Goal: Task Accomplishment & Management: Use online tool/utility

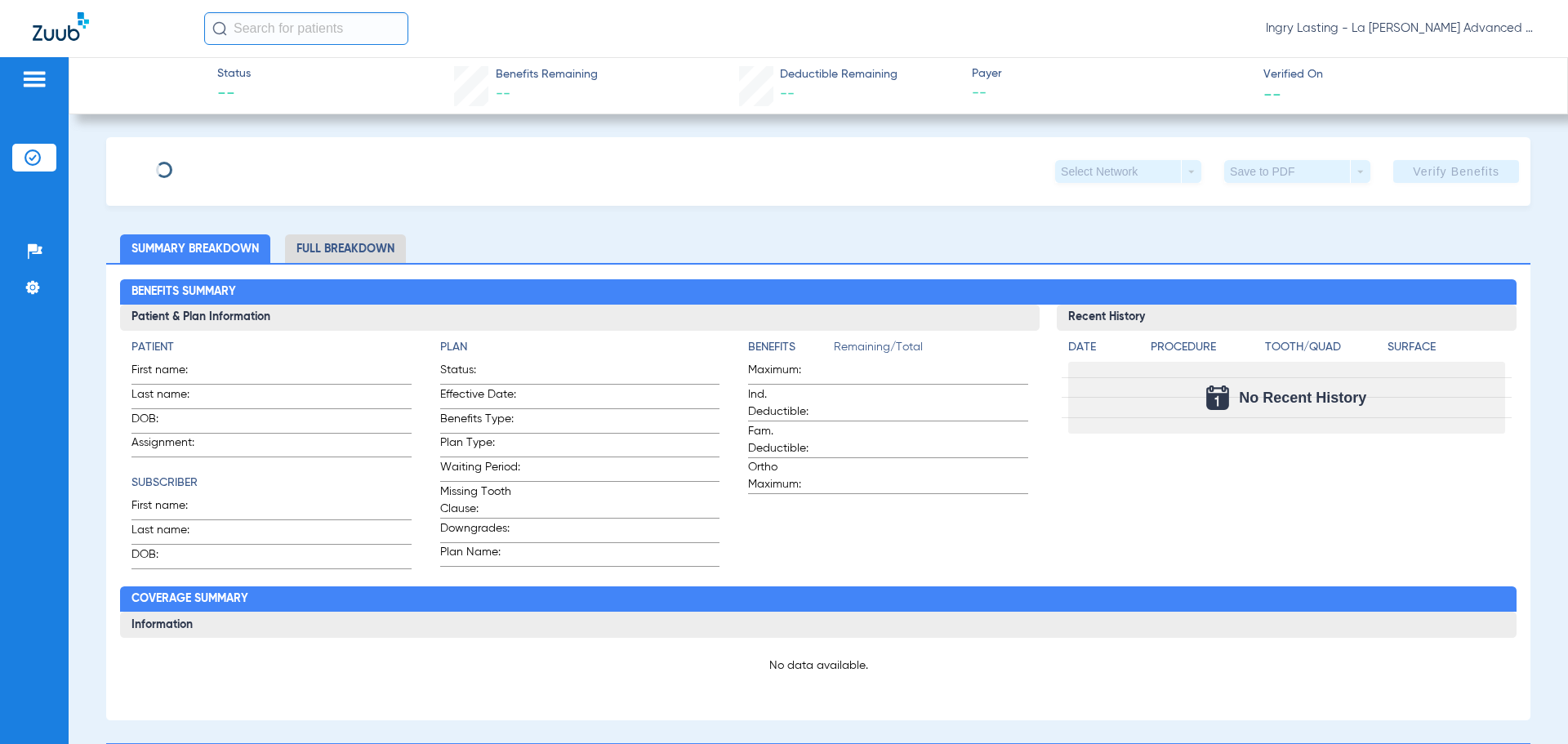
type input "[PERSON_NAME]"
type input "Frie"
type input "[DATE]"
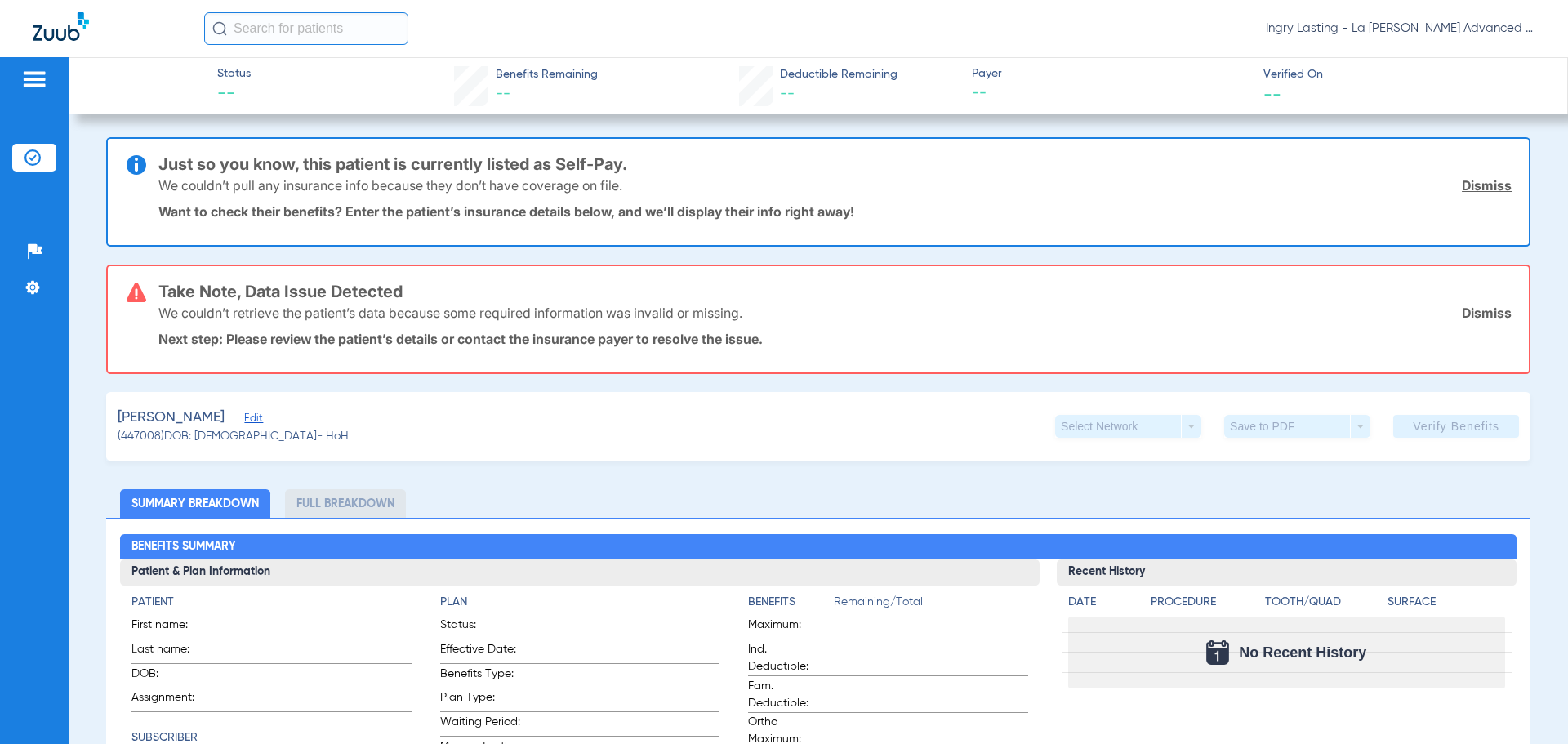
click at [245, 427] on span "Edit" at bounding box center [252, 421] width 15 height 16
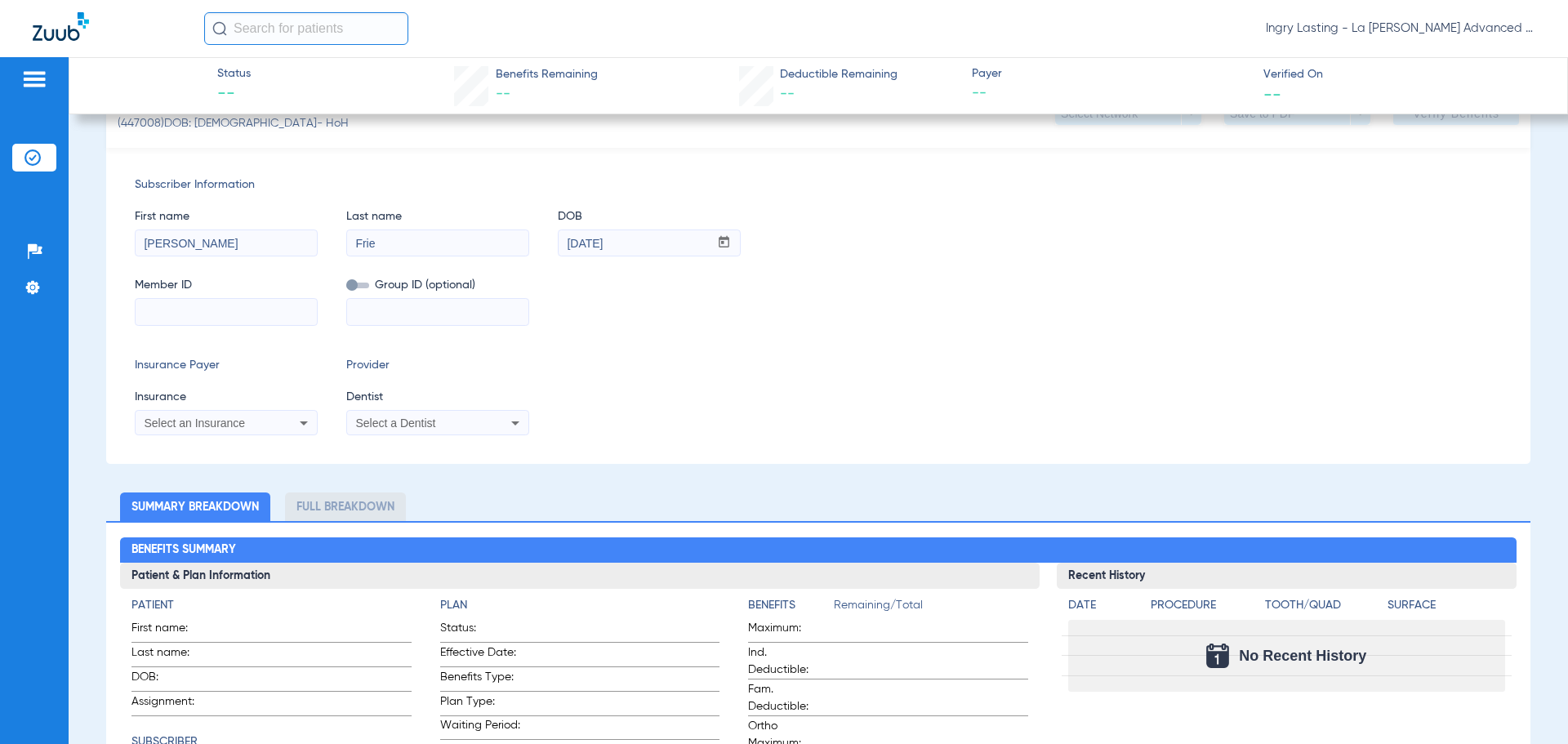
scroll to position [327, 0]
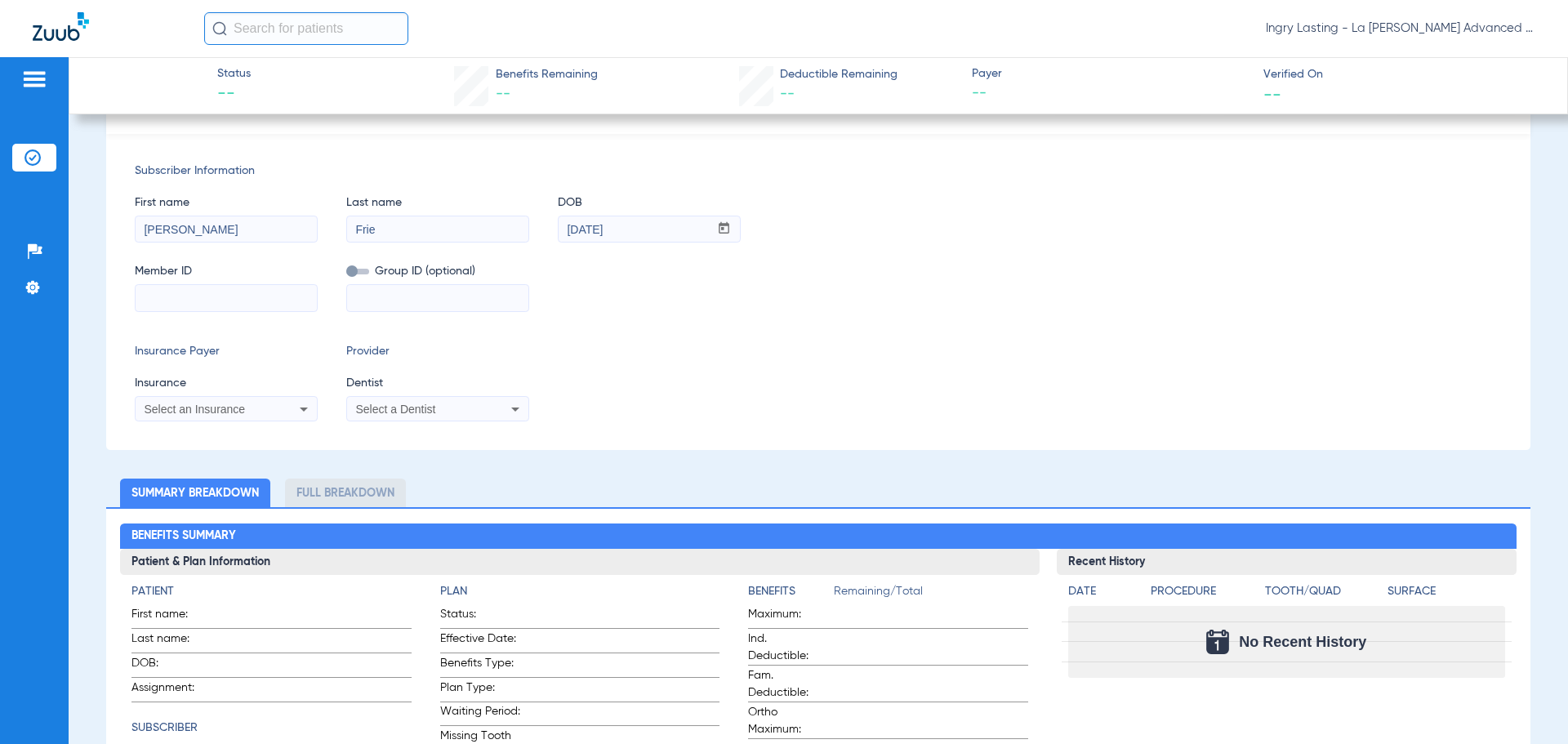
click at [205, 407] on span "Select an Insurance" at bounding box center [195, 408] width 102 height 13
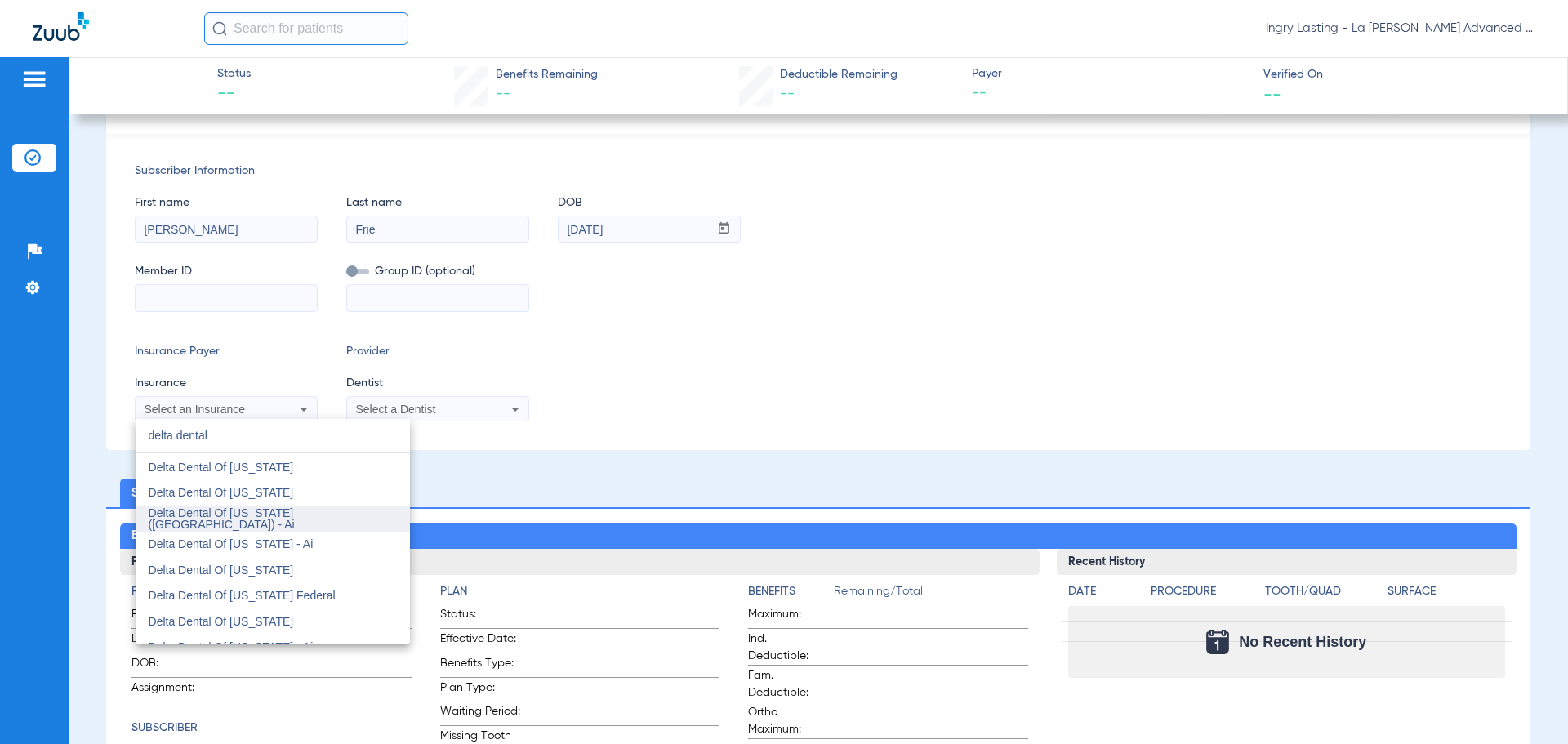
scroll to position [408, 0]
type input "delta dental"
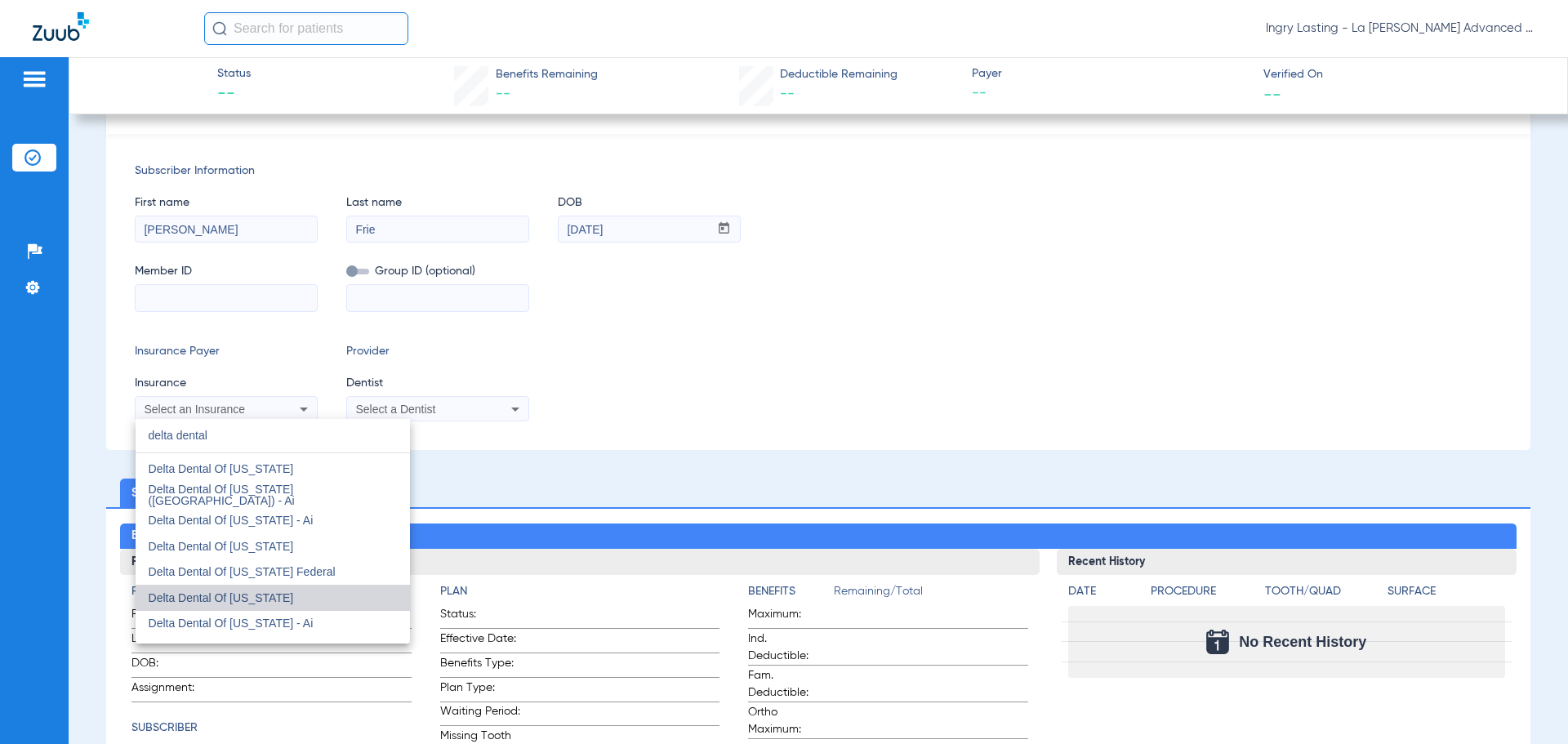
click at [285, 599] on mat-option "Delta Dental Of [US_STATE]" at bounding box center [273, 598] width 274 height 26
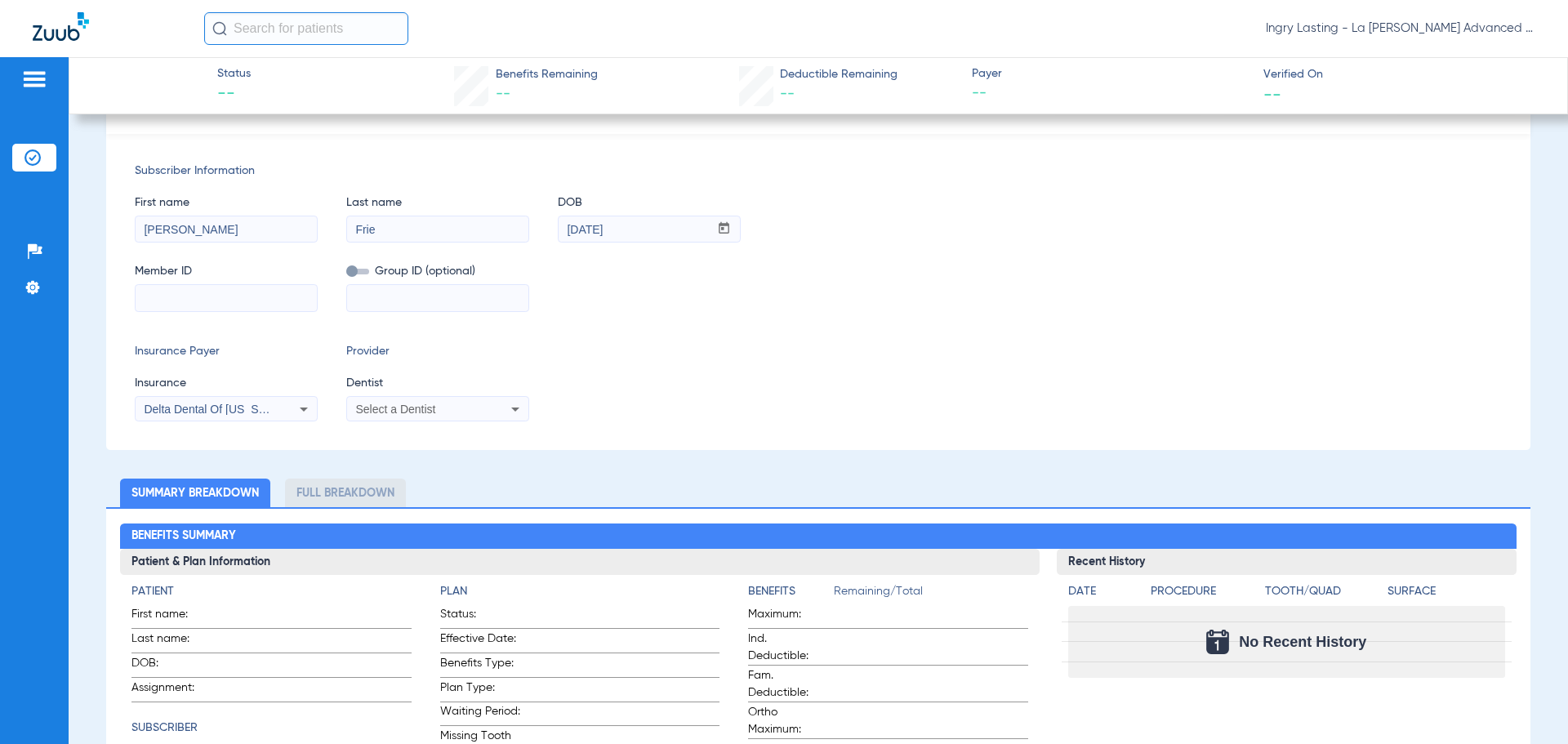
click at [416, 417] on div "Select a Dentist" at bounding box center [437, 409] width 181 height 19
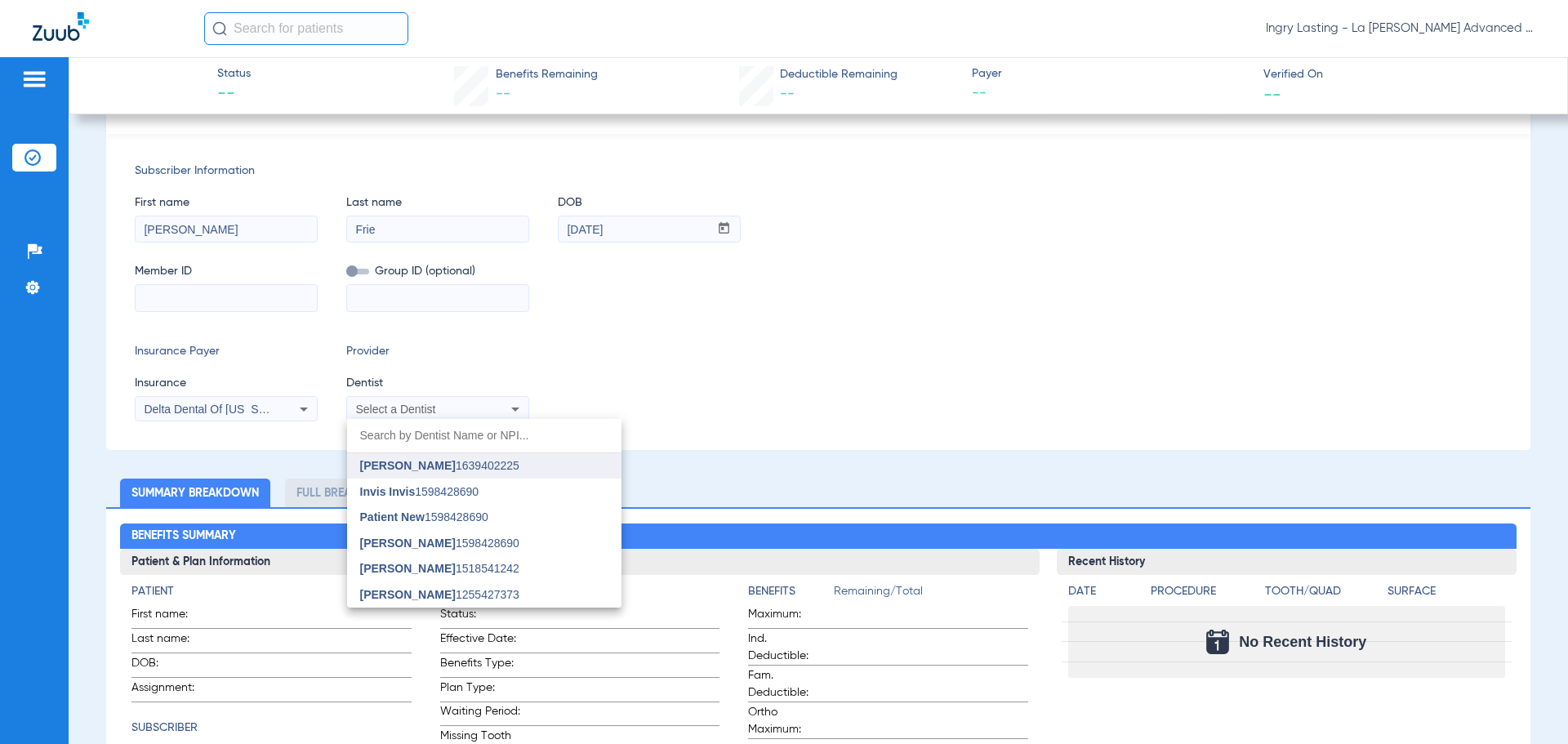
click at [458, 466] on span "[PERSON_NAME] 1639402225" at bounding box center [440, 465] width 160 height 11
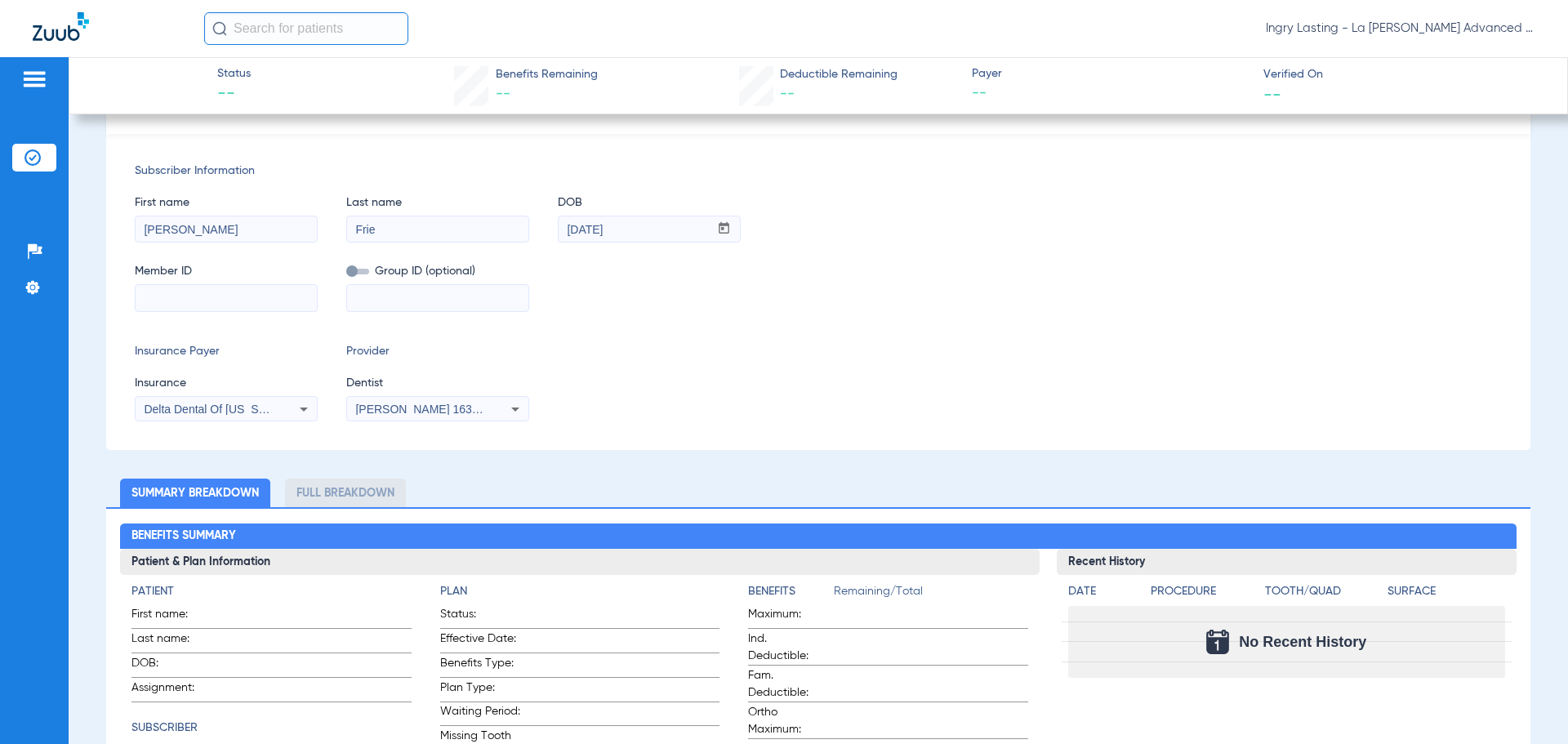
click at [271, 291] on input at bounding box center [226, 298] width 181 height 26
paste input "564087877"
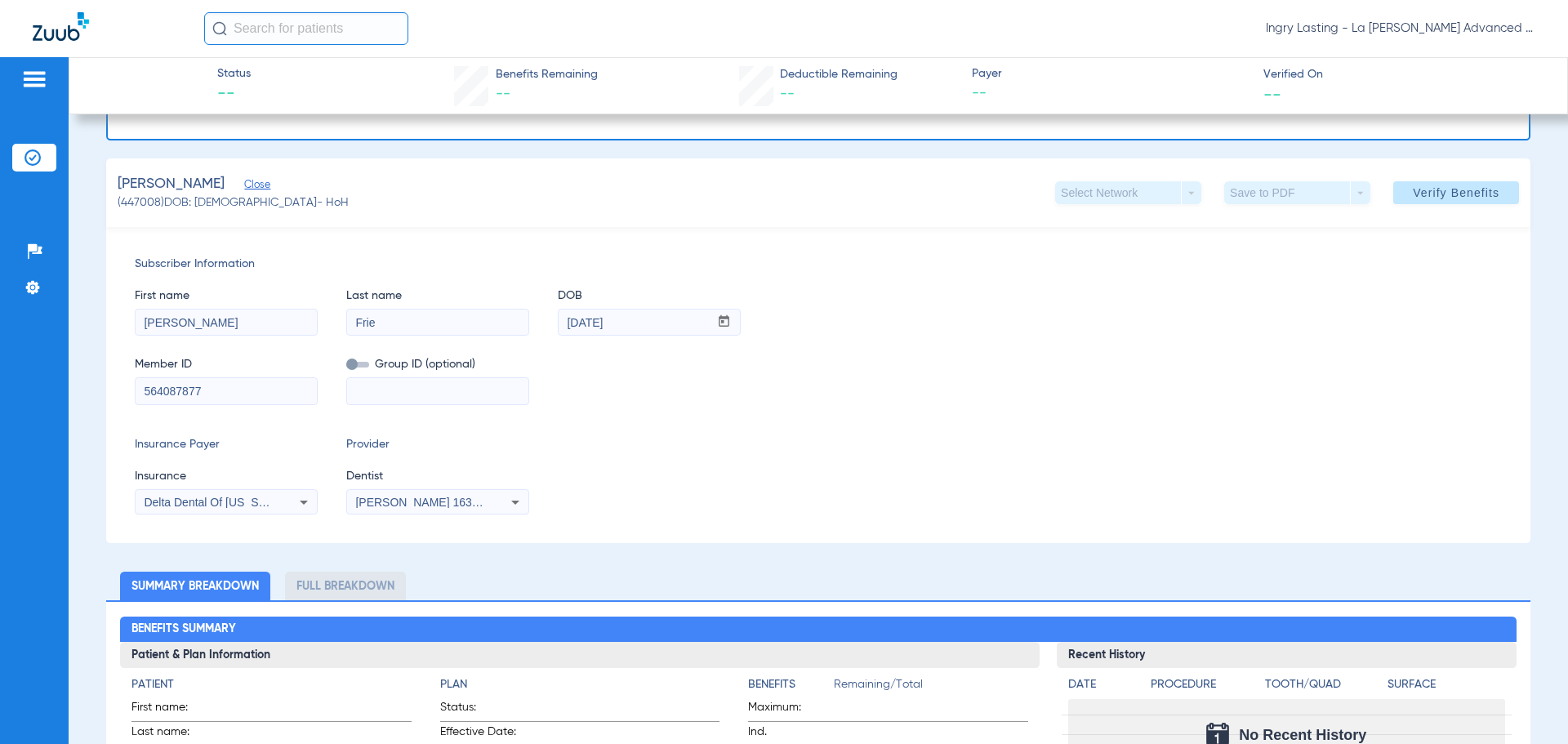
scroll to position [0, 0]
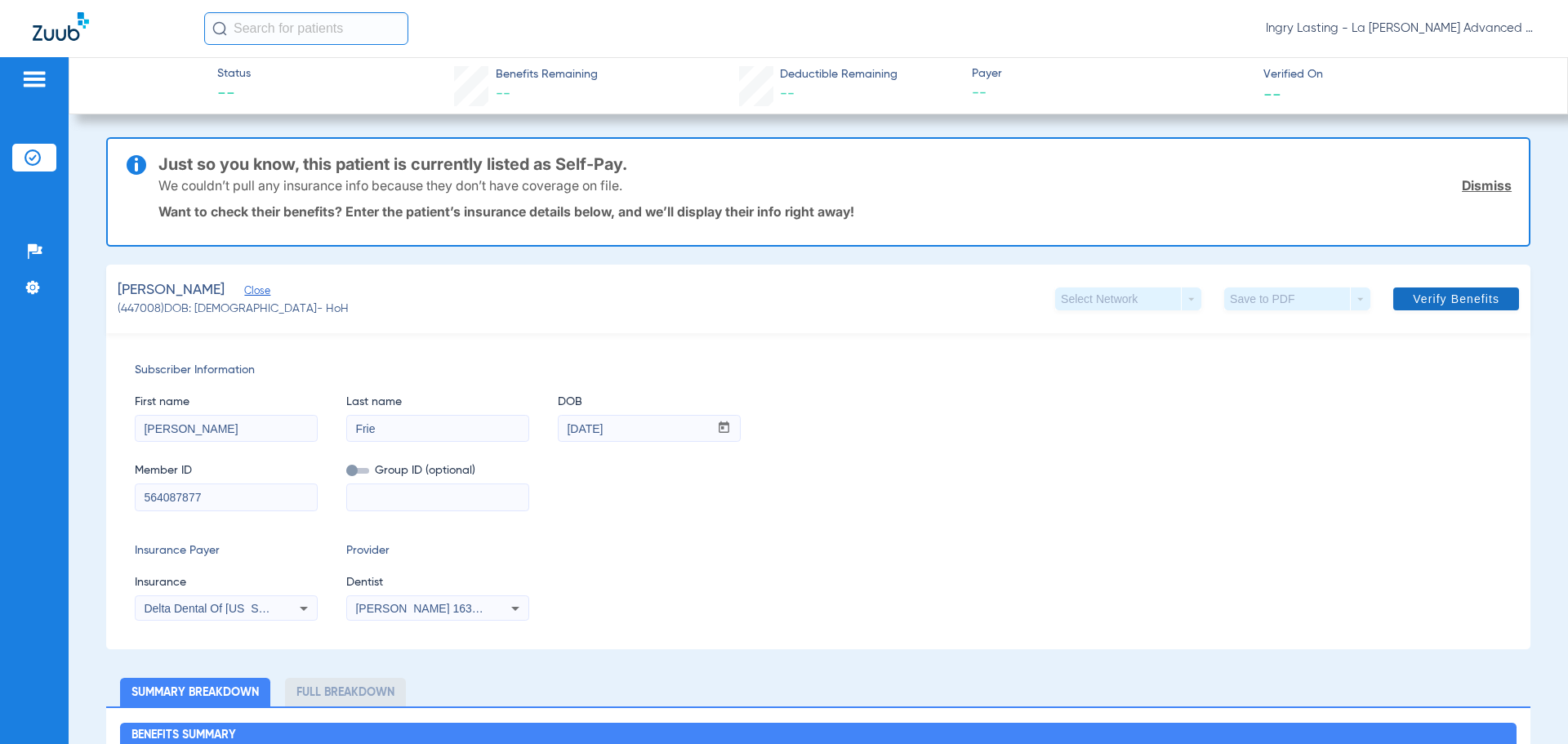
type input "564087877"
click at [1429, 305] on span "Verify Benefits" at bounding box center [1456, 299] width 87 height 13
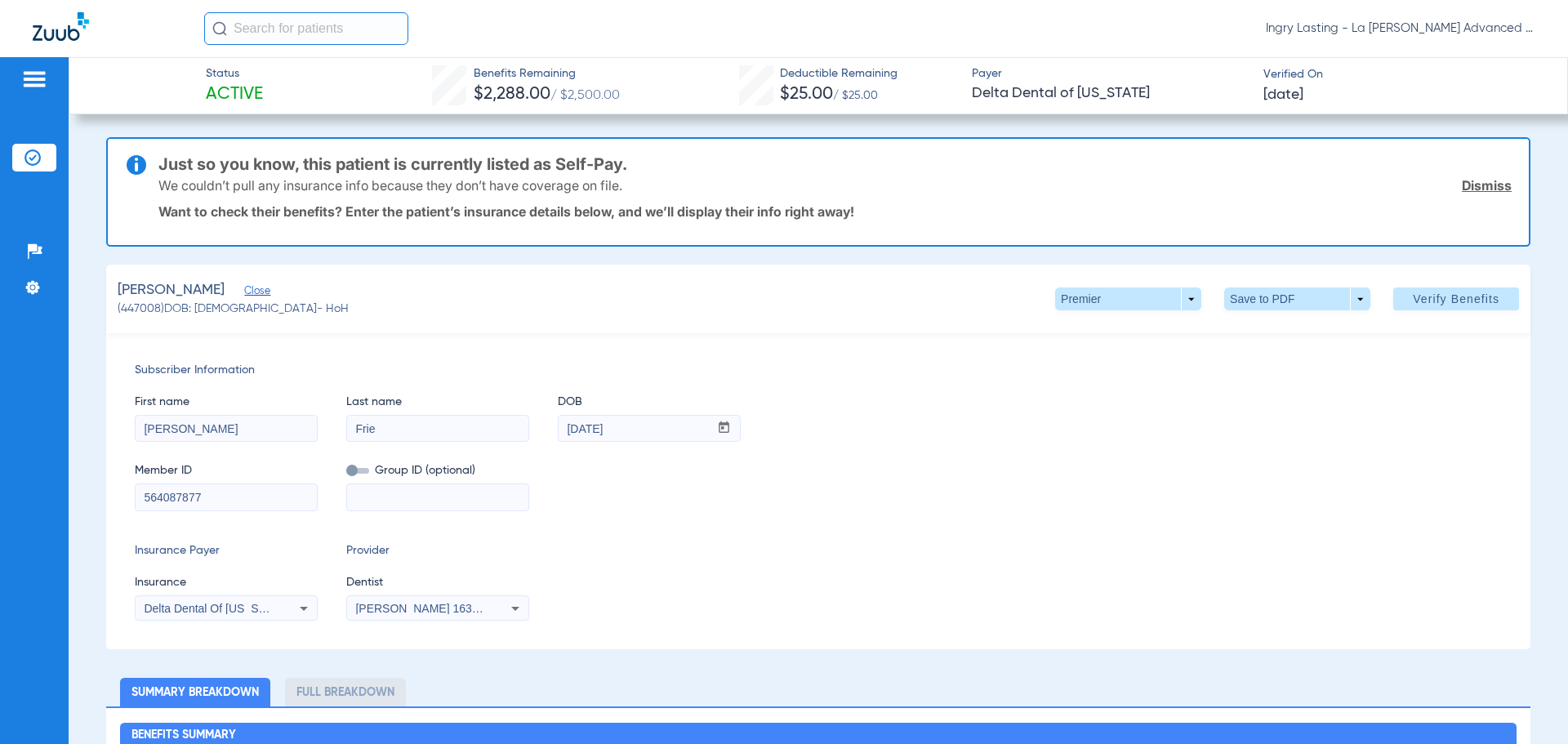
click at [1460, 28] on span "Ingry Lasting - La [PERSON_NAME] Advanced Dentistry" at bounding box center [1401, 28] width 270 height 17
click at [1453, 55] on span "Account Selection" at bounding box center [1474, 58] width 91 height 11
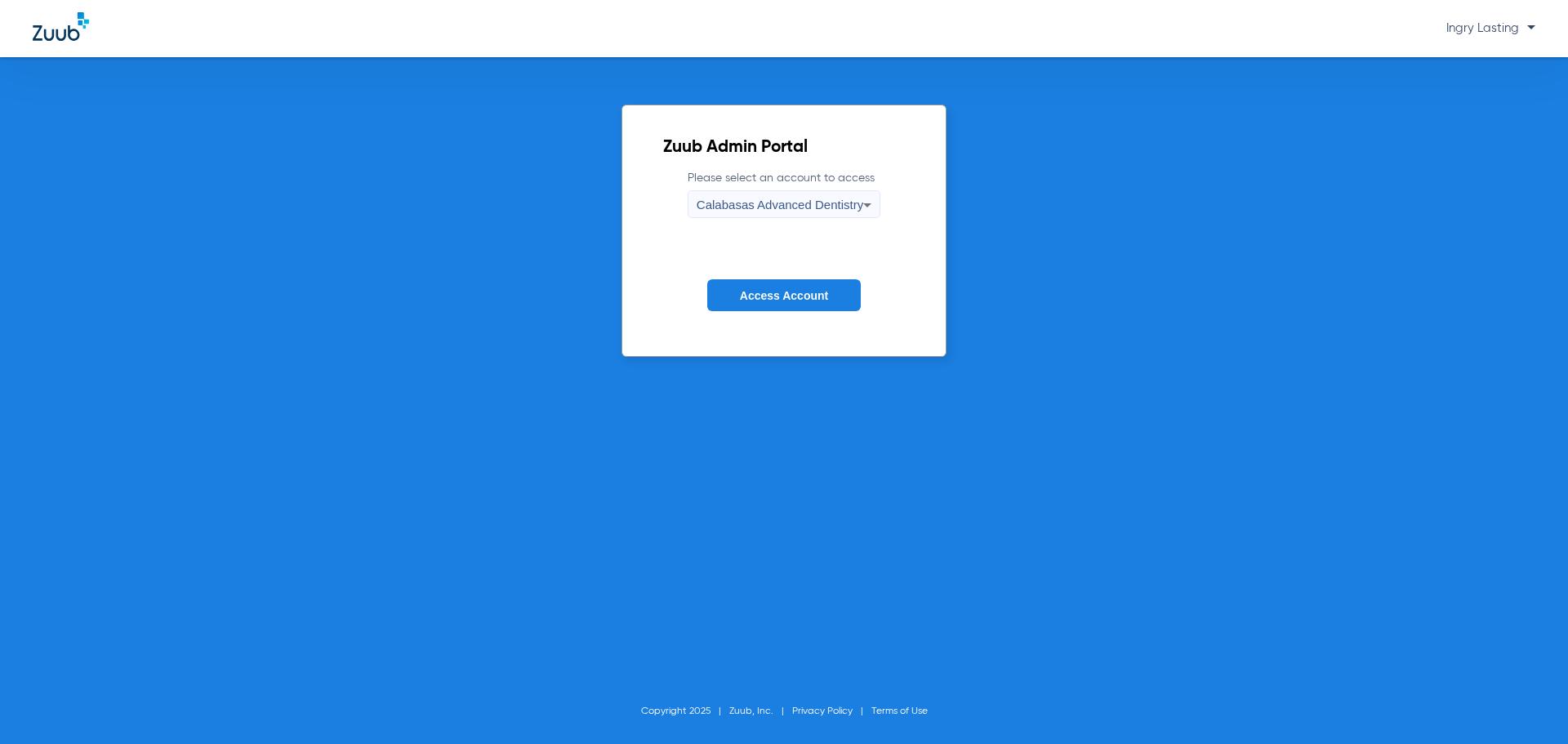
click at [726, 206] on span "Calabasas Advanced Dentistry" at bounding box center [780, 205] width 167 height 14
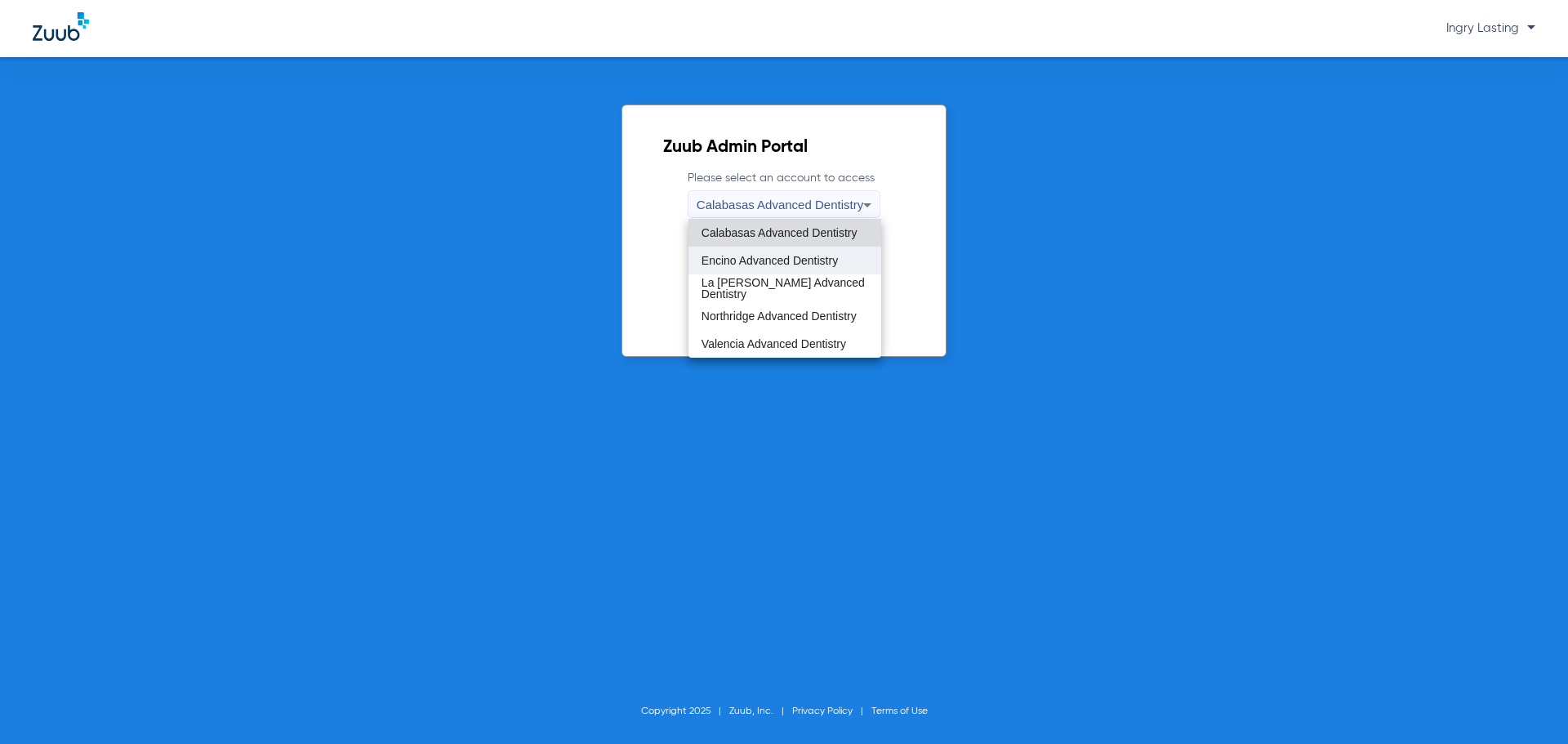
click at [732, 260] on span "Encino Advanced Dentistry" at bounding box center [770, 260] width 137 height 11
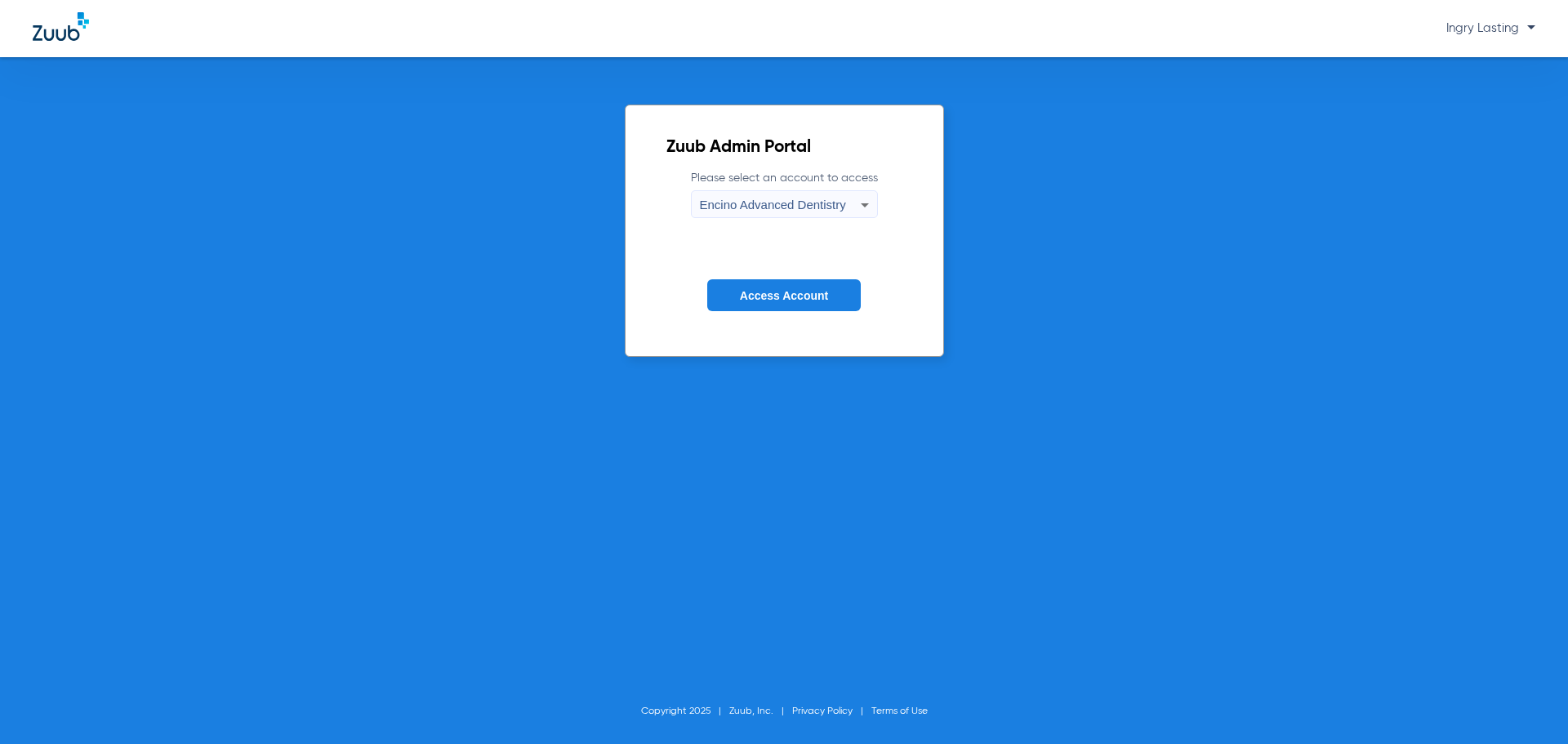
click at [740, 273] on form "Please select an account to access Encino Advanced Dentistry Access Account" at bounding box center [784, 252] width 236 height 166
click at [746, 282] on button "Access Account" at bounding box center [784, 295] width 153 height 32
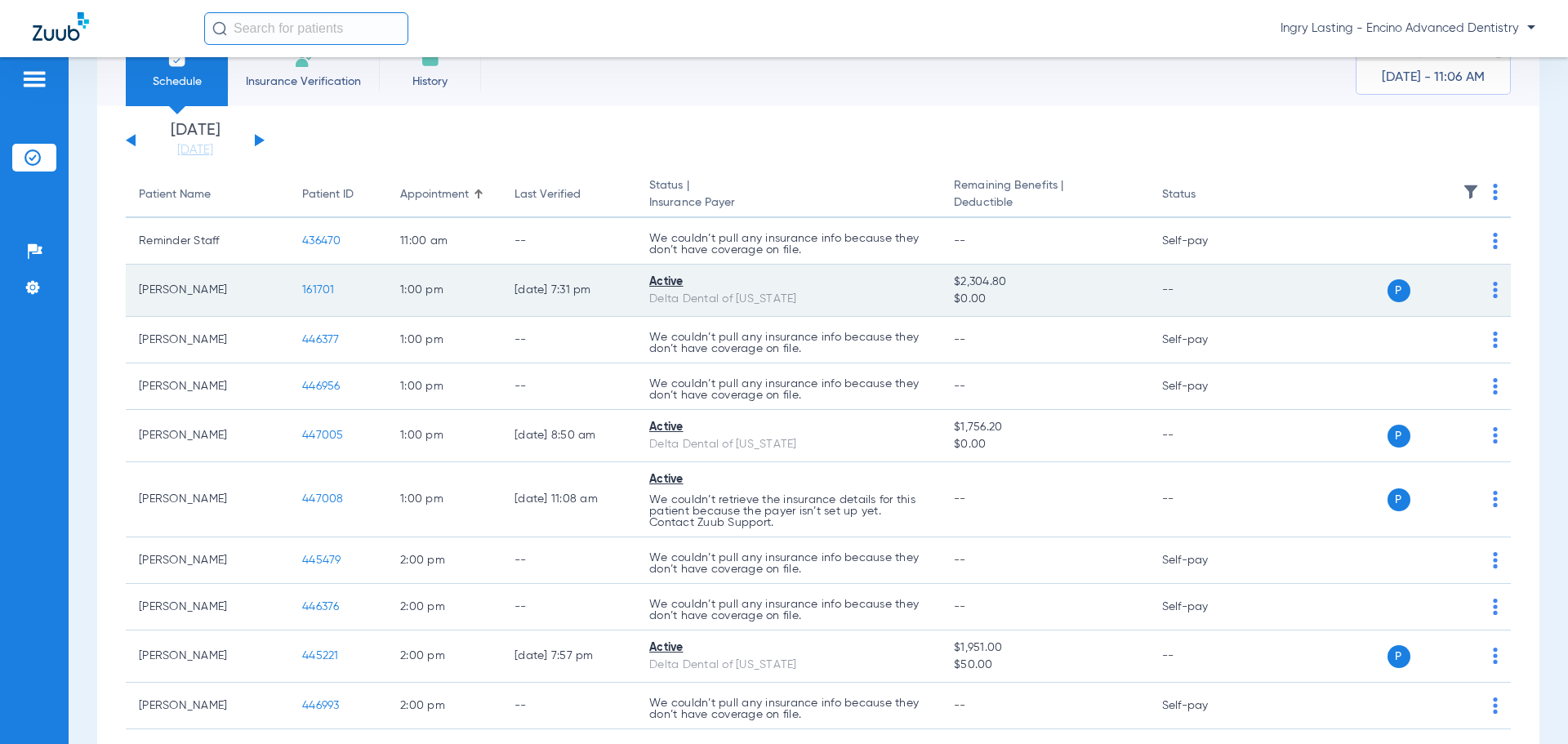
scroll to position [81, 0]
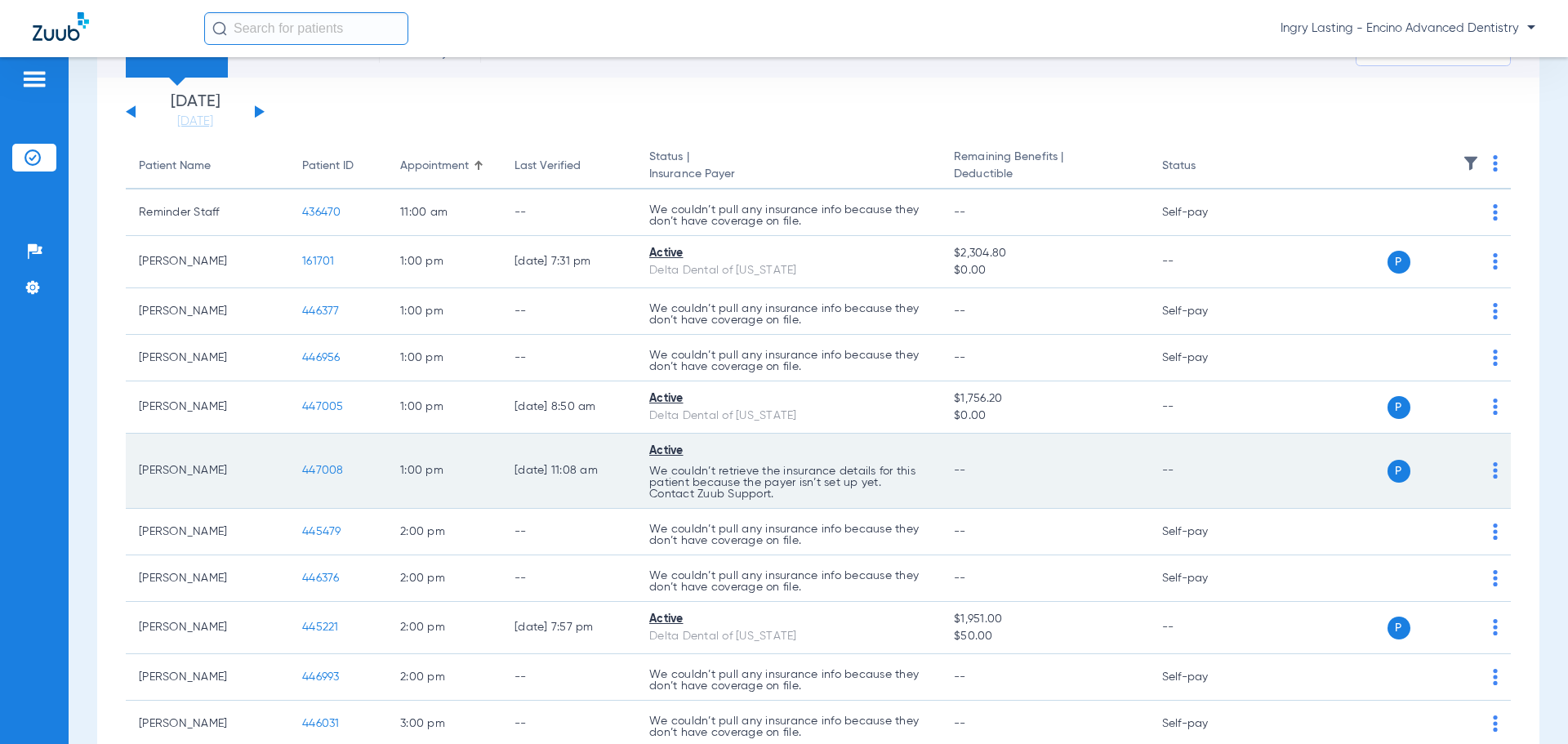
click at [318, 467] on span "447008" at bounding box center [323, 470] width 42 height 11
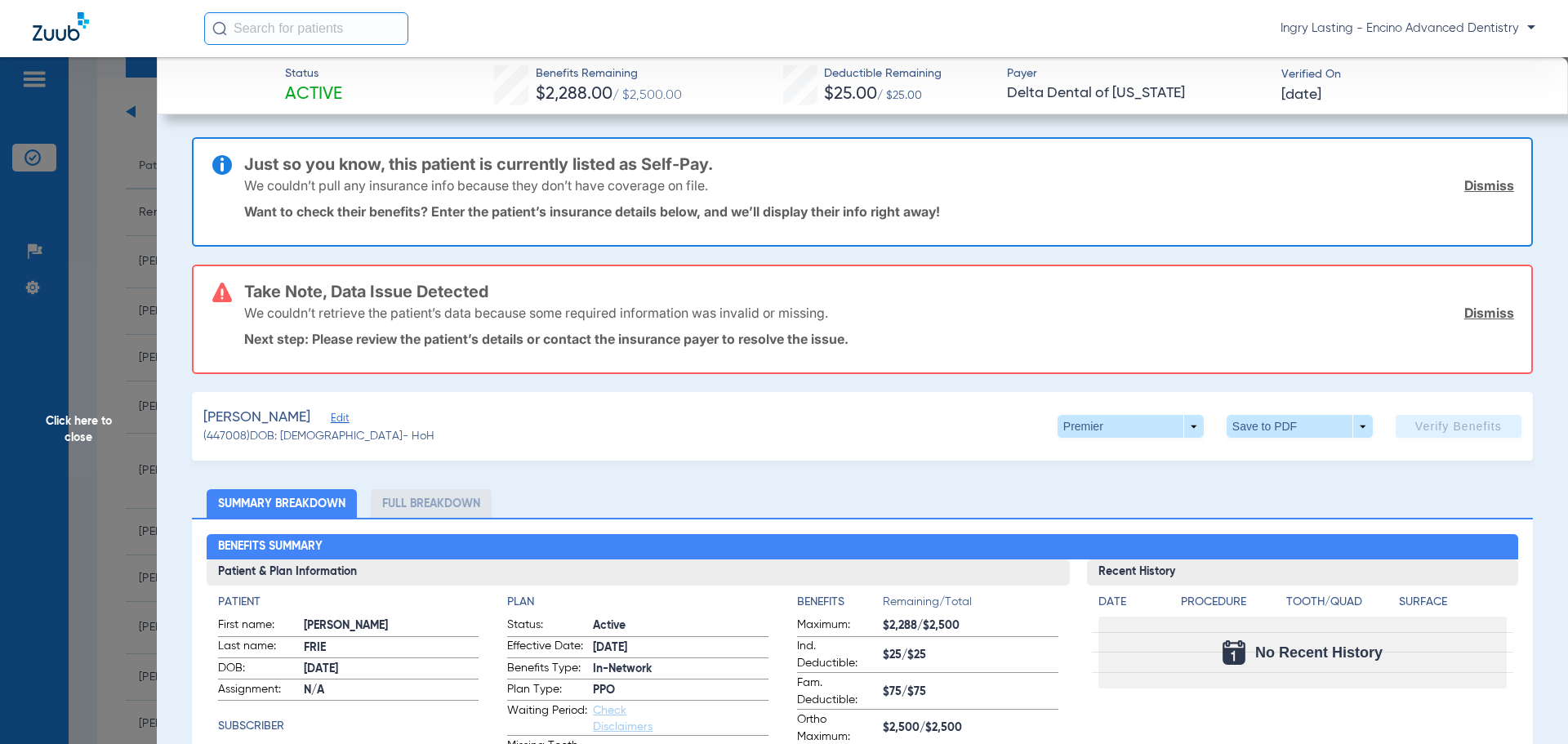
click at [1472, 307] on link "Dismiss" at bounding box center [1489, 313] width 50 height 17
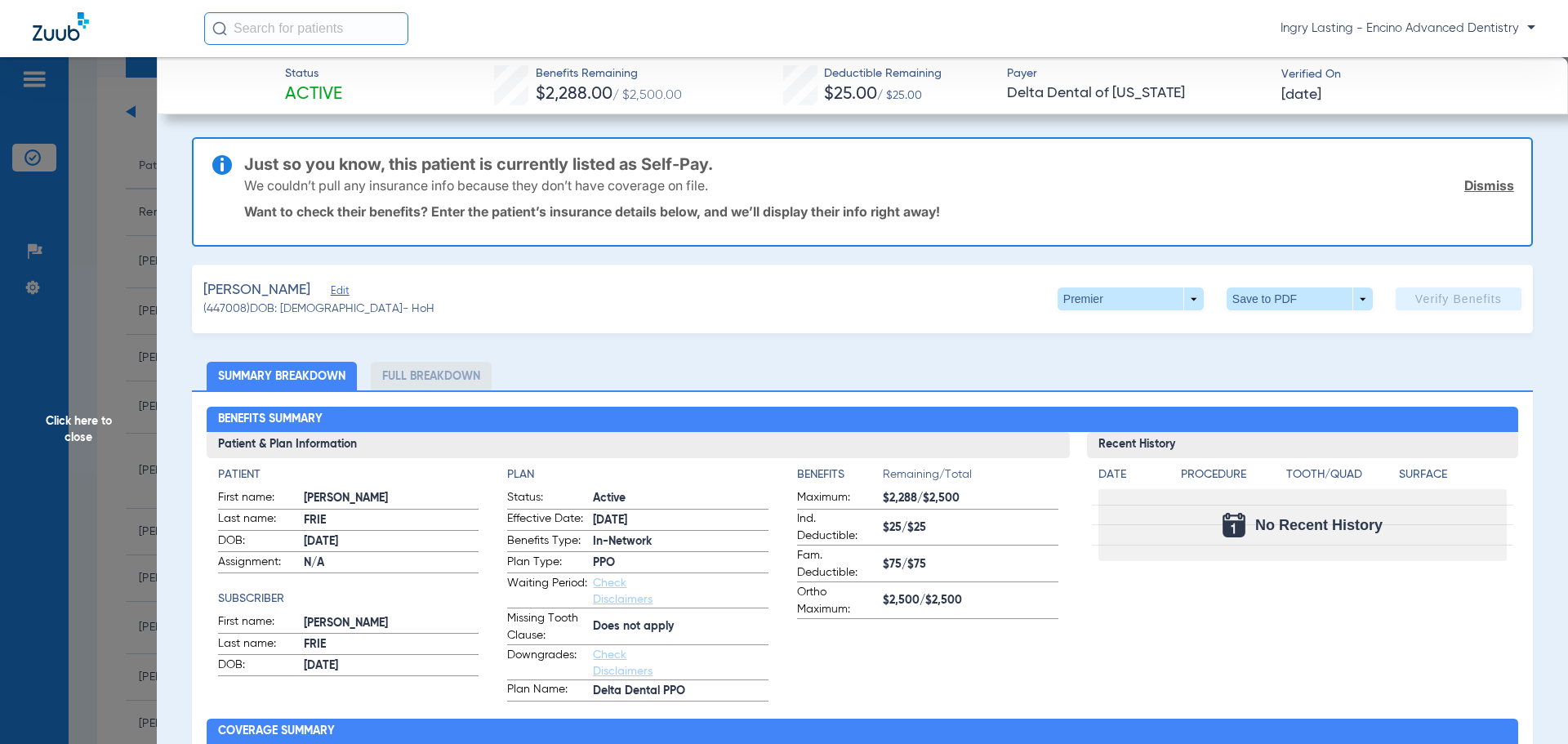
click at [1465, 187] on link "Dismiss" at bounding box center [1489, 185] width 50 height 17
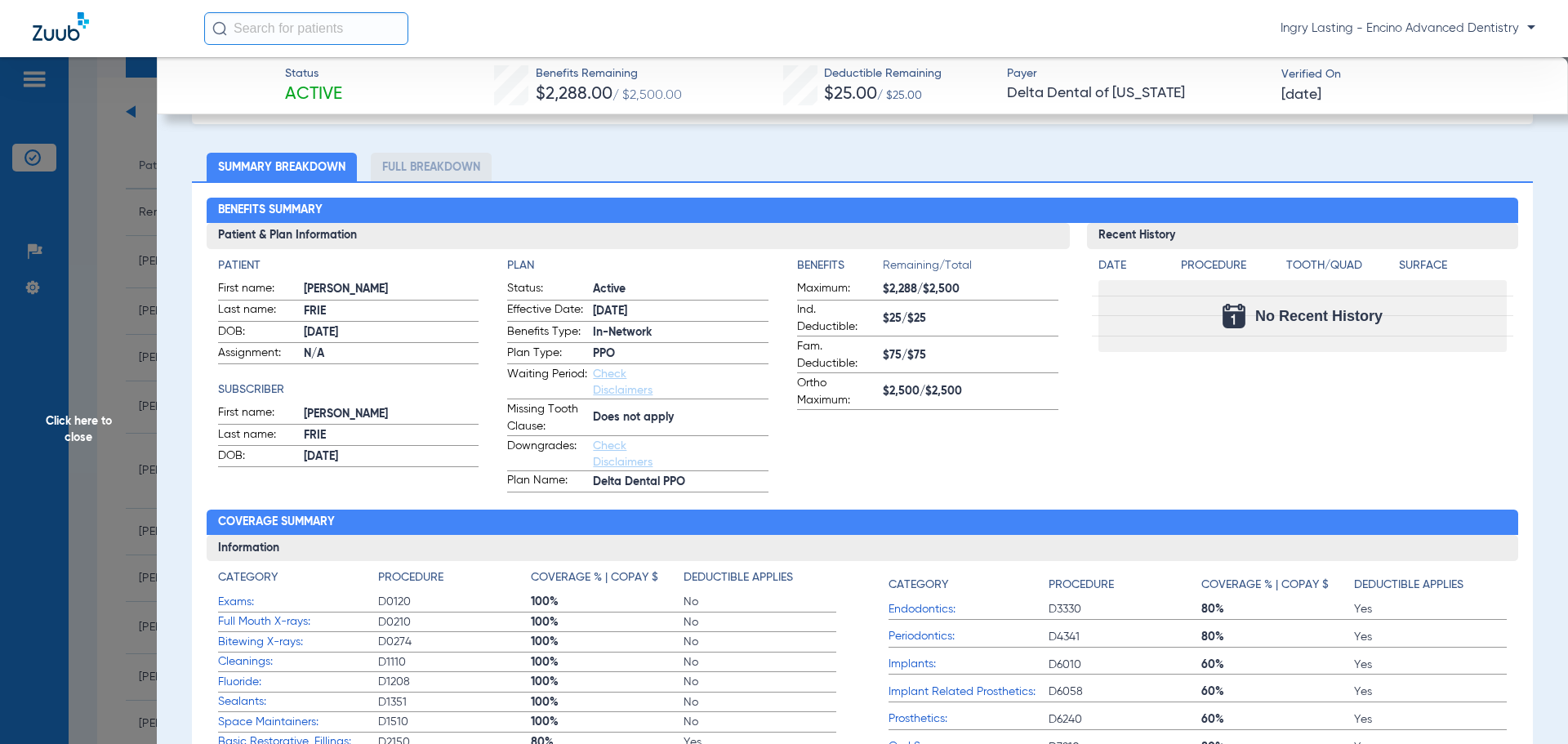
click at [423, 173] on li "Full Breakdown" at bounding box center [431, 167] width 121 height 29
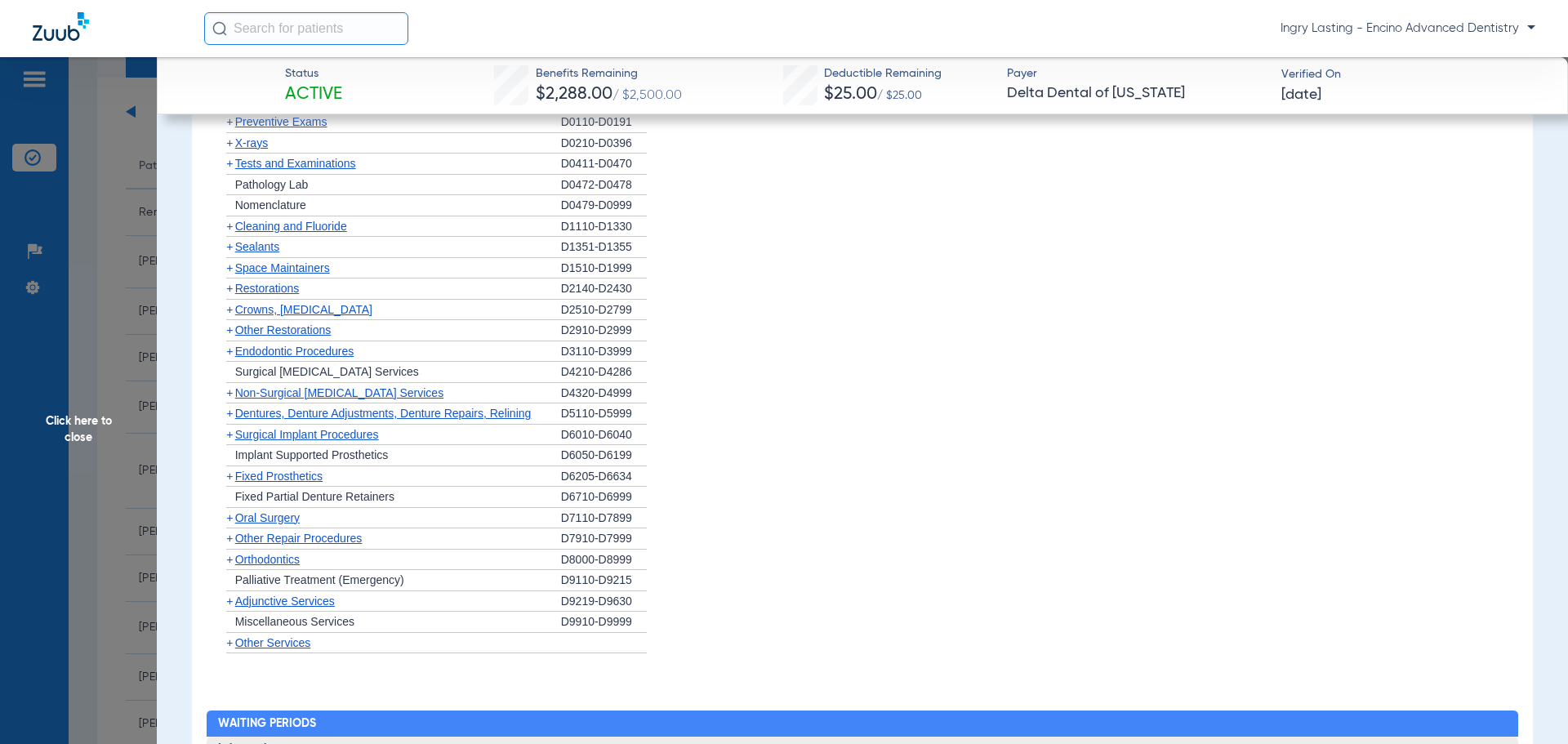
scroll to position [1144, 0]
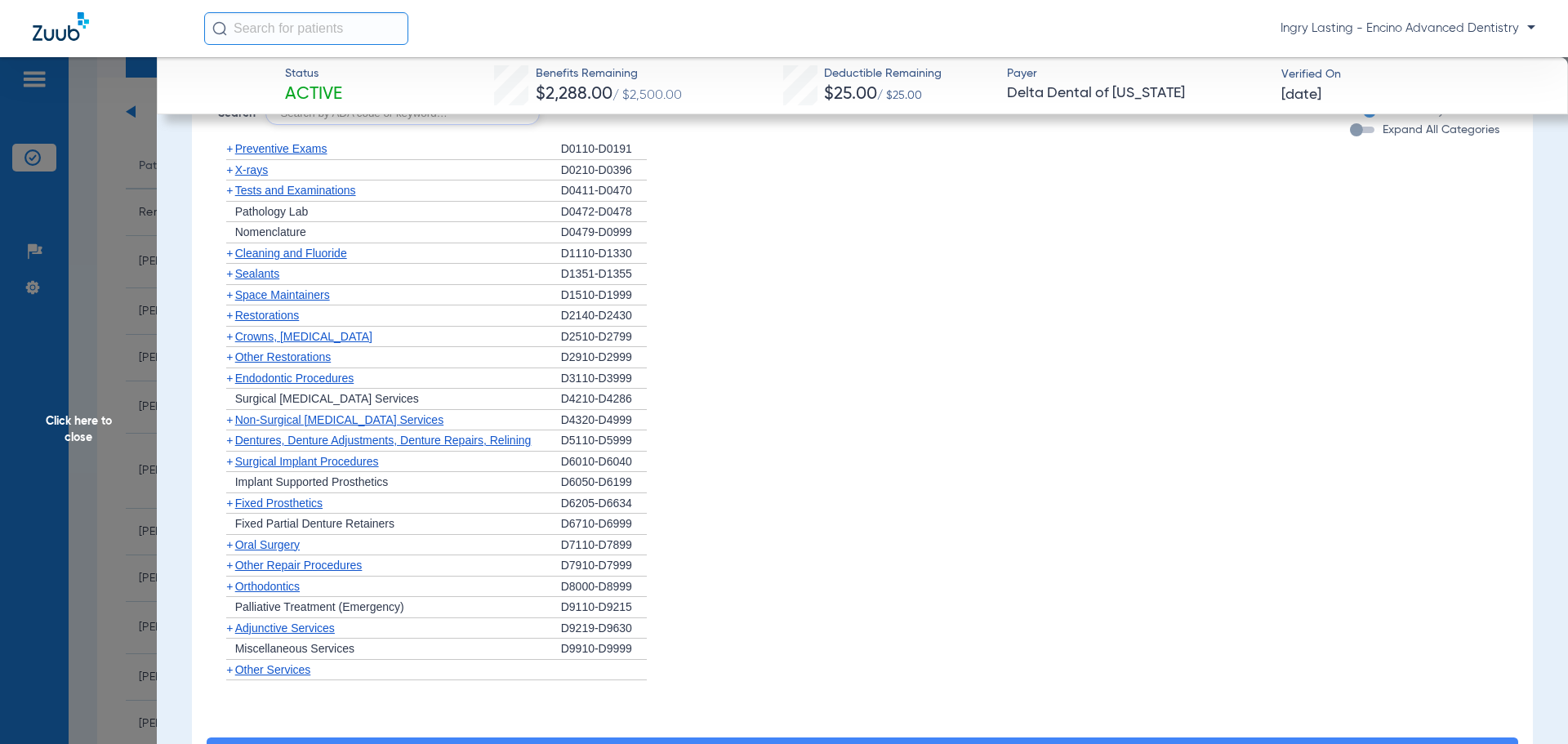
click at [375, 418] on span "Non-Surgical [MEDICAL_DATA] Services" at bounding box center [339, 420] width 209 height 13
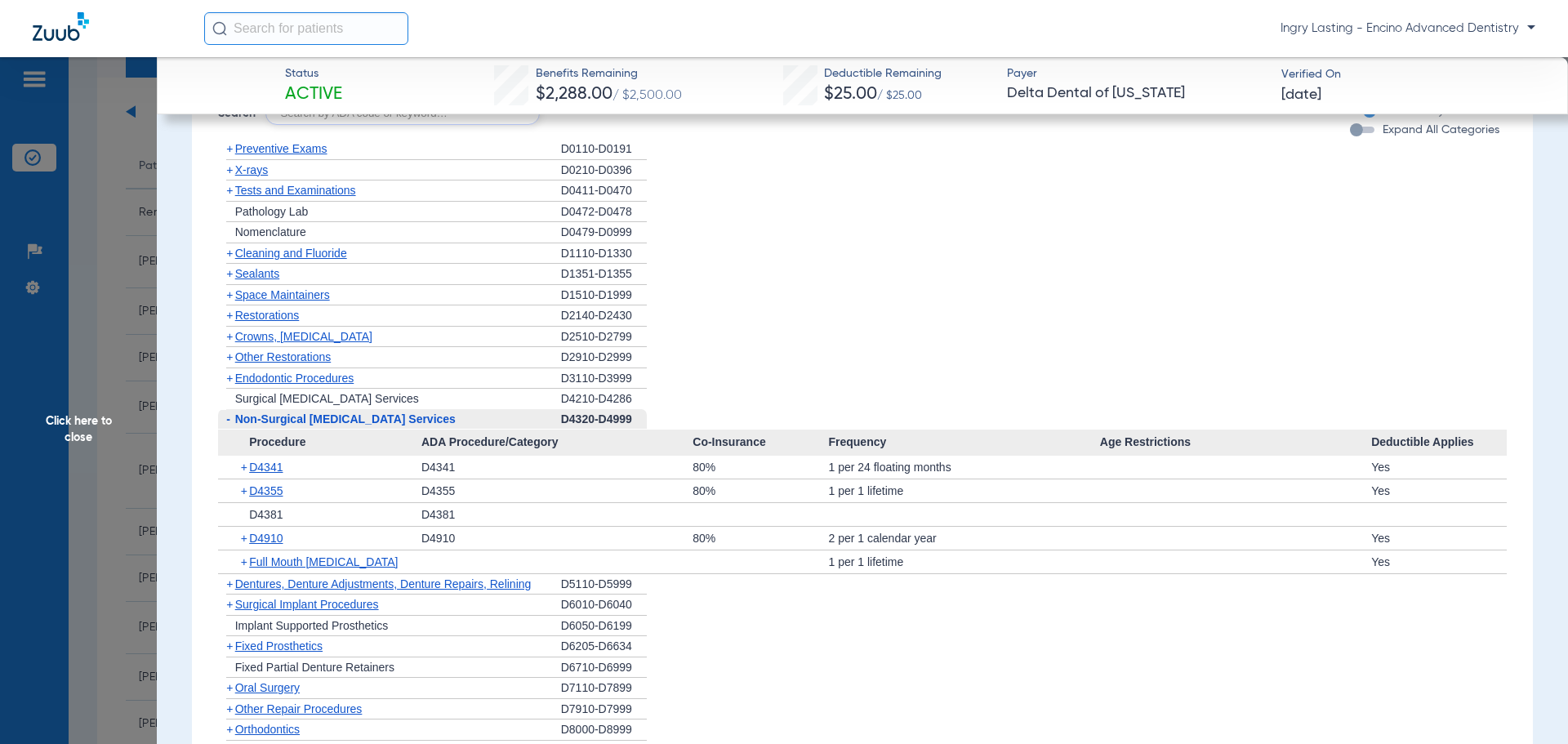
click at [371, 424] on span "Non-Surgical [MEDICAL_DATA] Services" at bounding box center [345, 419] width 221 height 13
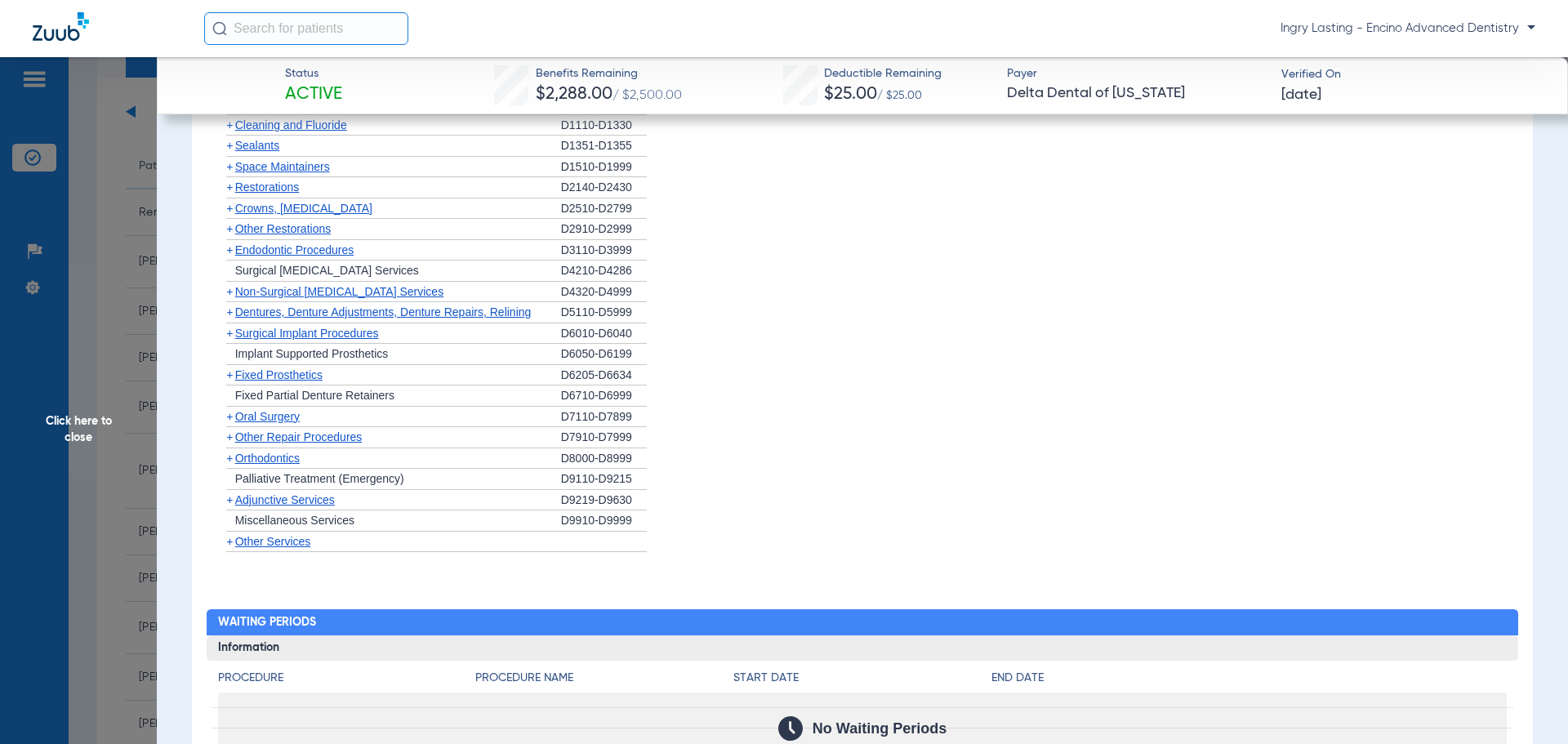
scroll to position [1233, 0]
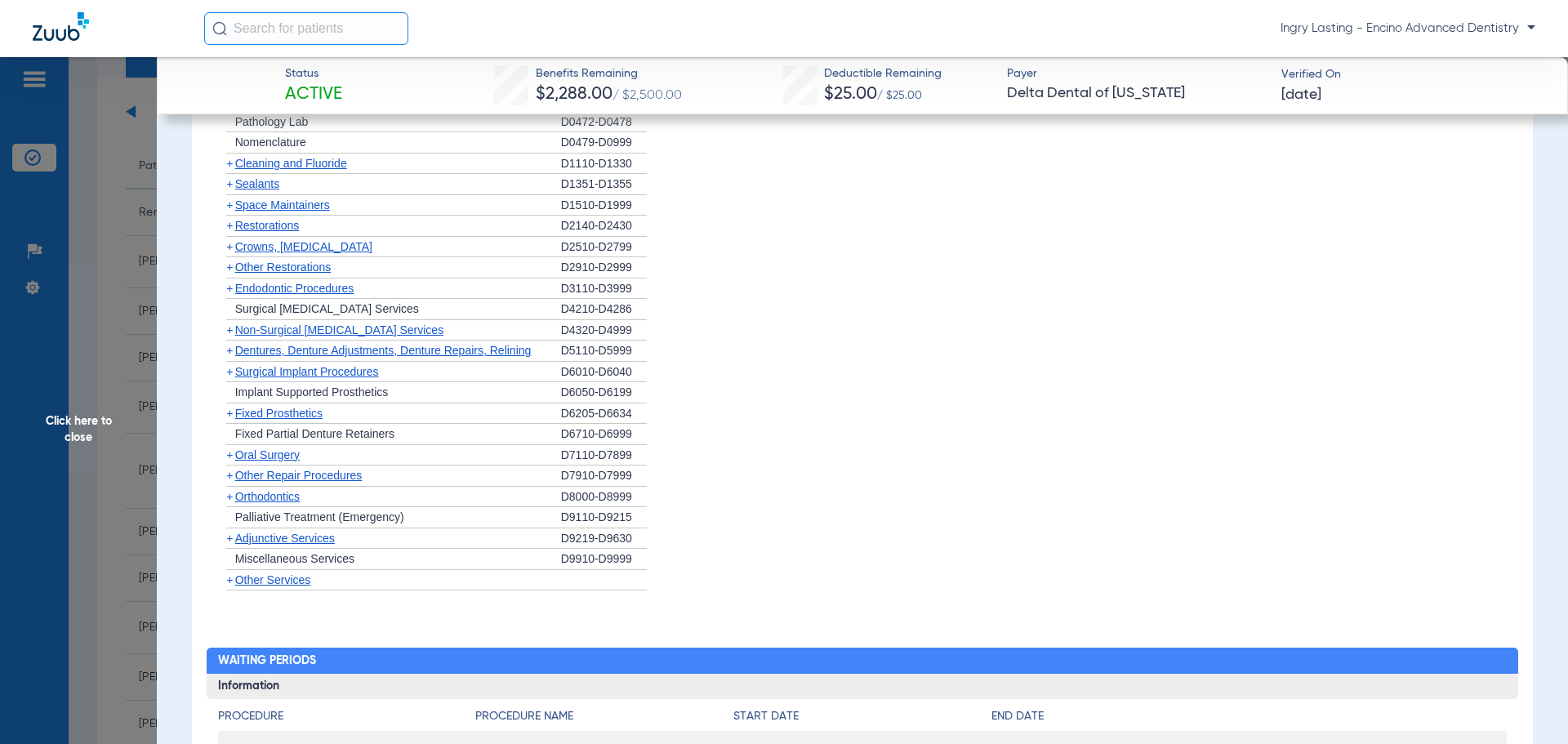
click at [298, 583] on span "Other Services" at bounding box center [273, 579] width 76 height 13
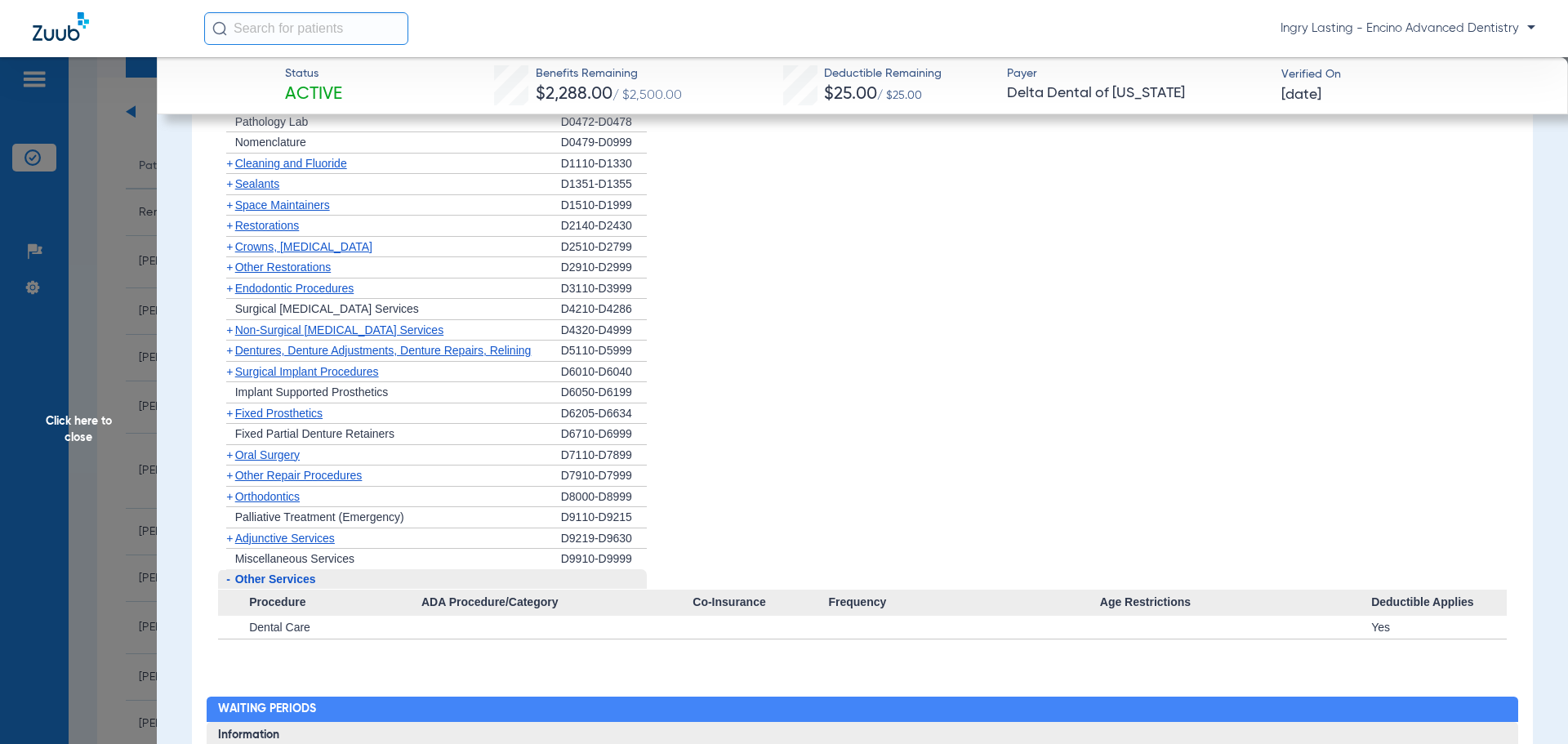
click at [298, 583] on span "Other Services" at bounding box center [275, 578] width 81 height 13
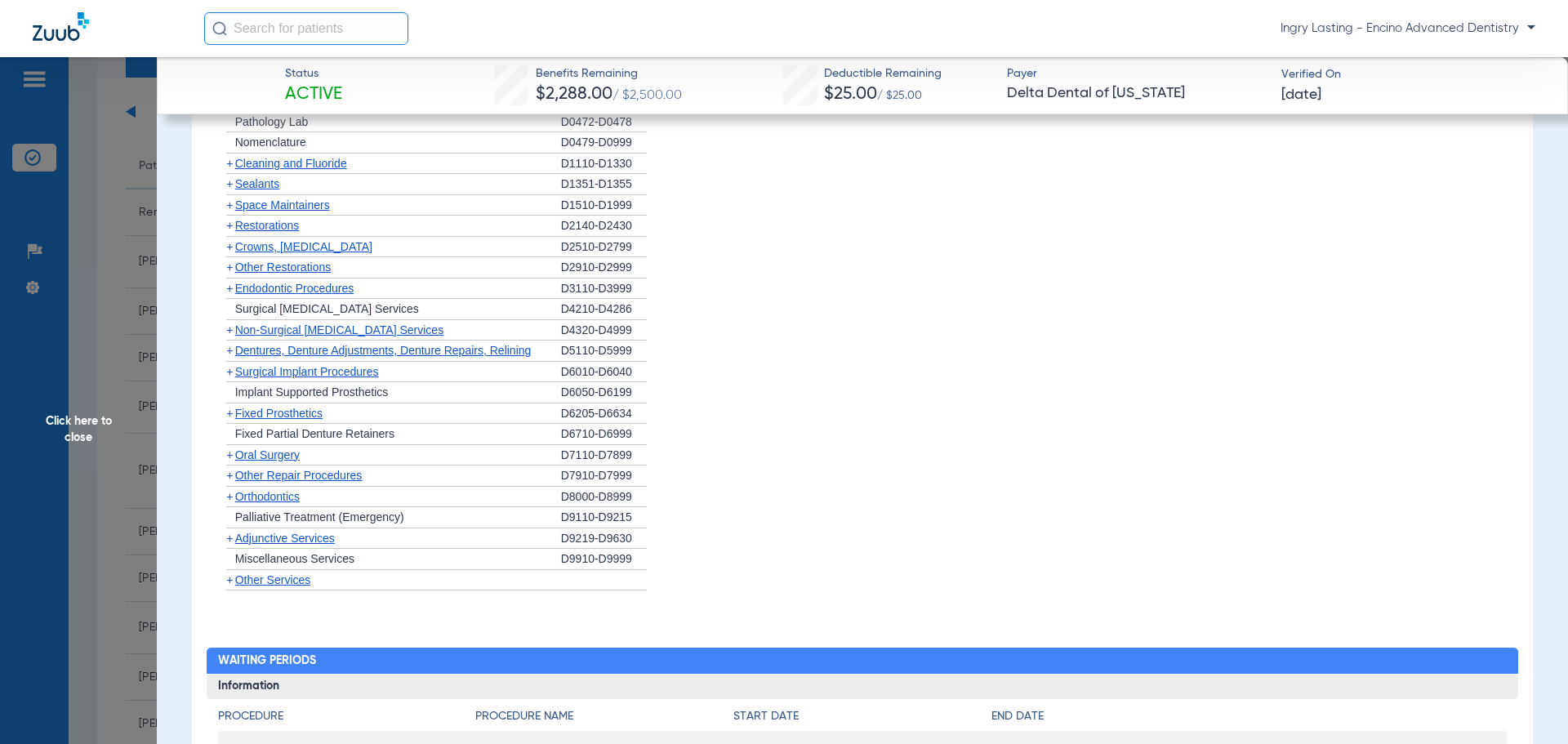
click at [294, 544] on span "Adjunctive Services" at bounding box center [285, 538] width 100 height 13
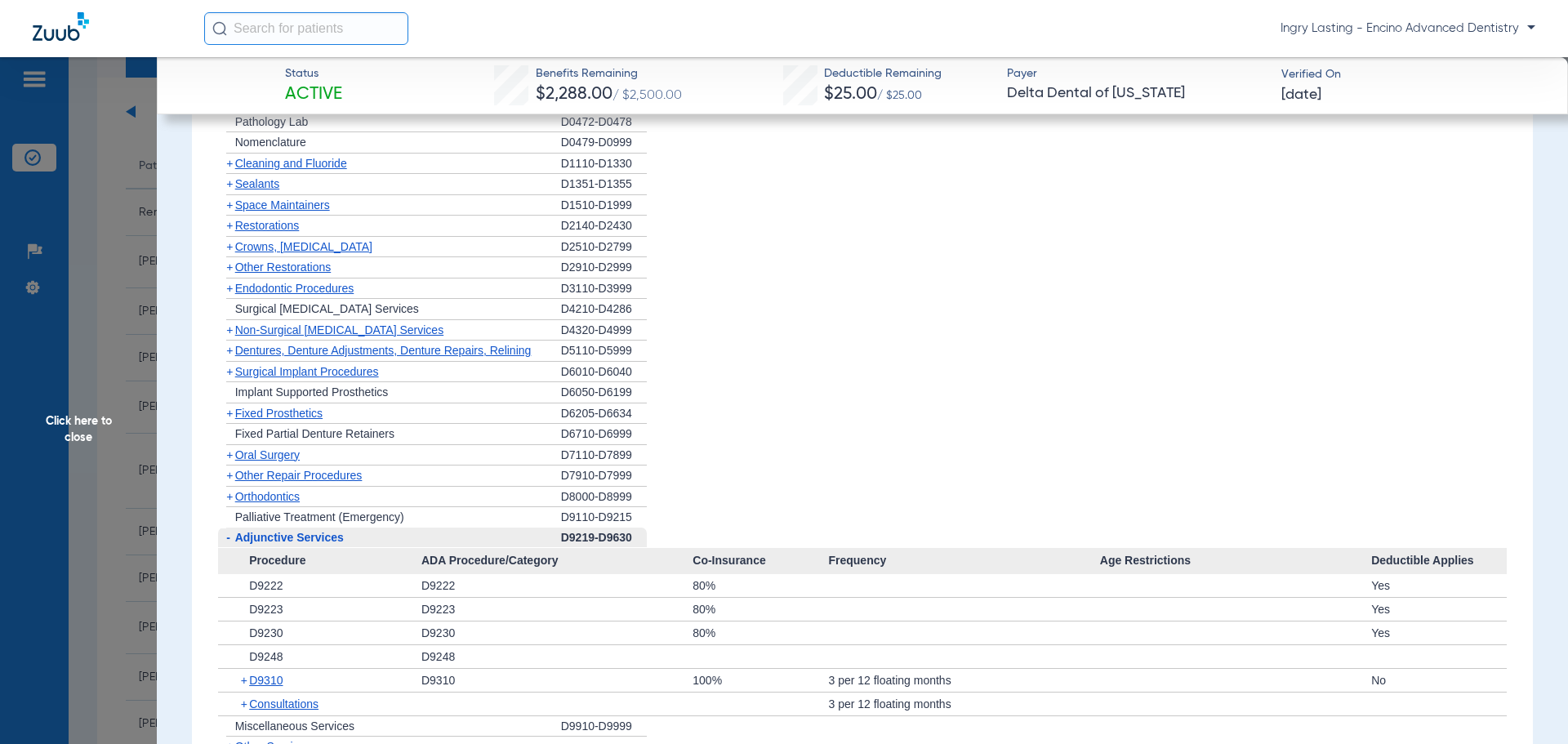
click at [294, 544] on span "Adjunctive Services" at bounding box center [289, 537] width 109 height 13
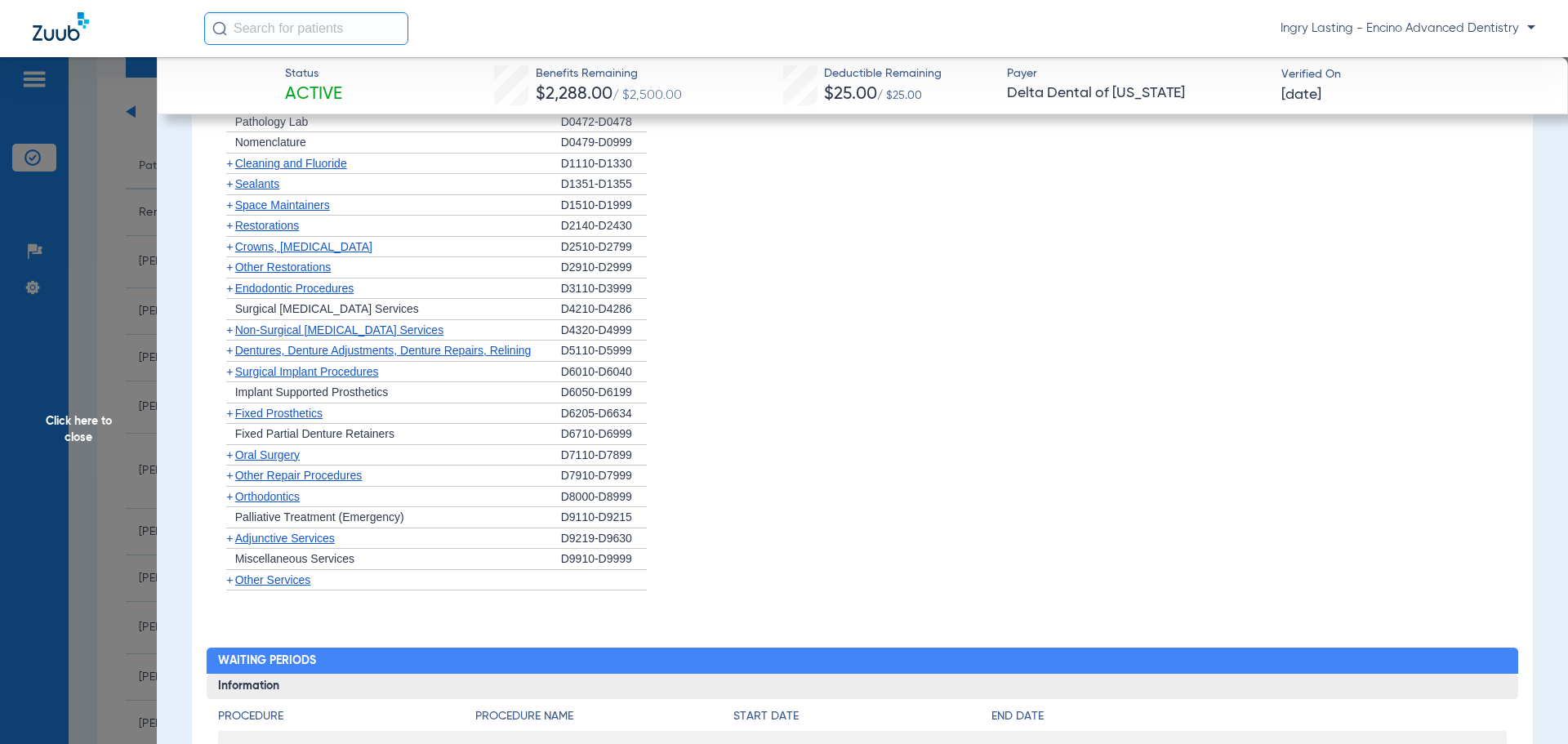
click at [258, 493] on span "Orthodontics" at bounding box center [267, 496] width 65 height 13
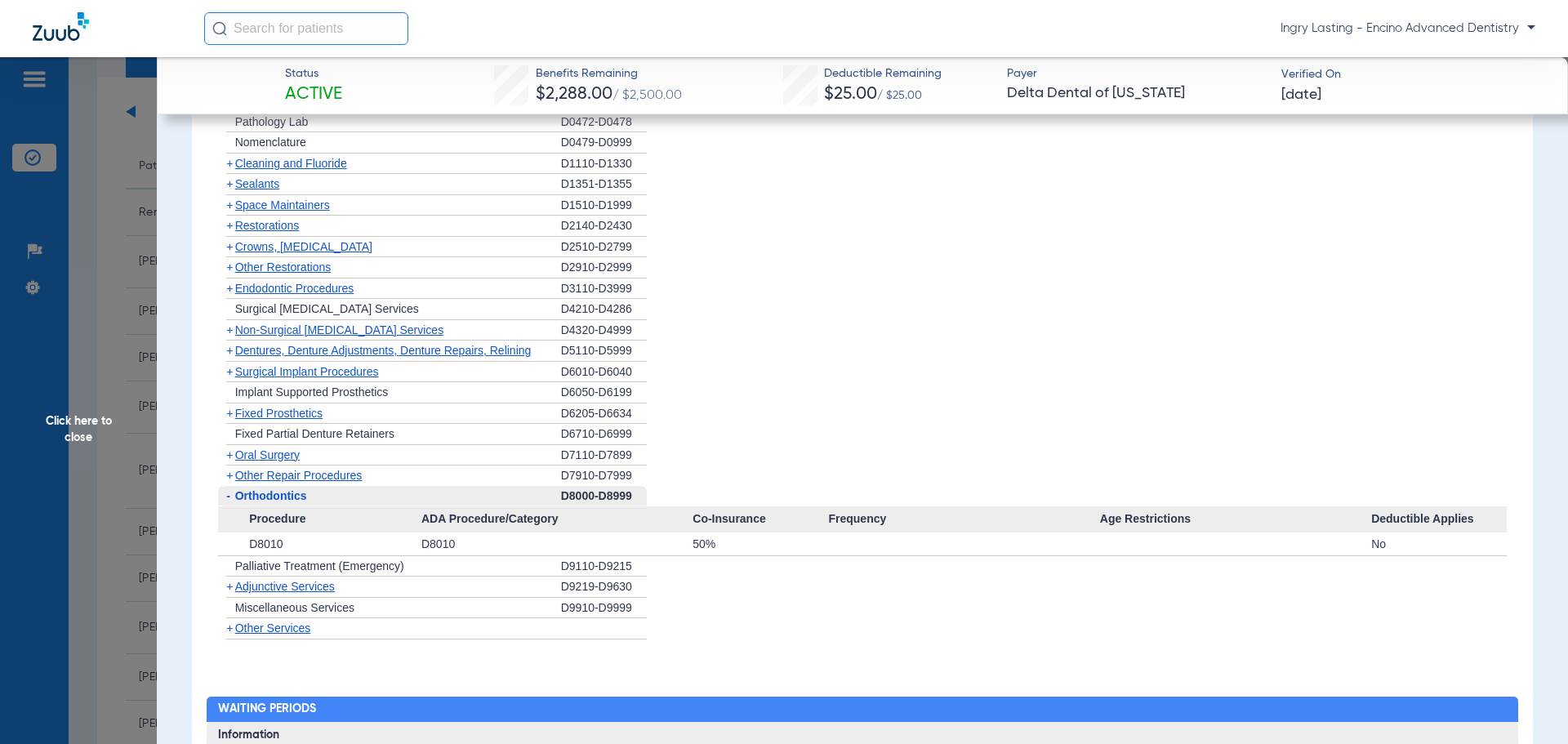
click at [258, 493] on span "Orthodontics" at bounding box center [271, 495] width 72 height 13
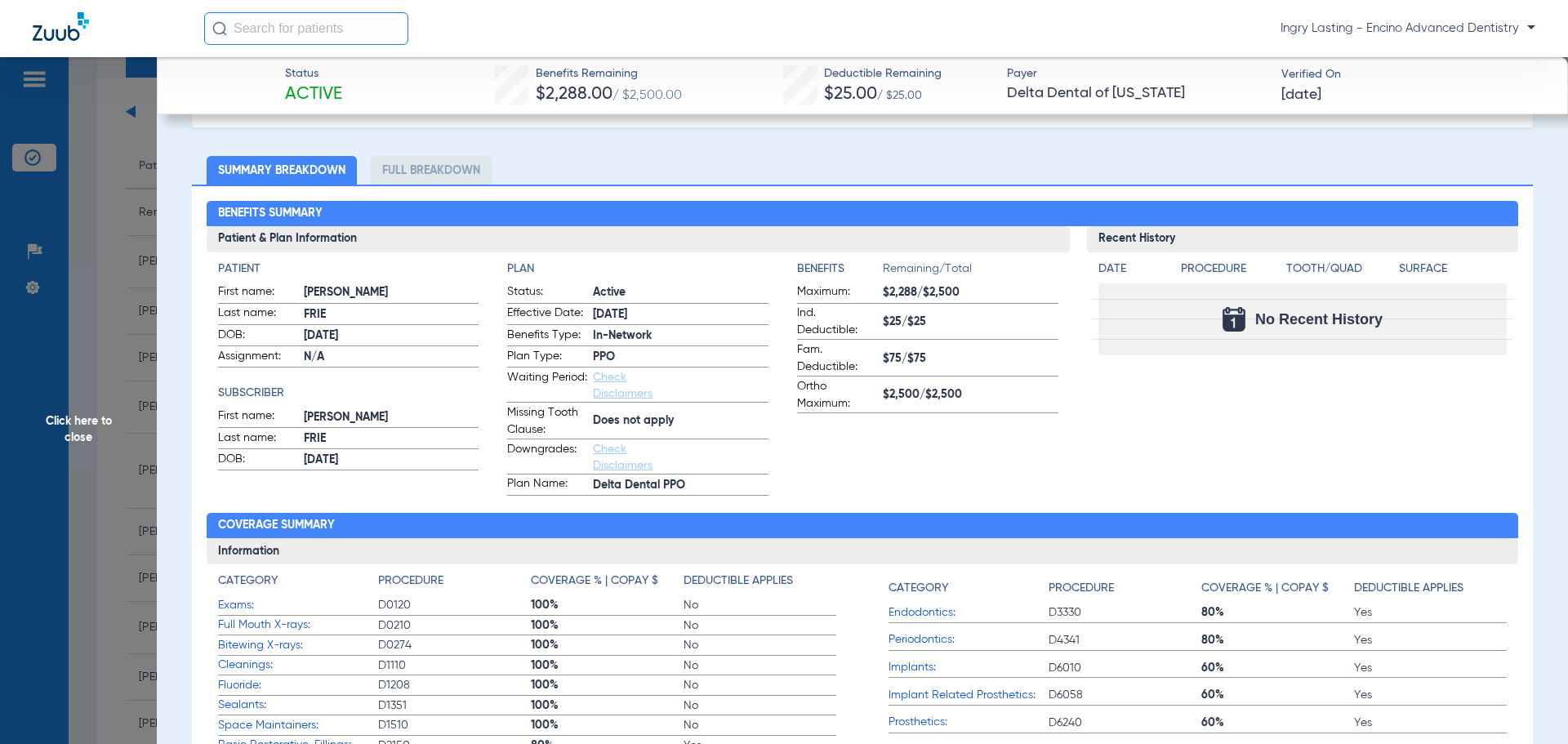
scroll to position [253, 0]
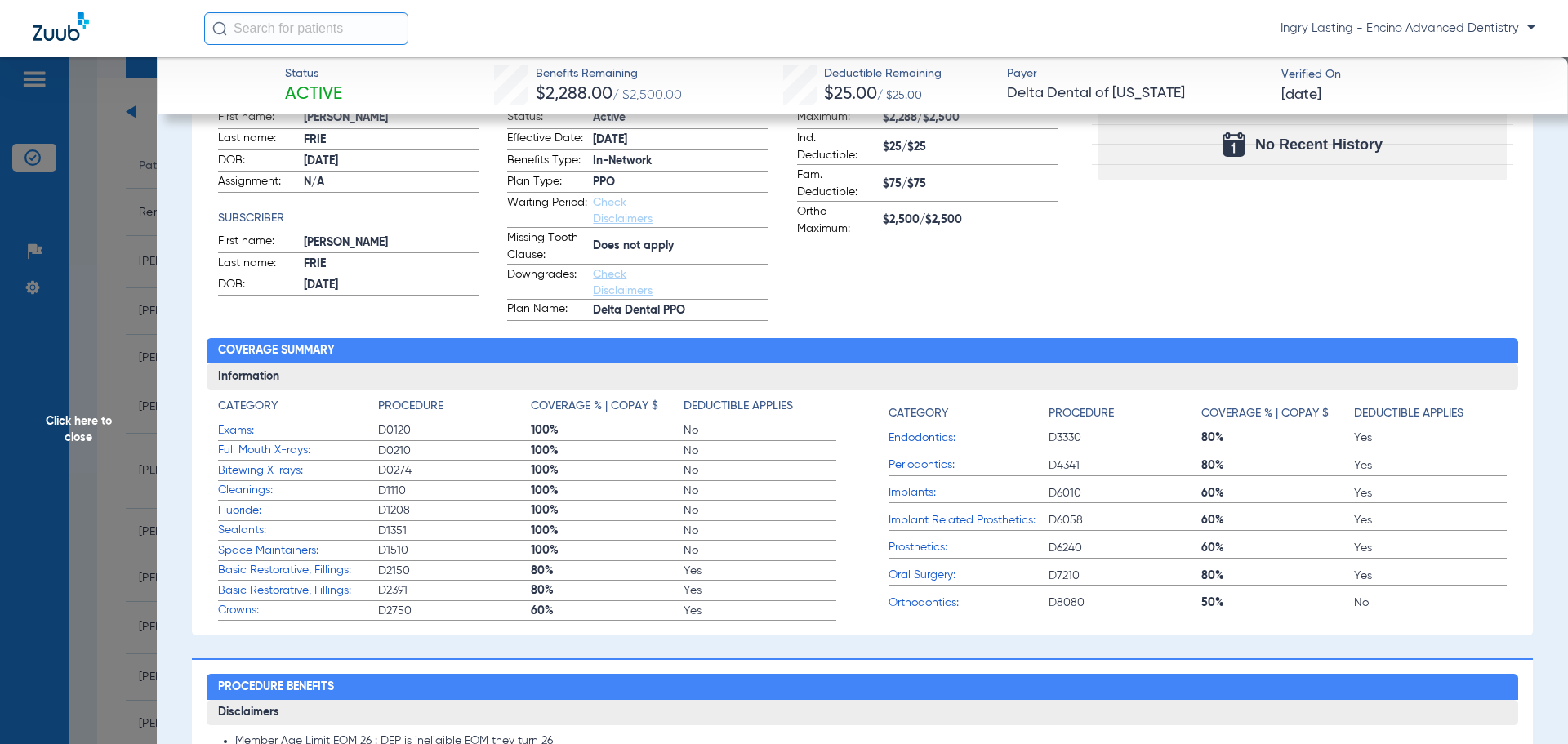
click at [610, 205] on link "Check Disclaimers" at bounding box center [623, 211] width 60 height 28
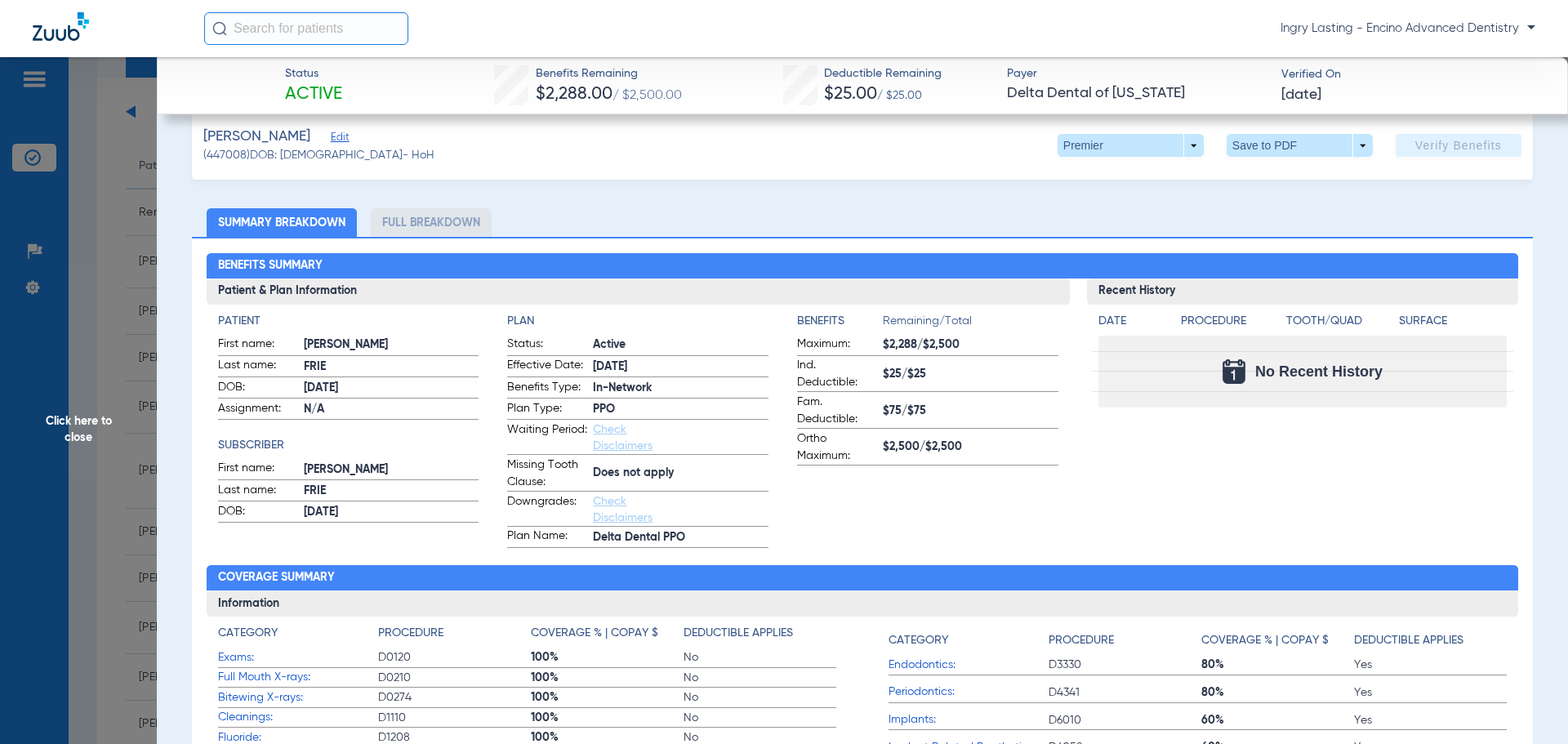
scroll to position [0, 0]
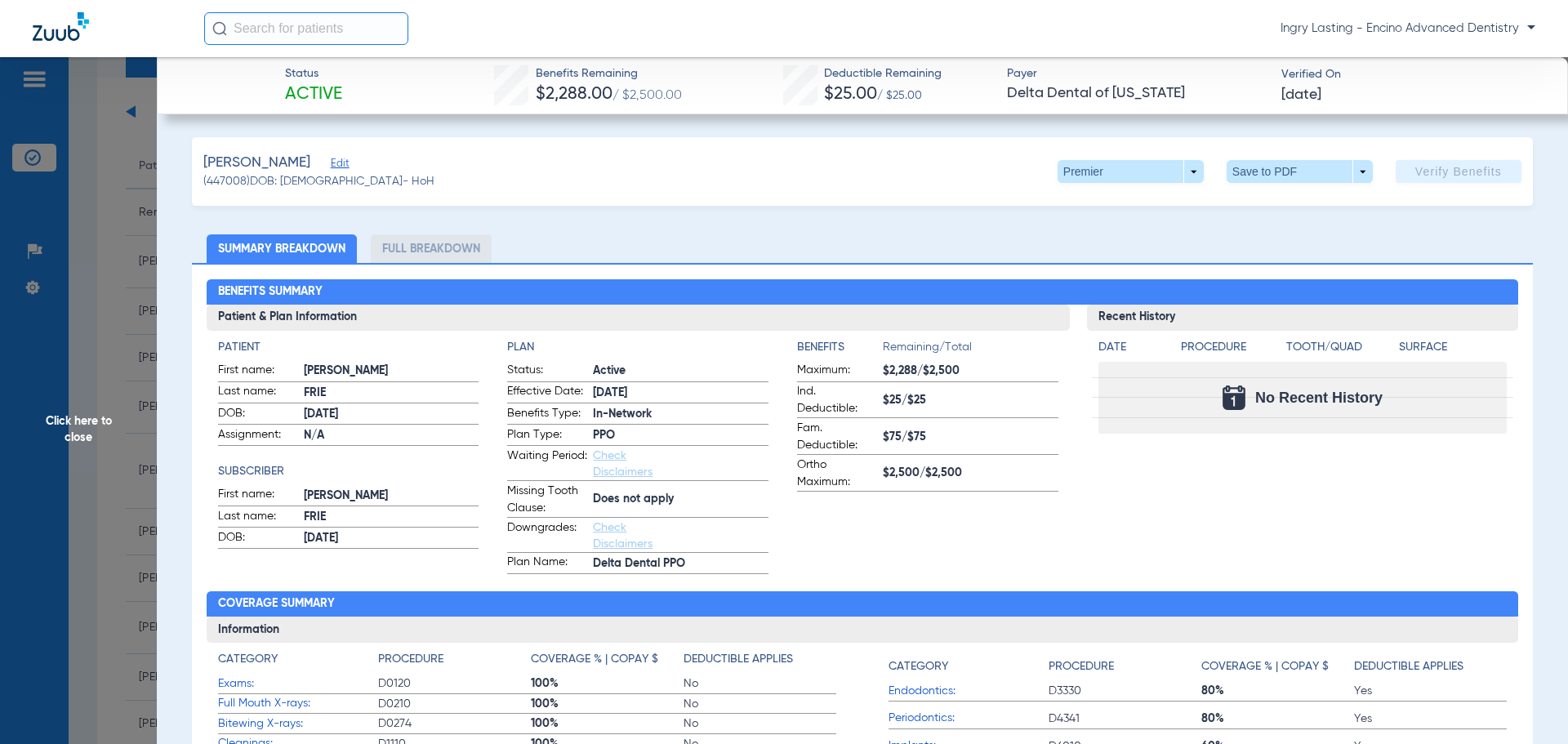
click at [330, 172] on span "Edit" at bounding box center [337, 166] width 15 height 16
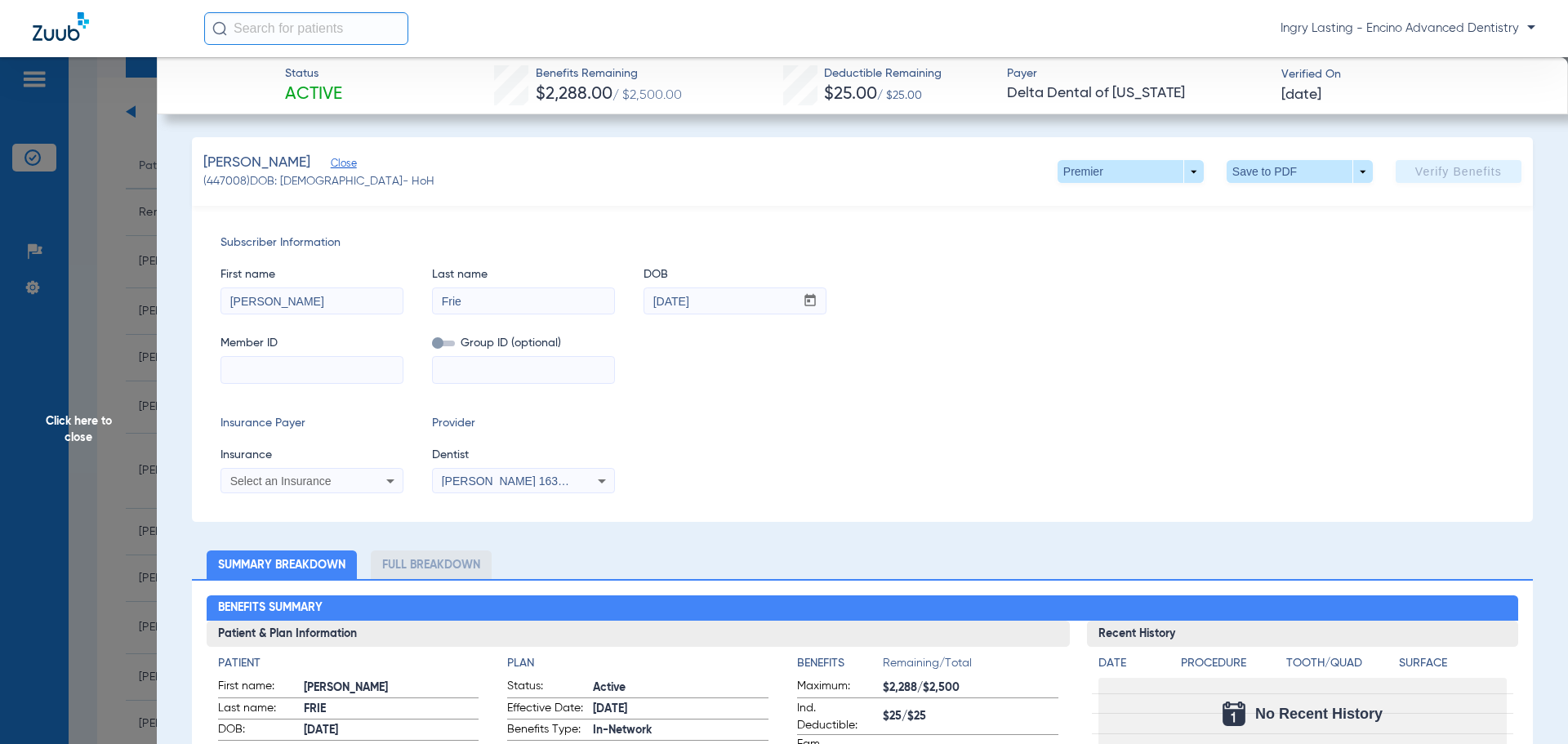
click at [295, 379] on input at bounding box center [312, 370] width 181 height 26
paste input "564087877"
type input "564087877"
click at [252, 482] on span "Select an Insurance" at bounding box center [281, 481] width 102 height 13
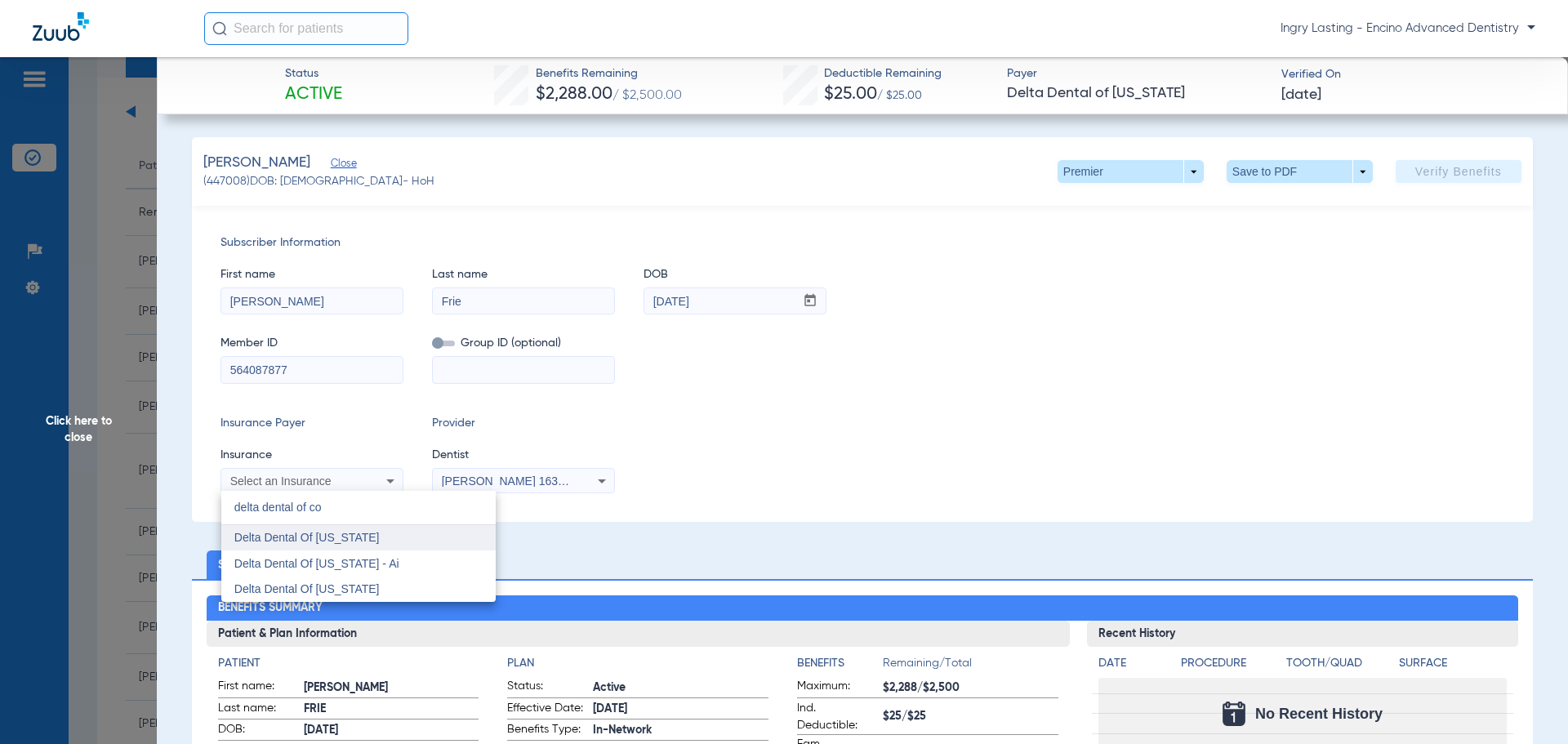
type input "delta dental of co"
click at [373, 549] on mat-option "Delta Dental Of [US_STATE]" at bounding box center [358, 538] width 274 height 26
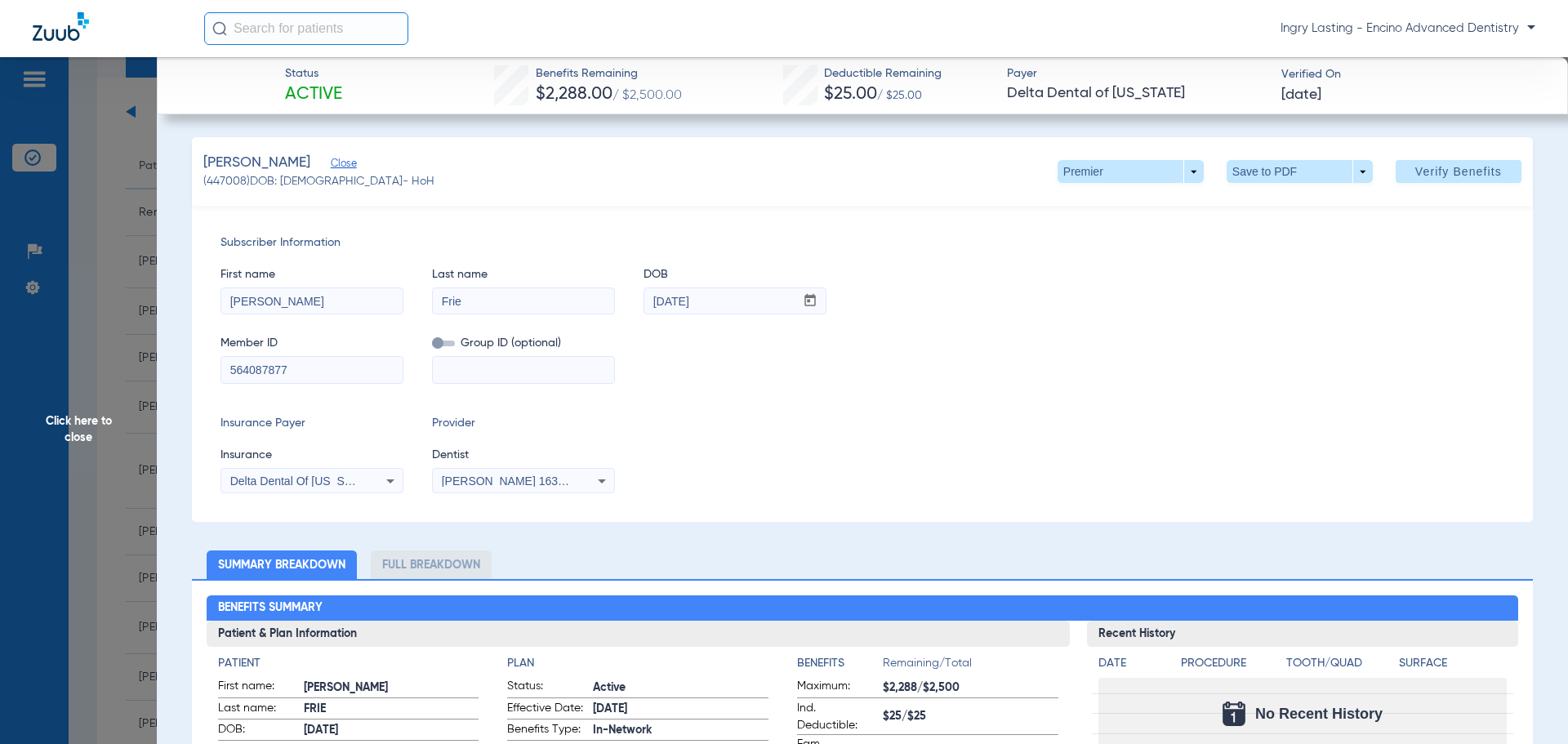
click at [511, 492] on mat-select "[PERSON_NAME] 1639402225" at bounding box center [523, 481] width 183 height 26
click at [512, 487] on div "[PERSON_NAME] 1639402225" at bounding box center [523, 481] width 181 height 19
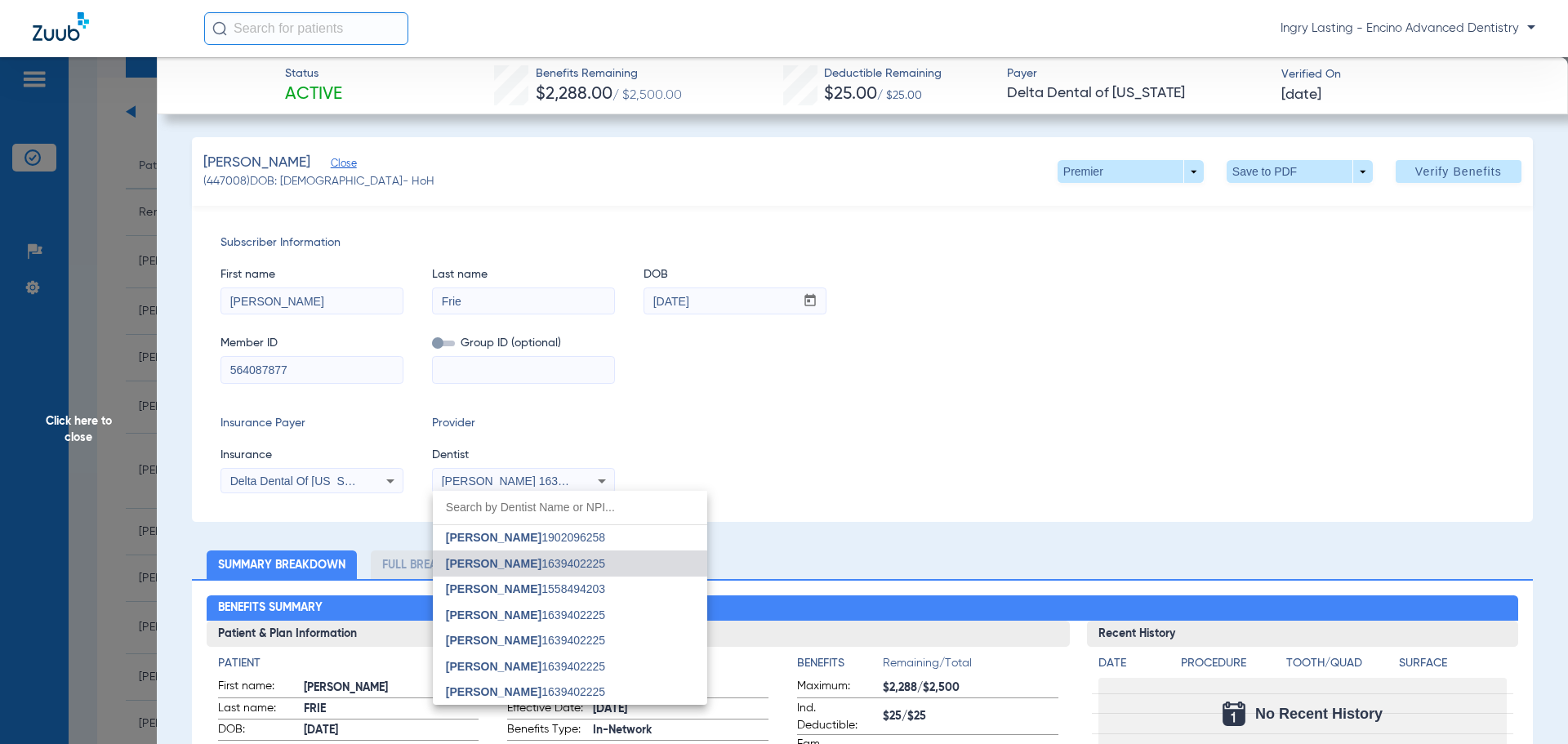
click at [512, 487] on div at bounding box center [784, 372] width 1568 height 744
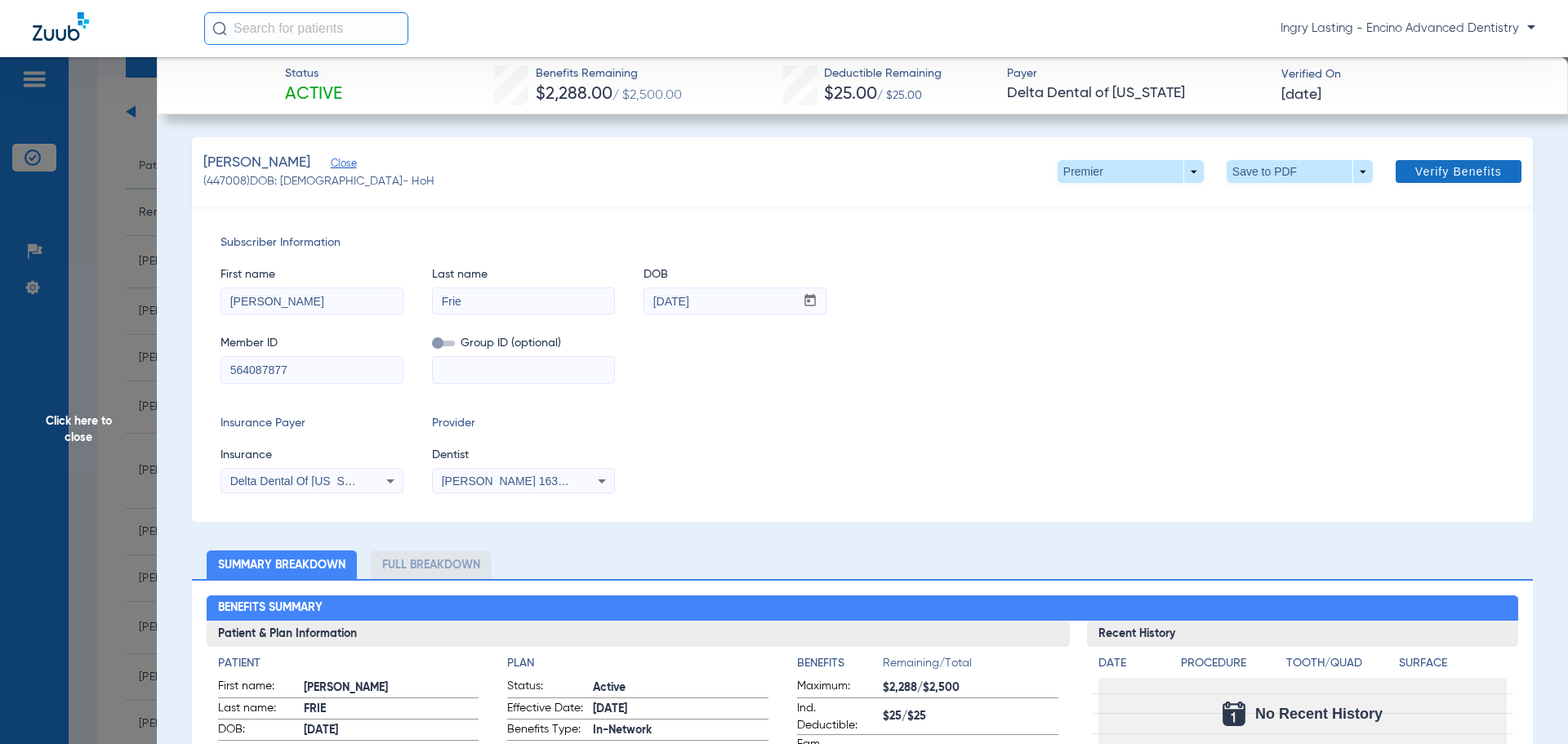
click at [1468, 173] on span "Verify Benefits" at bounding box center [1458, 171] width 87 height 13
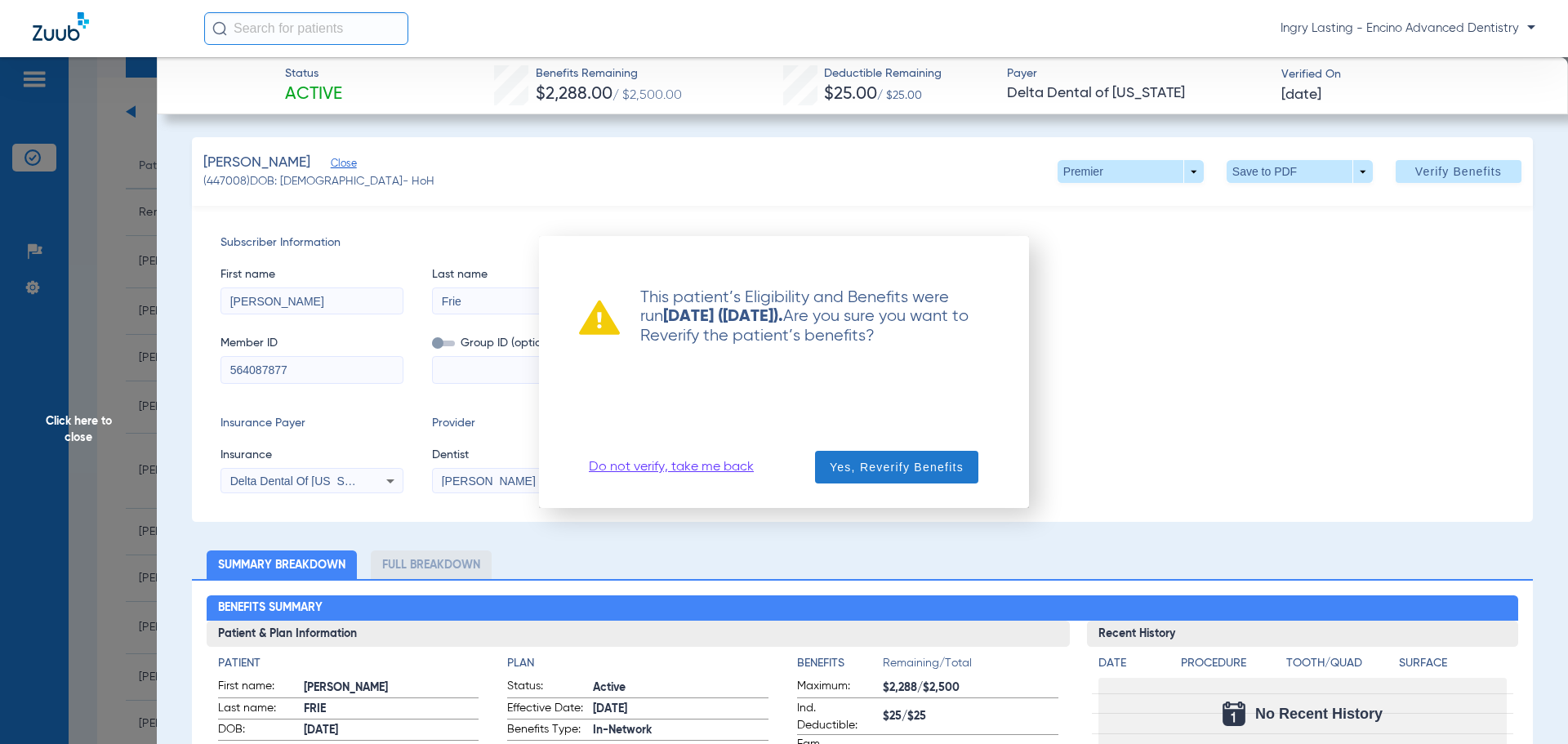
click at [845, 474] on span "Yes, Reverify Benefits" at bounding box center [897, 467] width 134 height 17
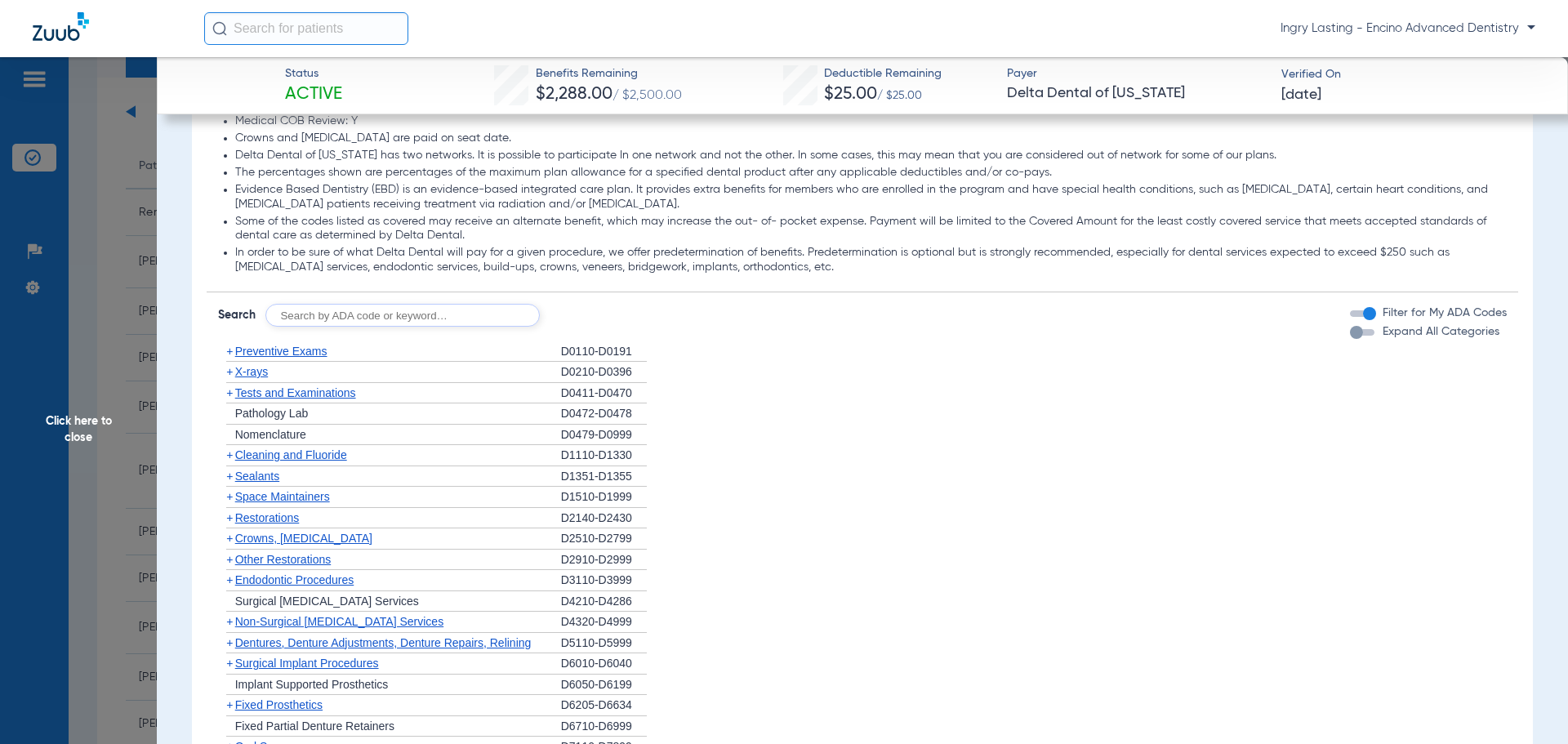
scroll to position [1552, 0]
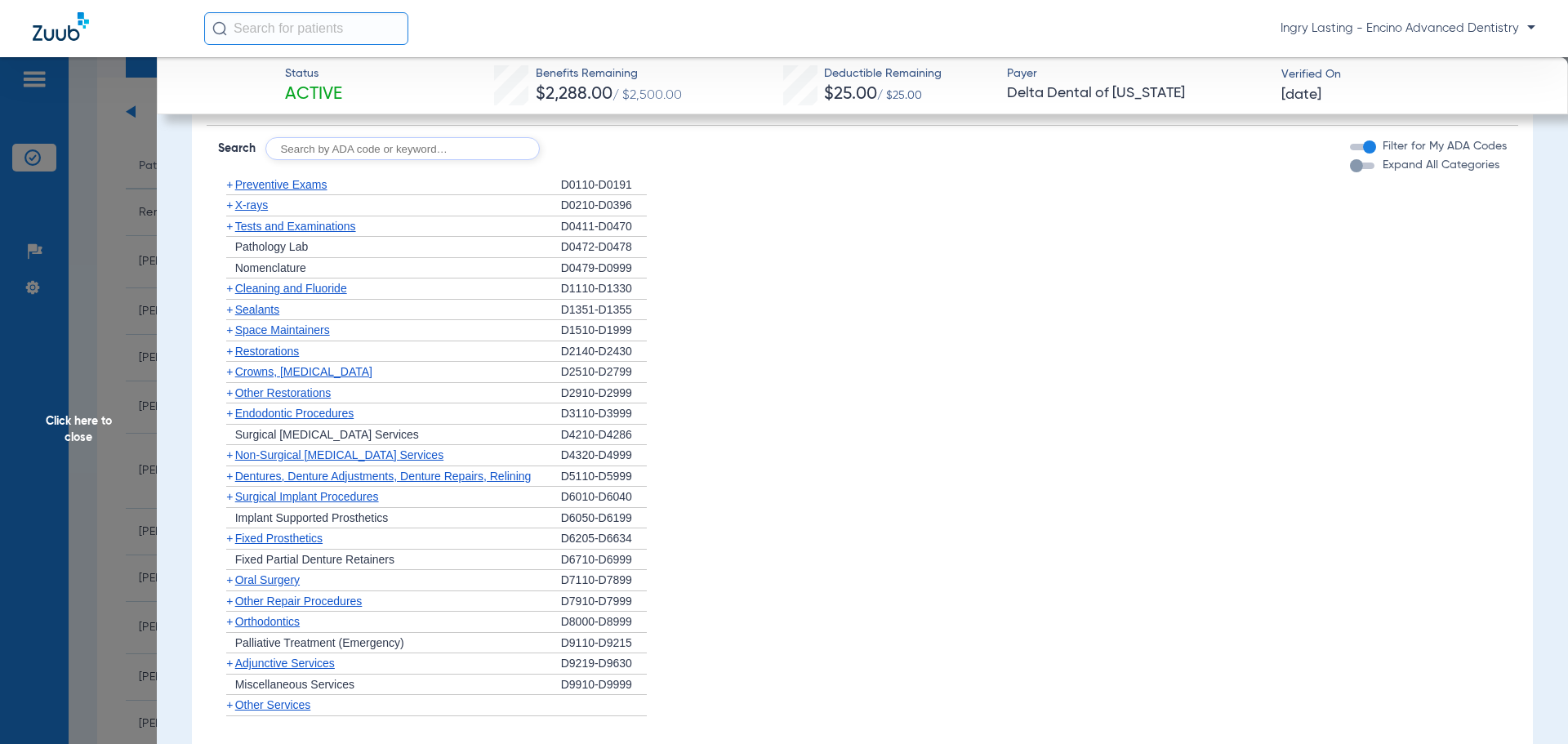
click at [279, 289] on span "Cleaning and Fluoride" at bounding box center [291, 288] width 112 height 13
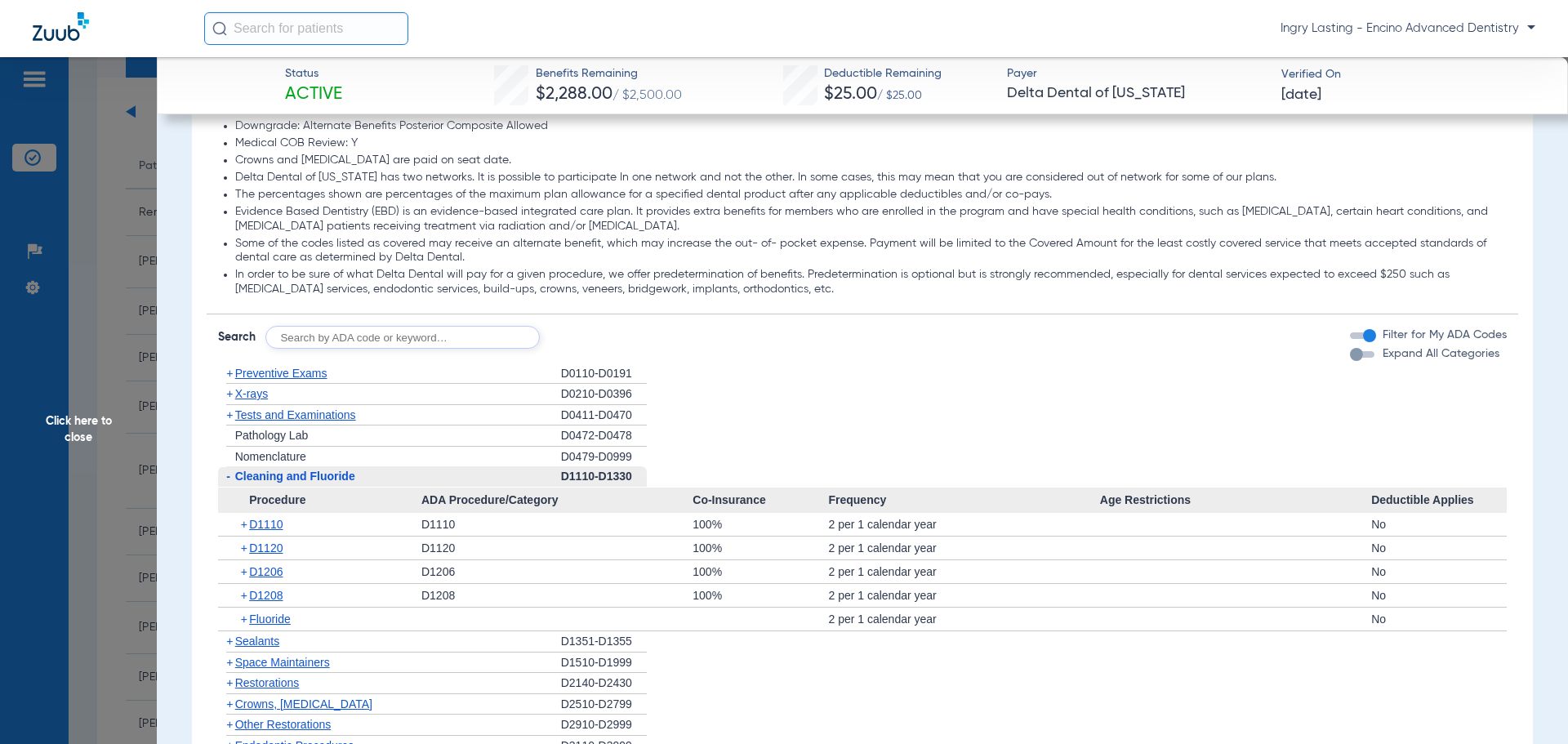
scroll to position [1388, 0]
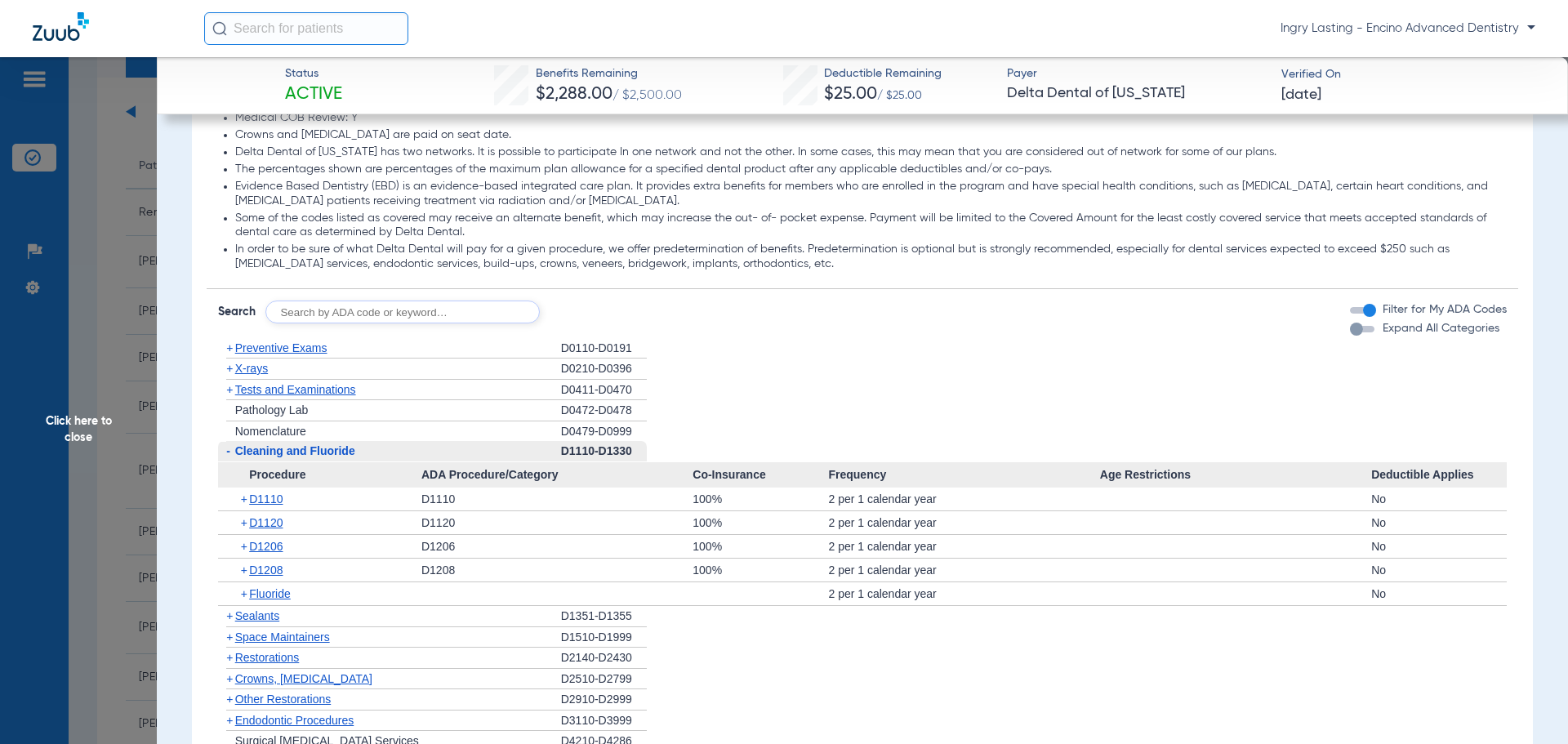
click at [271, 348] on span "Preventive Exams" at bounding box center [280, 348] width 92 height 13
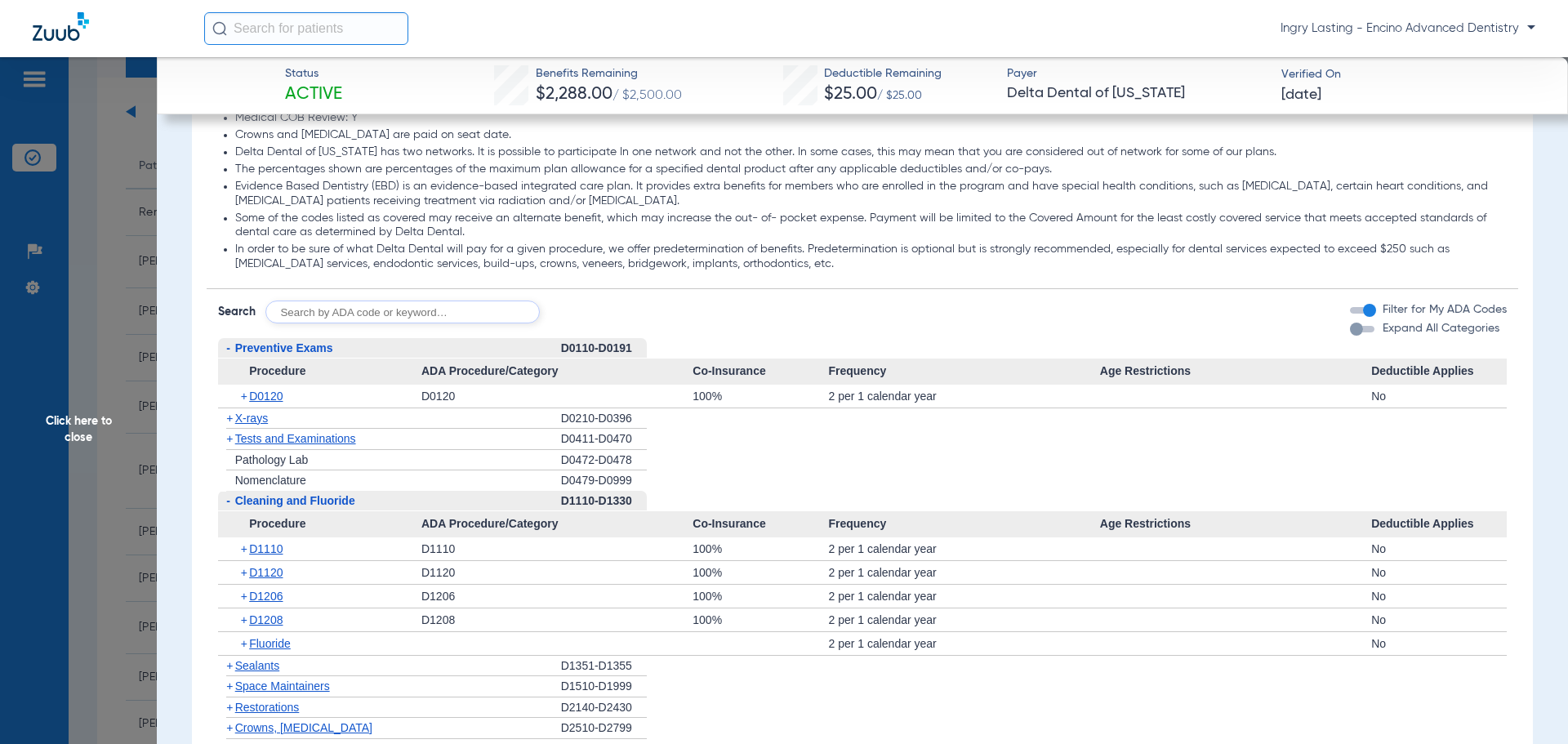
click at [290, 350] on span "Preventive Exams" at bounding box center [284, 348] width 98 height 13
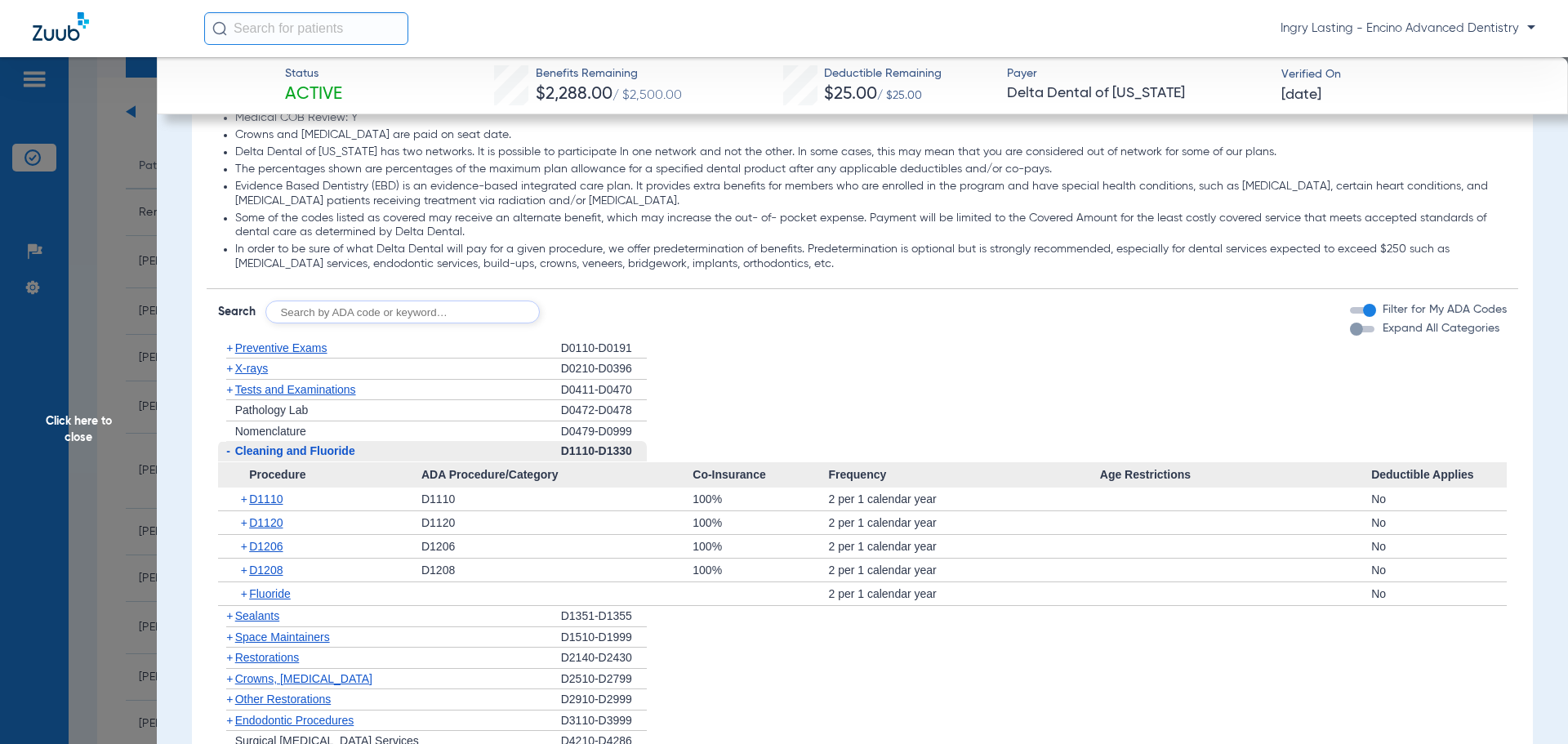
click at [259, 375] on span "X-rays" at bounding box center [251, 368] width 32 height 13
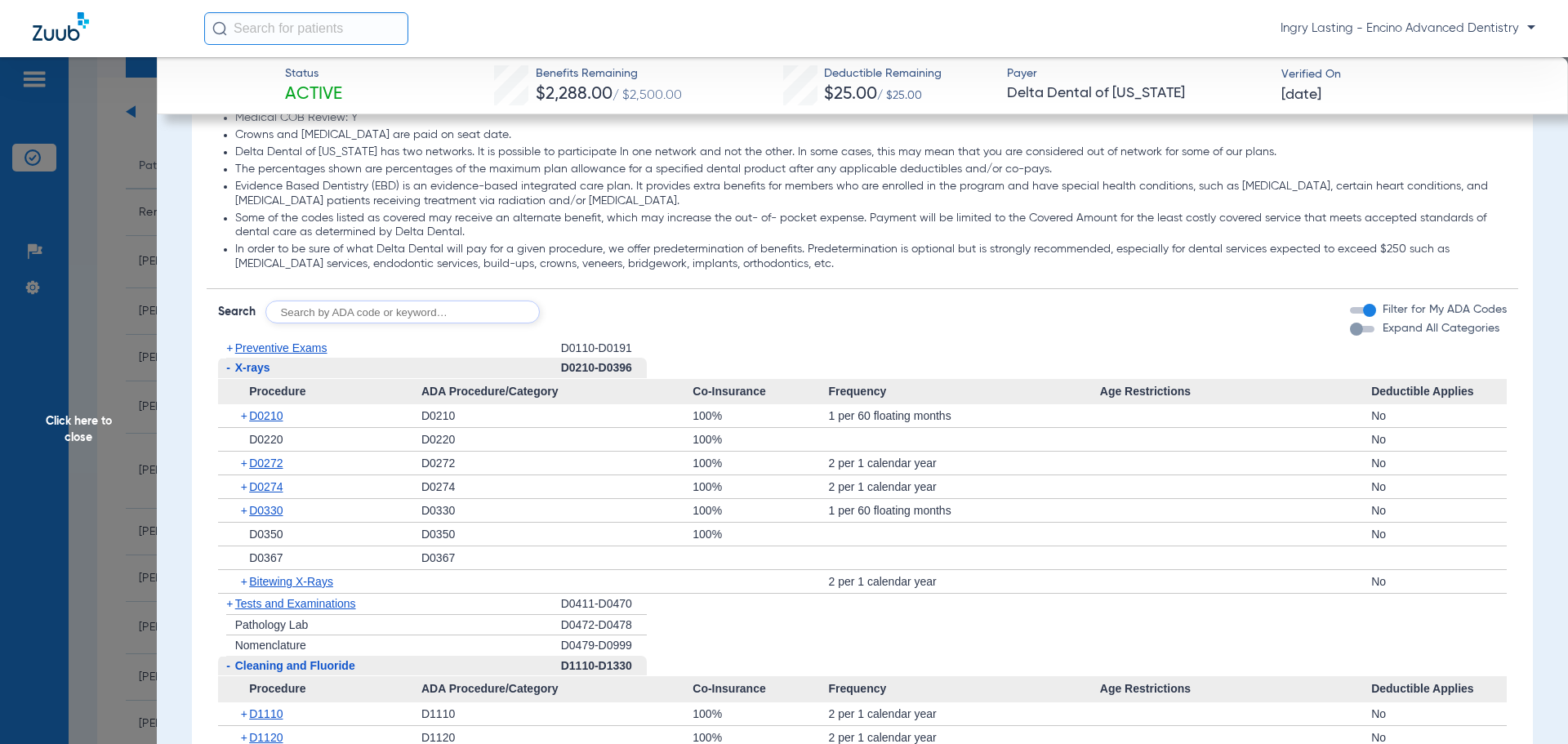
click at [242, 367] on span "X-rays" at bounding box center [252, 367] width 35 height 13
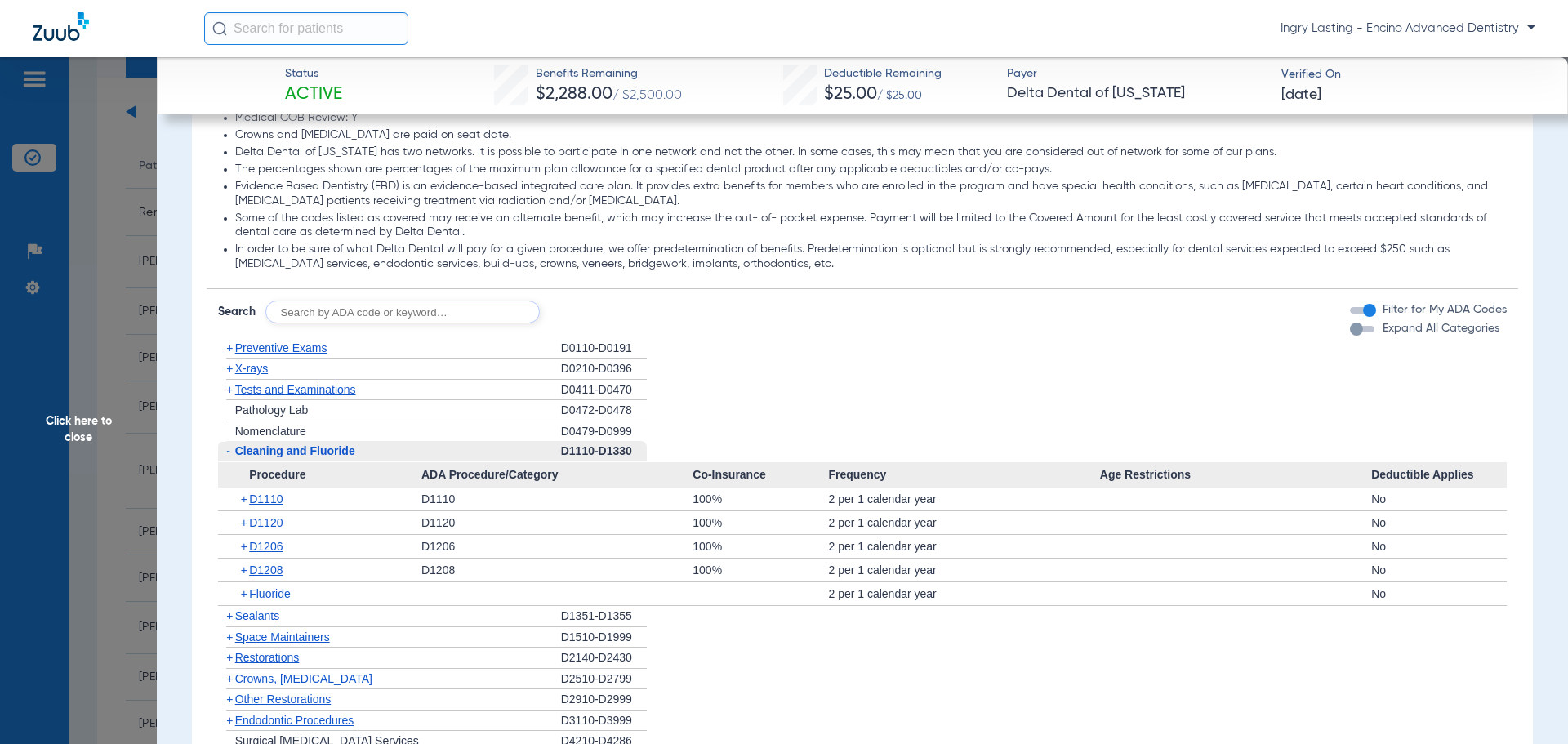
click at [306, 392] on span "Tests and Examinations" at bounding box center [295, 389] width 121 height 13
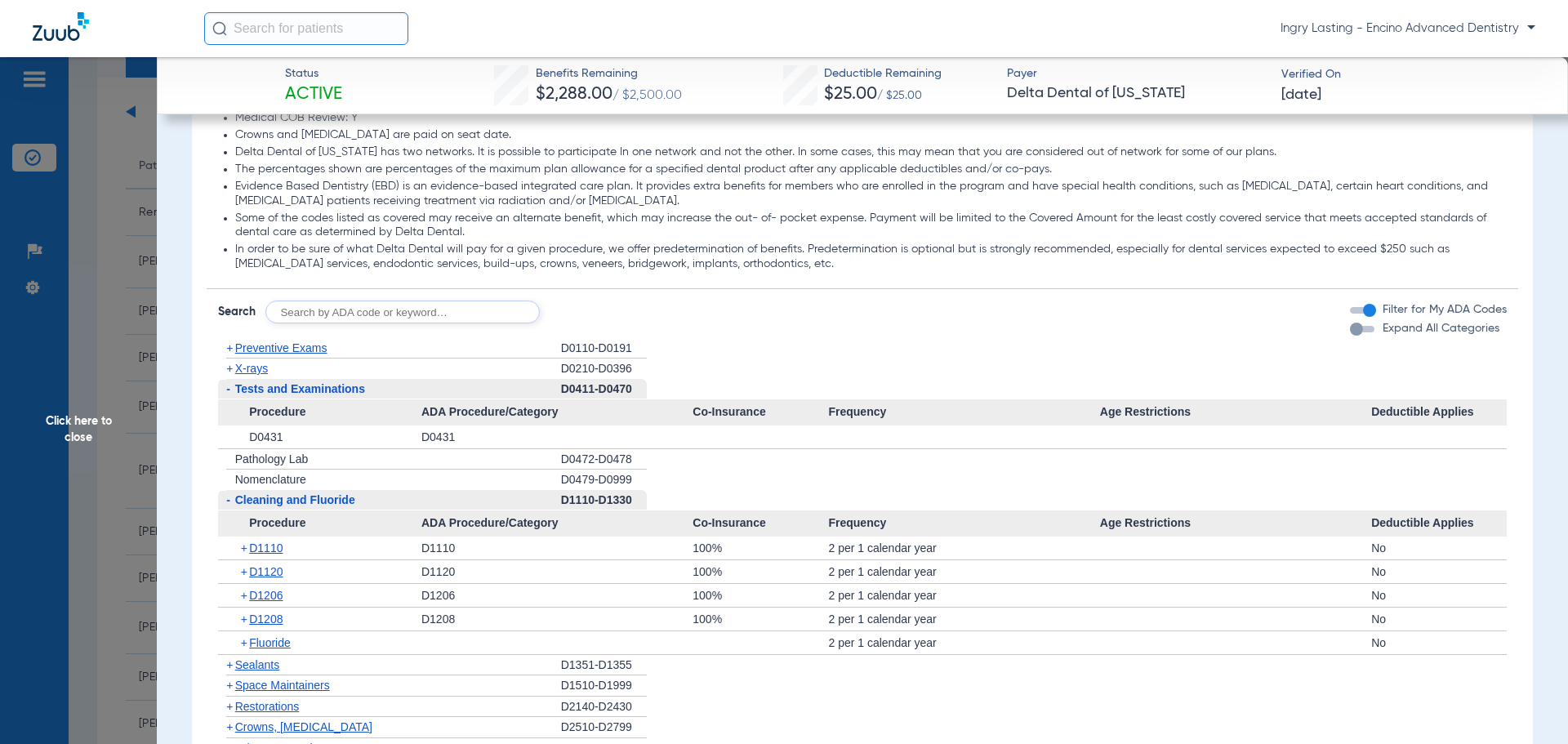
click at [306, 388] on span "Tests and Examinations" at bounding box center [300, 388] width 130 height 13
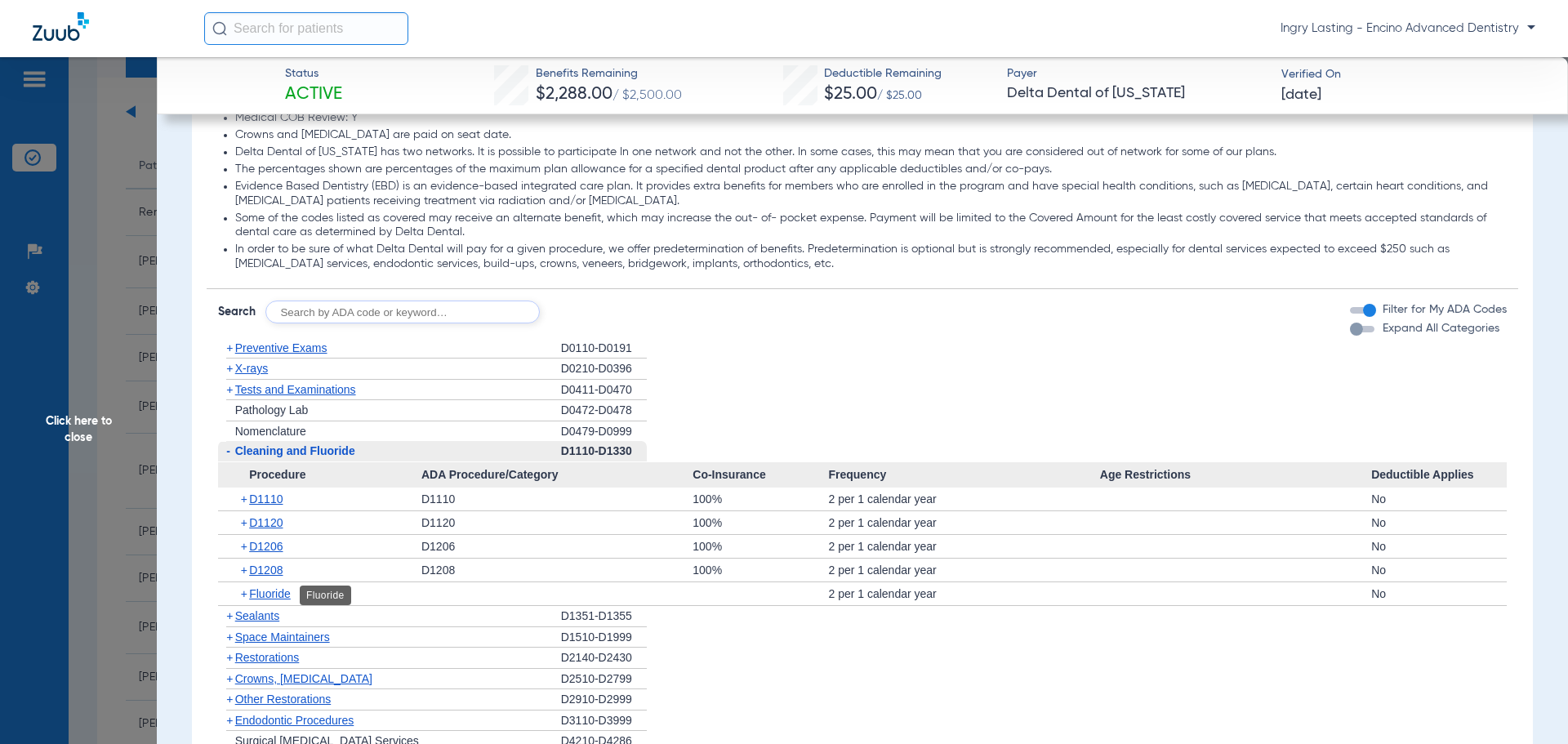
click at [277, 589] on span "Fluoride" at bounding box center [270, 593] width 42 height 13
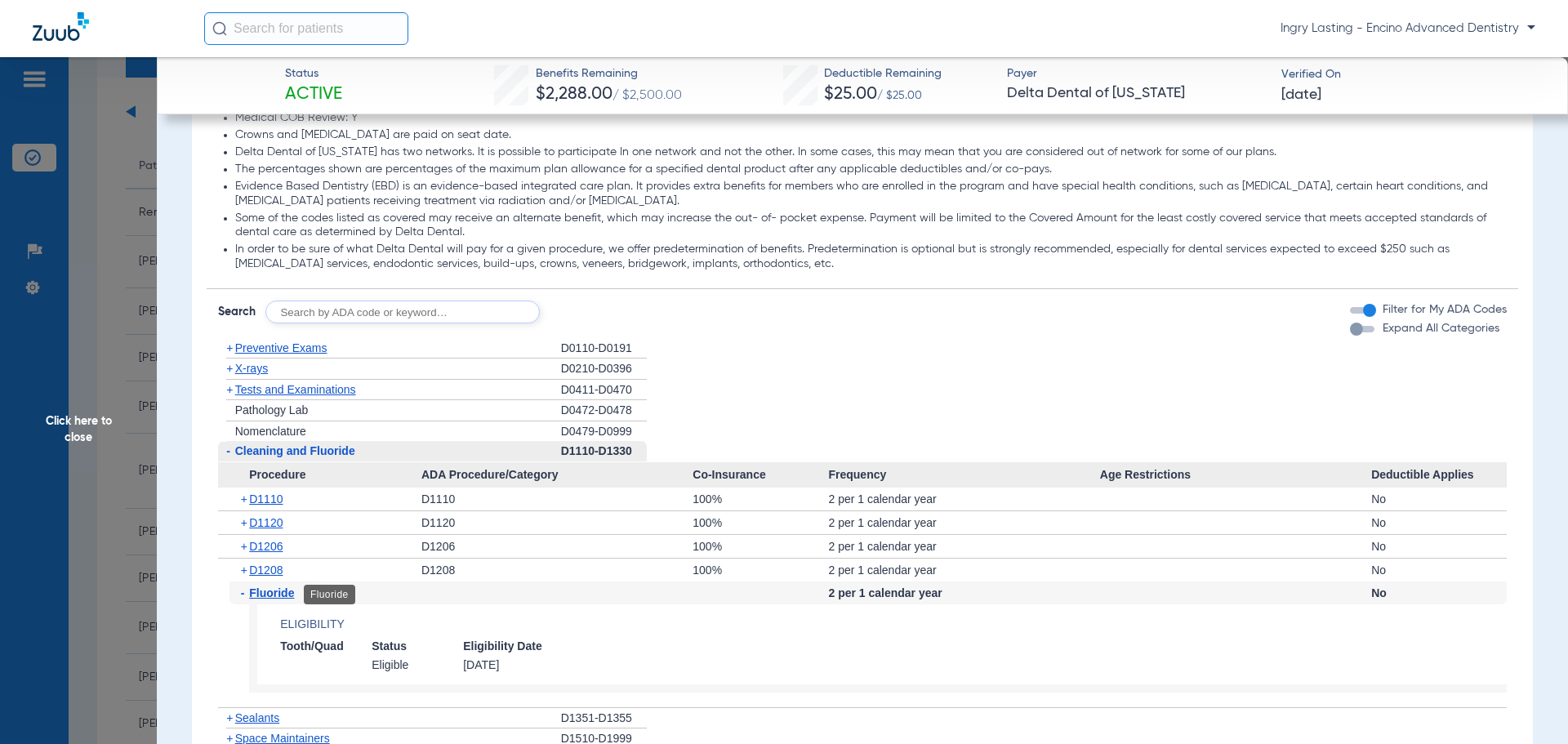
click at [280, 593] on span "Fluoride" at bounding box center [271, 592] width 45 height 13
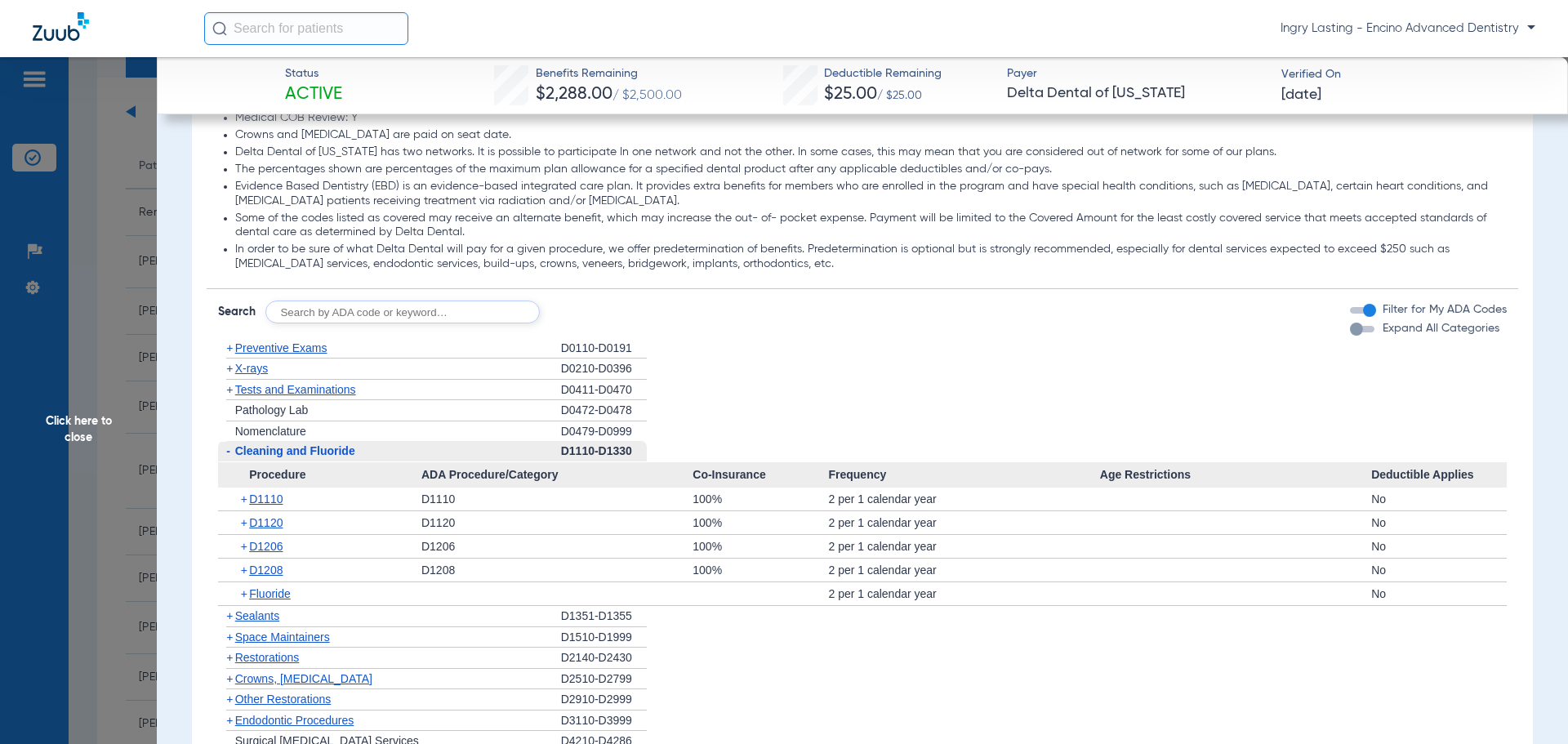
scroll to position [1470, 0]
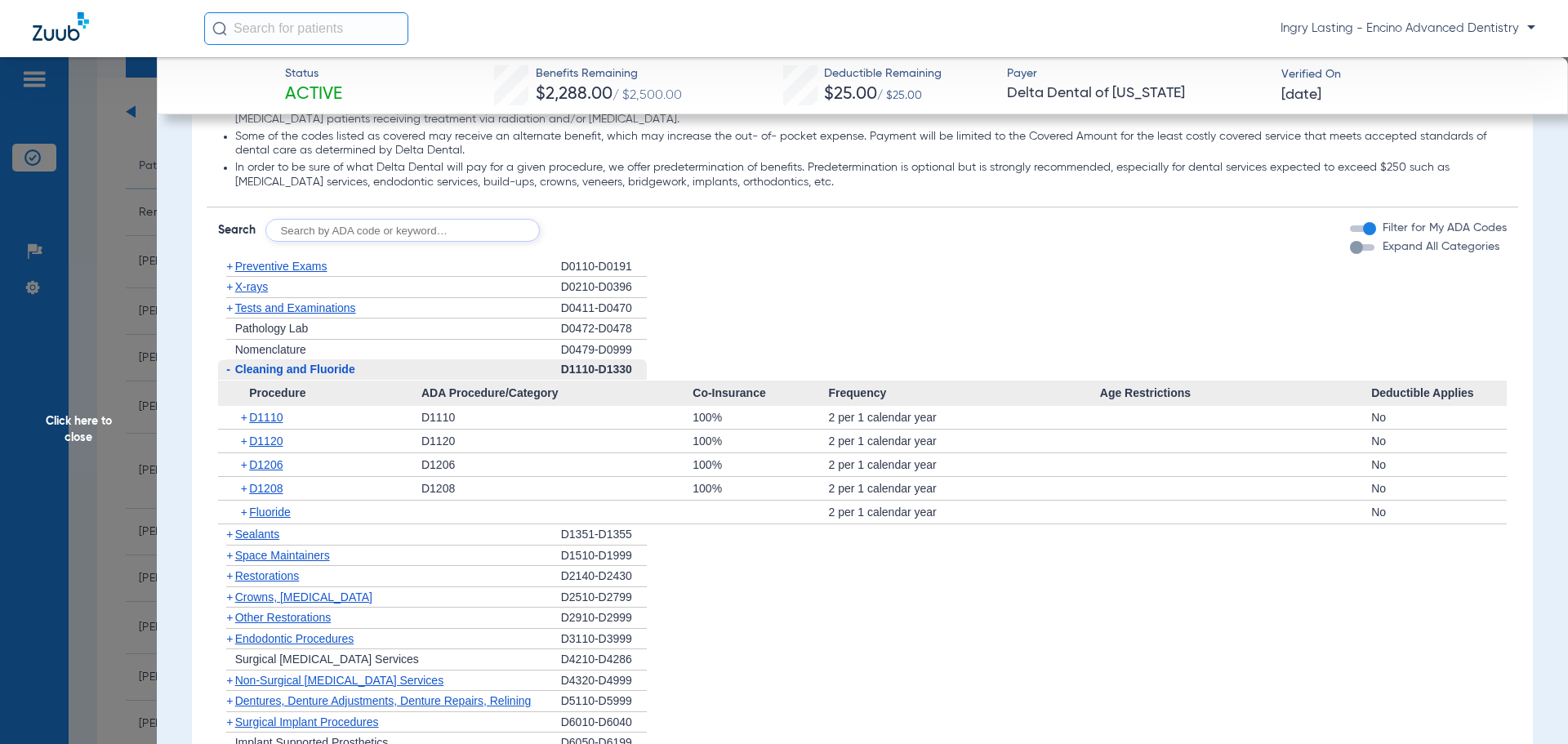
click at [280, 555] on span "Space Maintainers" at bounding box center [282, 555] width 95 height 13
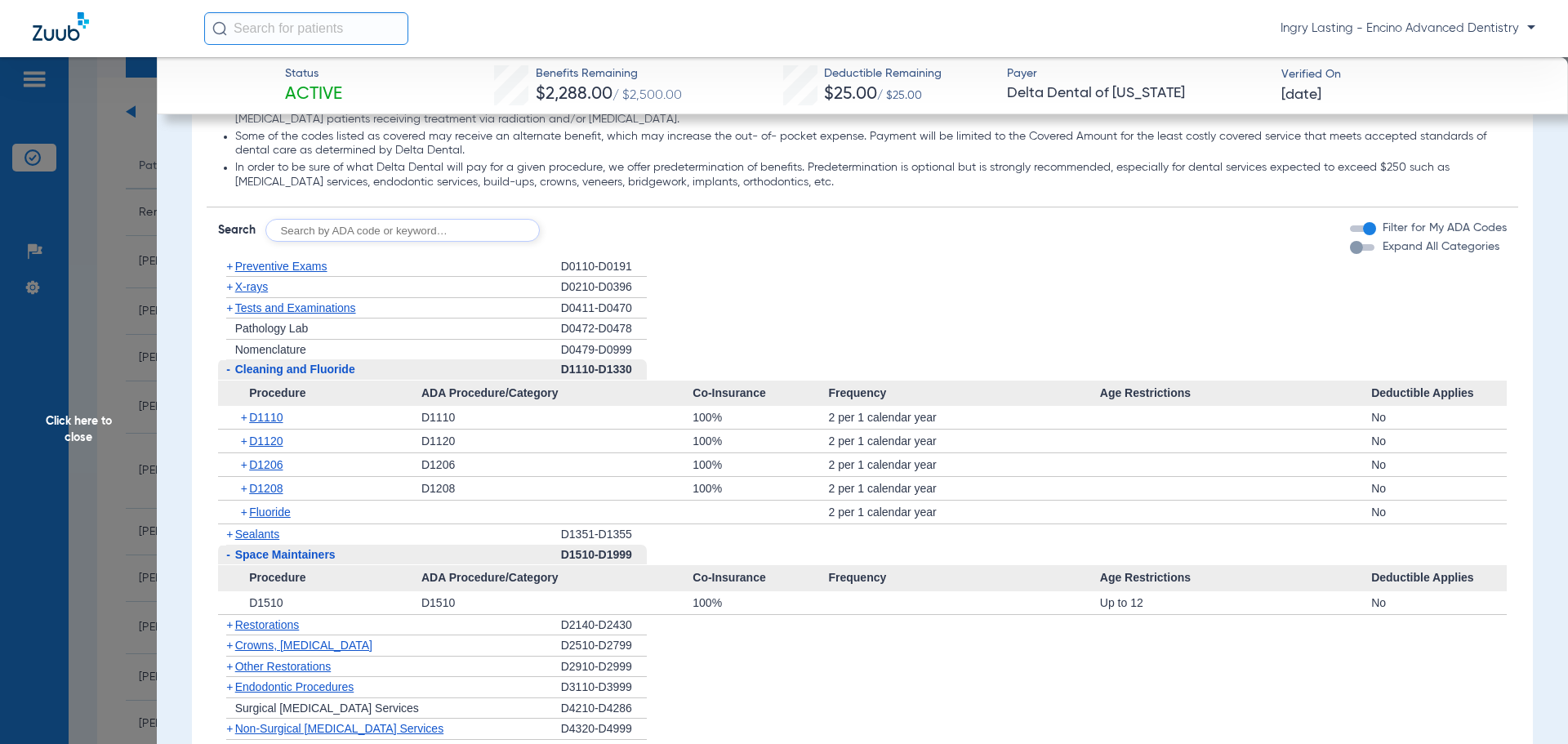
click at [280, 555] on span "Space Maintainers" at bounding box center [285, 554] width 101 height 13
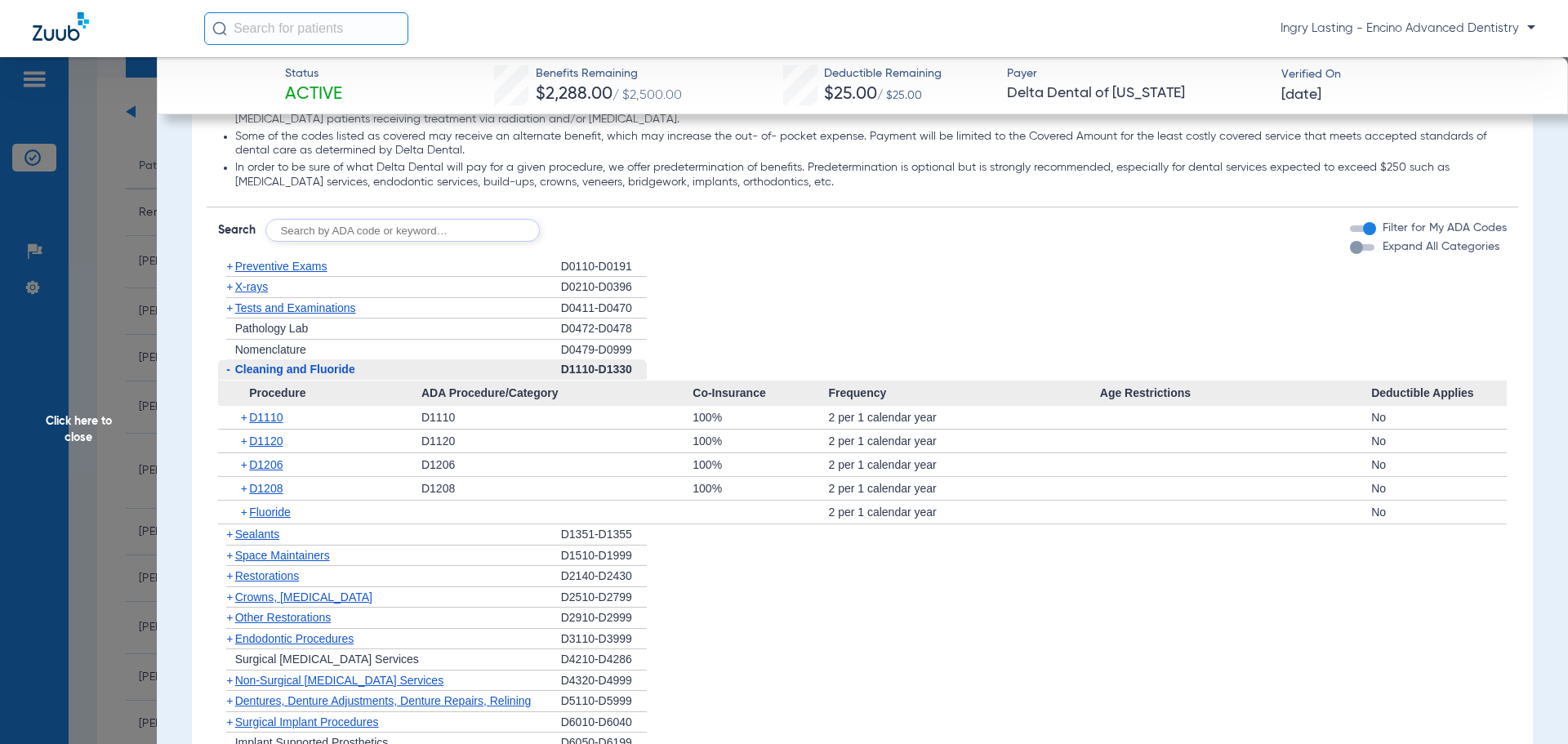
click at [275, 579] on span "Restorations" at bounding box center [267, 576] width 65 height 13
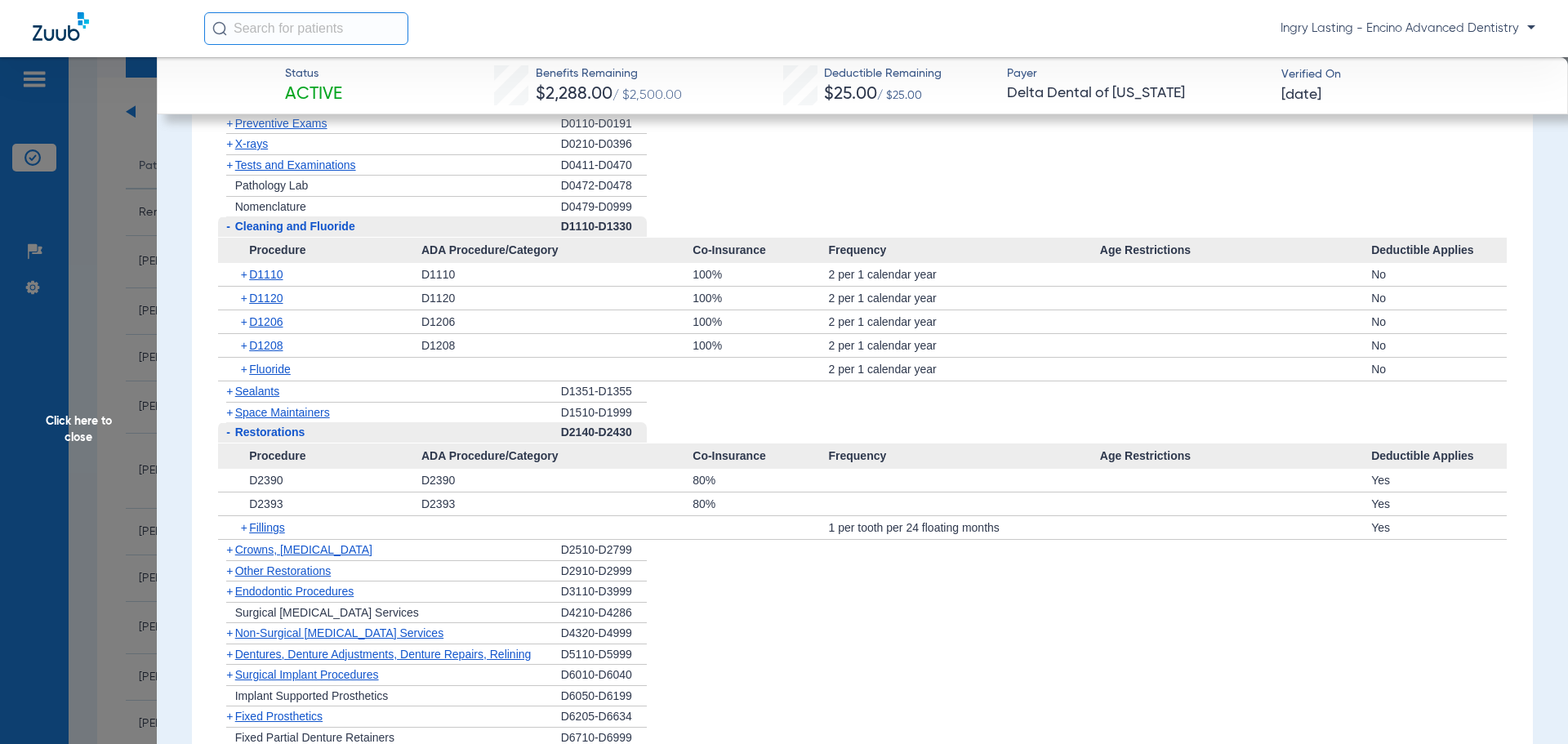
scroll to position [1633, 0]
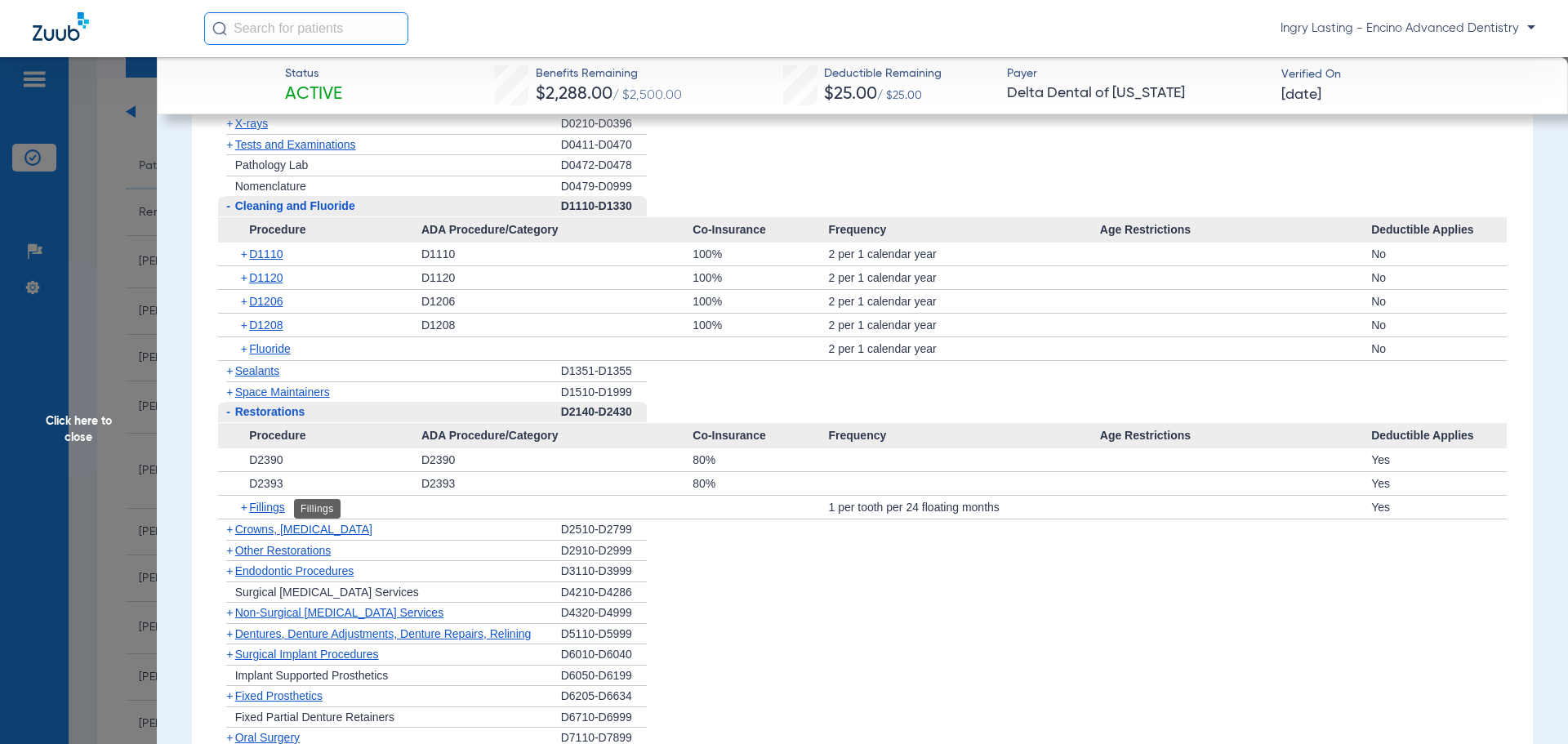
click at [266, 505] on span "Fillings" at bounding box center [266, 507] width 36 height 13
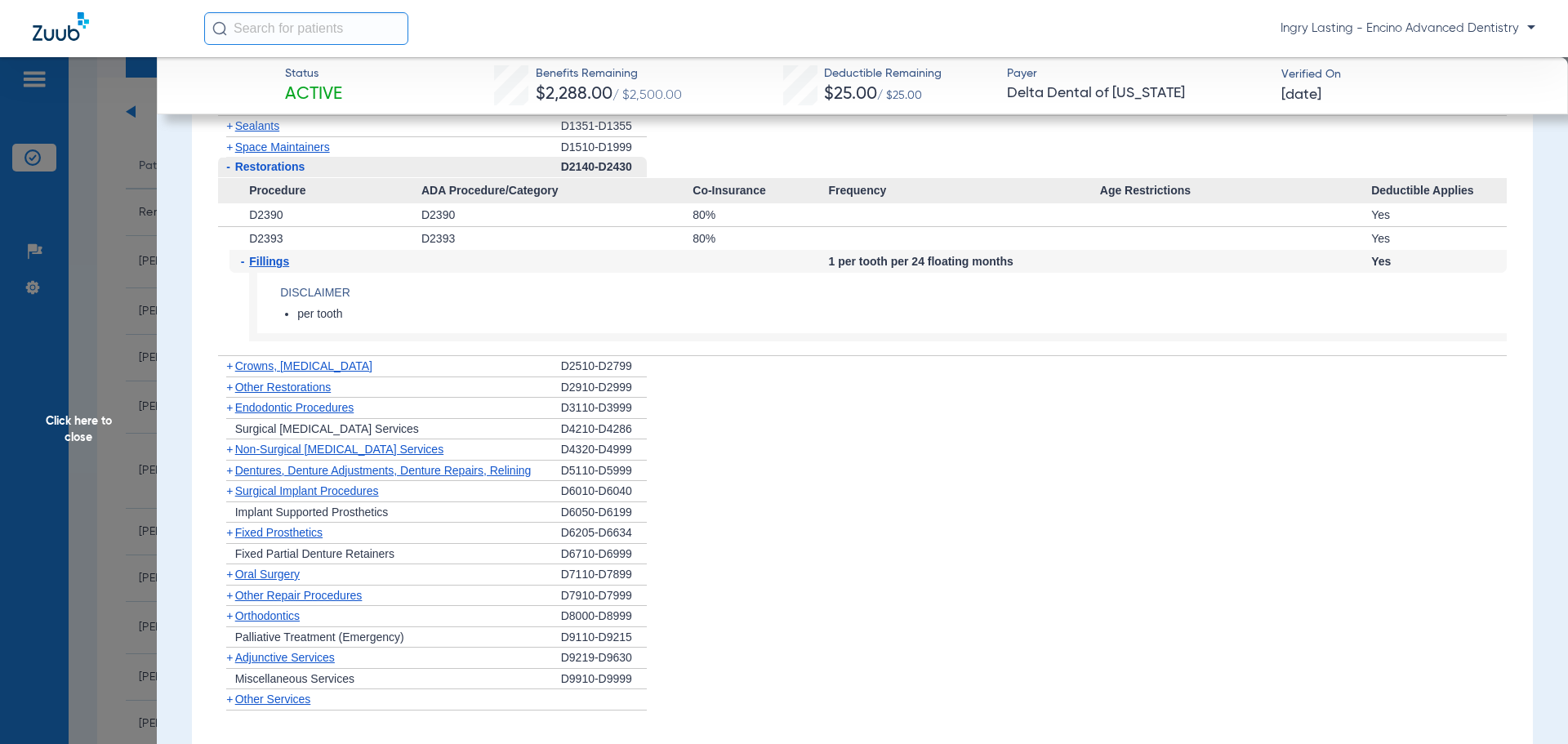
scroll to position [1796, 0]
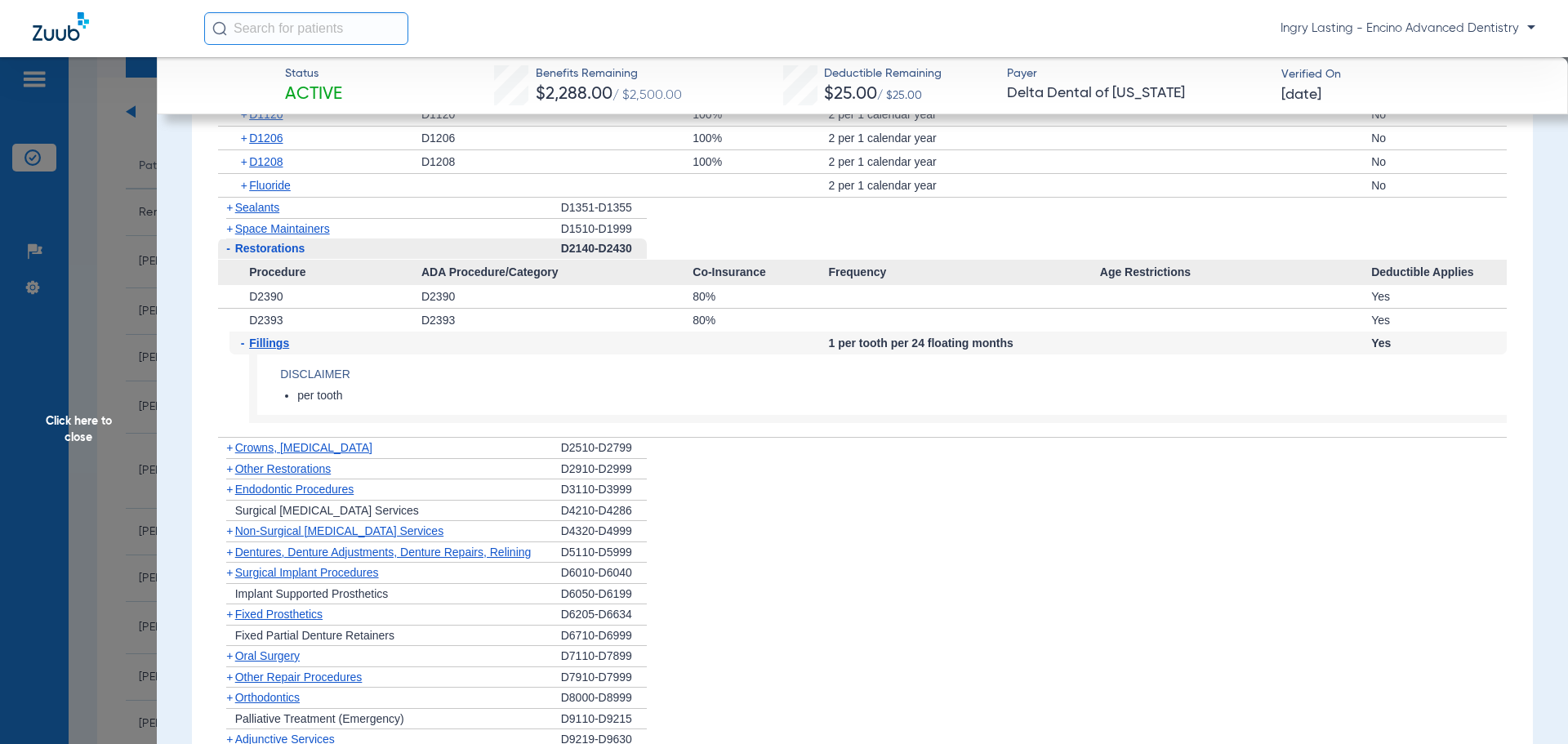
click at [255, 252] on span "Restorations" at bounding box center [270, 248] width 70 height 13
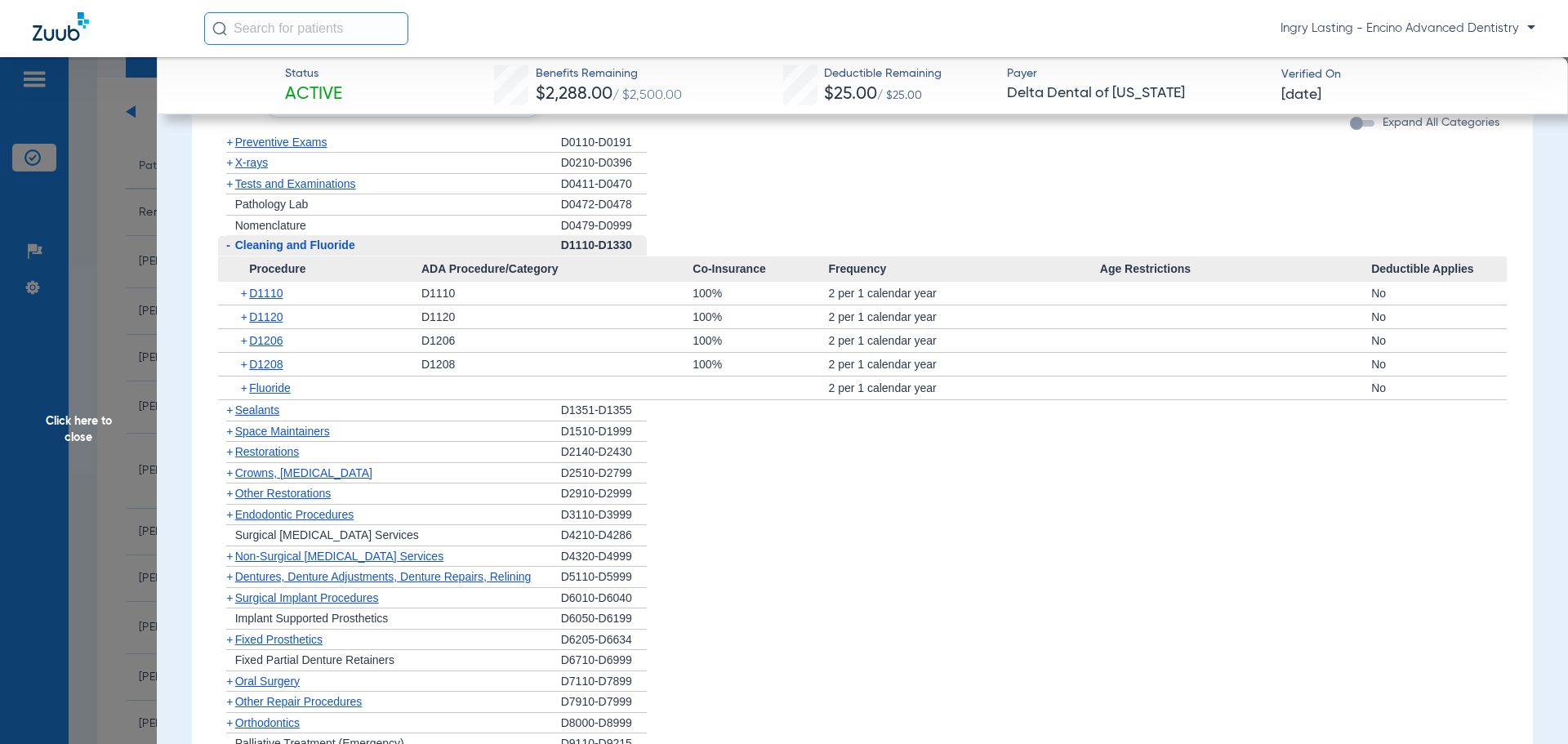
scroll to position [1552, 0]
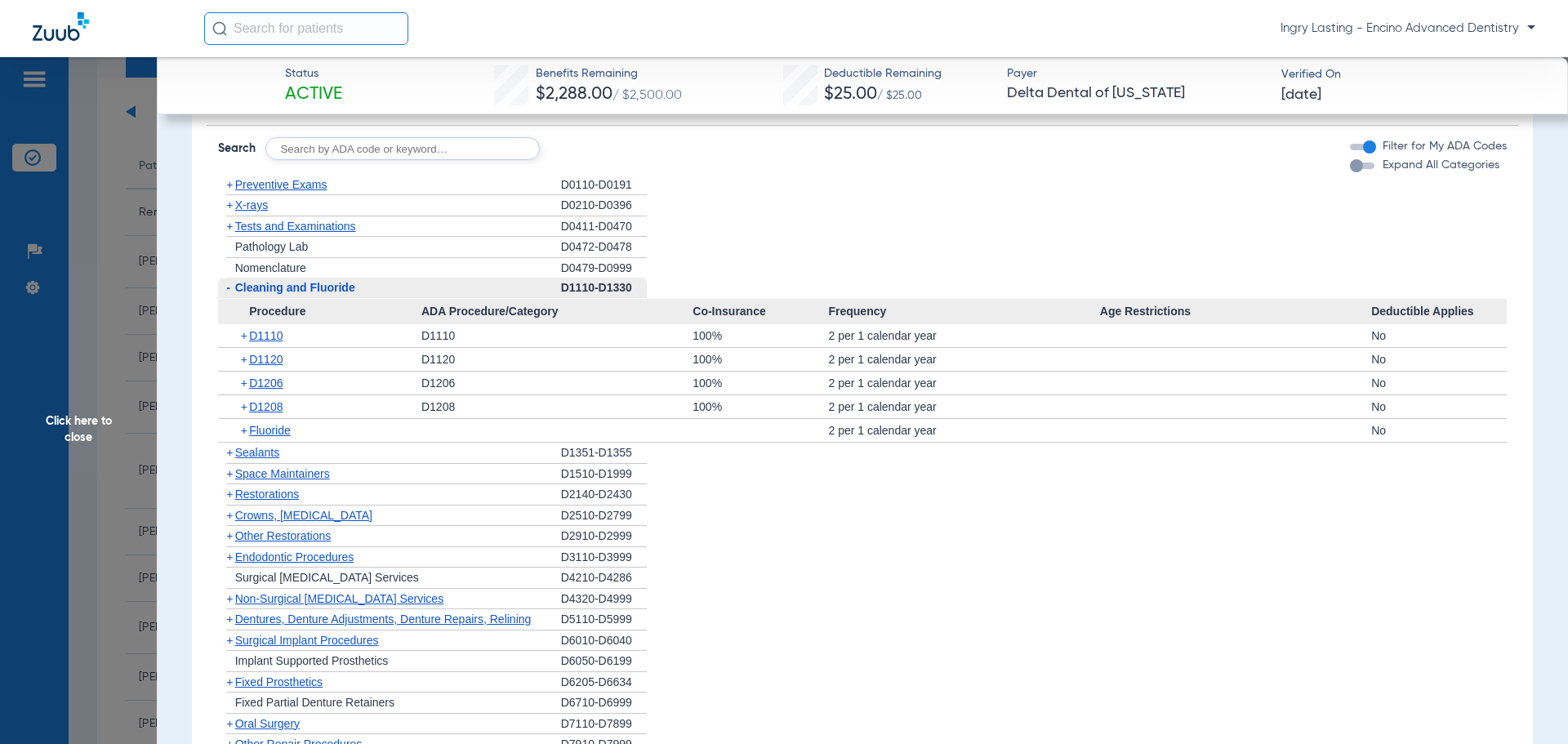
click at [257, 288] on span "Cleaning and Fluoride" at bounding box center [294, 287] width 120 height 13
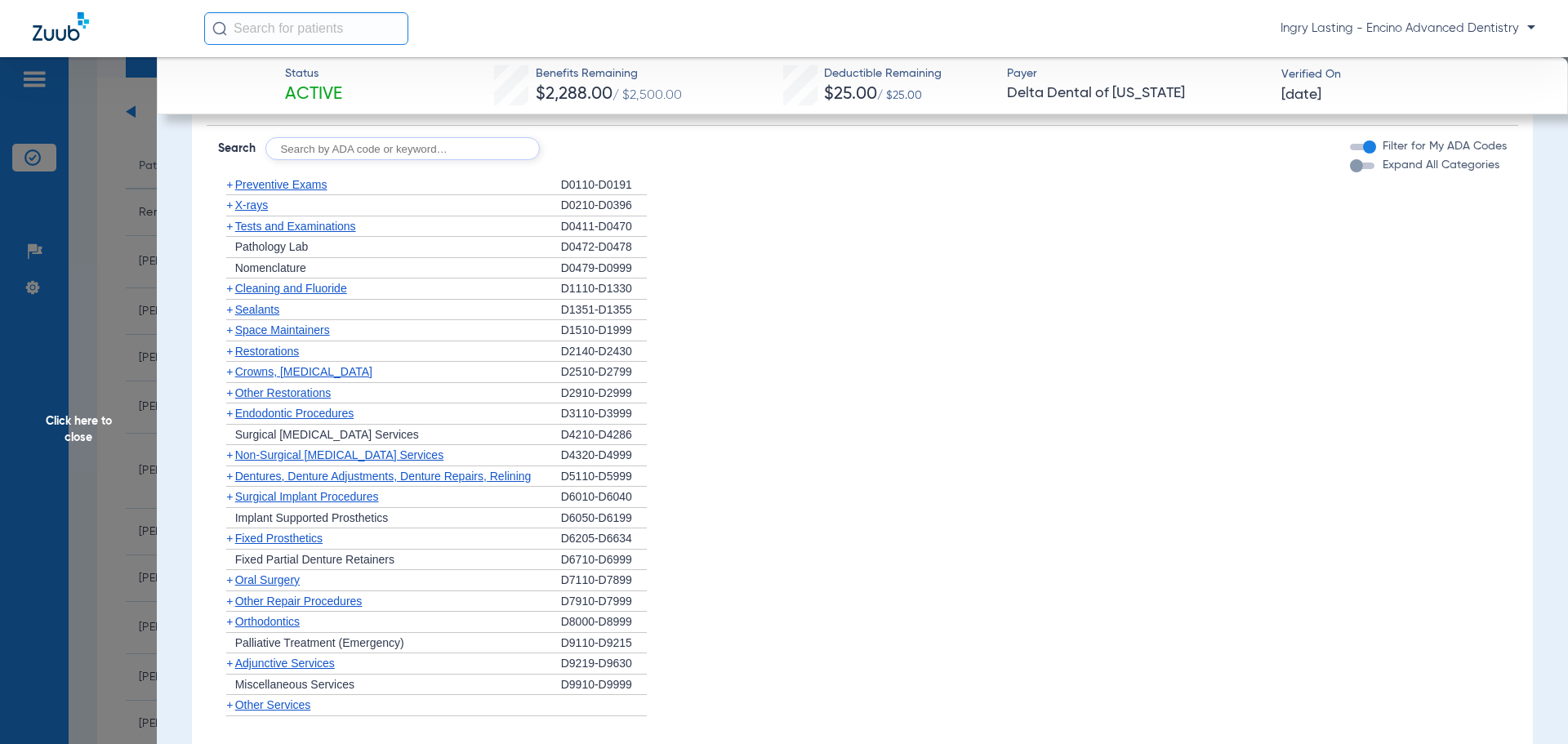
click at [255, 366] on div "+ Crowns, [MEDICAL_DATA]" at bounding box center [389, 372] width 343 height 21
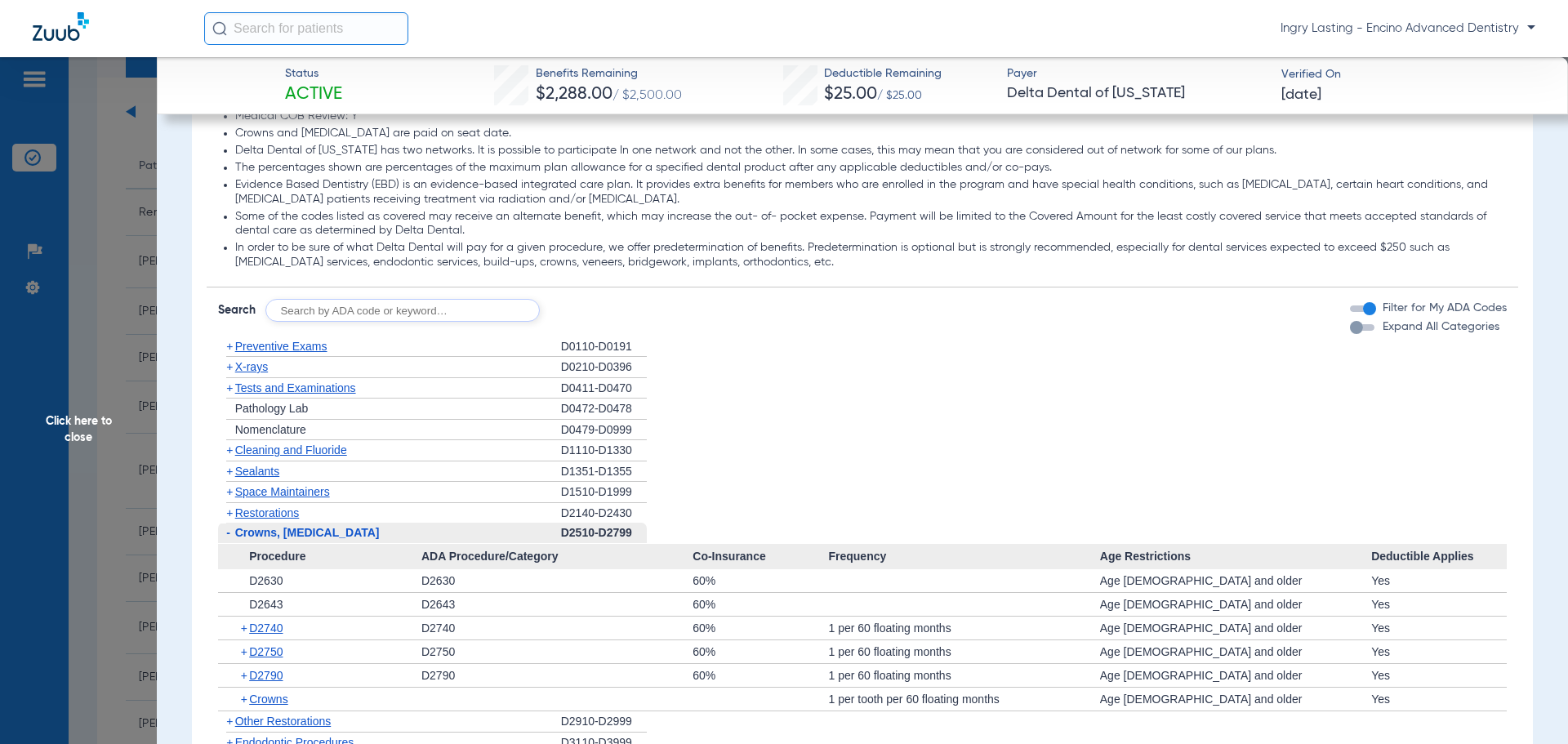
scroll to position [1388, 0]
click at [252, 349] on span "Preventive Exams" at bounding box center [280, 348] width 92 height 13
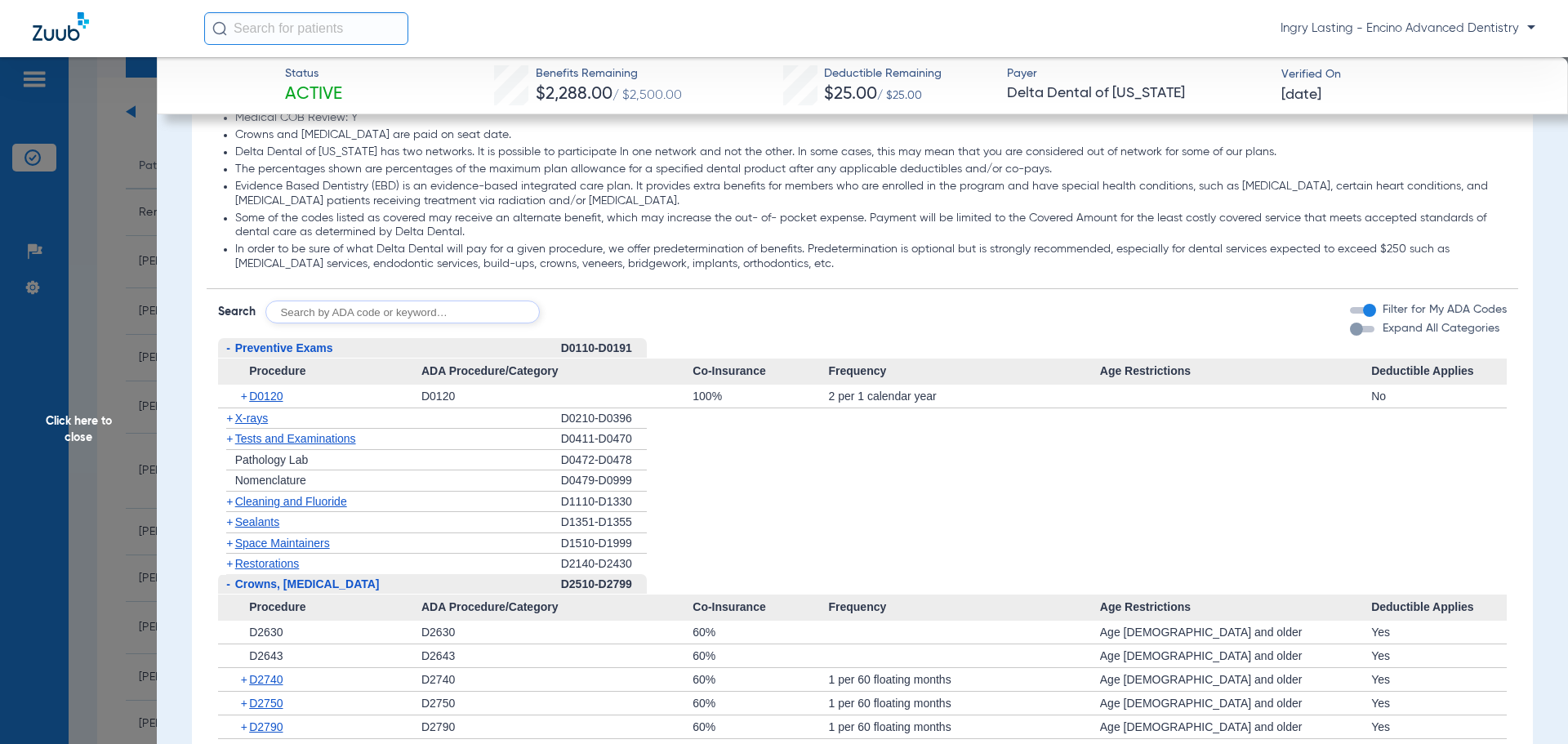
click at [273, 372] on span "Procedure" at bounding box center [320, 372] width 203 height 26
click at [273, 354] on span "Preventive Exams" at bounding box center [284, 348] width 98 height 13
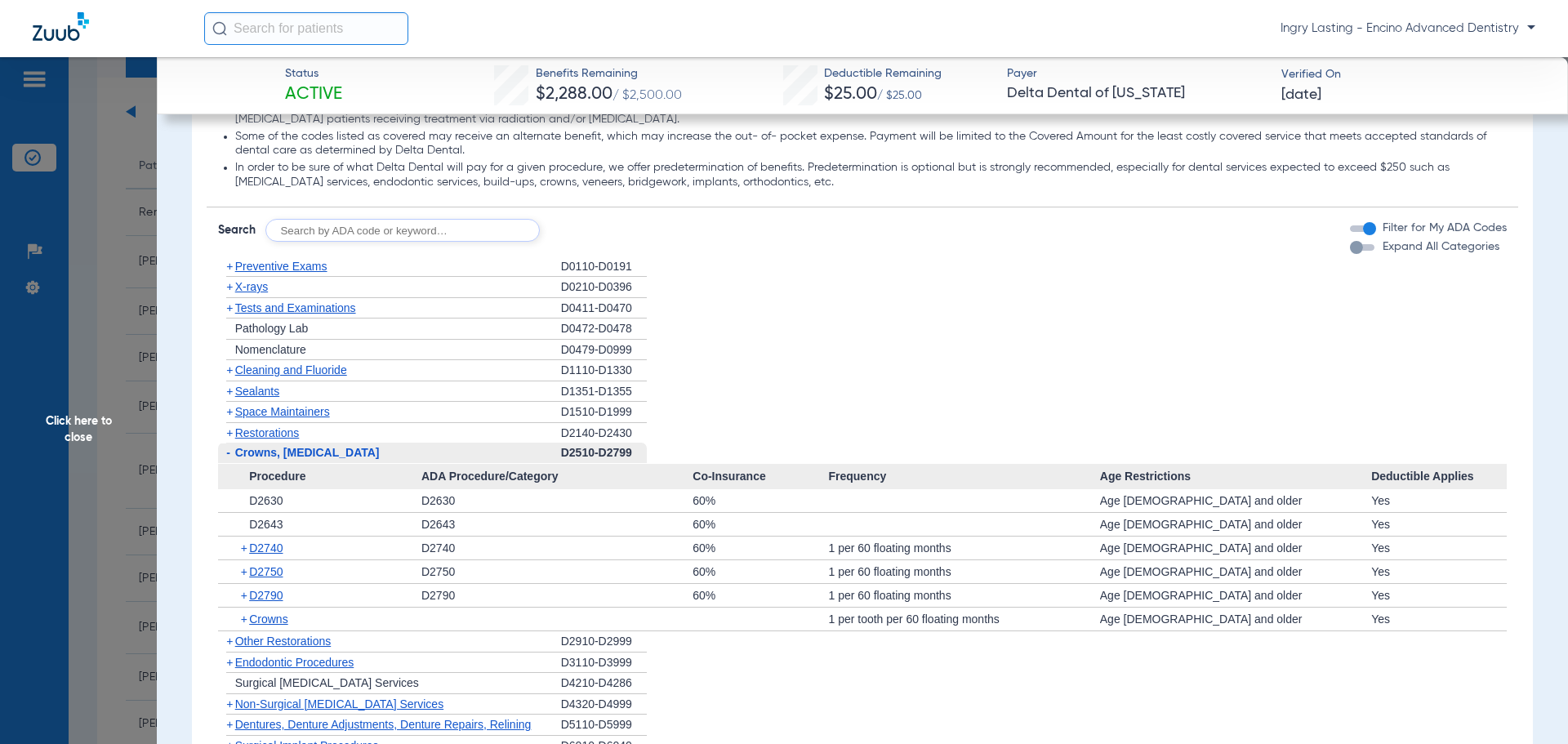
scroll to position [1552, 0]
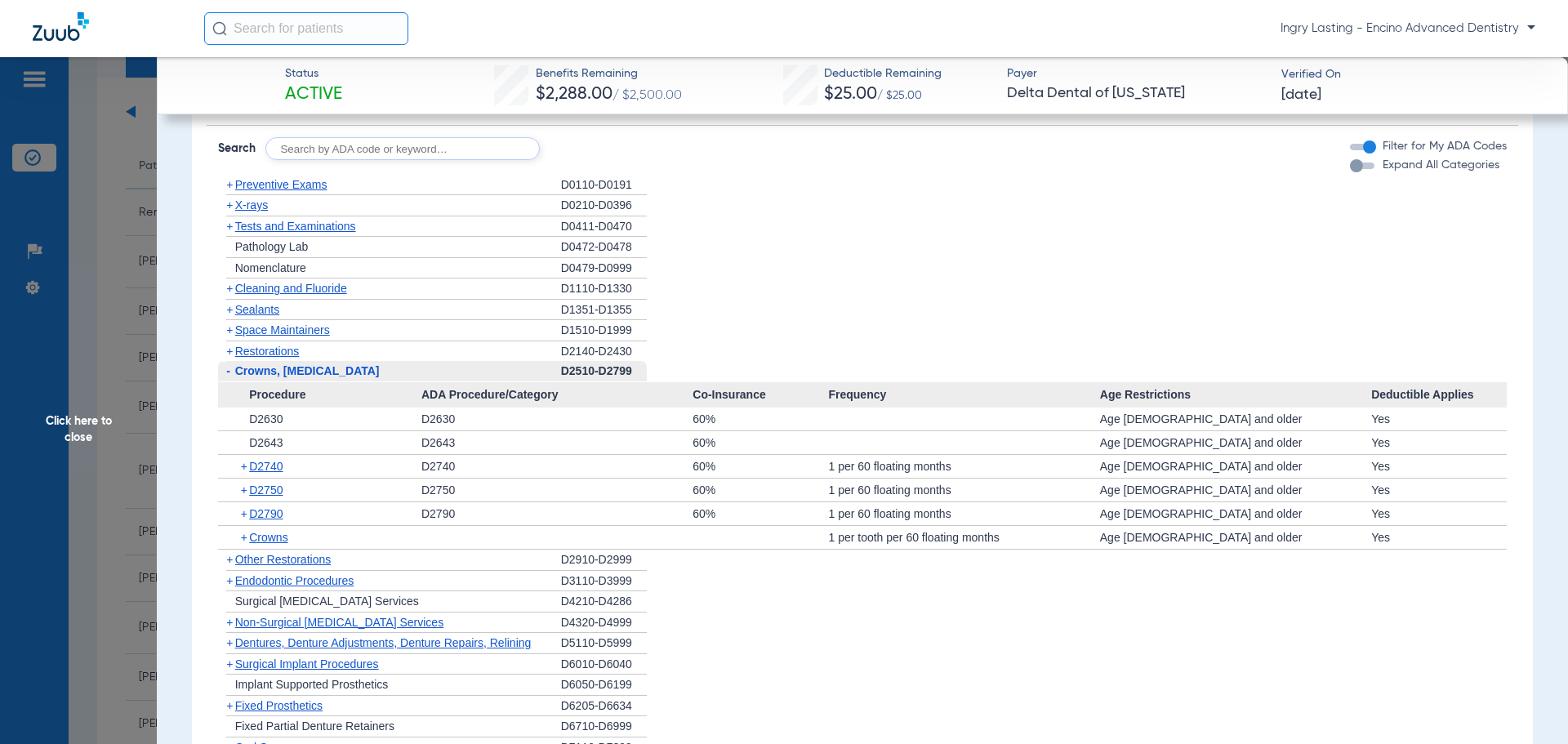
click at [264, 370] on span "Crowns, [MEDICAL_DATA]" at bounding box center [307, 371] width 145 height 13
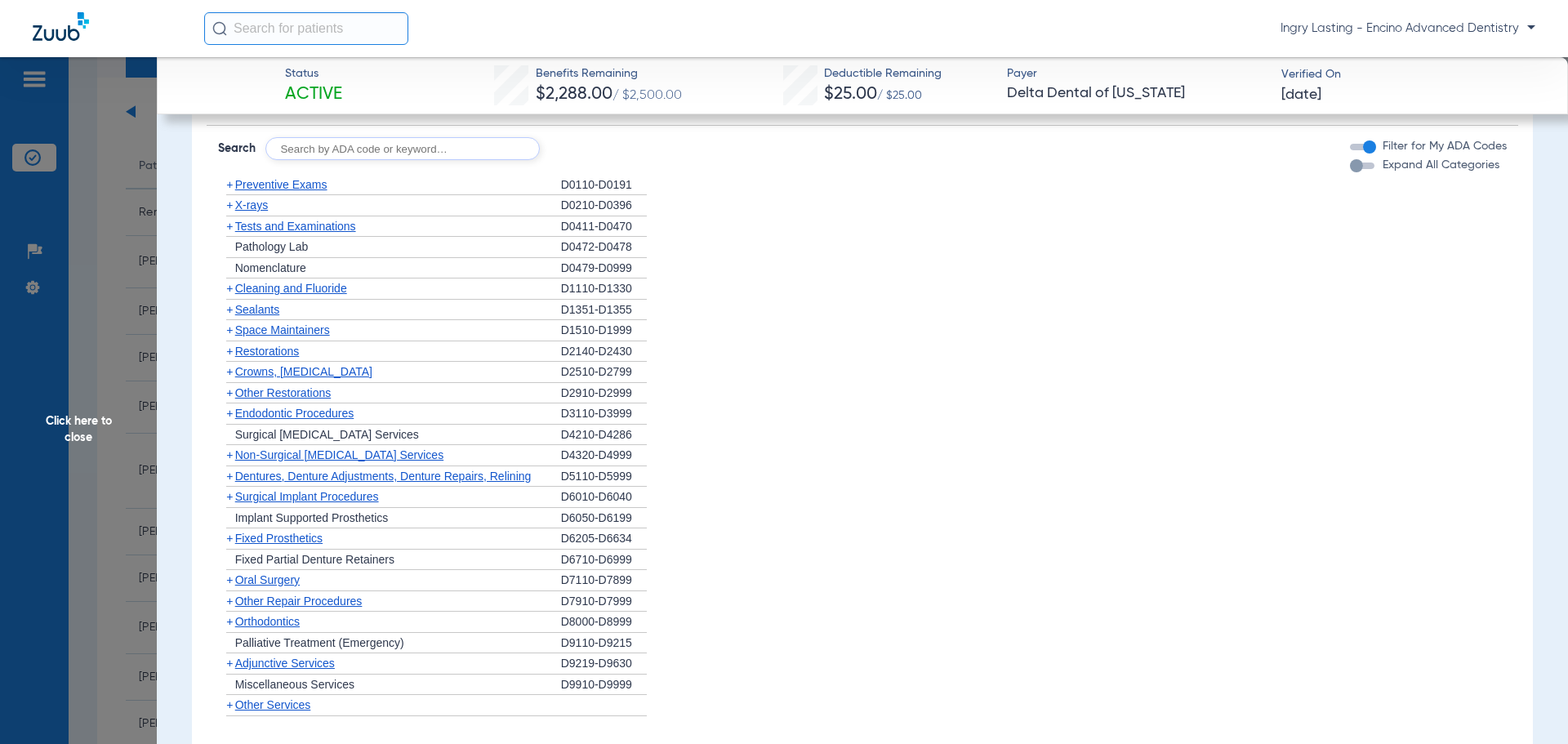
click at [263, 398] on span "Other Restorations" at bounding box center [283, 393] width 96 height 13
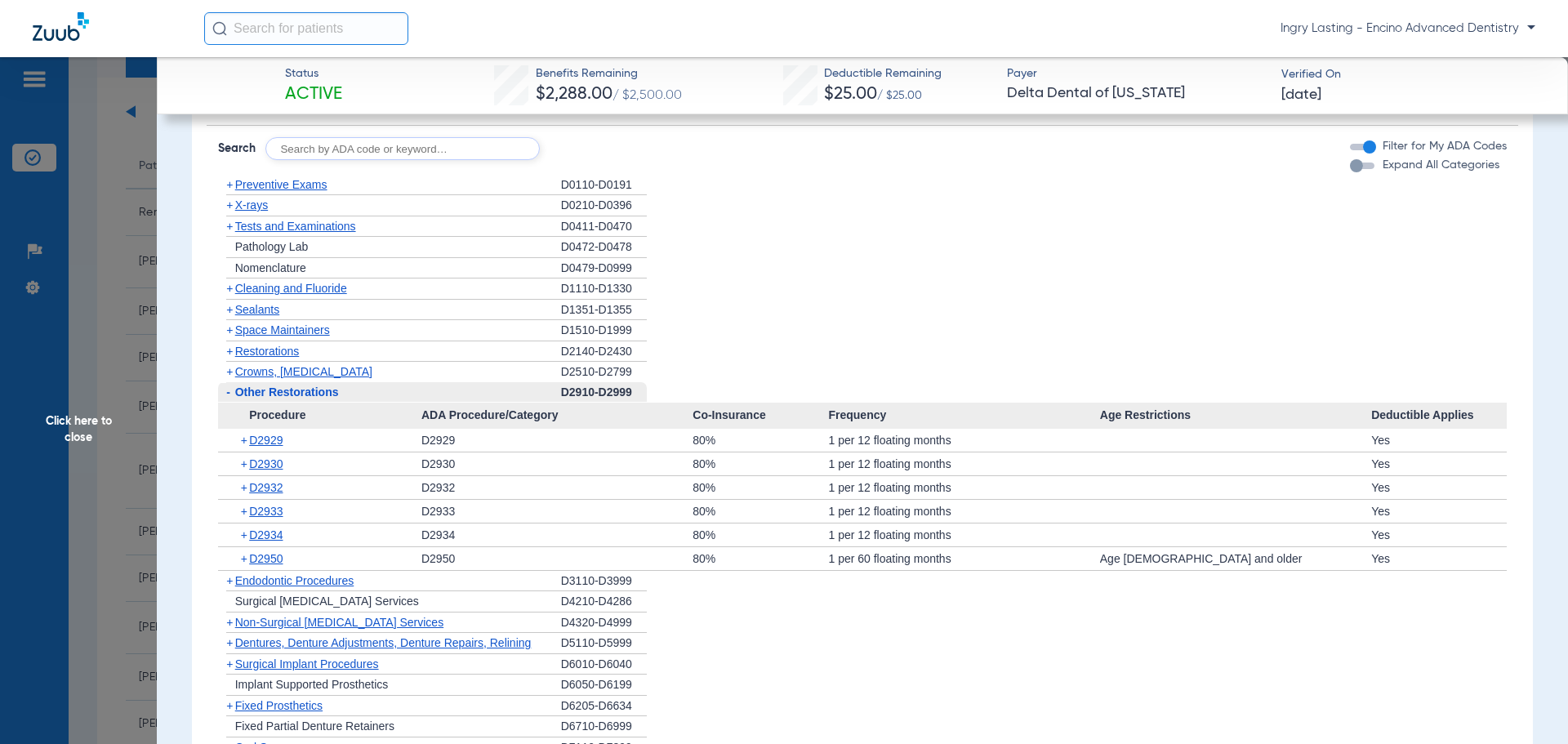
click at [264, 395] on span "Other Restorations" at bounding box center [287, 392] width 103 height 13
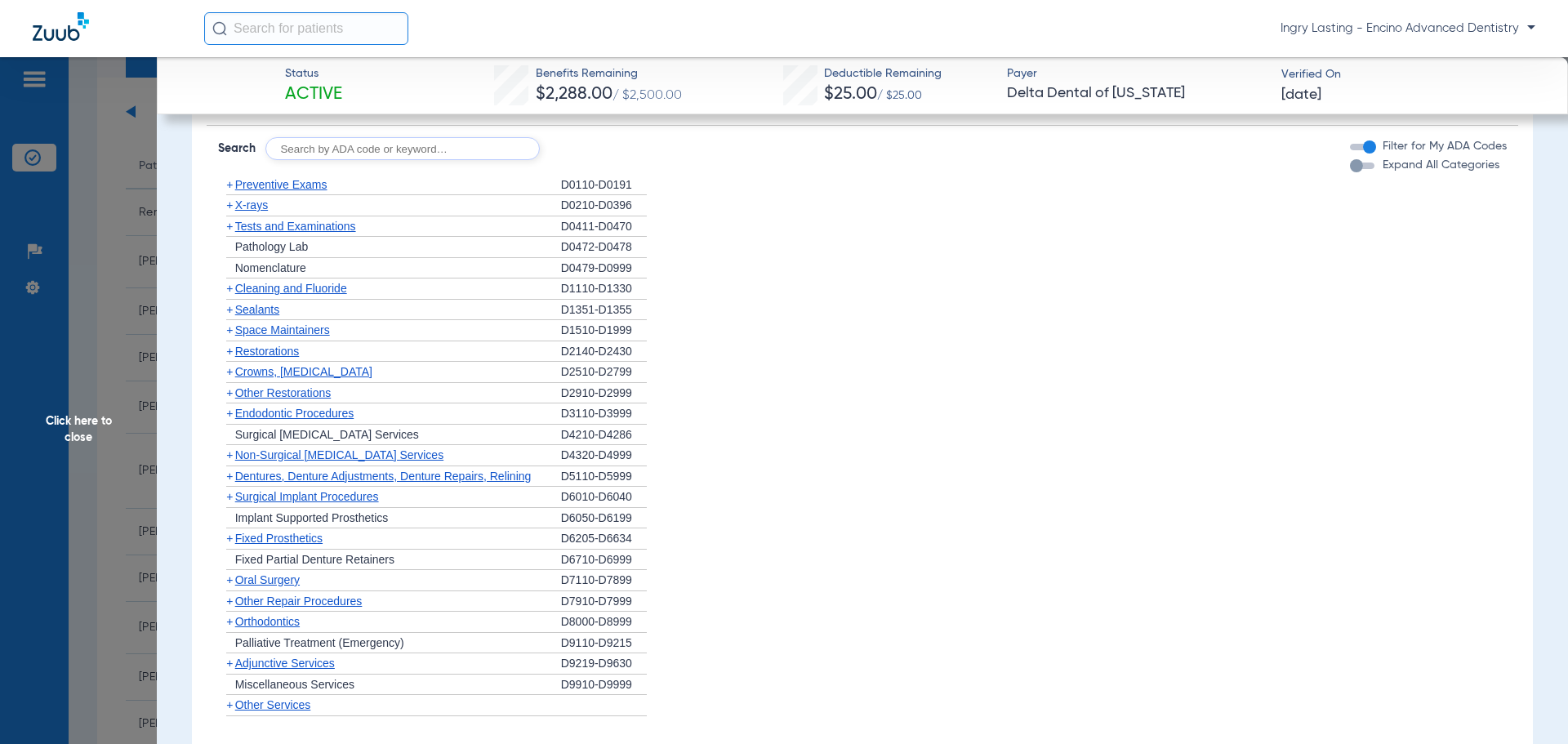
click at [260, 412] on span "Endodontic Procedures" at bounding box center [294, 413] width 119 height 13
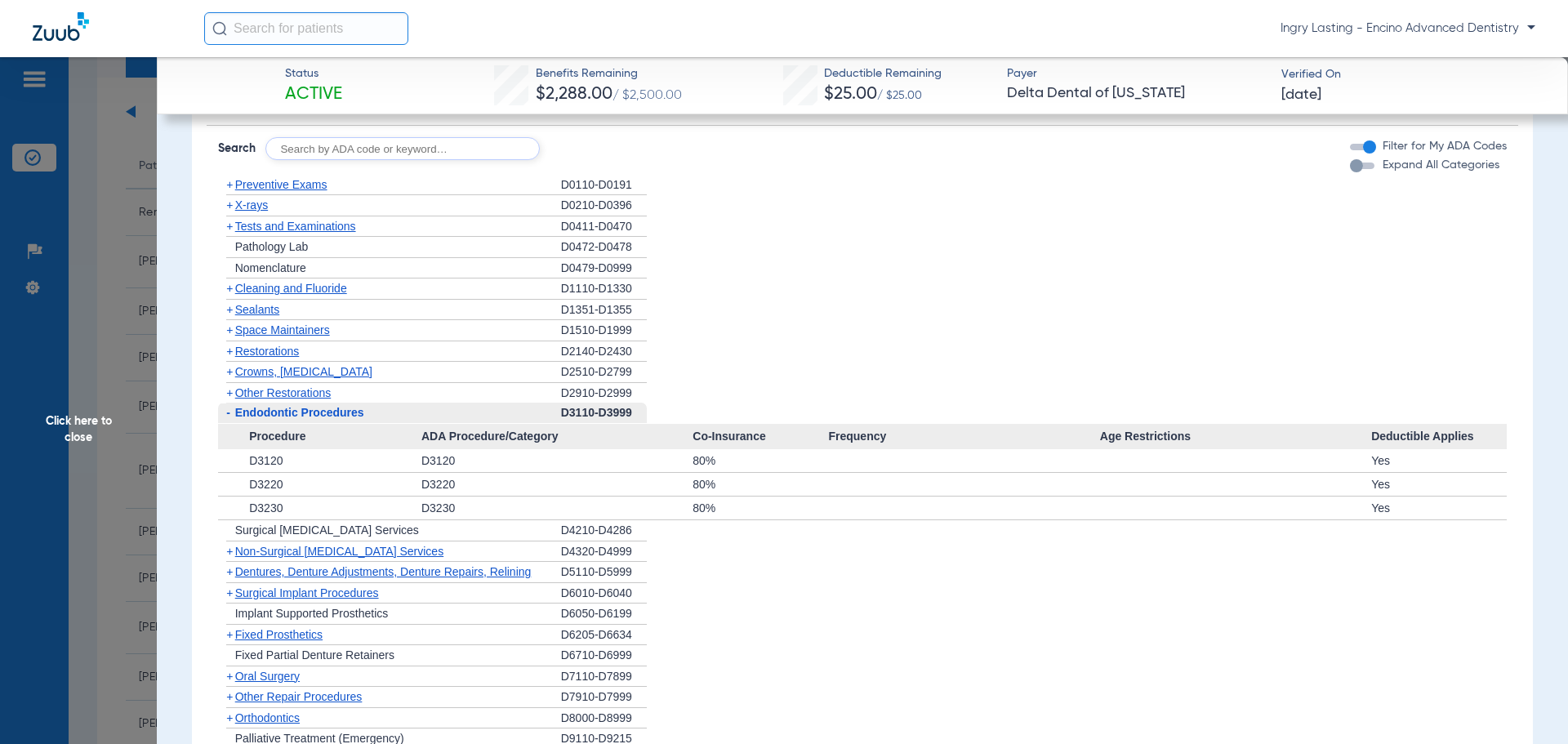
click at [311, 547] on span "Non-Surgical [MEDICAL_DATA] Services" at bounding box center [339, 551] width 209 height 13
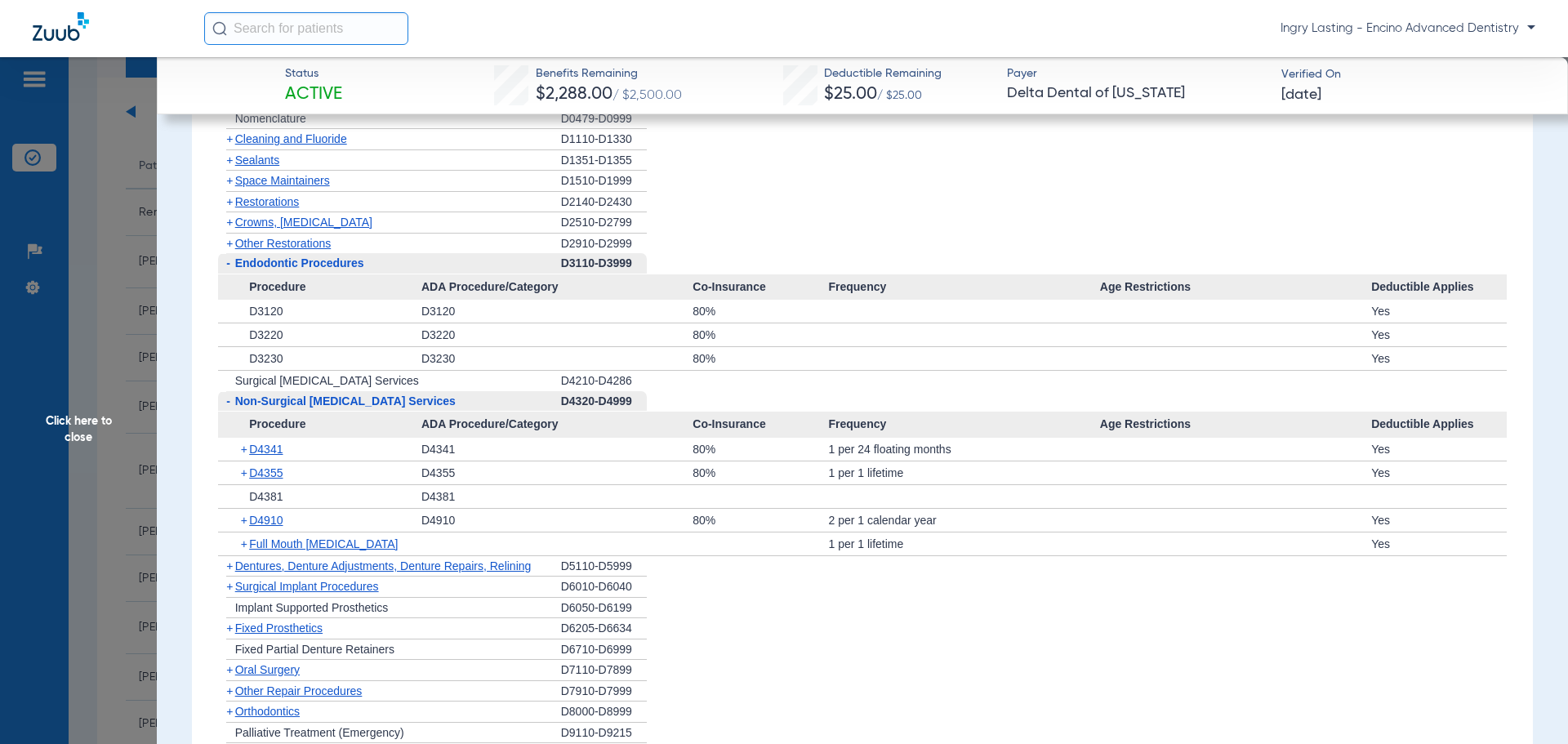
scroll to position [1715, 0]
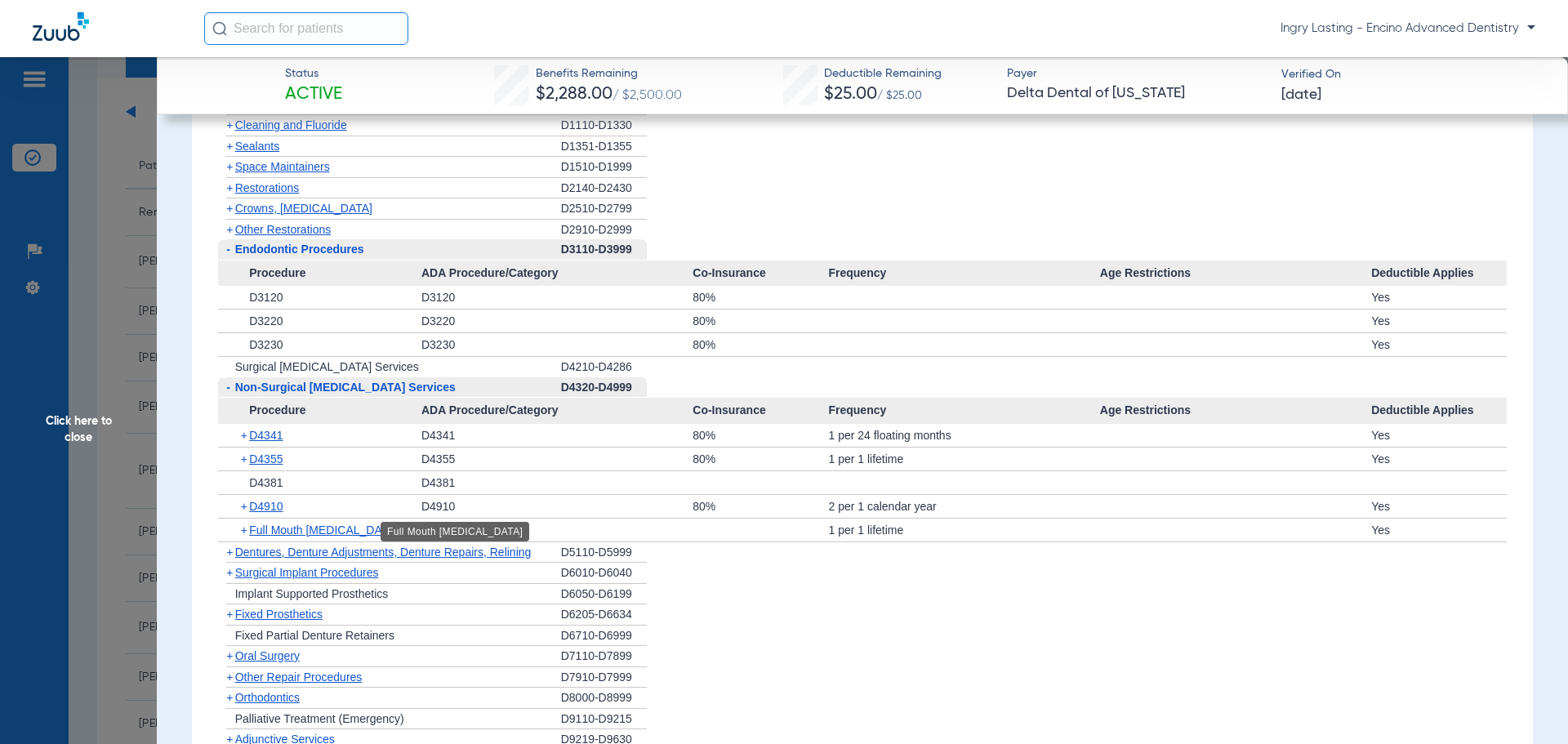
click at [284, 532] on span "Full Mouth [MEDICAL_DATA]" at bounding box center [323, 529] width 149 height 13
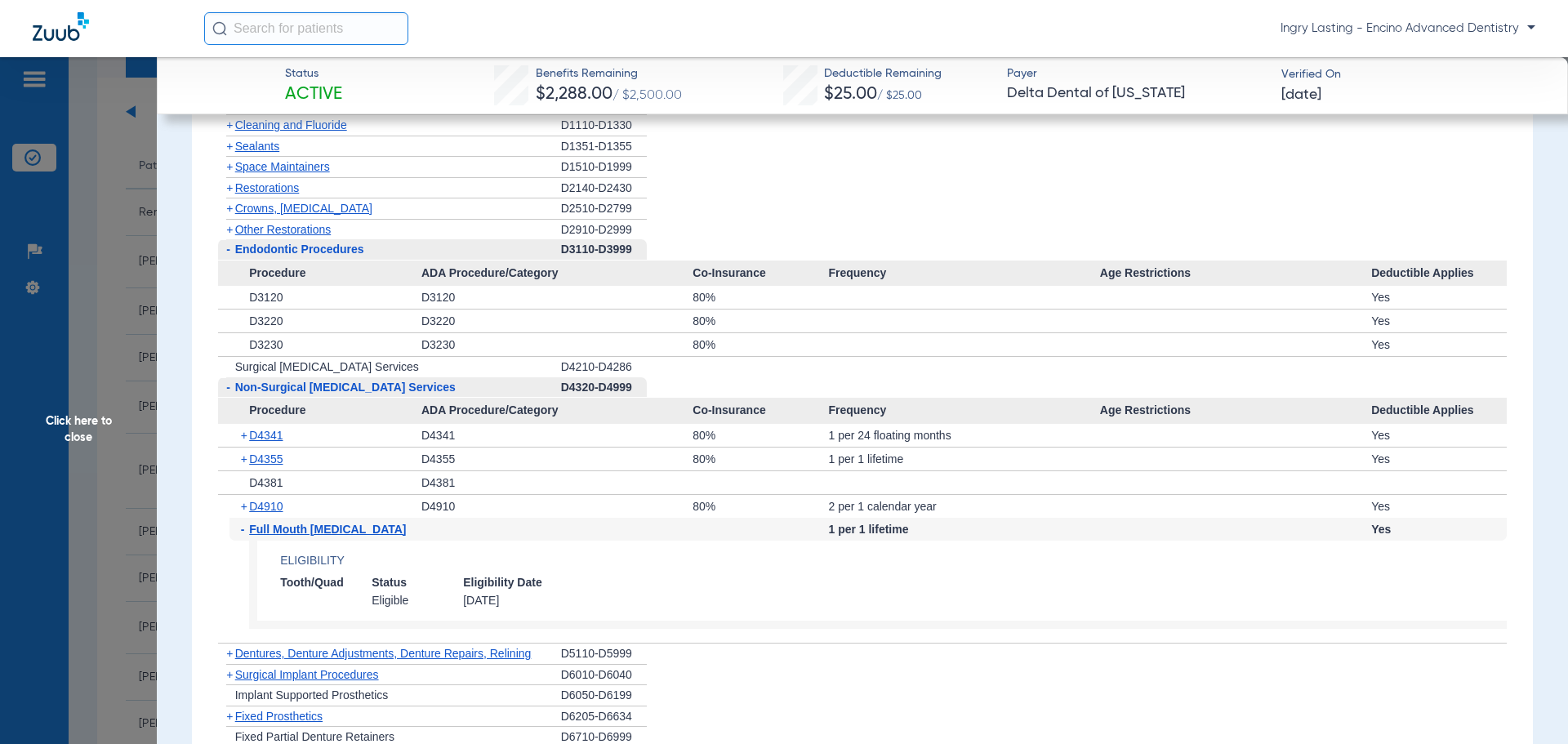
click at [284, 532] on span "Full Mouth [MEDICAL_DATA]" at bounding box center [327, 528] width 157 height 13
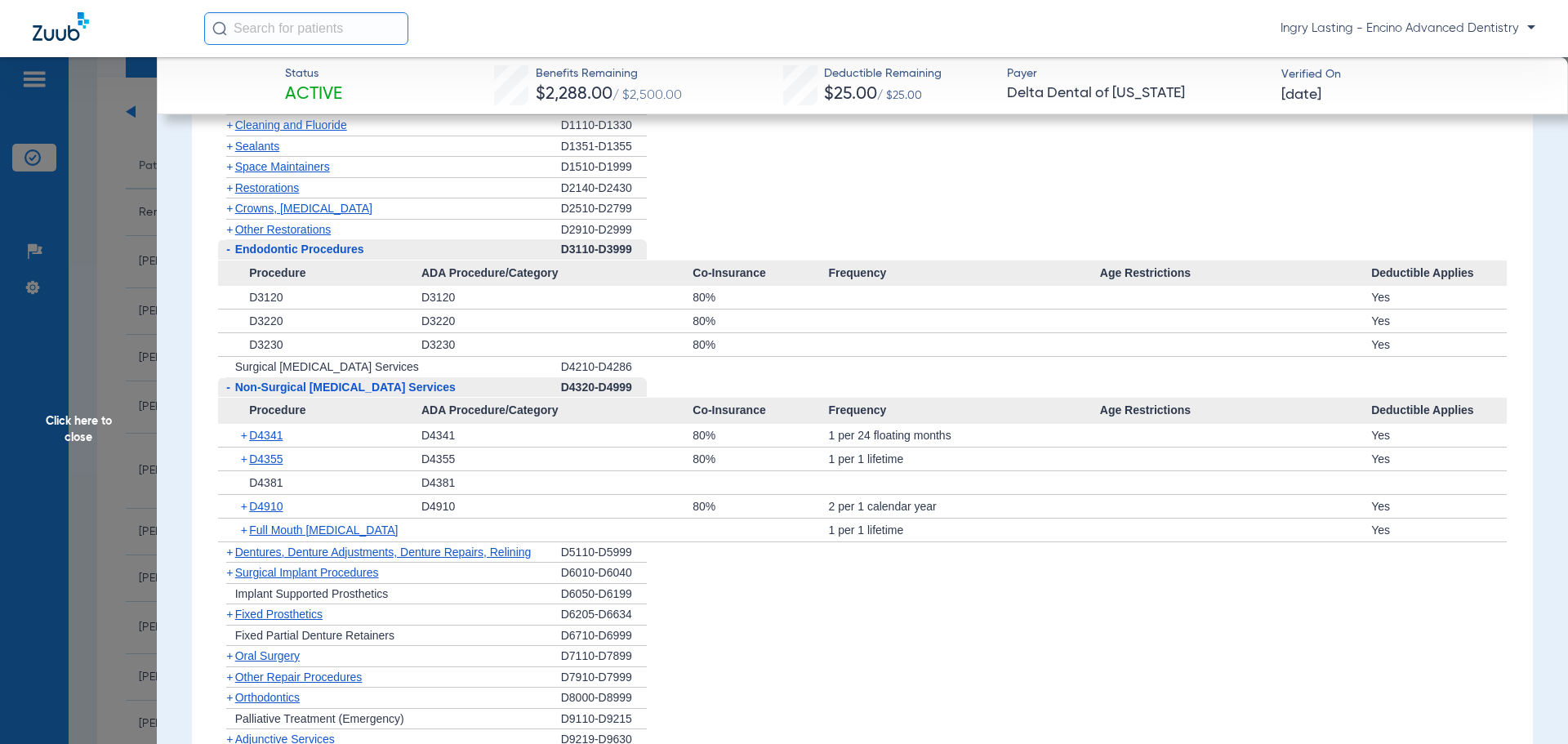
click at [287, 572] on span "Surgical Implant Procedures" at bounding box center [307, 572] width 144 height 13
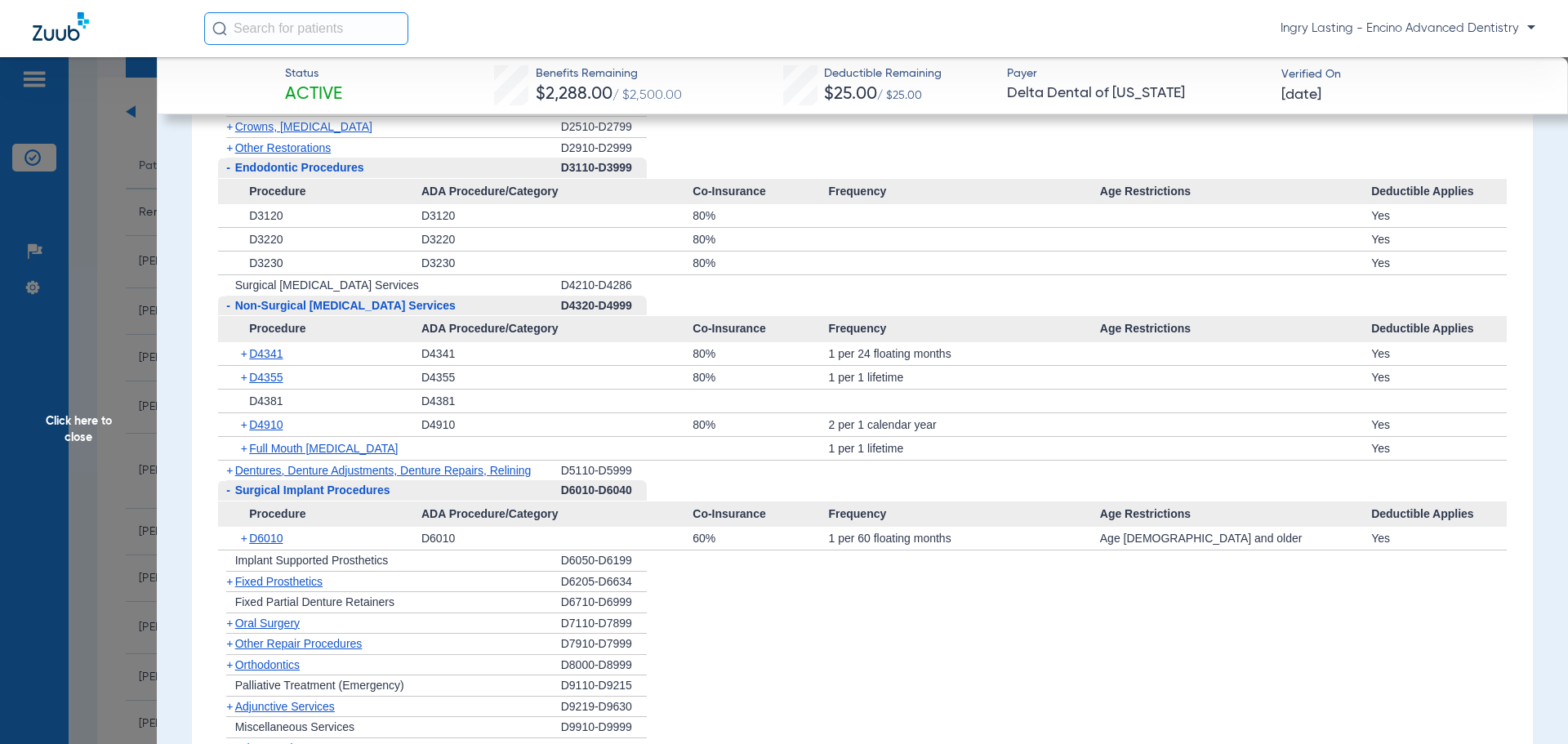
scroll to position [1879, 0]
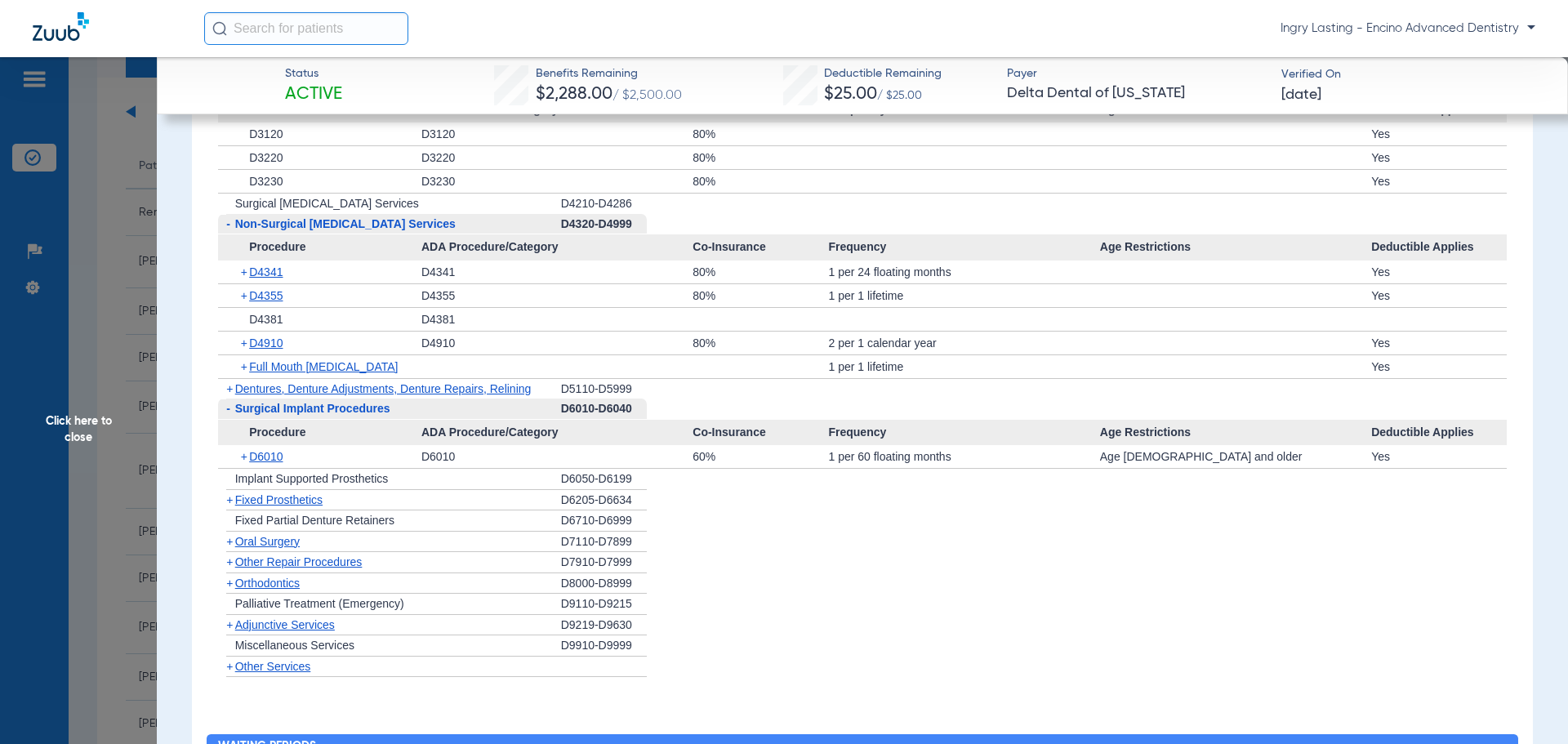
click at [263, 548] on span "Oral Surgery" at bounding box center [267, 541] width 65 height 13
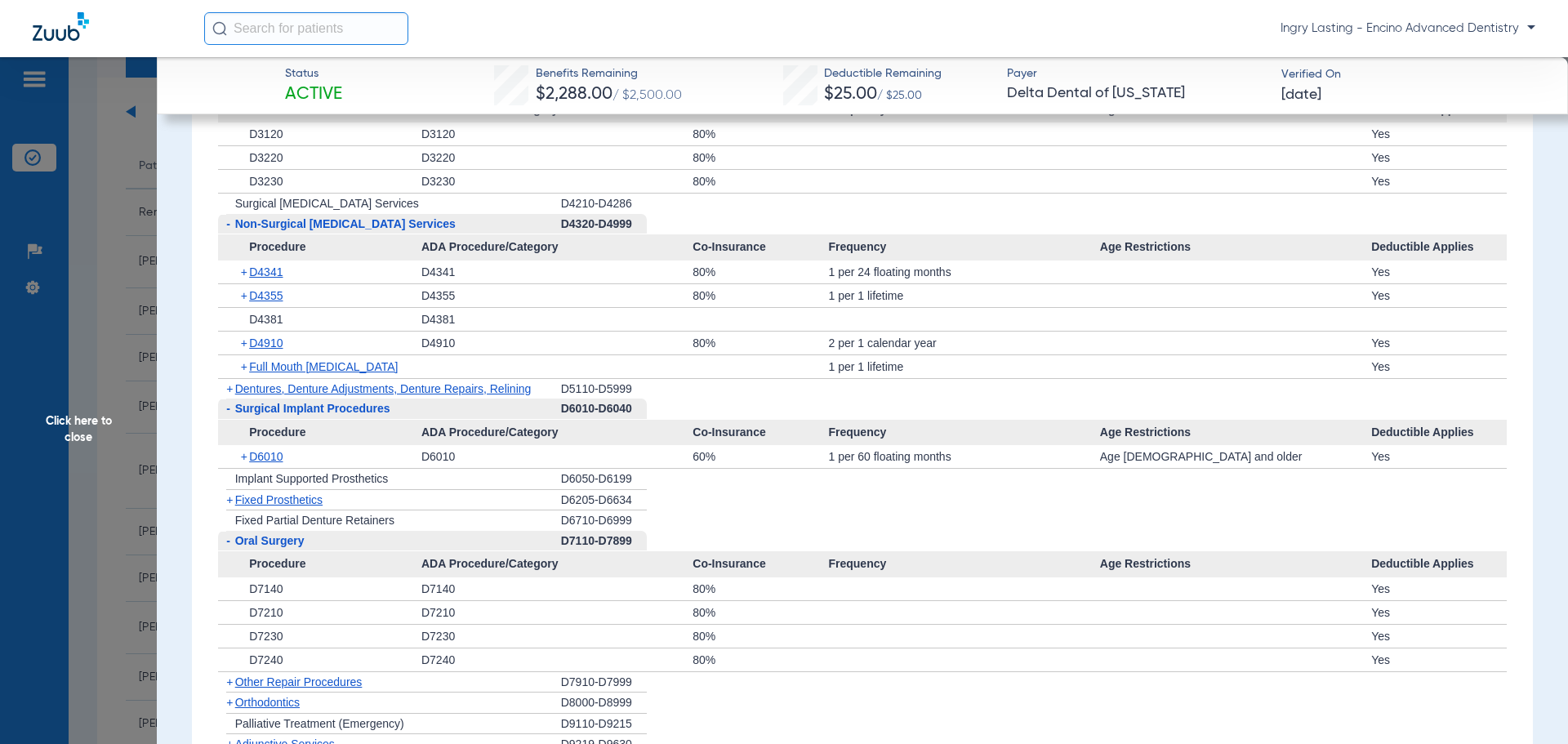
click at [263, 547] on span "Oral Surgery" at bounding box center [269, 541] width 69 height 13
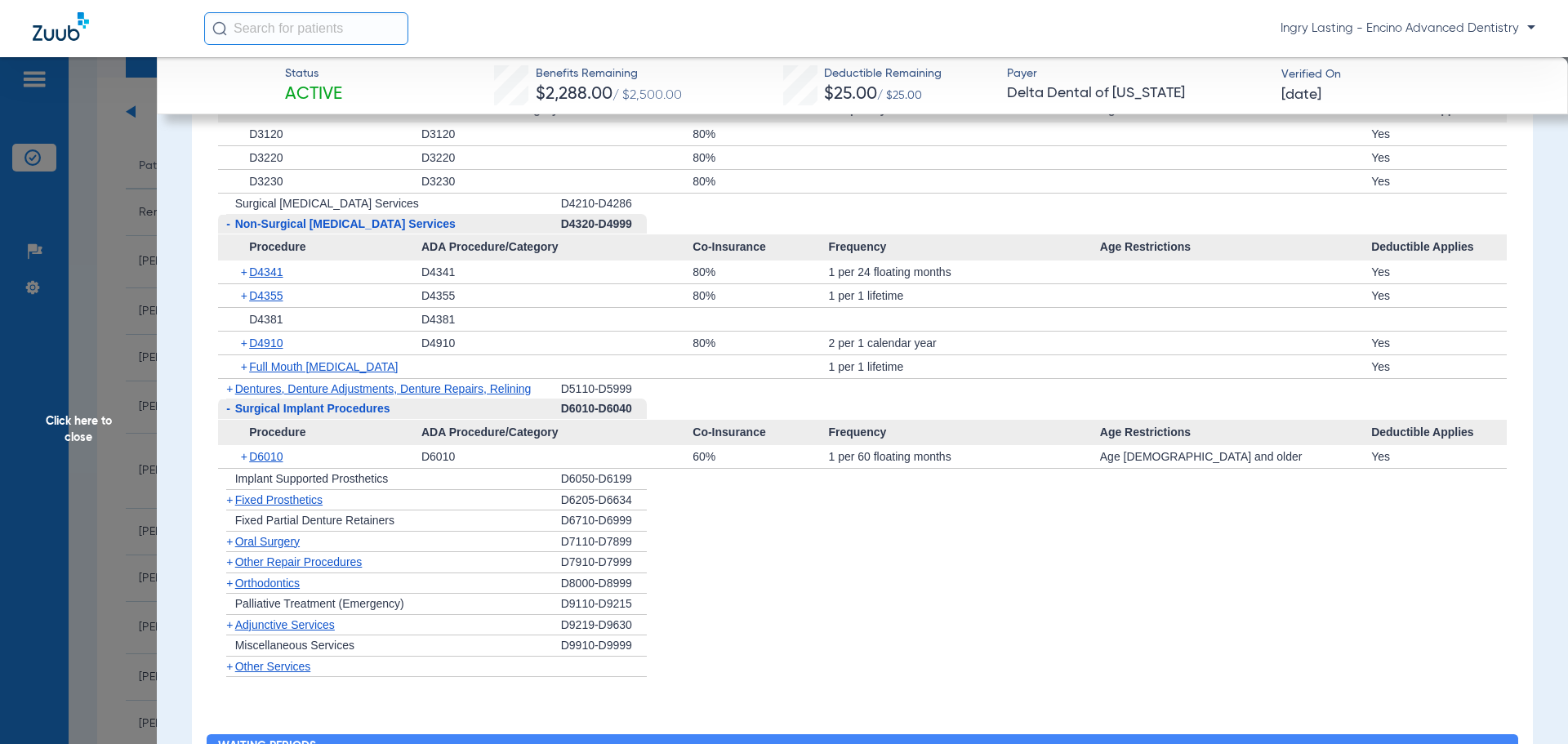
click at [263, 548] on span "Oral Surgery" at bounding box center [267, 541] width 65 height 13
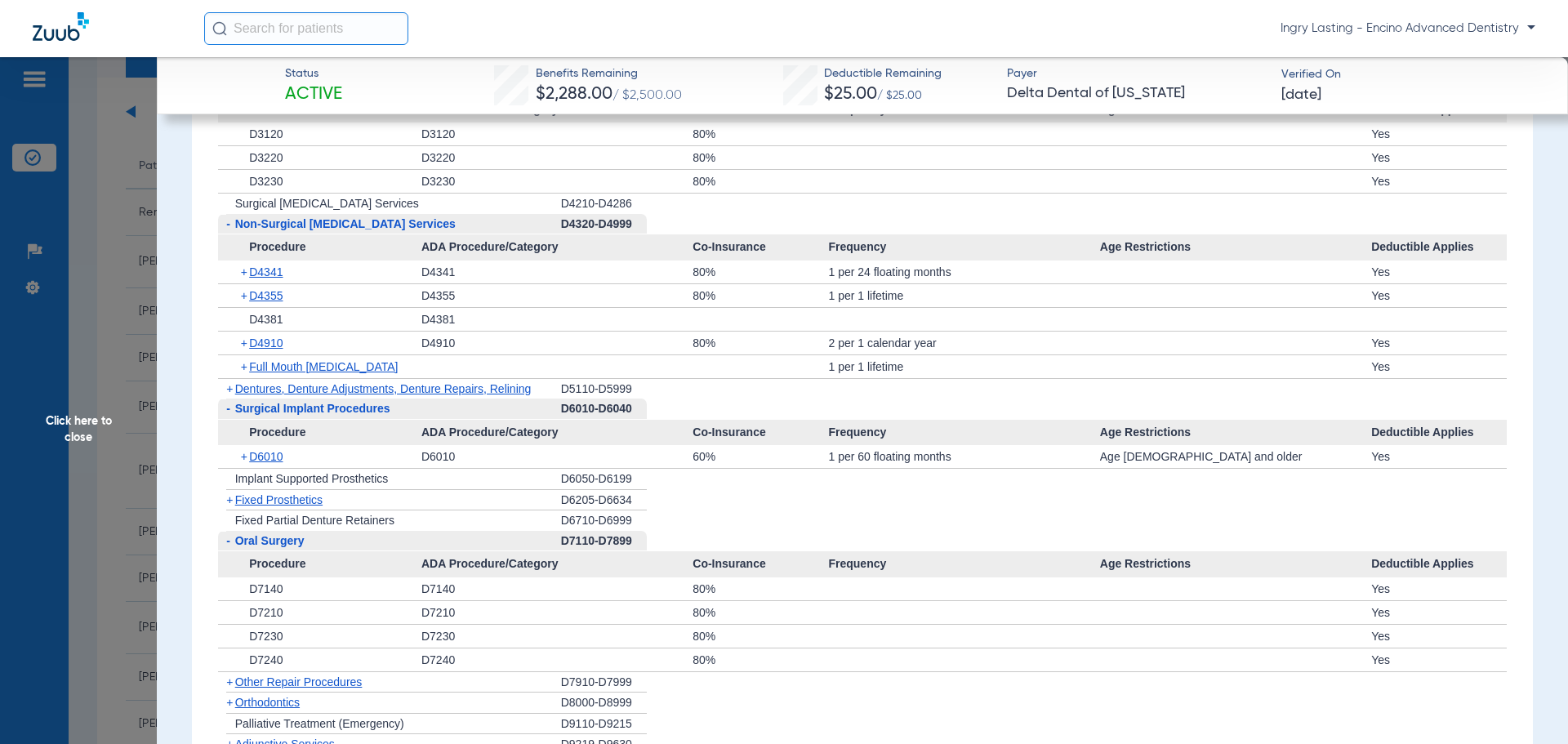
click at [313, 541] on div "- [MEDICAL_DATA]" at bounding box center [389, 542] width 343 height 21
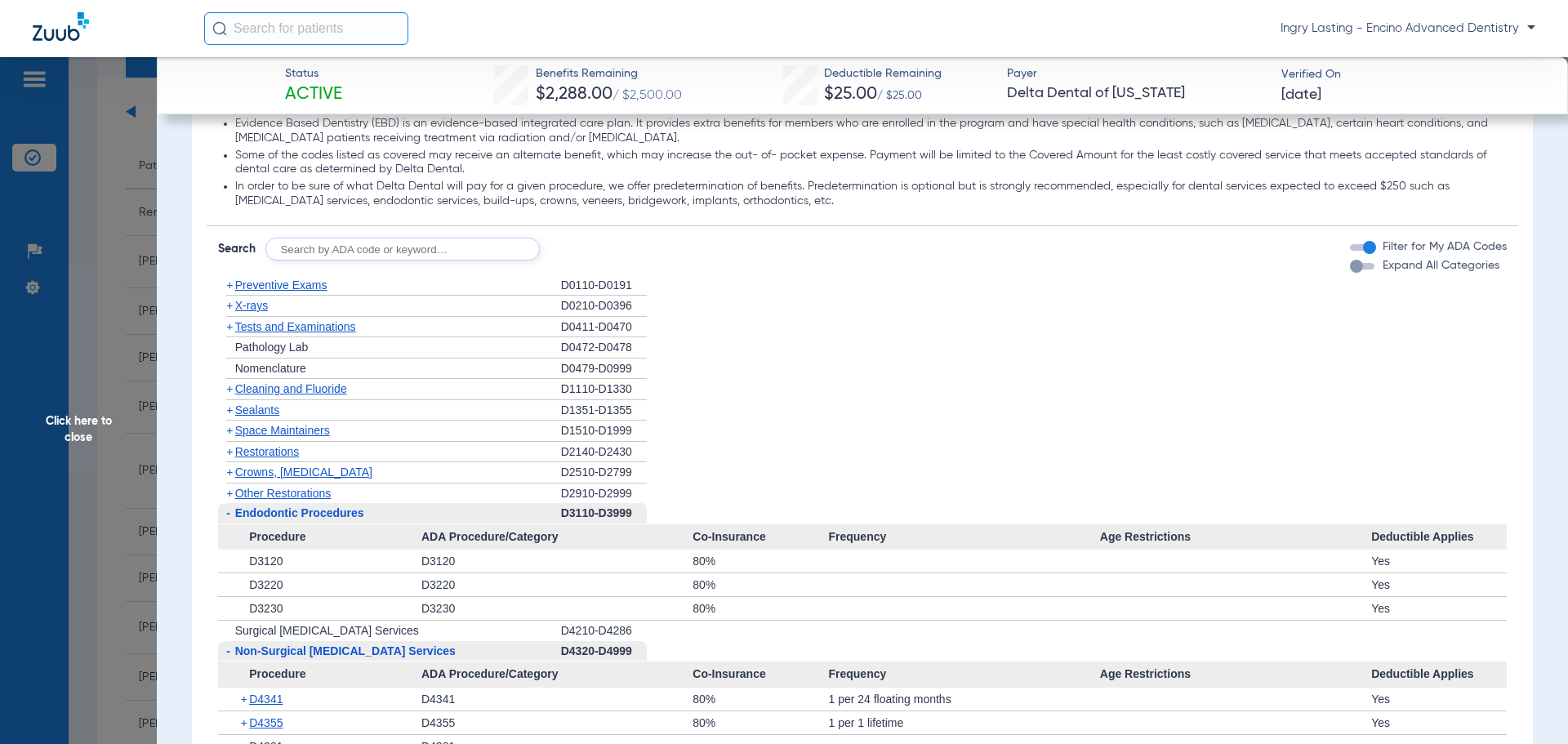
scroll to position [1307, 0]
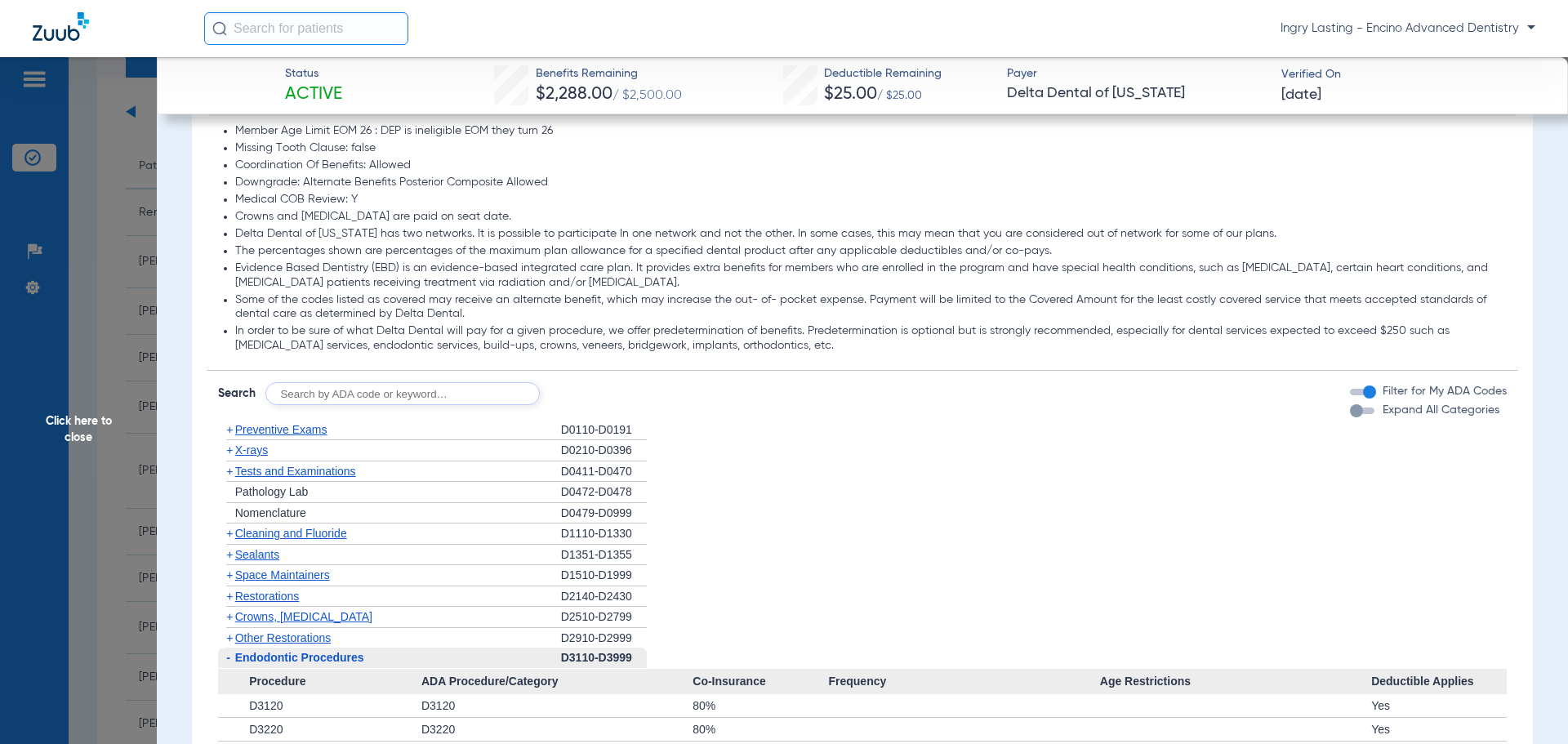
click at [330, 396] on input "text" at bounding box center [402, 393] width 274 height 23
type input "D2642"
click at [587, 386] on button "Search" at bounding box center [601, 393] width 65 height 23
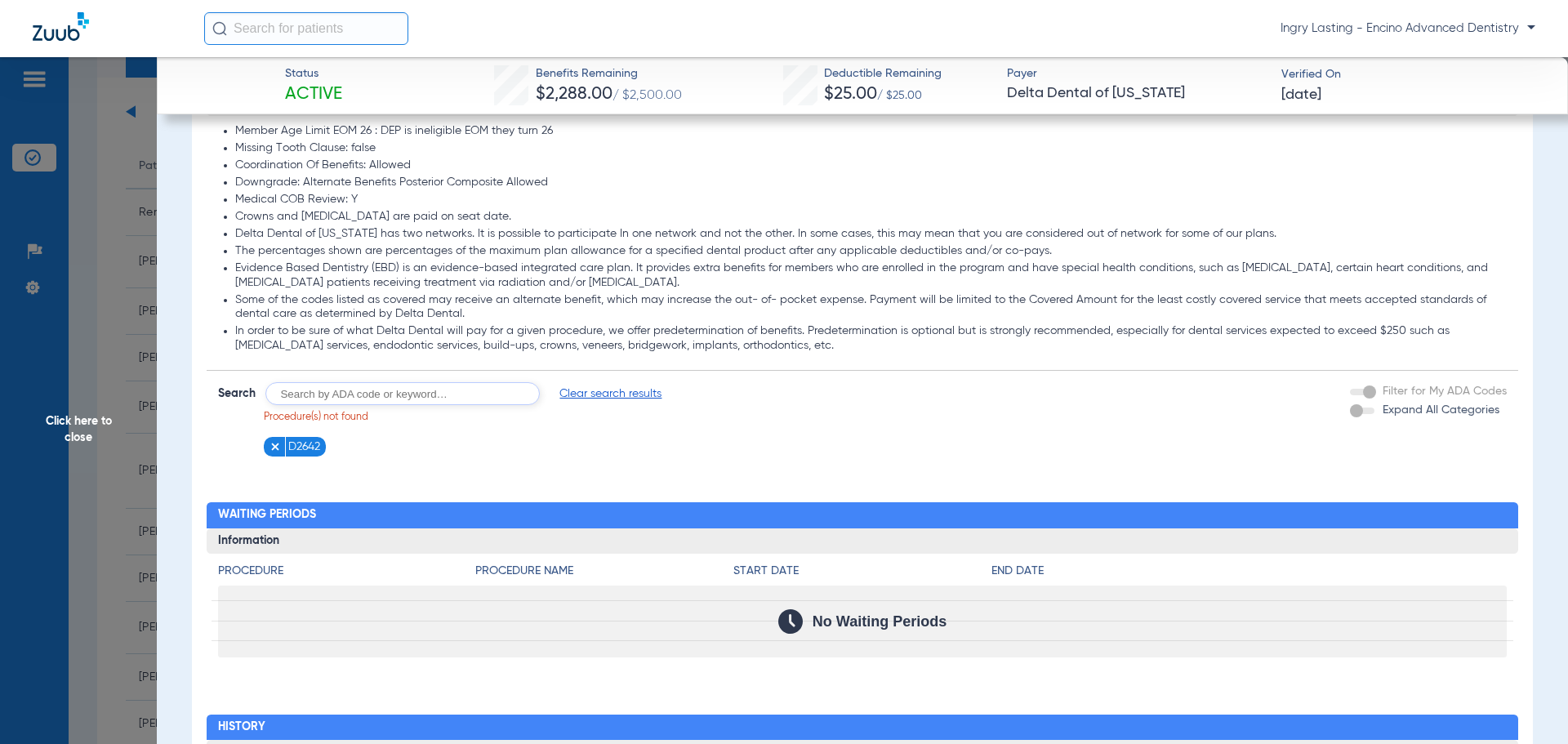
click at [377, 393] on input "text" at bounding box center [402, 393] width 274 height 23
type input "D"
type input "2642"
click at [571, 394] on button "Search" at bounding box center [601, 393] width 65 height 23
click at [398, 400] on input "text" at bounding box center [402, 393] width 274 height 23
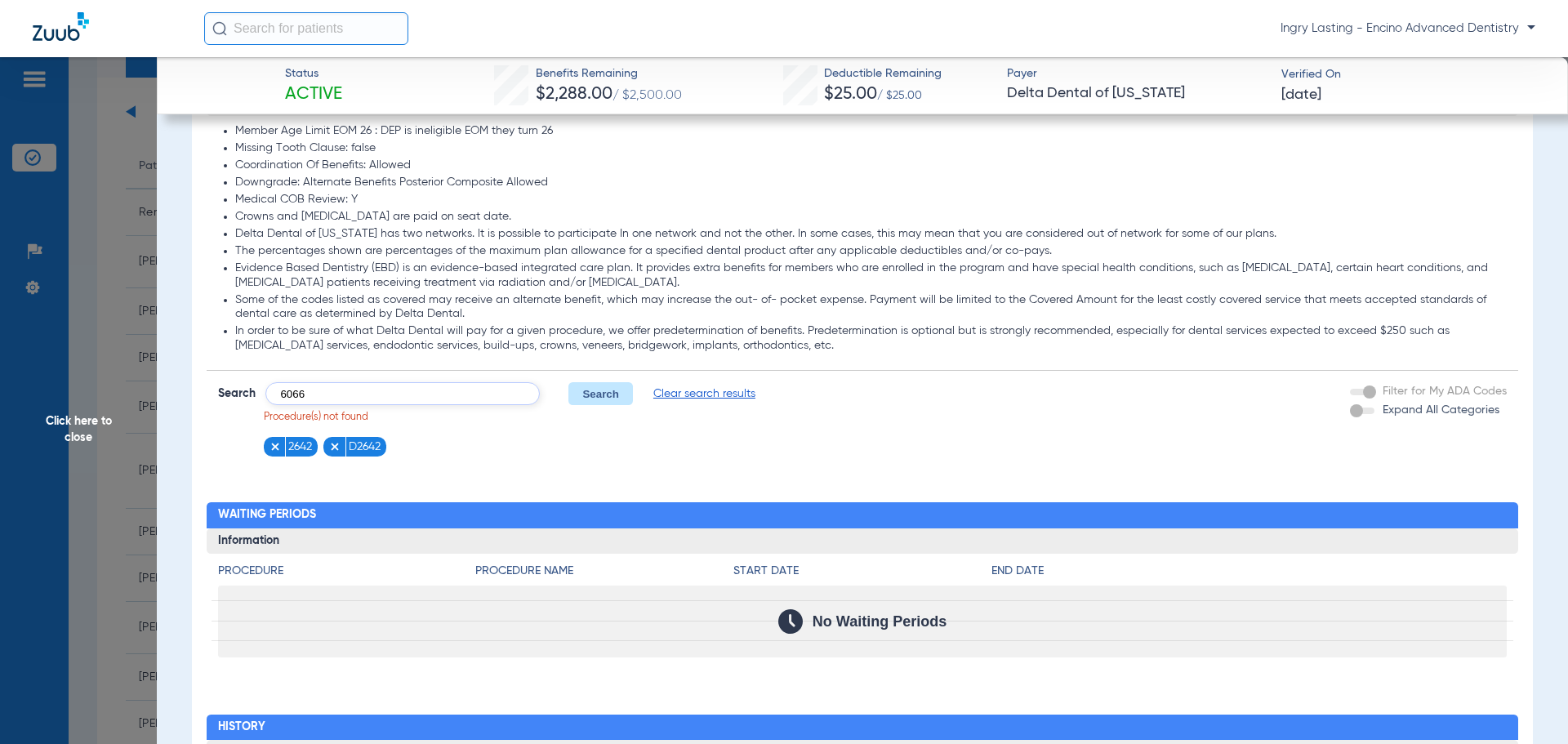
type input "6066"
click at [601, 392] on button "Search" at bounding box center [601, 393] width 65 height 23
click at [274, 444] on img at bounding box center [275, 446] width 11 height 11
click at [330, 450] on img at bounding box center [336, 446] width 11 height 11
click at [282, 450] on figure at bounding box center [278, 447] width 17 height 20
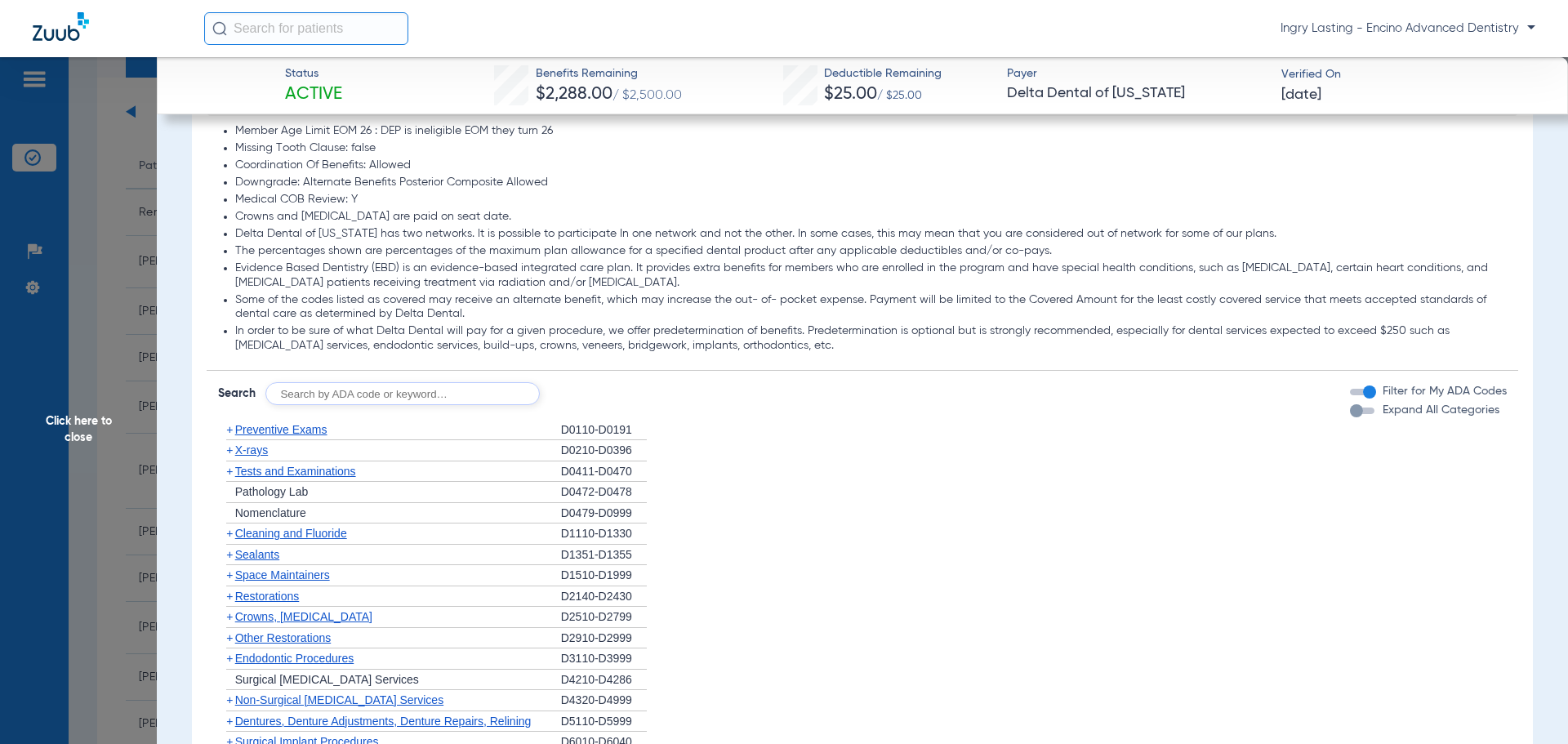
click at [315, 402] on input "text" at bounding box center [402, 393] width 274 height 23
type input "9944"
click at [588, 399] on button "Search" at bounding box center [601, 393] width 65 height 23
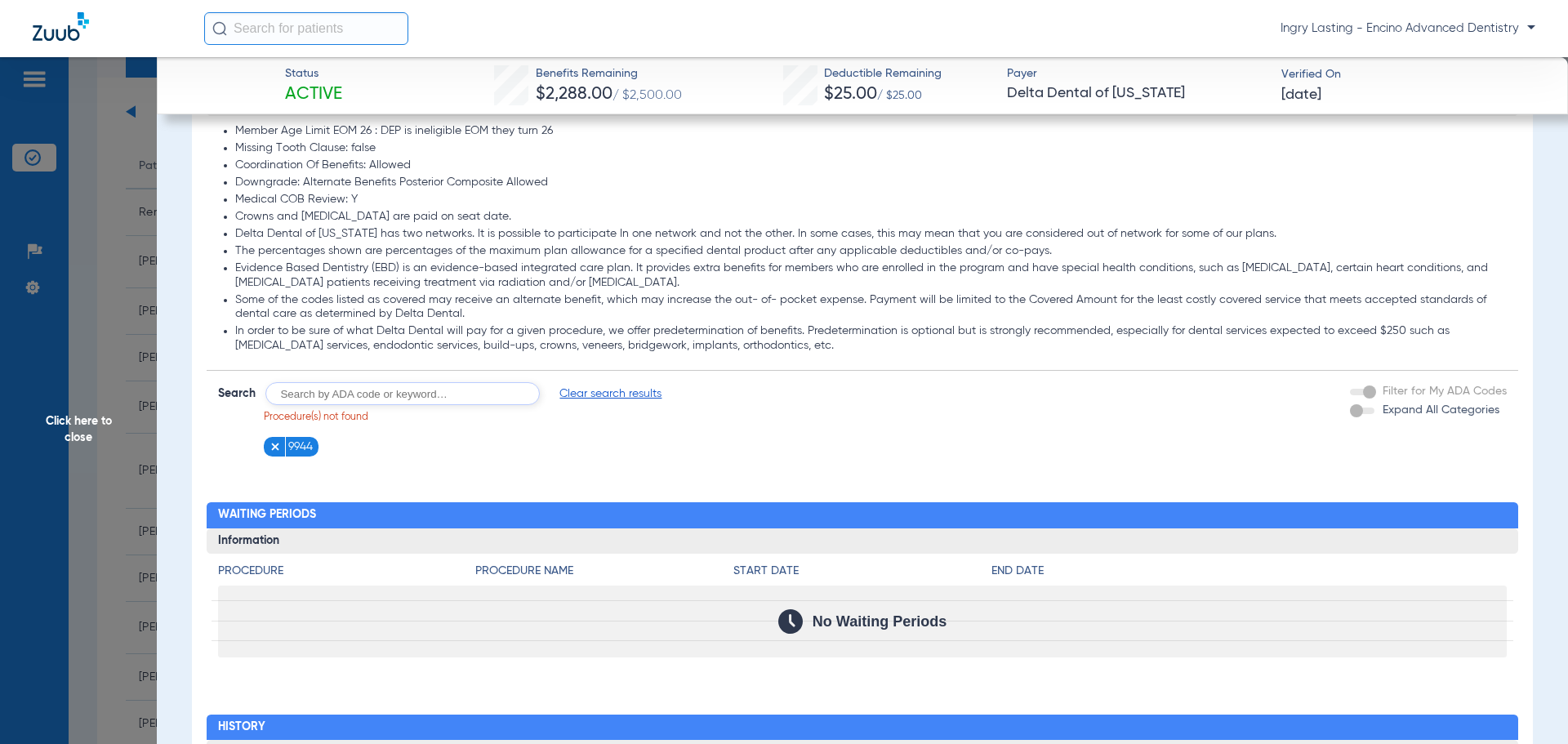
click at [270, 452] on img at bounding box center [275, 446] width 11 height 11
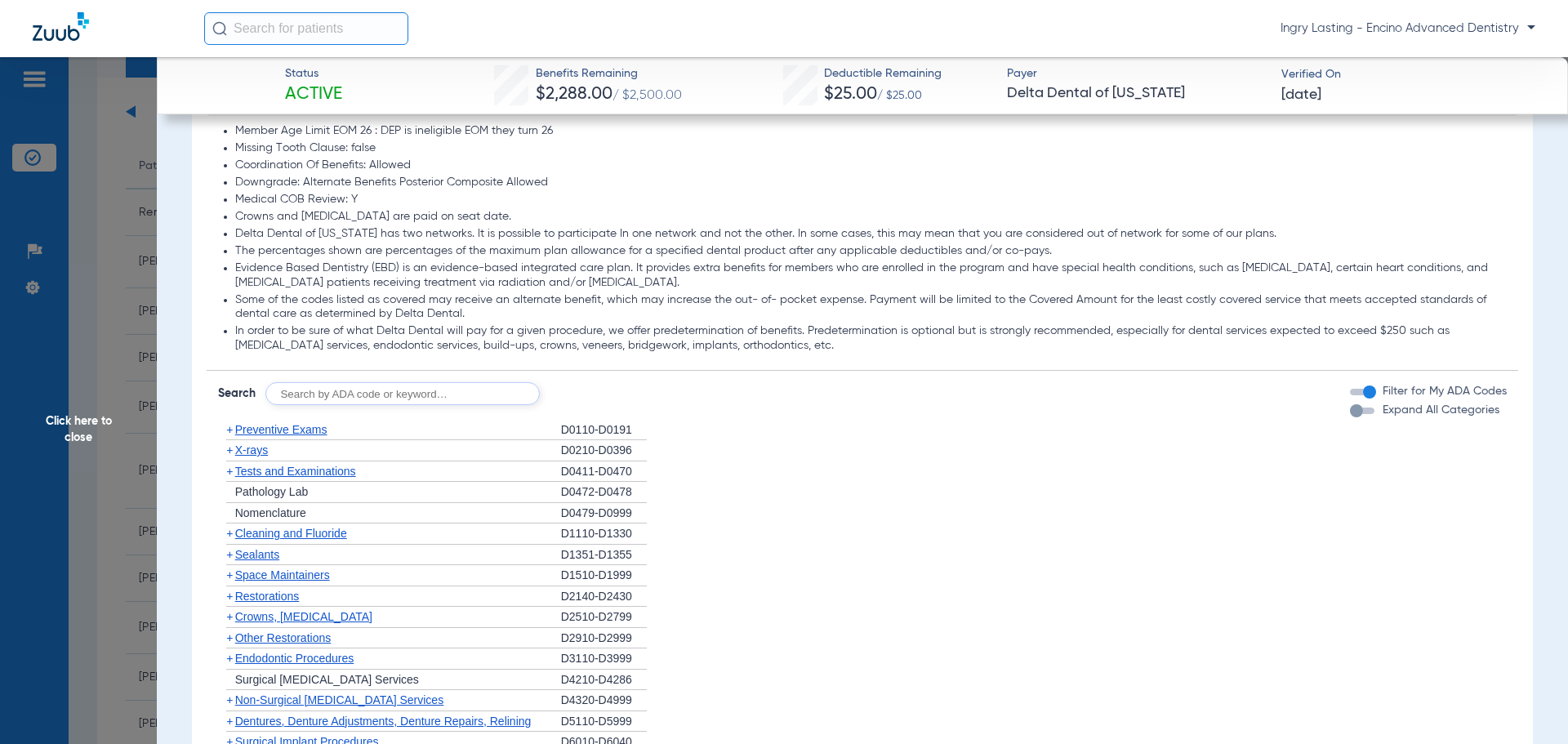
click at [329, 399] on input "text" at bounding box center [402, 393] width 274 height 23
type input "4263"
click at [591, 405] on button "Search" at bounding box center [601, 393] width 65 height 23
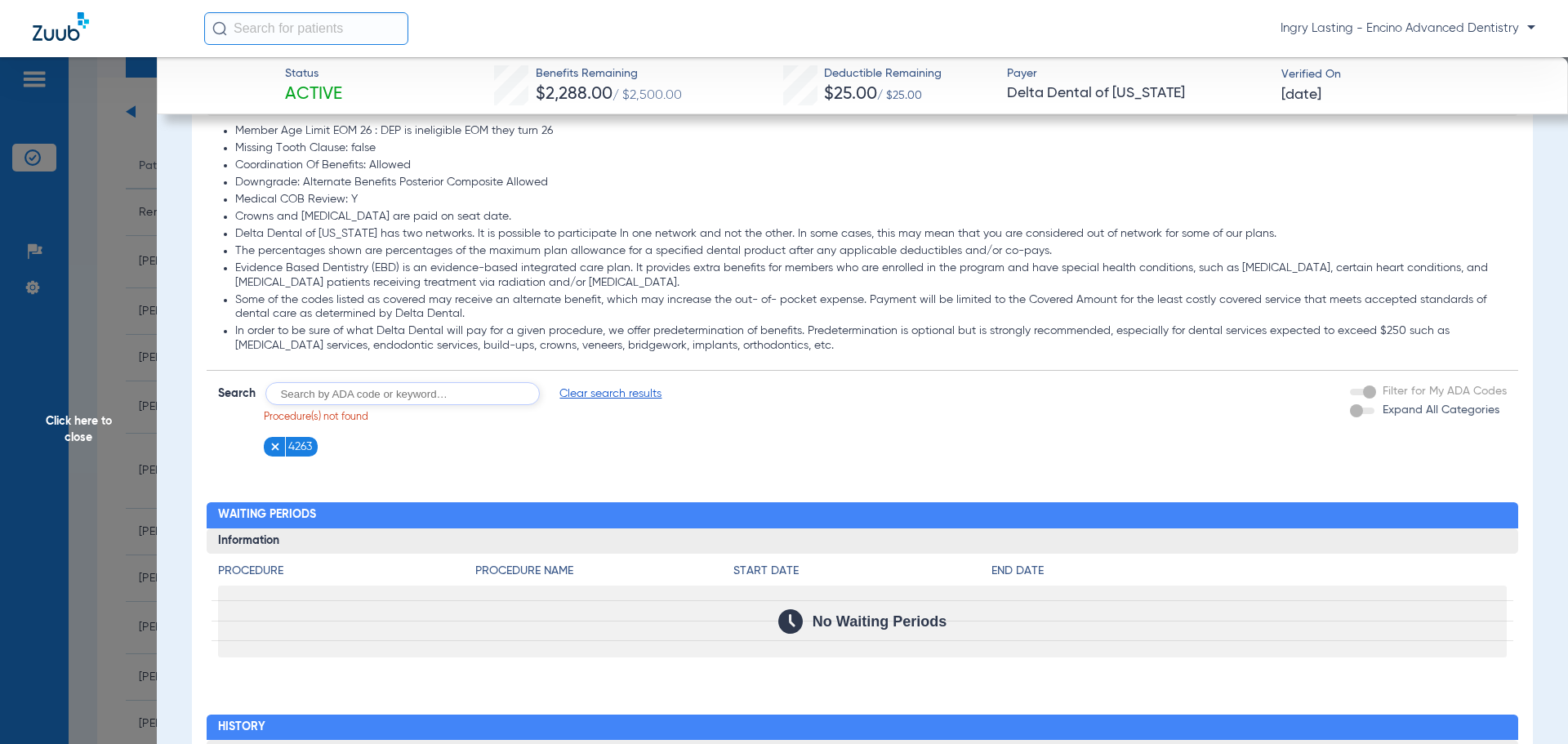
click at [270, 452] on img at bounding box center [275, 446] width 11 height 11
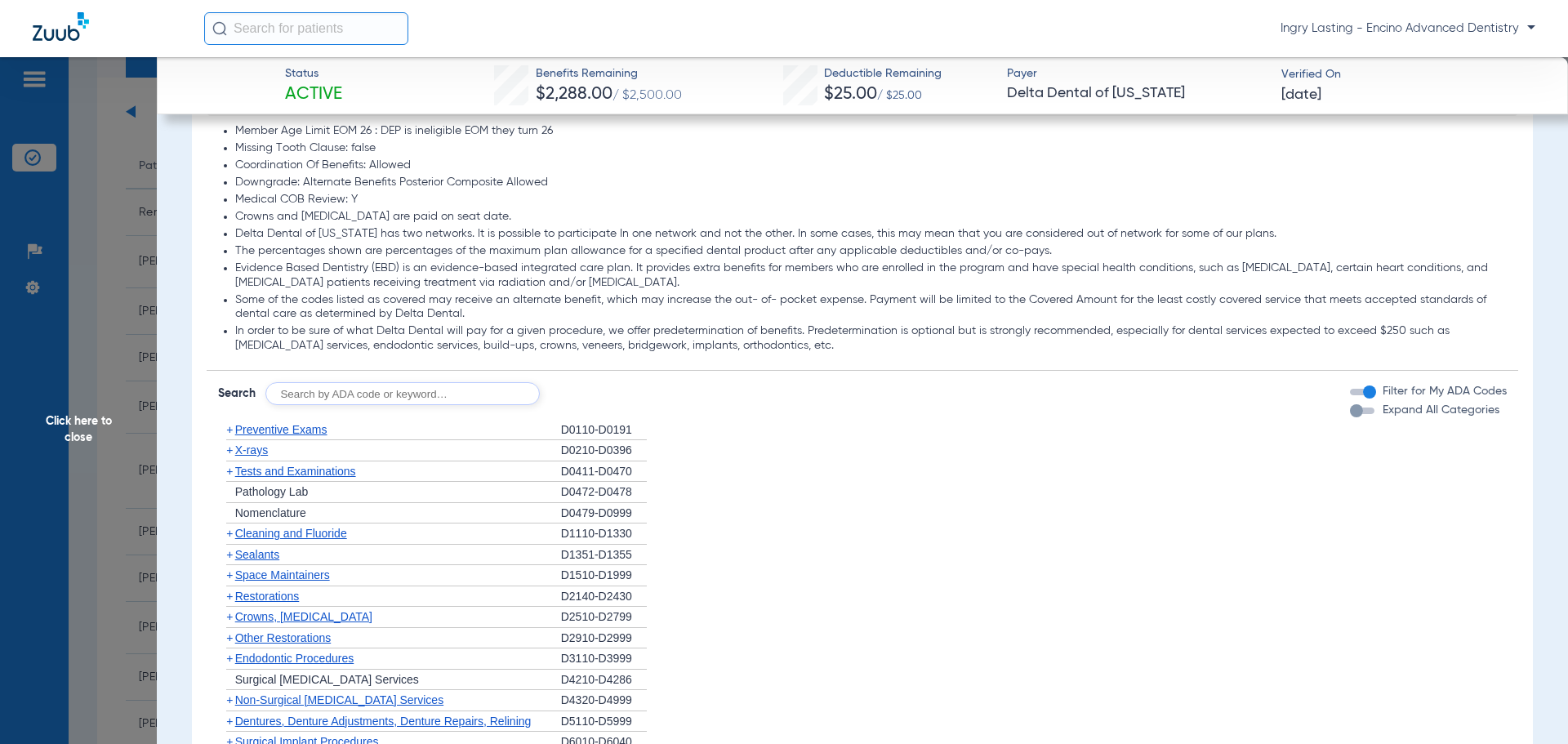
click at [302, 393] on input "text" at bounding box center [402, 393] width 274 height 23
type input "4346"
click at [617, 391] on button "Search" at bounding box center [601, 393] width 65 height 23
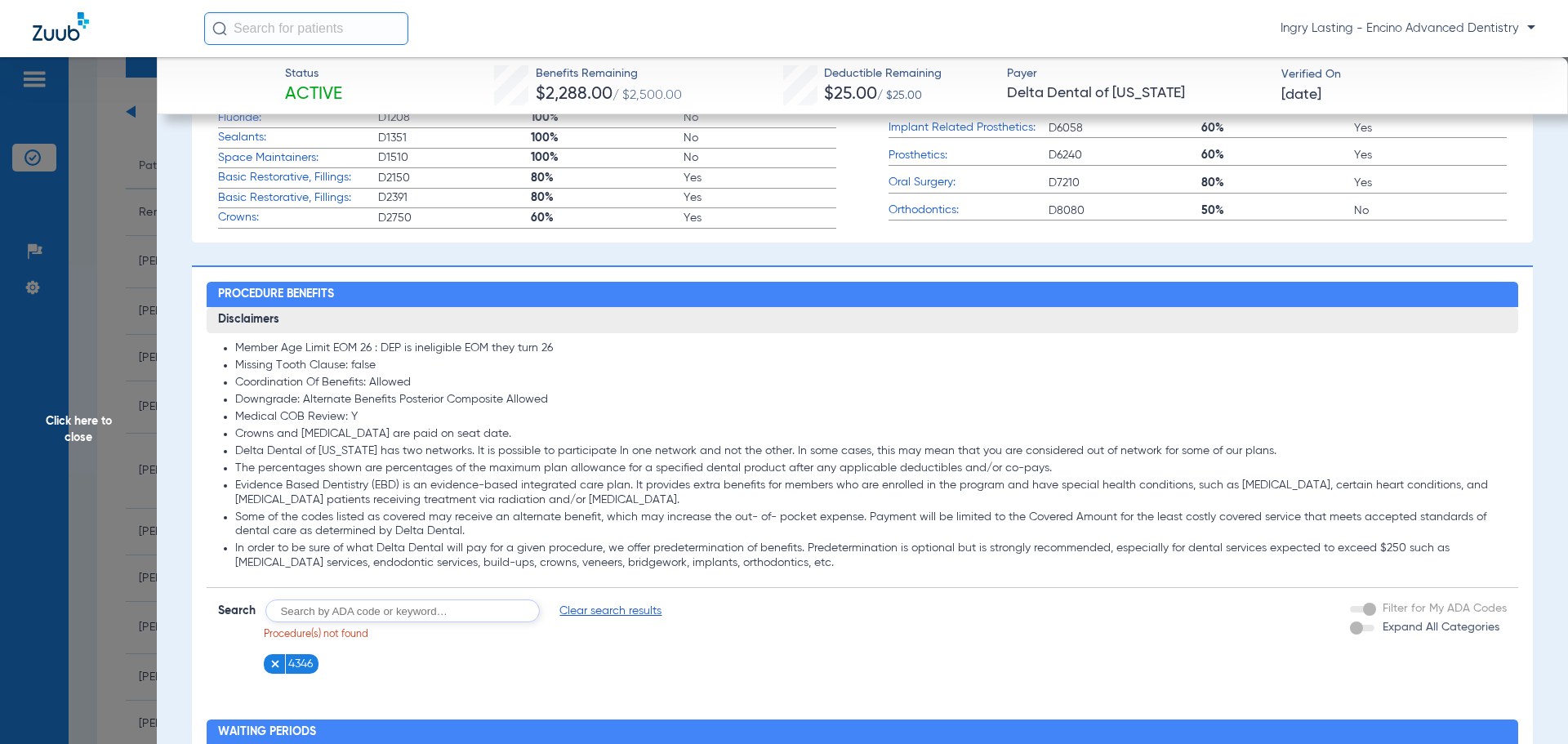
scroll to position [1062, 0]
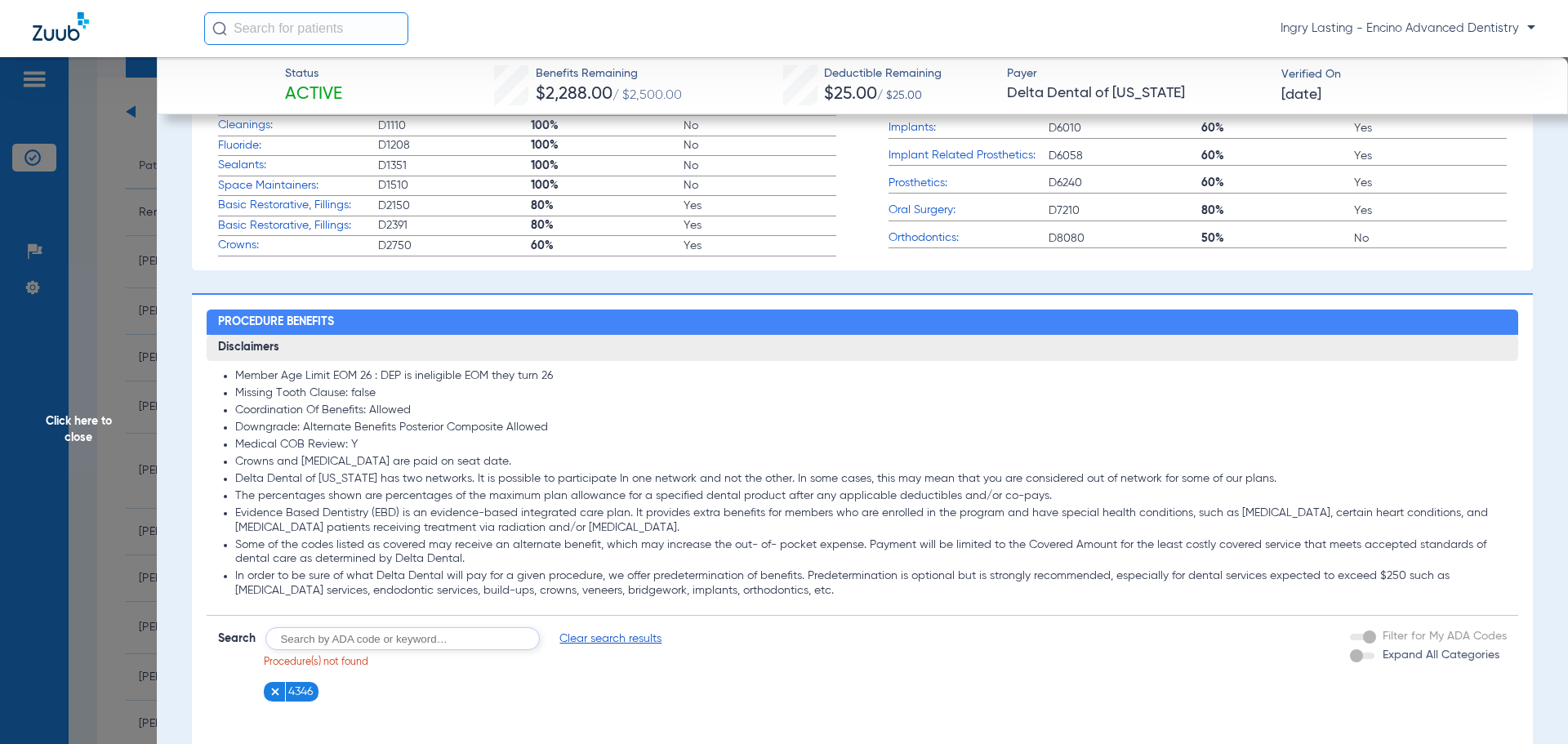
click at [143, 415] on span "Click here to close" at bounding box center [78, 429] width 157 height 744
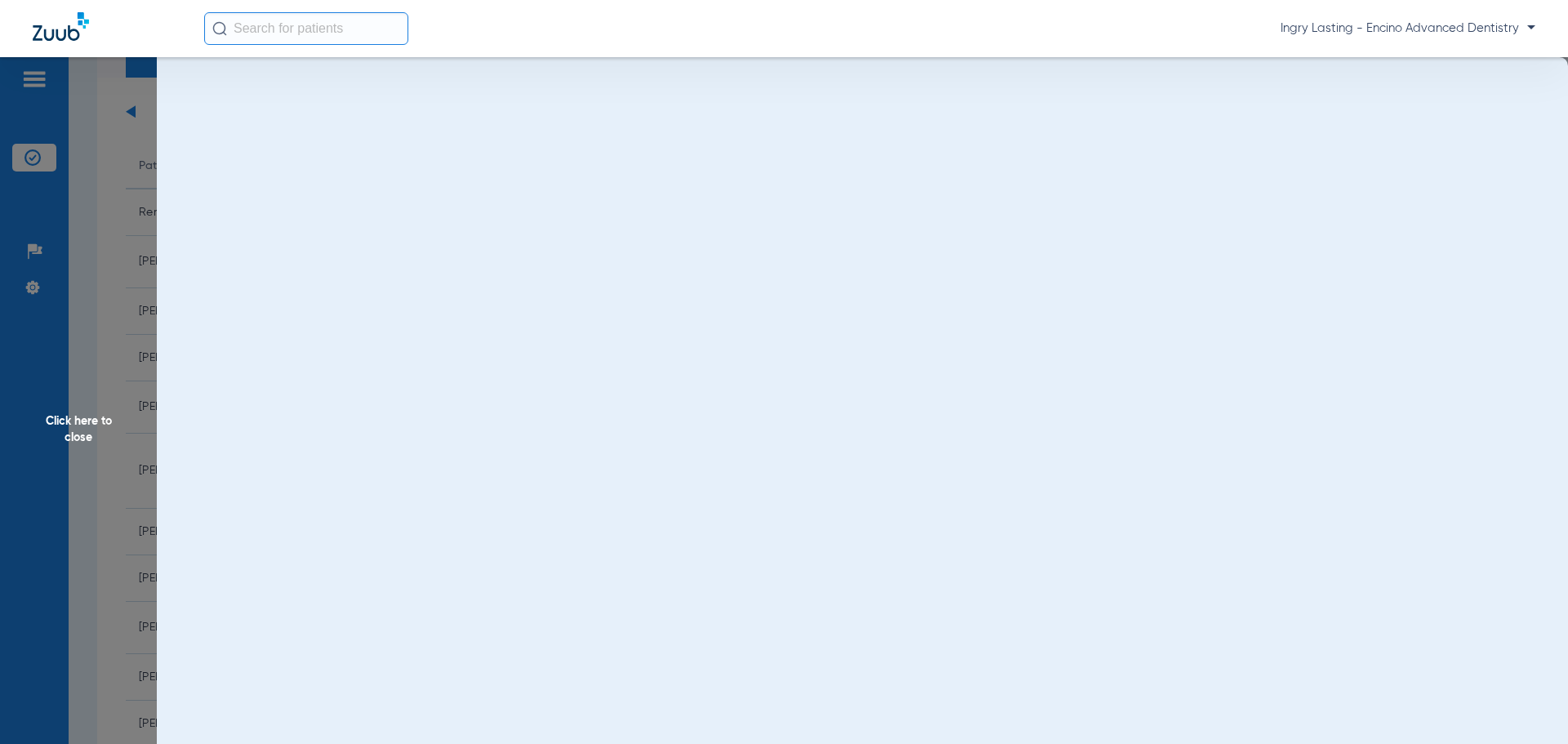
scroll to position [0, 0]
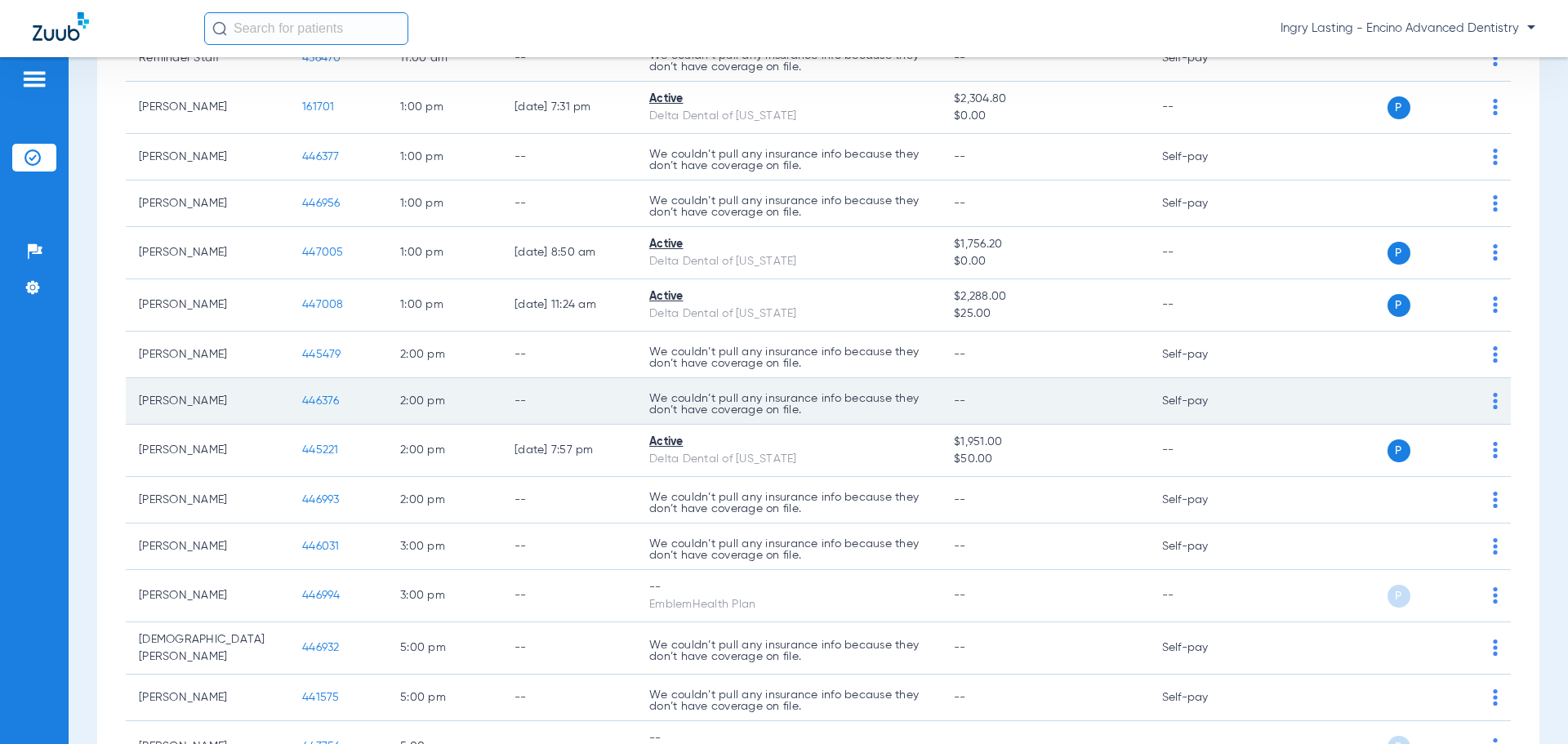
scroll to position [245, 0]
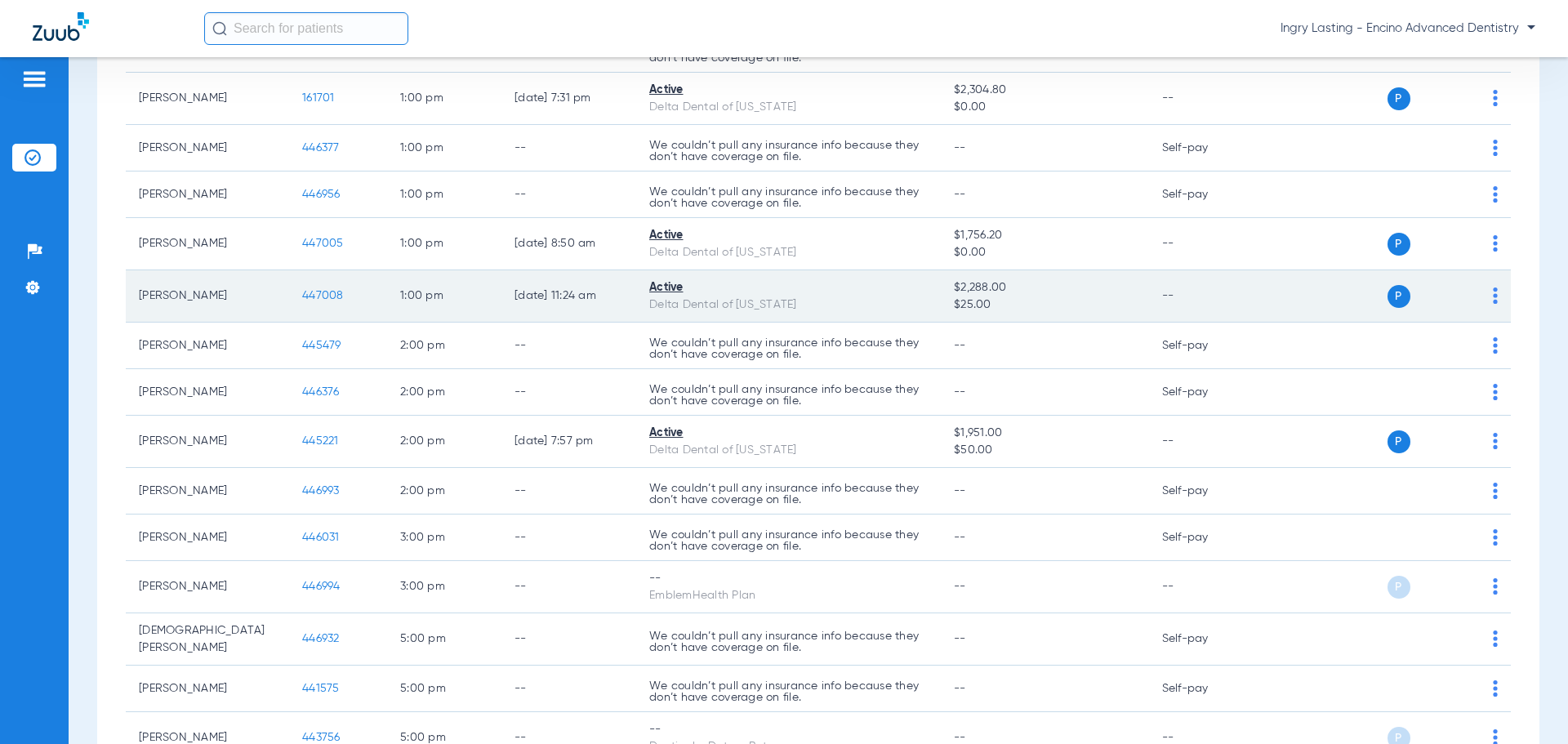
click at [318, 296] on span "447008" at bounding box center [323, 295] width 42 height 11
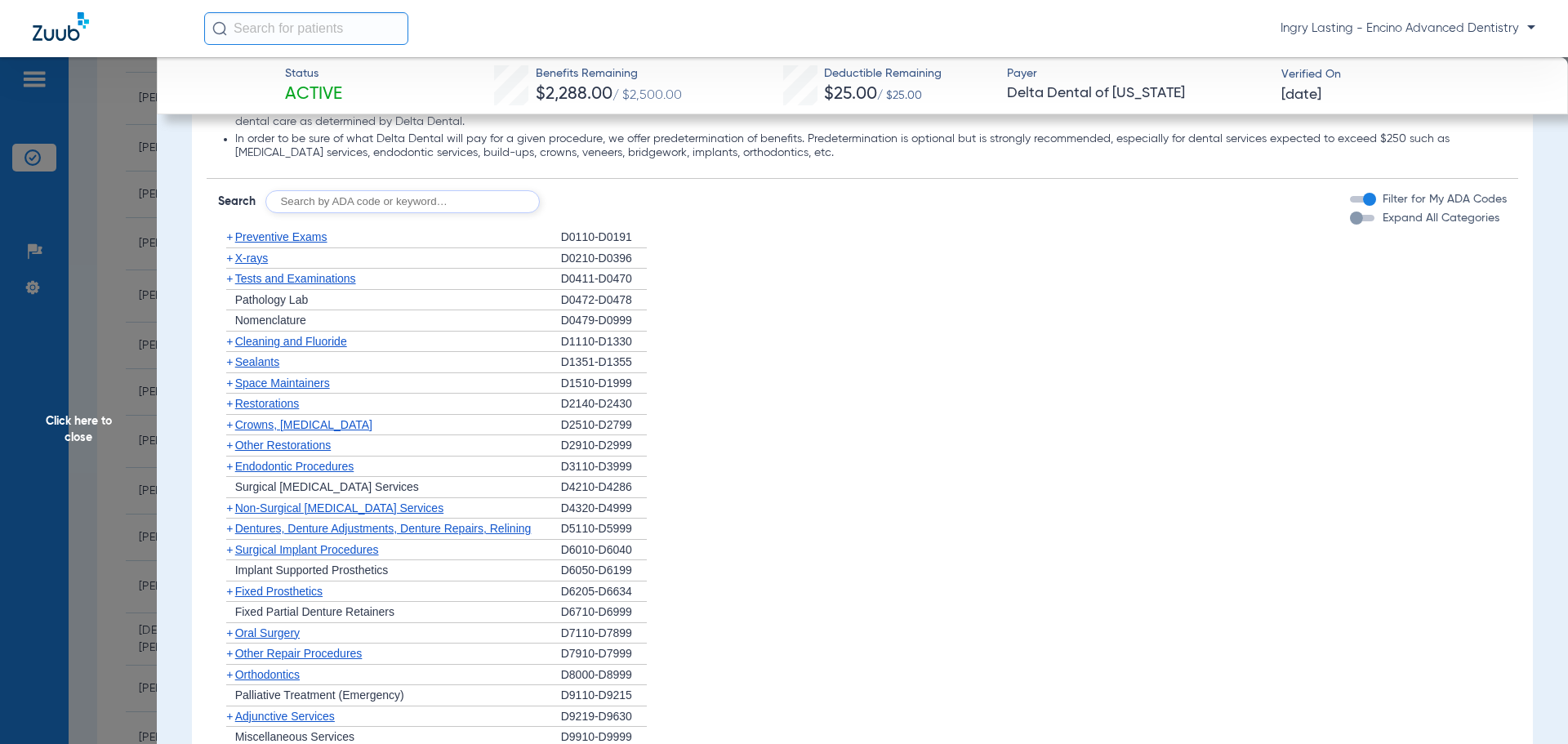
scroll to position [1062, 0]
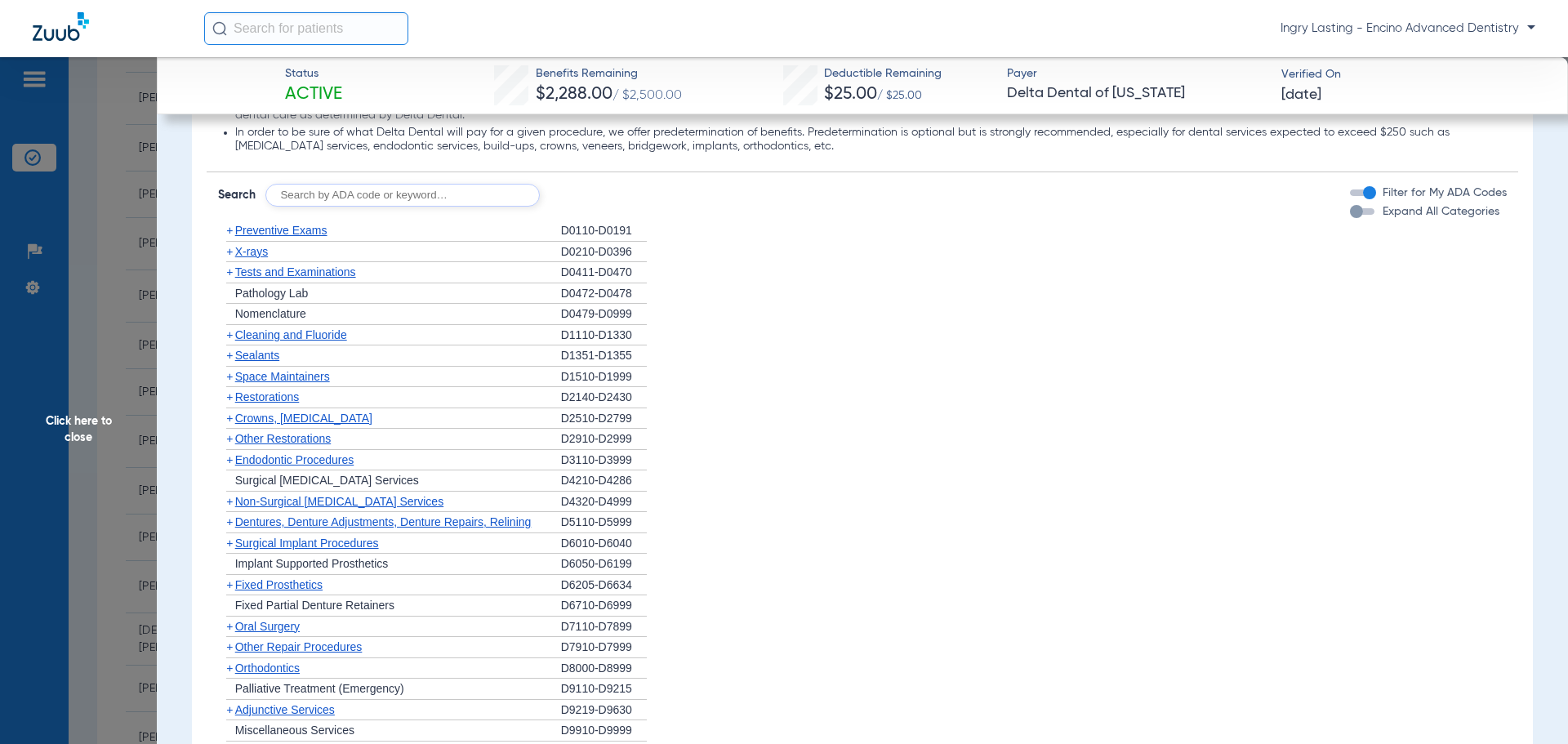
click at [303, 464] on span "Endodontic Procedures" at bounding box center [294, 459] width 119 height 13
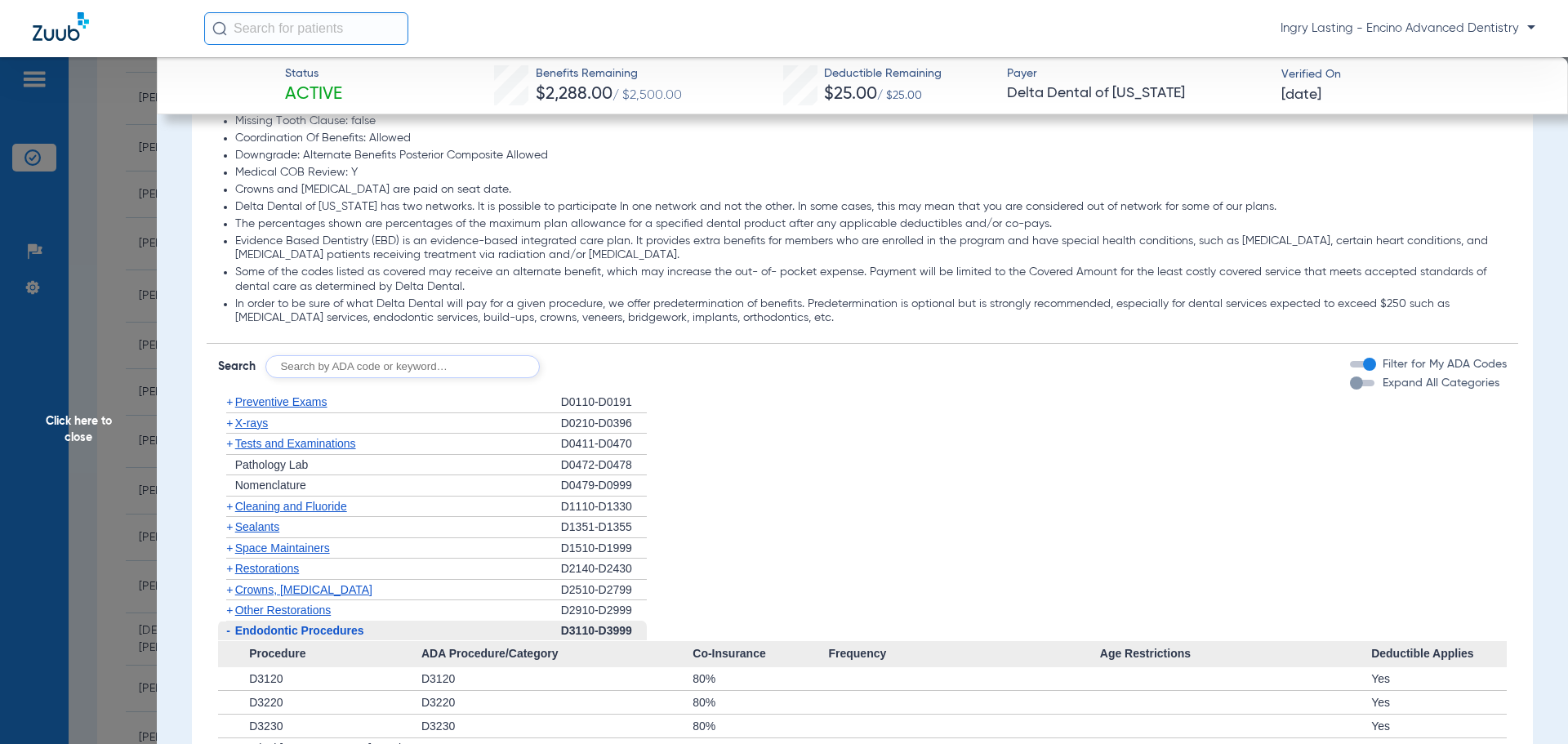
scroll to position [898, 0]
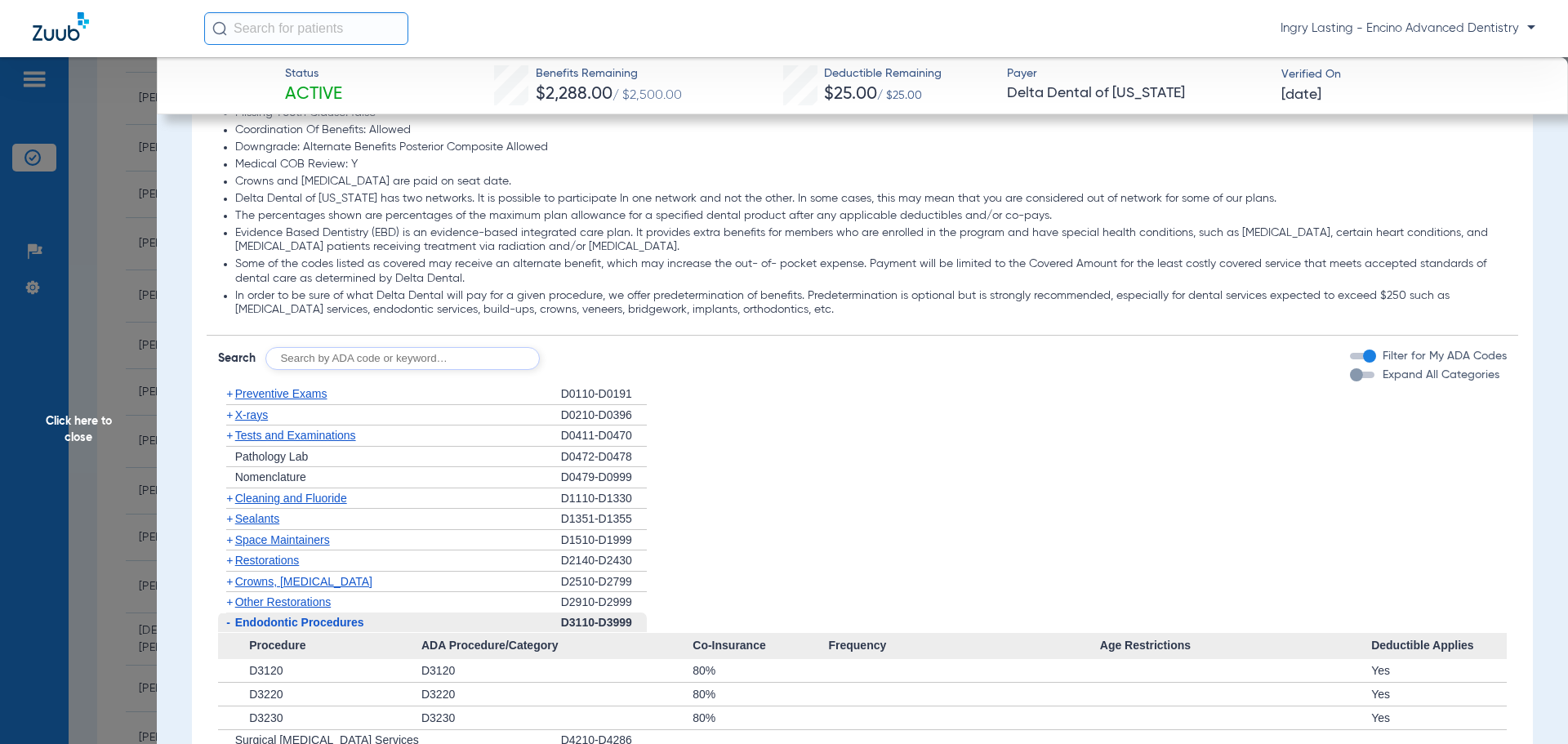
click at [280, 559] on span "Restorations" at bounding box center [267, 560] width 65 height 13
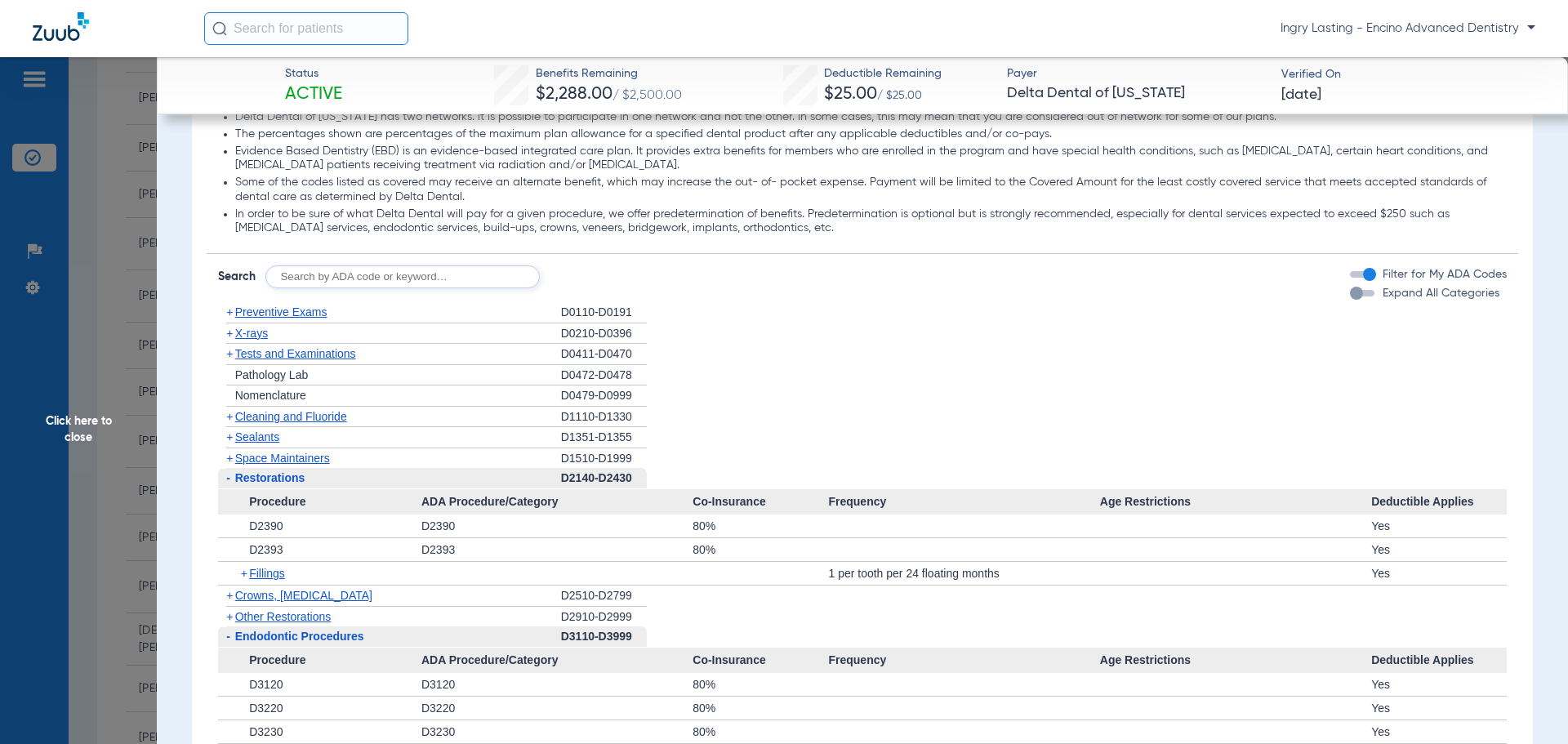
scroll to position [571, 0]
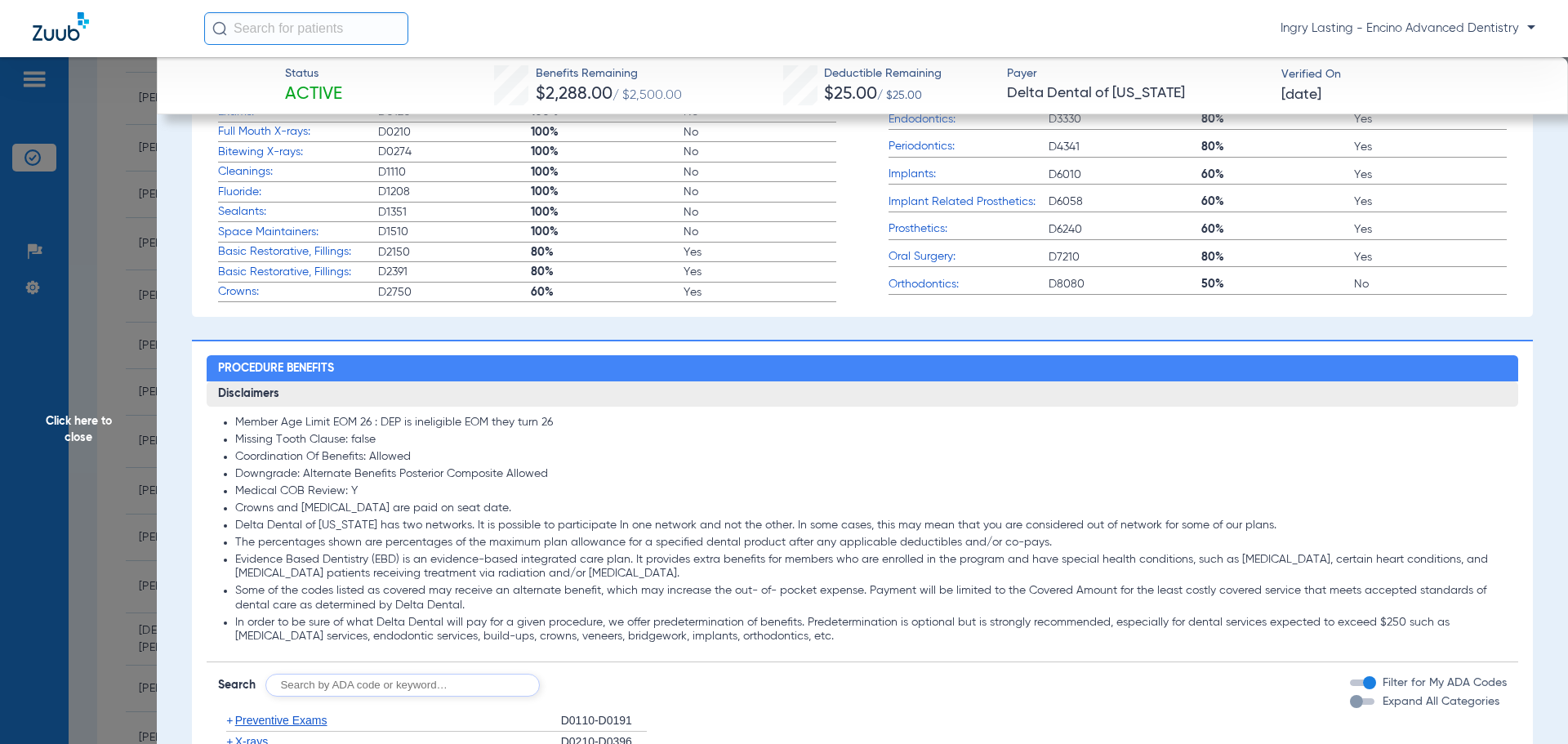
click at [417, 689] on input "text" at bounding box center [402, 685] width 274 height 23
type input "7953"
click at [613, 689] on button "Search" at bounding box center [601, 685] width 65 height 23
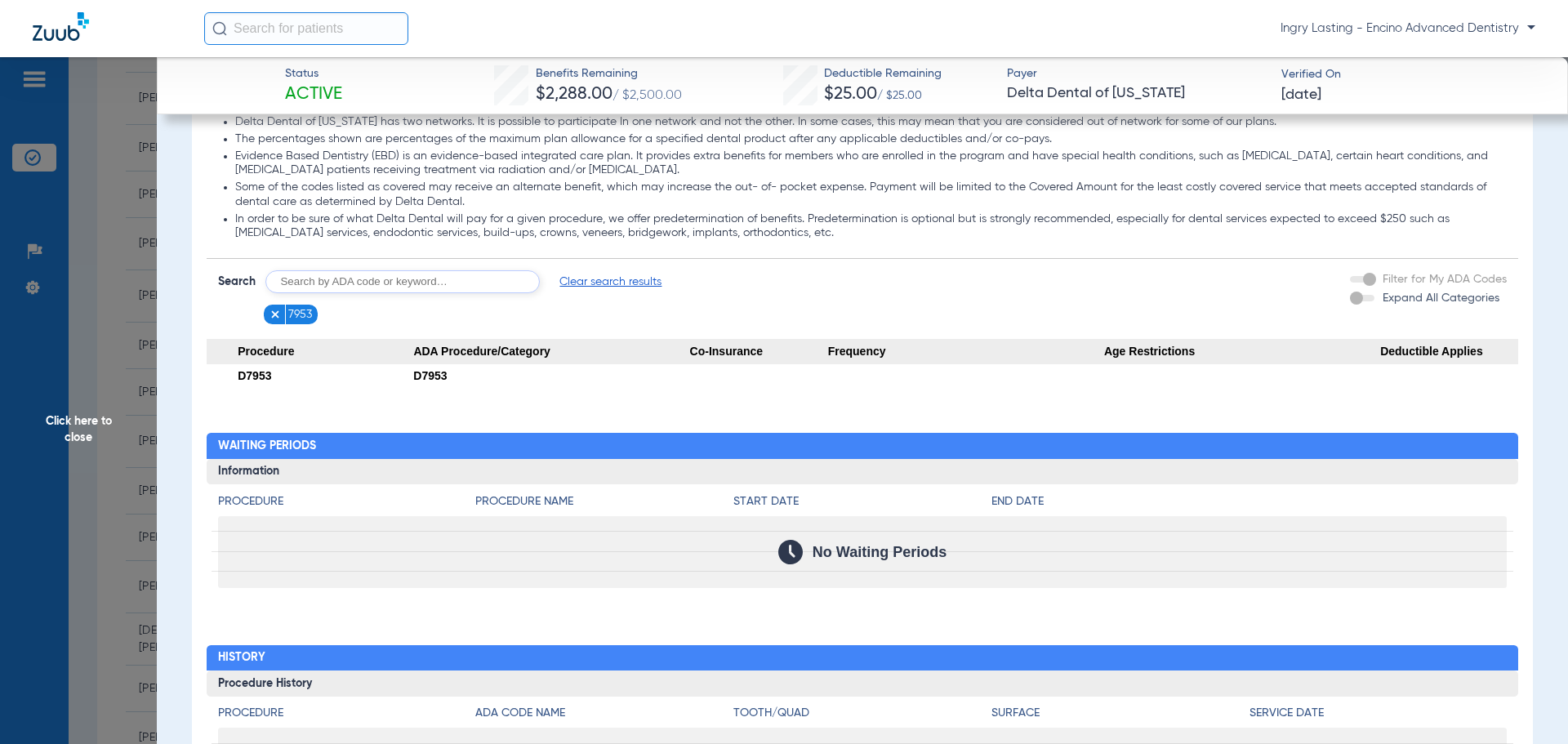
scroll to position [980, 0]
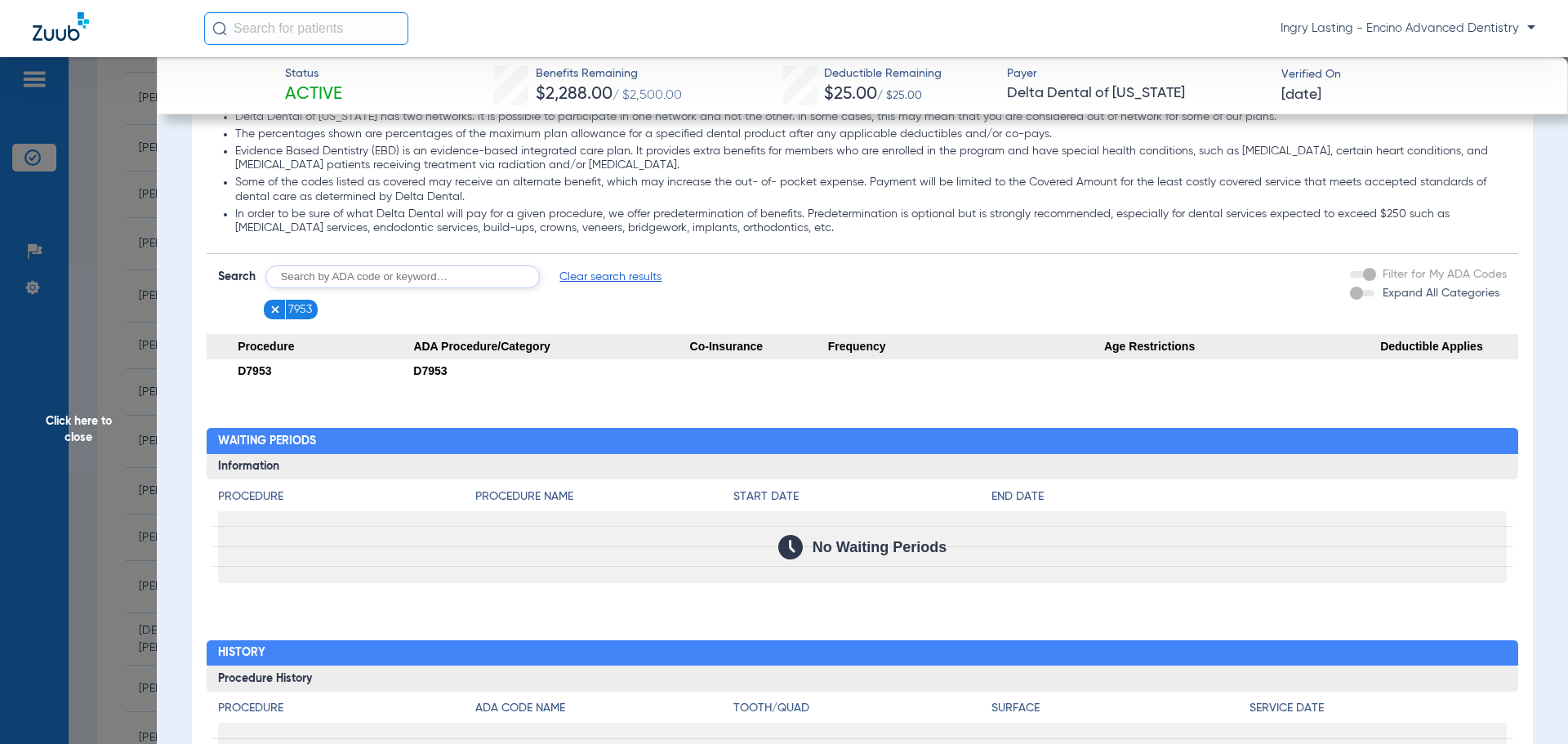
click at [274, 315] on img at bounding box center [275, 309] width 11 height 11
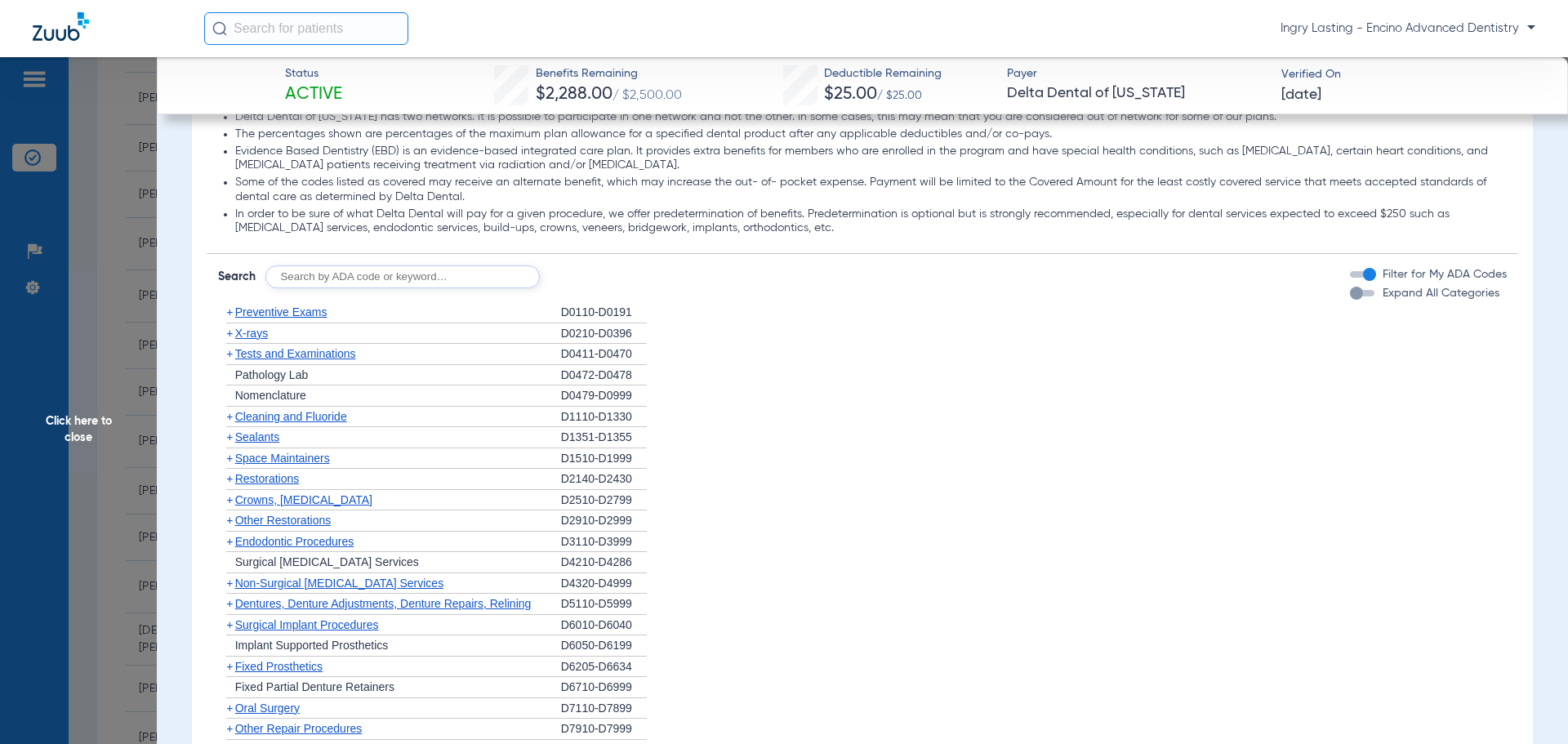
click at [342, 280] on input "text" at bounding box center [402, 277] width 274 height 23
type input "7953"
click at [611, 290] on div "Disclaimers Member Age Limit EOM 26 : DEP is ineligible EOM they turn 26 Missin…" at bounding box center [863, 415] width 1313 height 883
click at [608, 283] on button "Search" at bounding box center [601, 277] width 65 height 23
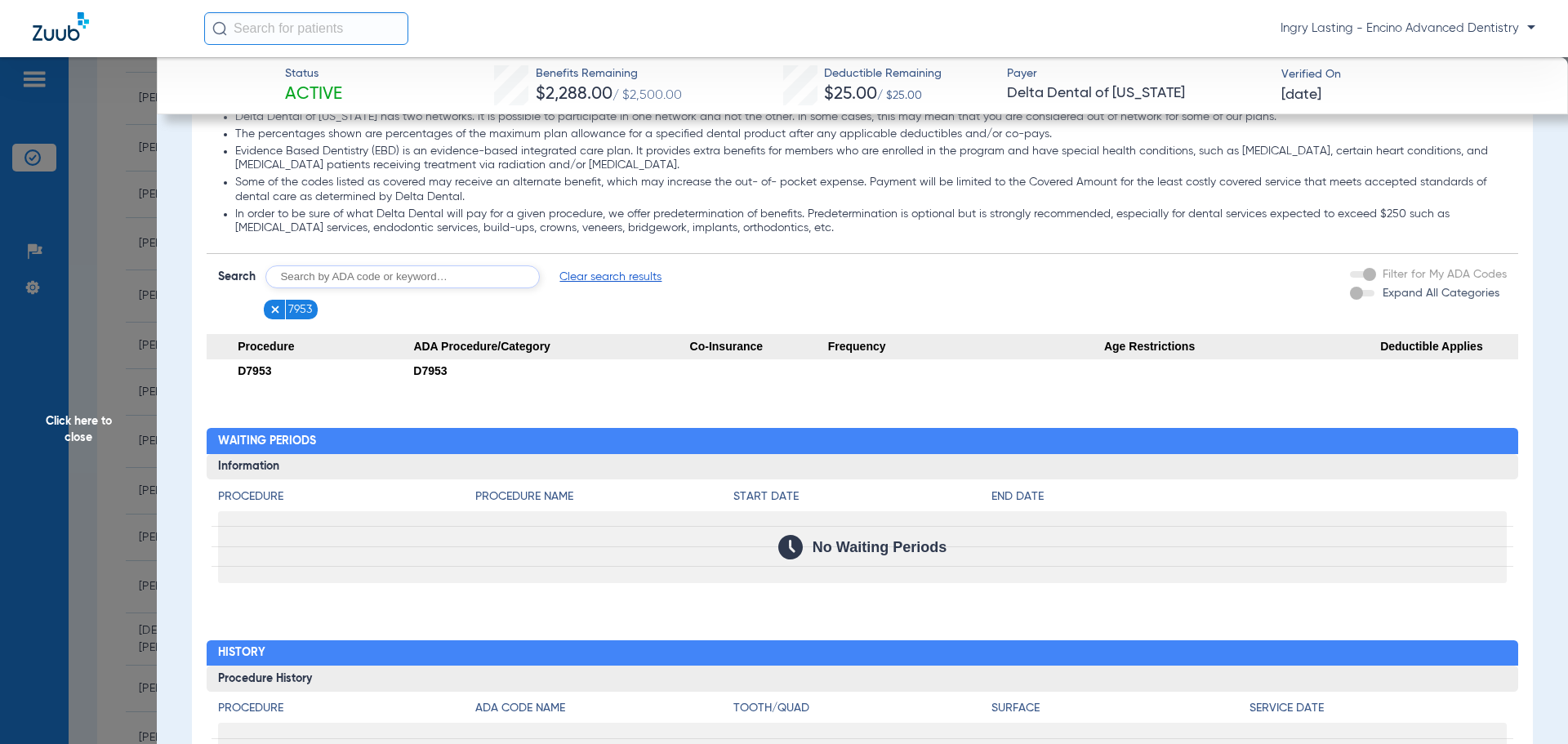
click at [281, 314] on figure at bounding box center [278, 309] width 17 height 20
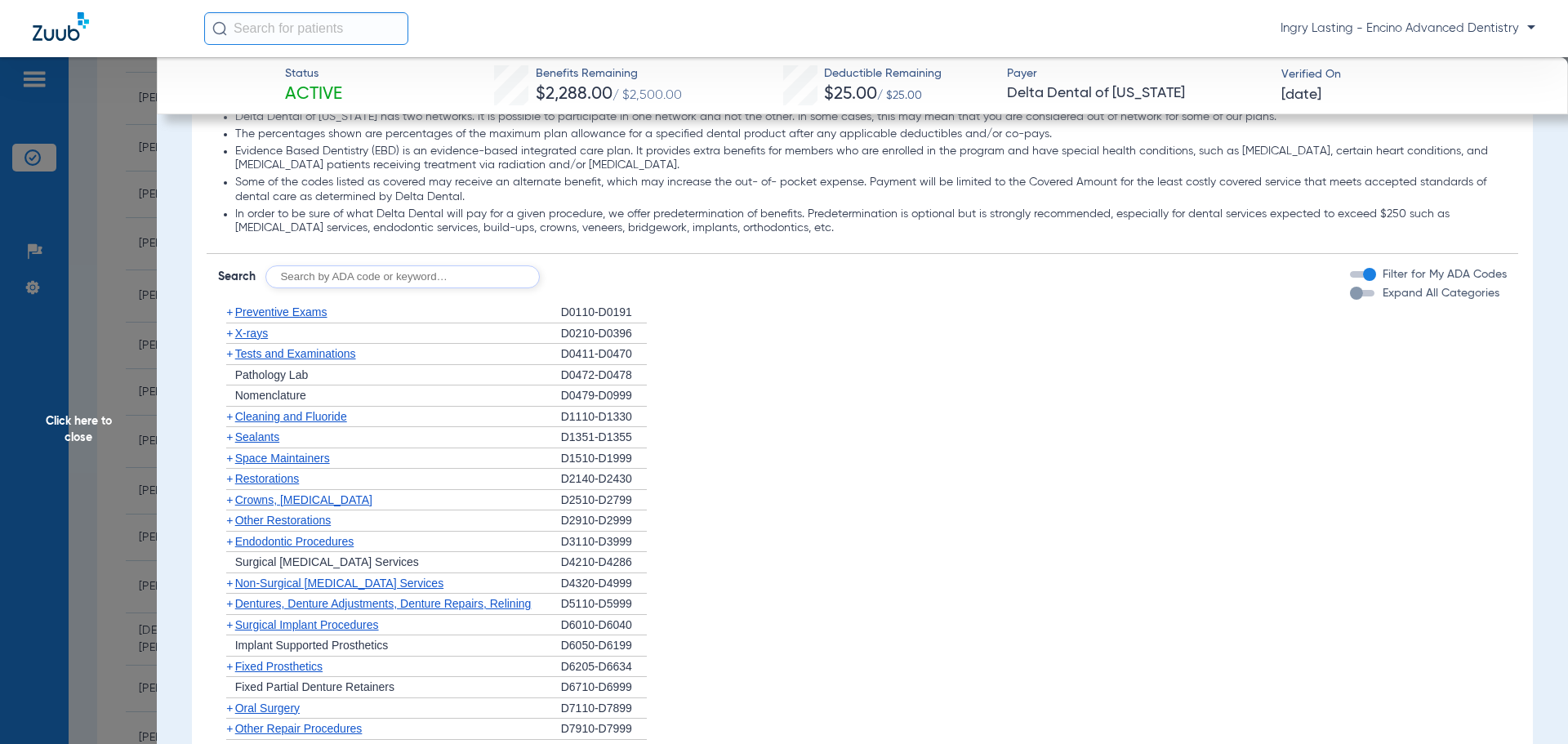
click at [312, 286] on input "text" at bounding box center [402, 277] width 274 height 23
type input "4346"
click at [598, 281] on button "Search" at bounding box center [601, 277] width 65 height 23
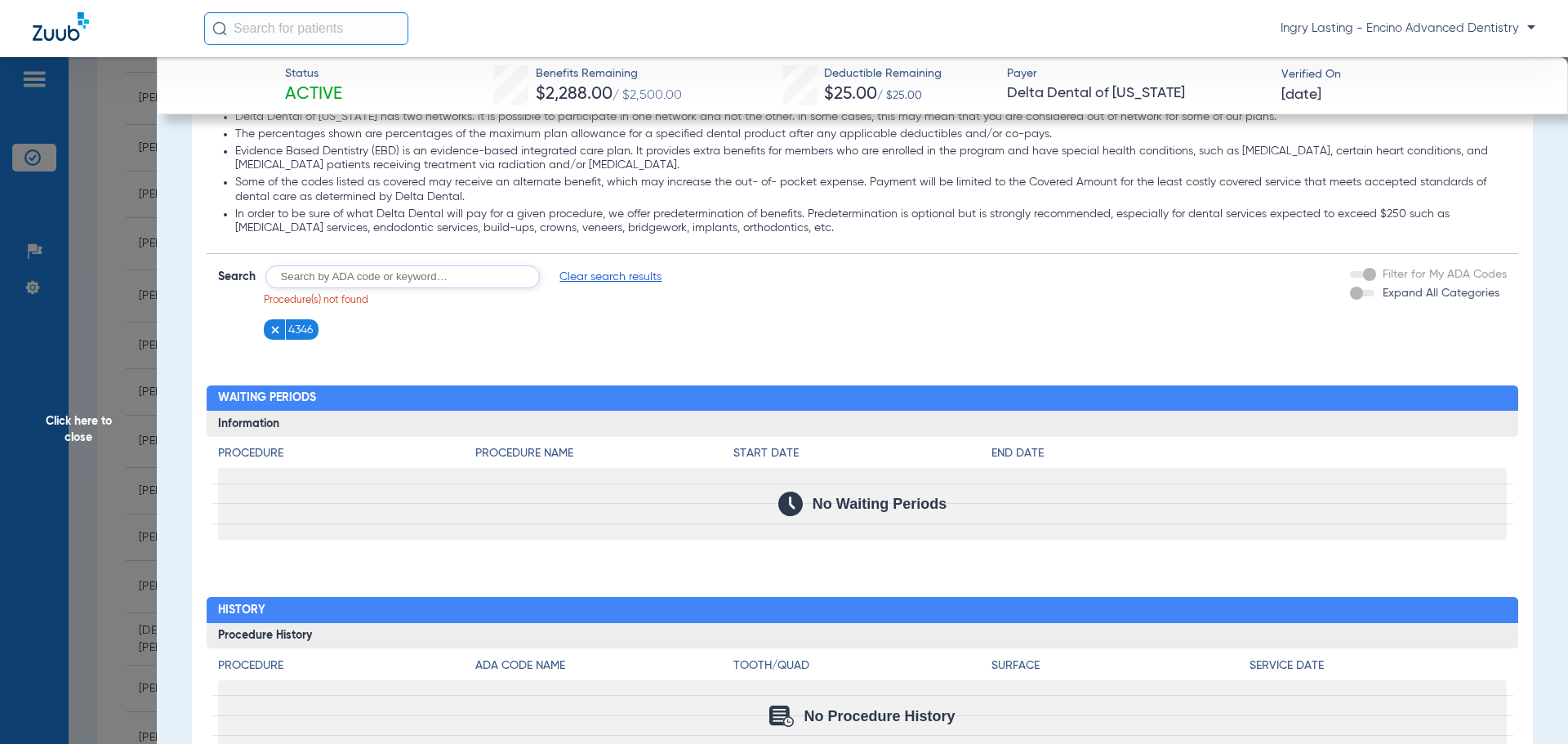
click at [280, 335] on img at bounding box center [275, 329] width 11 height 11
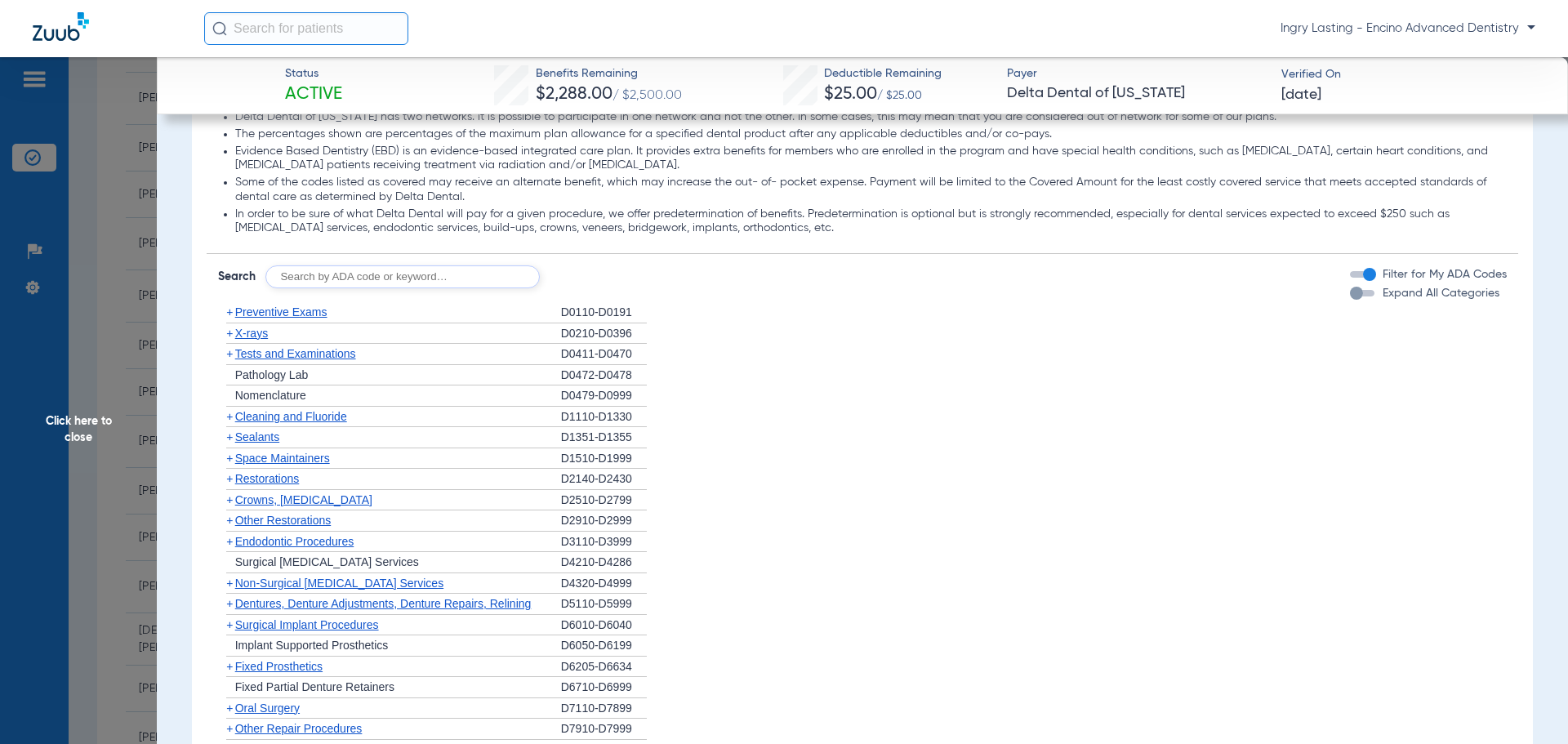
click at [315, 280] on input "text" at bounding box center [402, 277] width 274 height 23
type input "4263"
click at [581, 270] on button "Search" at bounding box center [601, 277] width 65 height 23
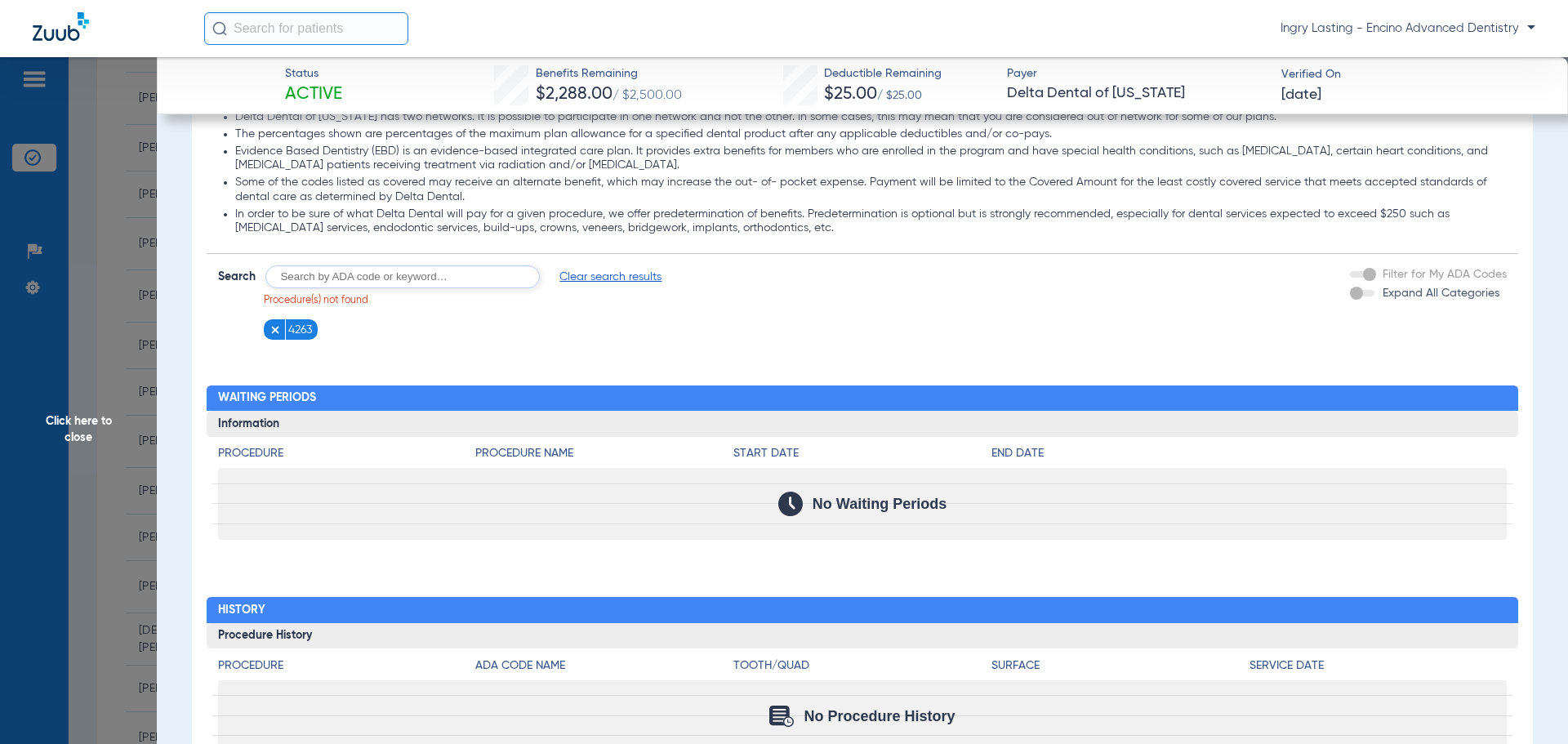
click at [408, 275] on input "text" at bounding box center [402, 277] width 274 height 23
click at [270, 327] on img at bounding box center [275, 329] width 11 height 11
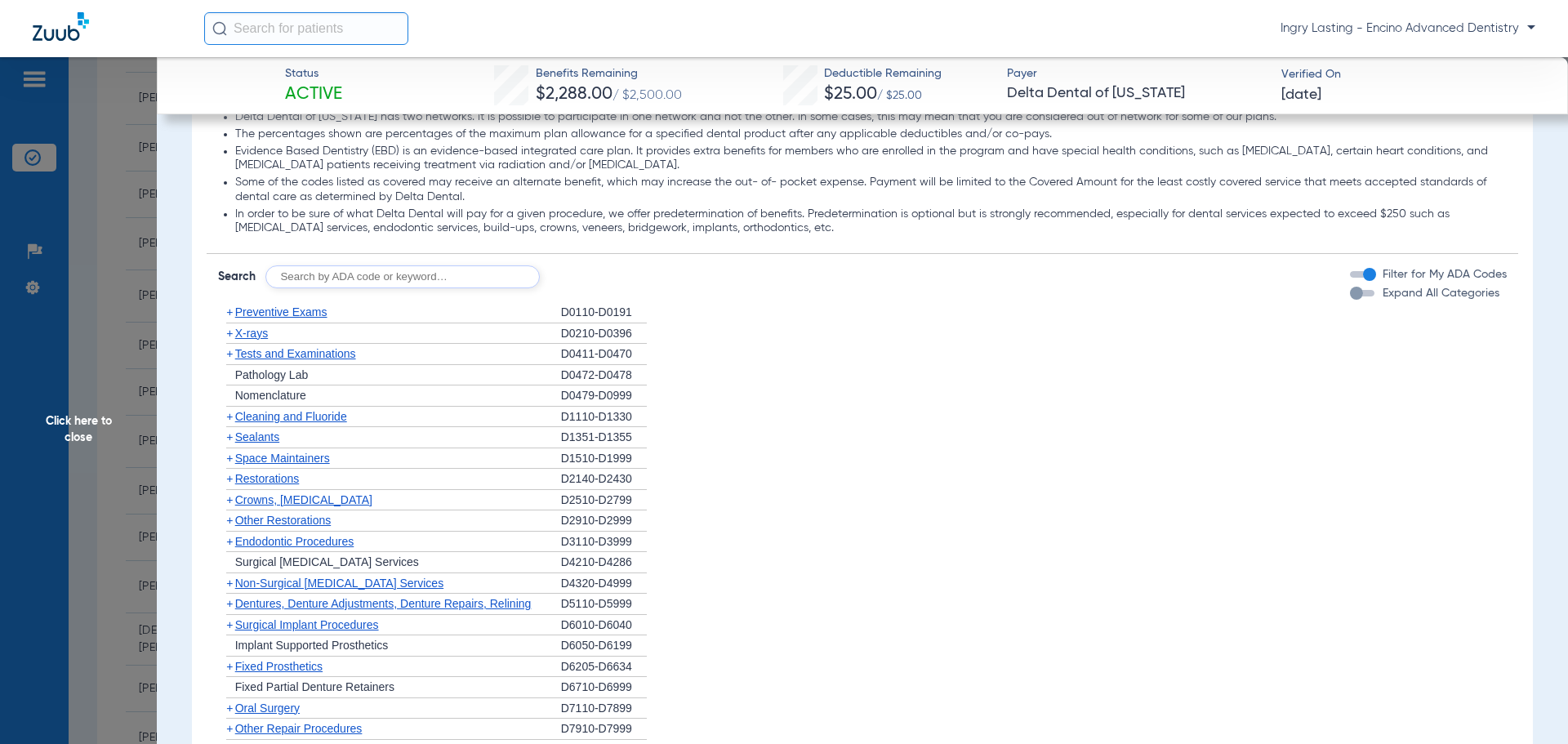
click at [288, 282] on input "text" at bounding box center [402, 277] width 274 height 23
type input "7953"
click at [616, 282] on button "Search" at bounding box center [601, 277] width 65 height 23
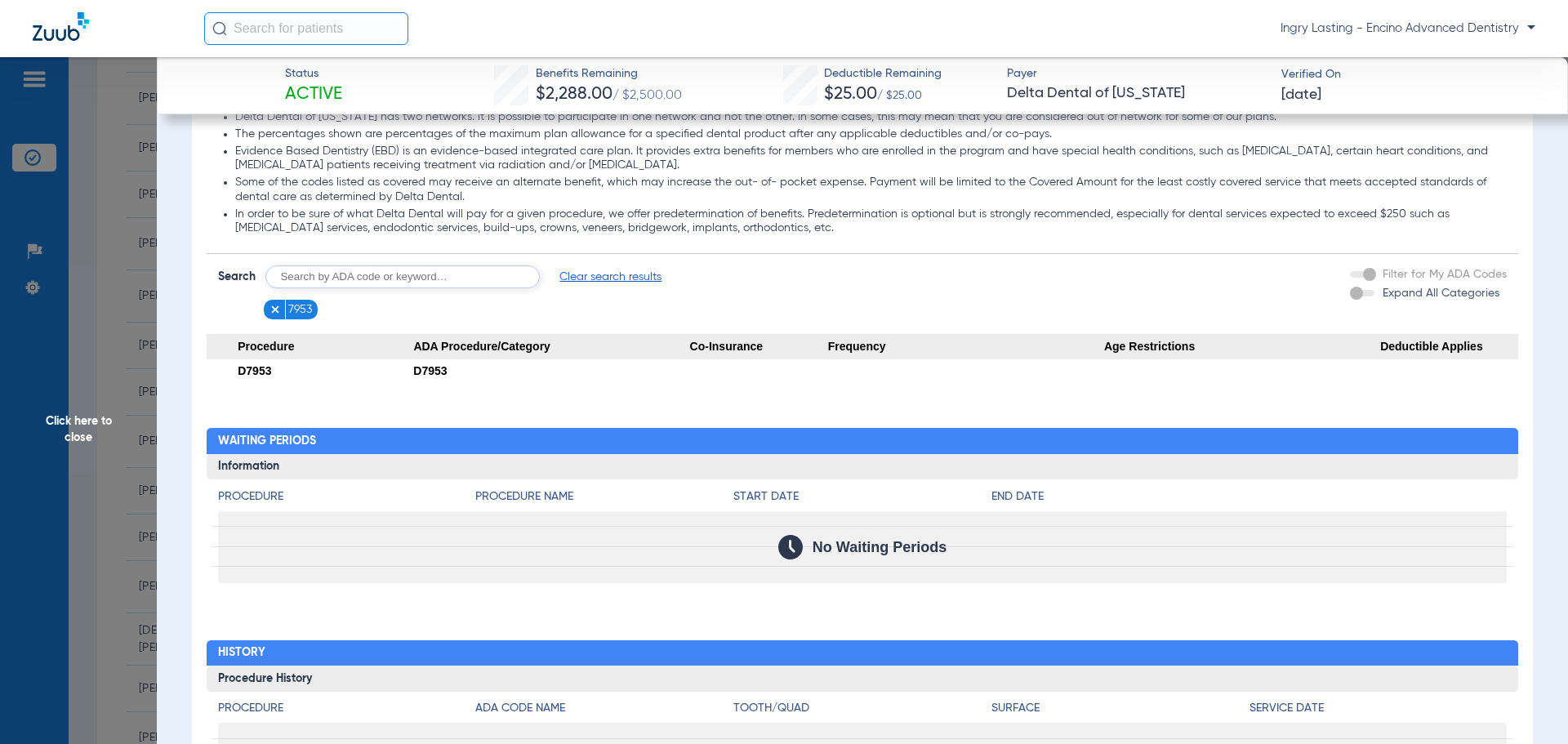
click at [276, 315] on img at bounding box center [275, 309] width 11 height 11
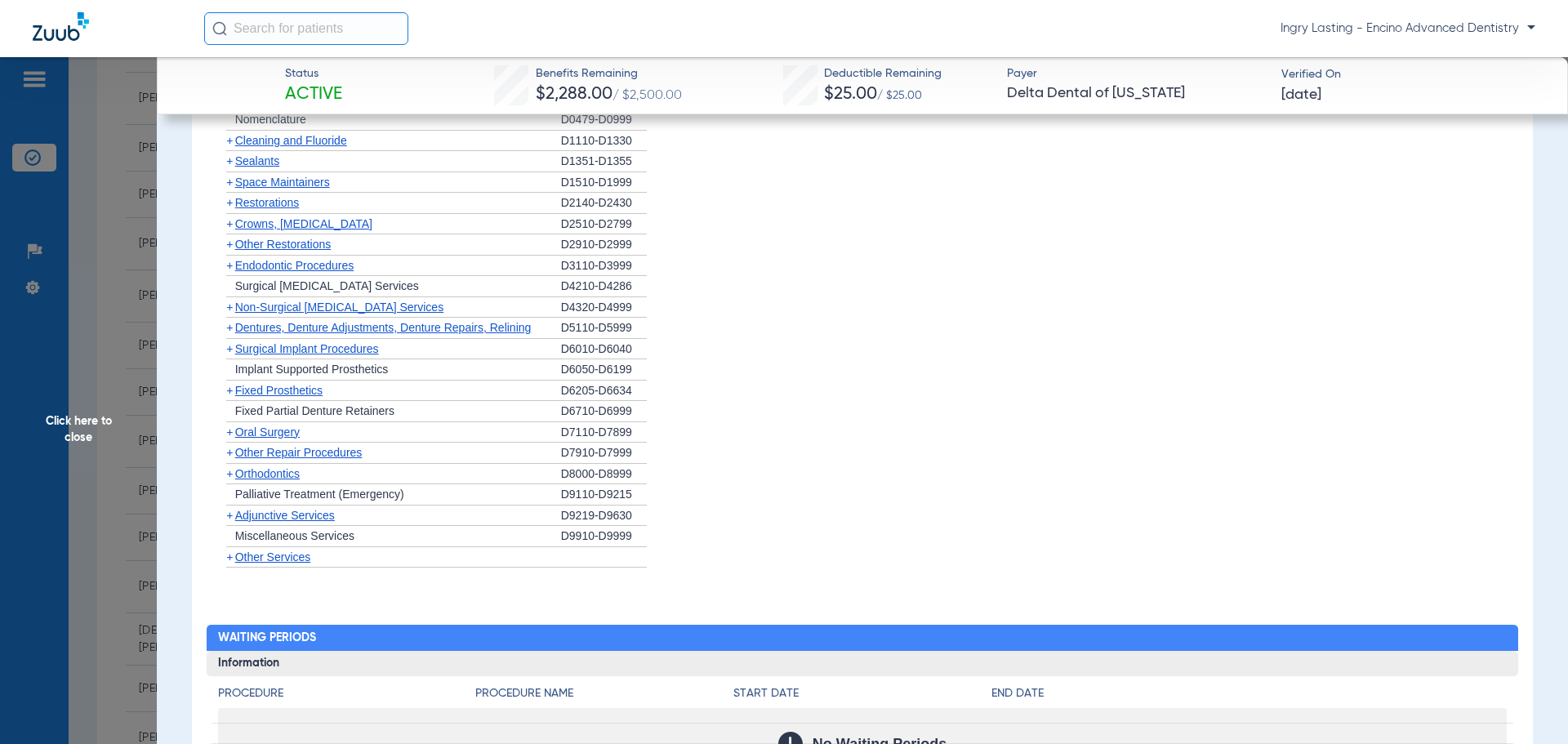
scroll to position [1470, 0]
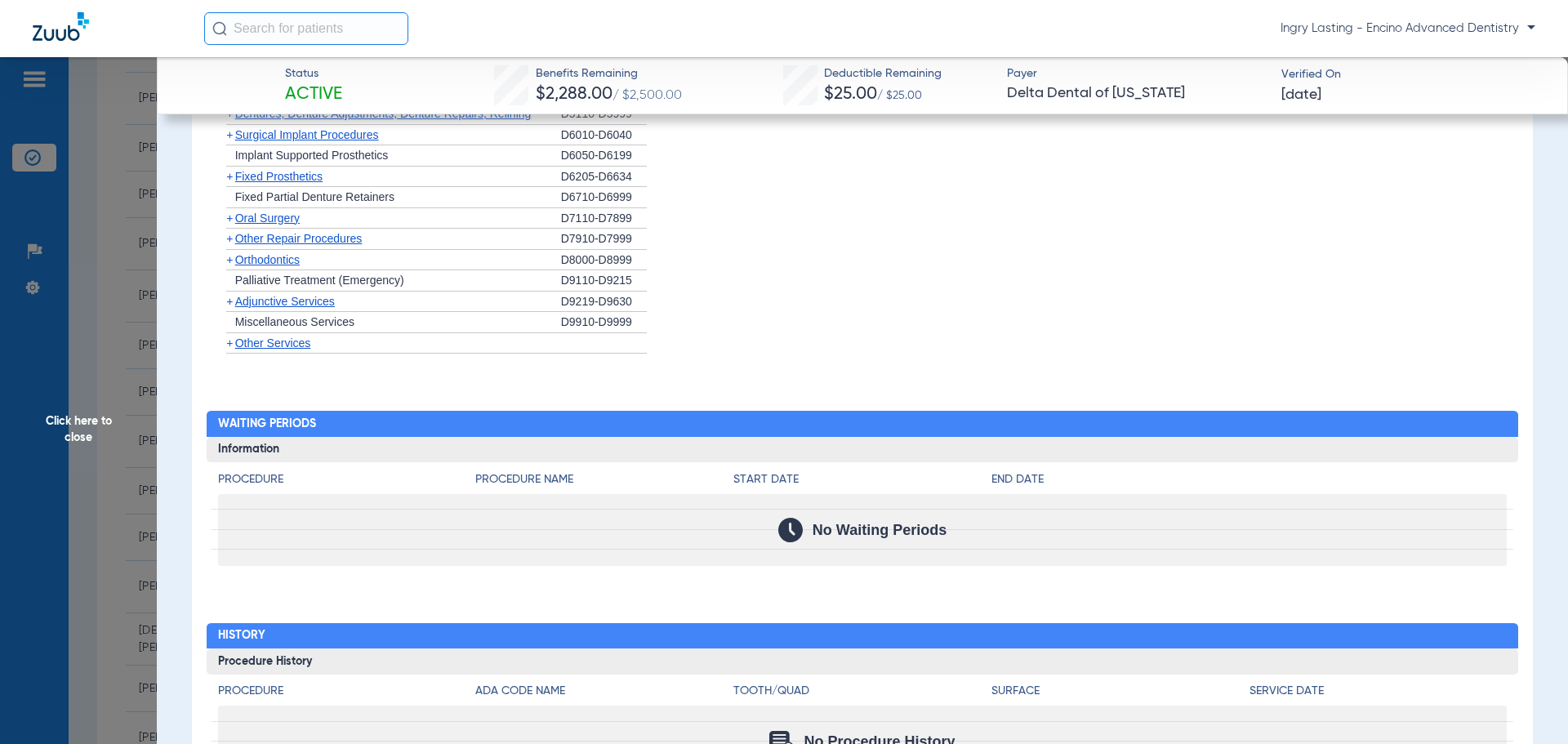
click at [293, 308] on span "Adjunctive Services" at bounding box center [285, 301] width 100 height 13
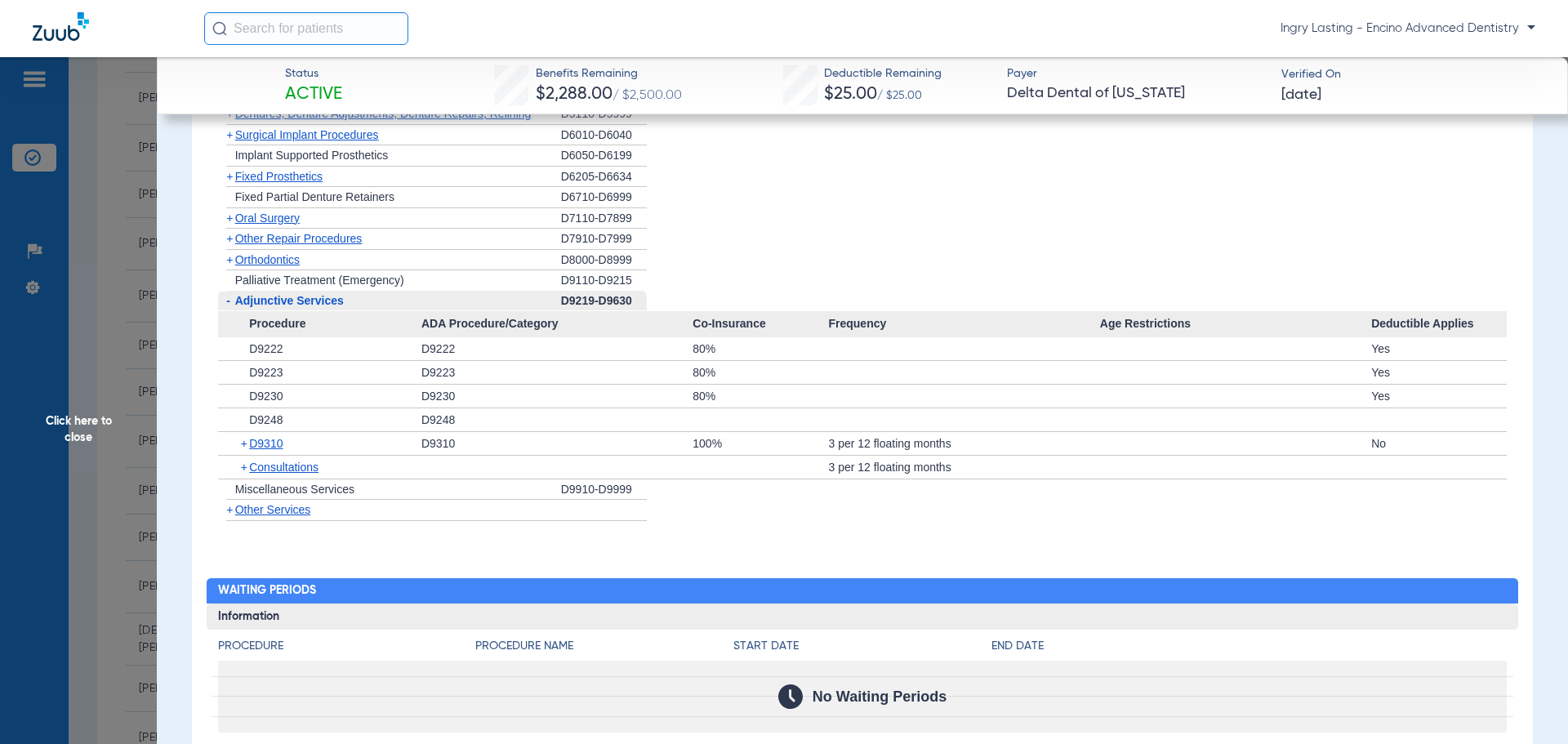
click at [287, 307] on span "Adjunctive Services" at bounding box center [289, 301] width 109 height 13
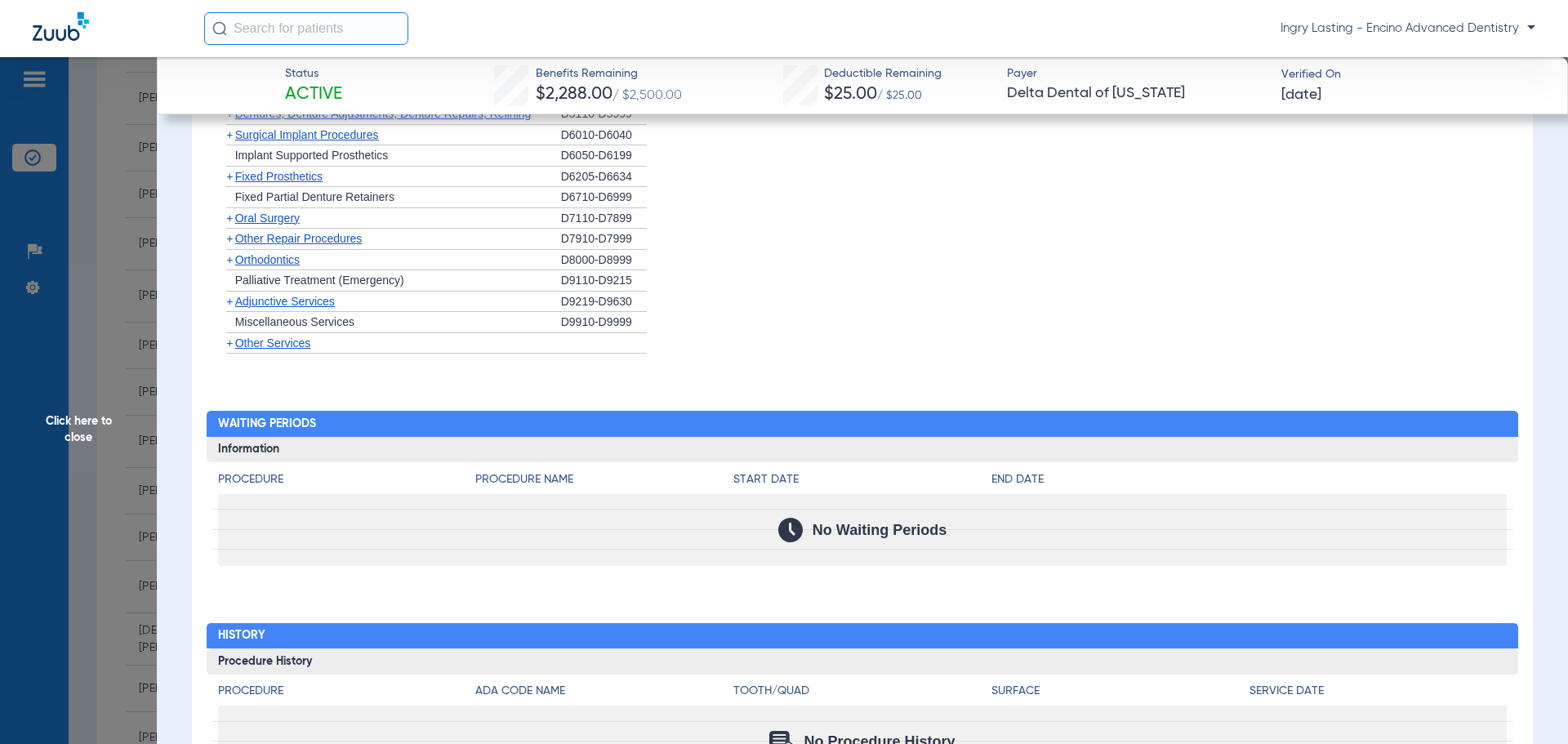
click at [269, 266] on span "Orthodontics" at bounding box center [267, 259] width 65 height 13
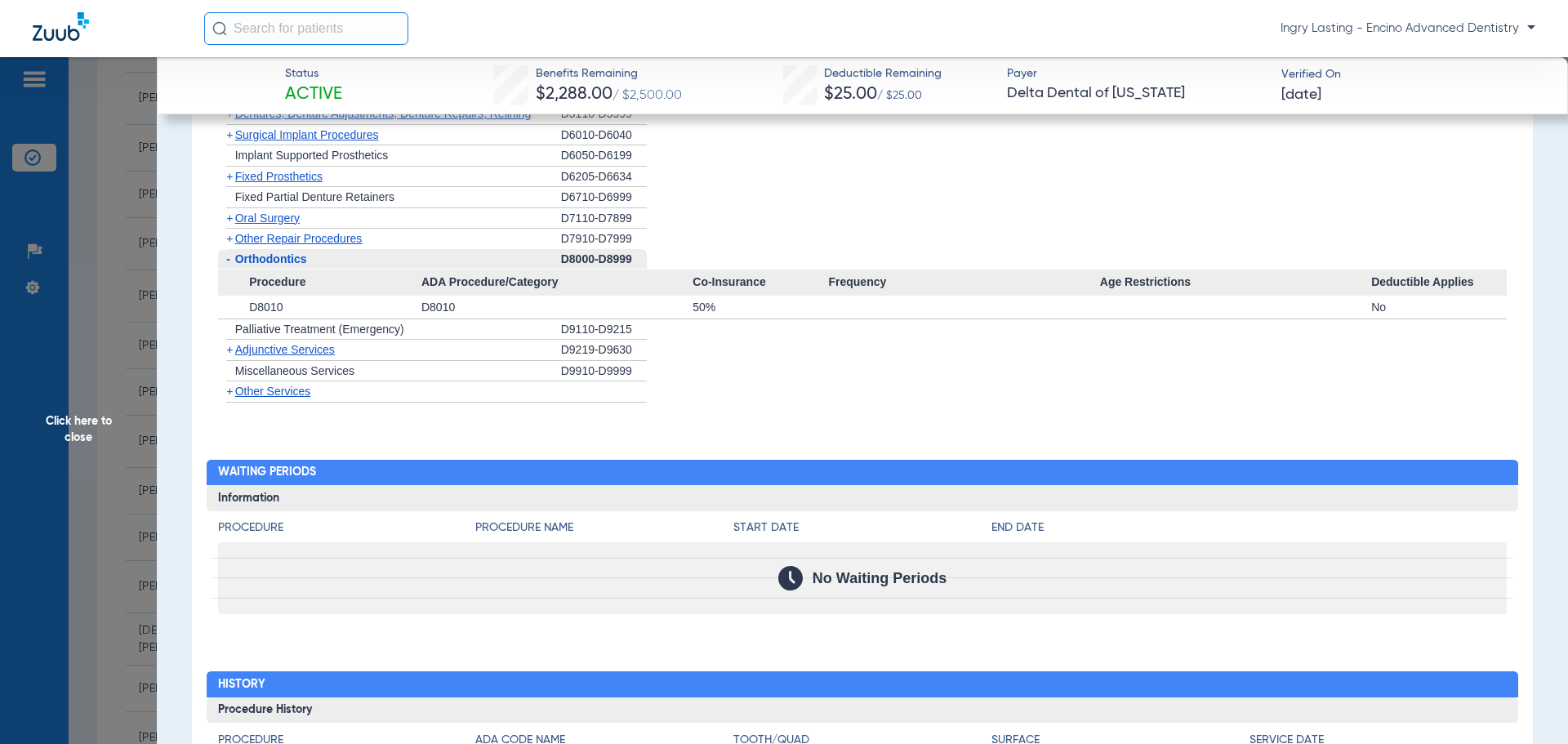
click at [269, 267] on div "- Orthodontics" at bounding box center [389, 259] width 343 height 21
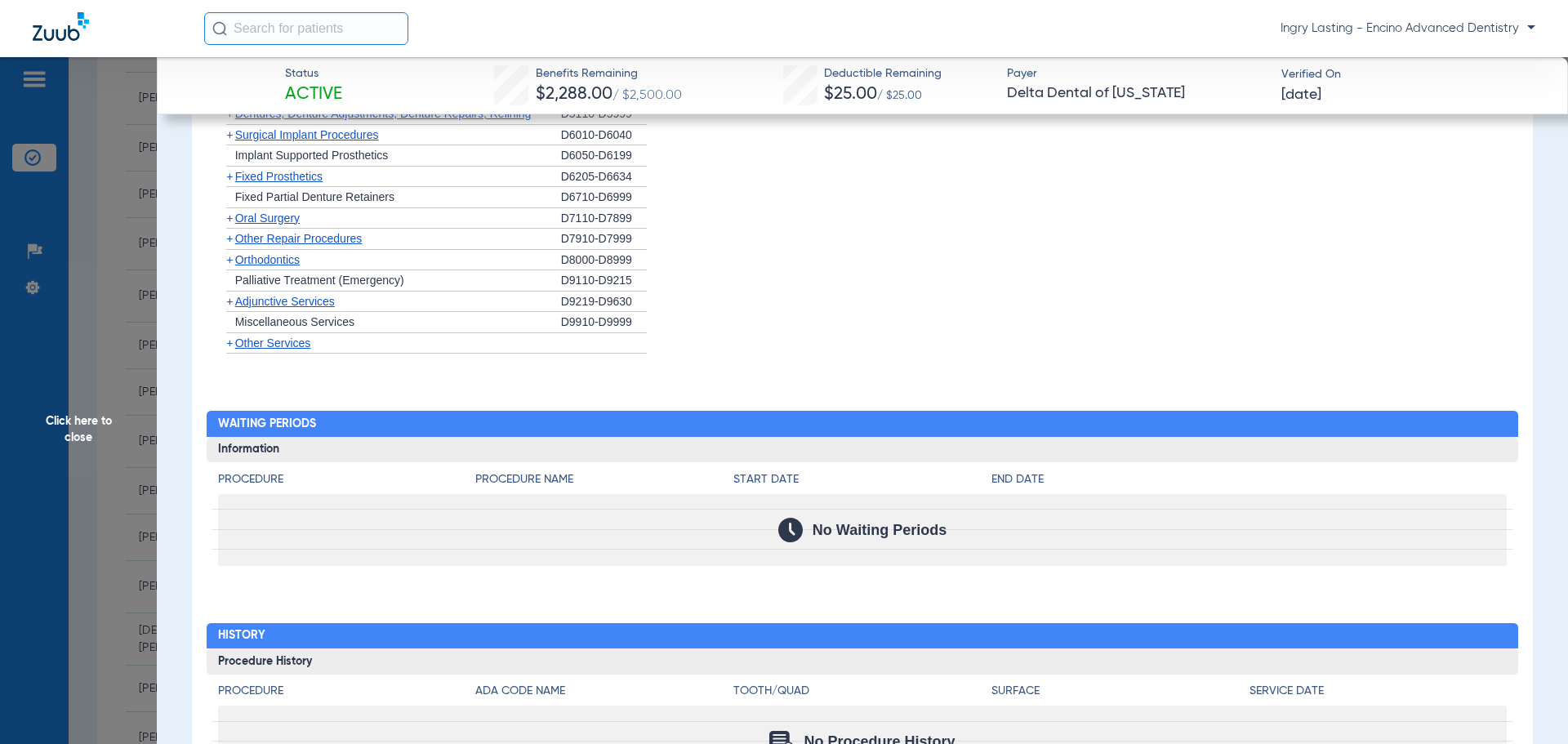
click at [269, 239] on span "Other Repair Procedures" at bounding box center [298, 238] width 127 height 13
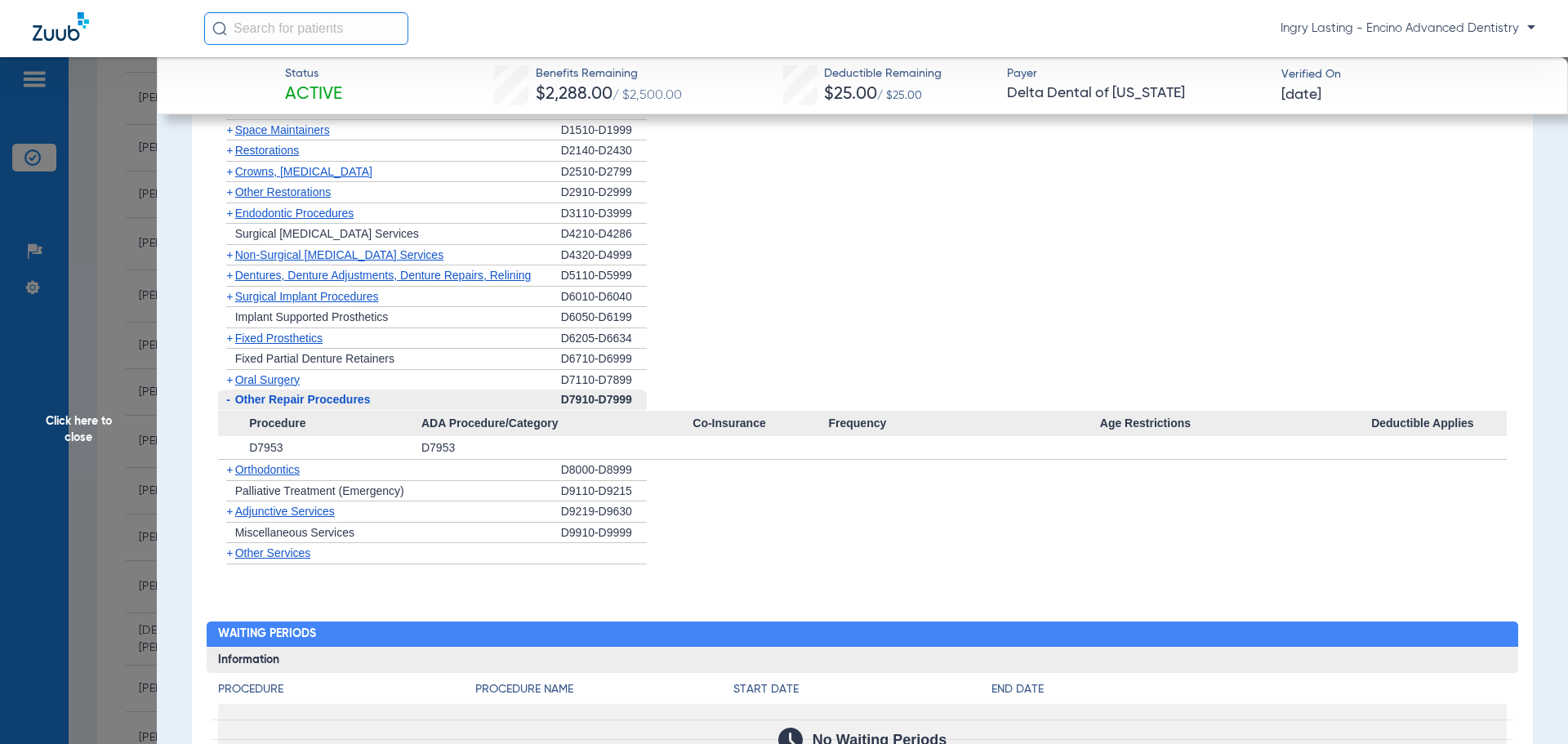
scroll to position [1307, 0]
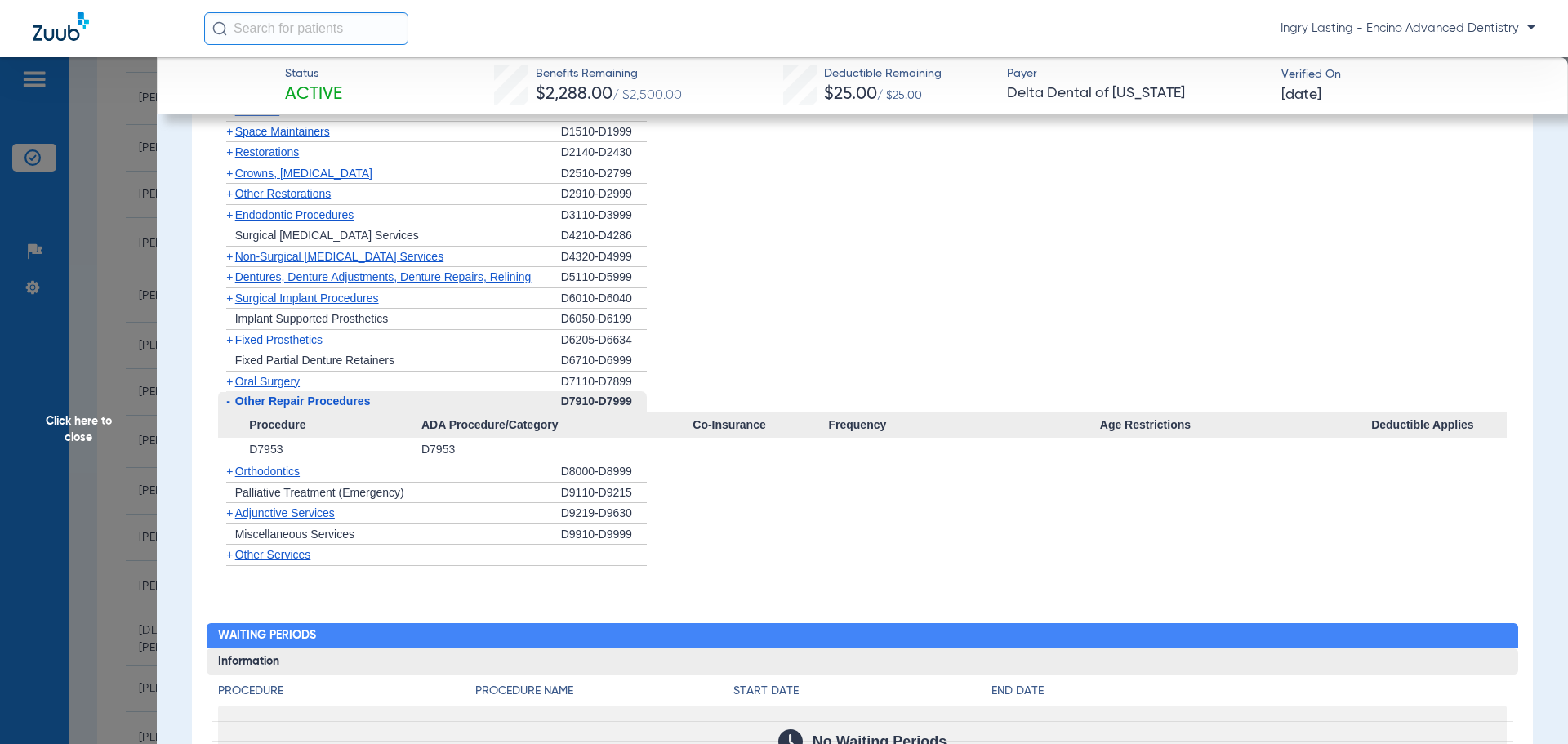
click at [330, 403] on span "Other Repair Procedures" at bounding box center [302, 400] width 136 height 13
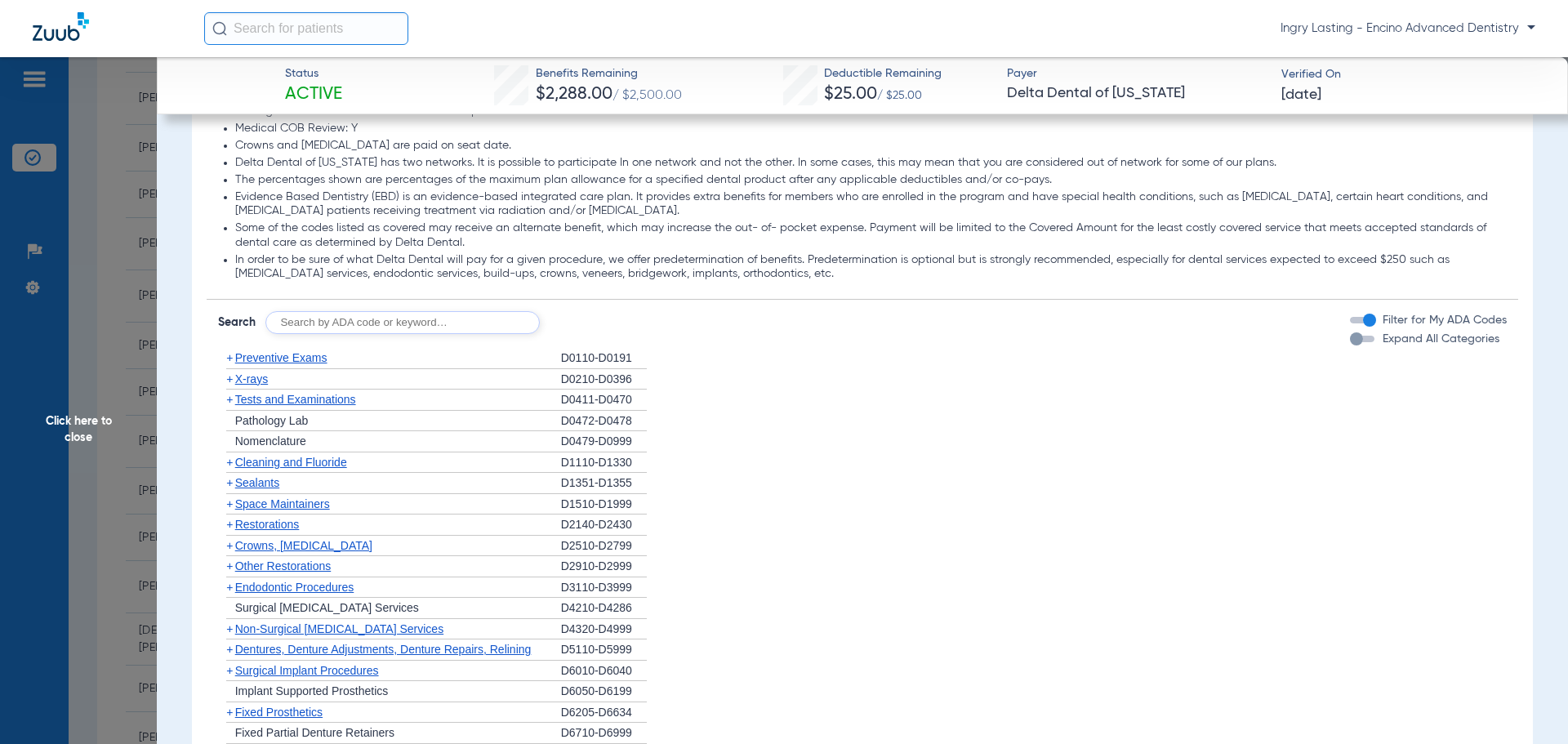
scroll to position [898, 0]
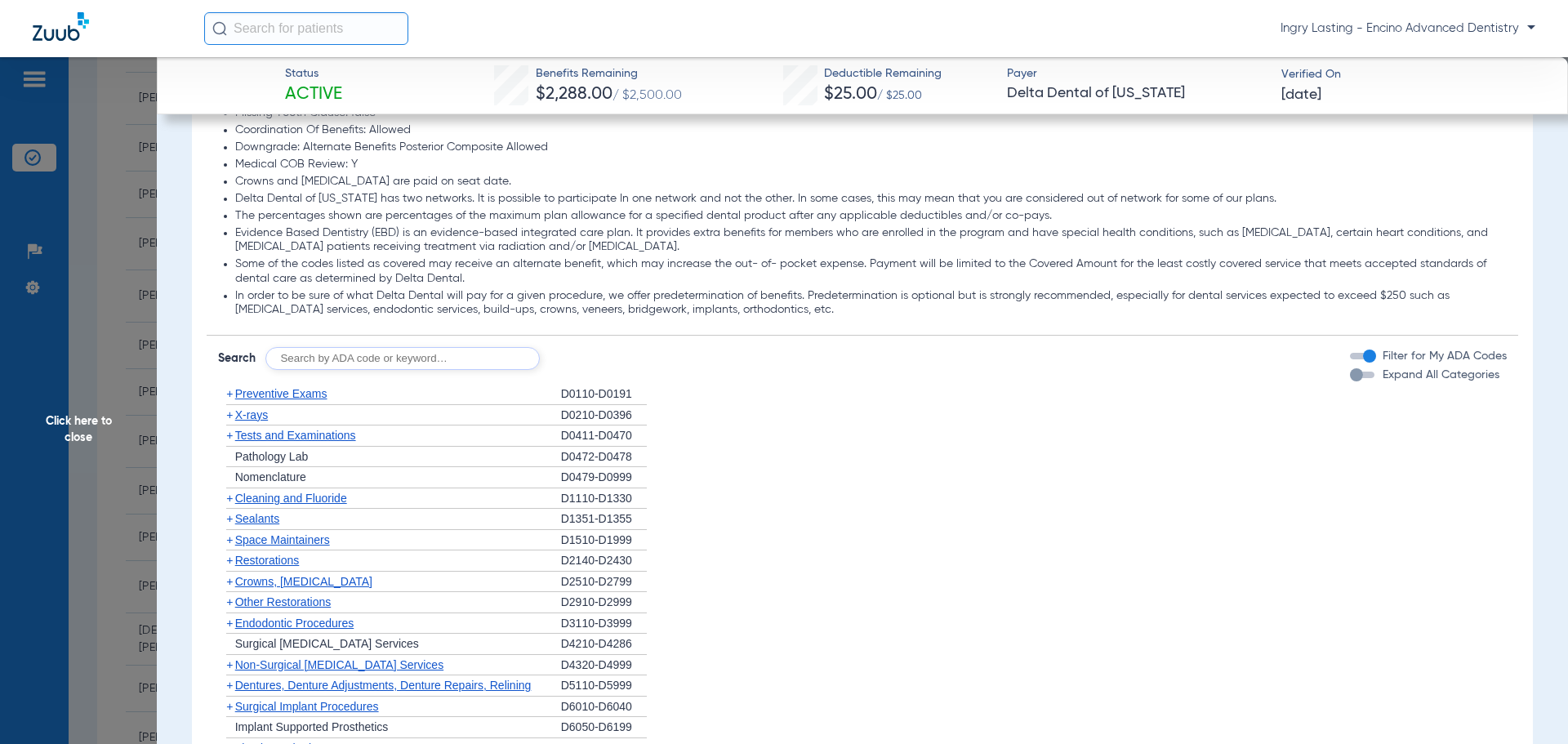
click at [1351, 379] on div "button" at bounding box center [1357, 374] width 13 height 13
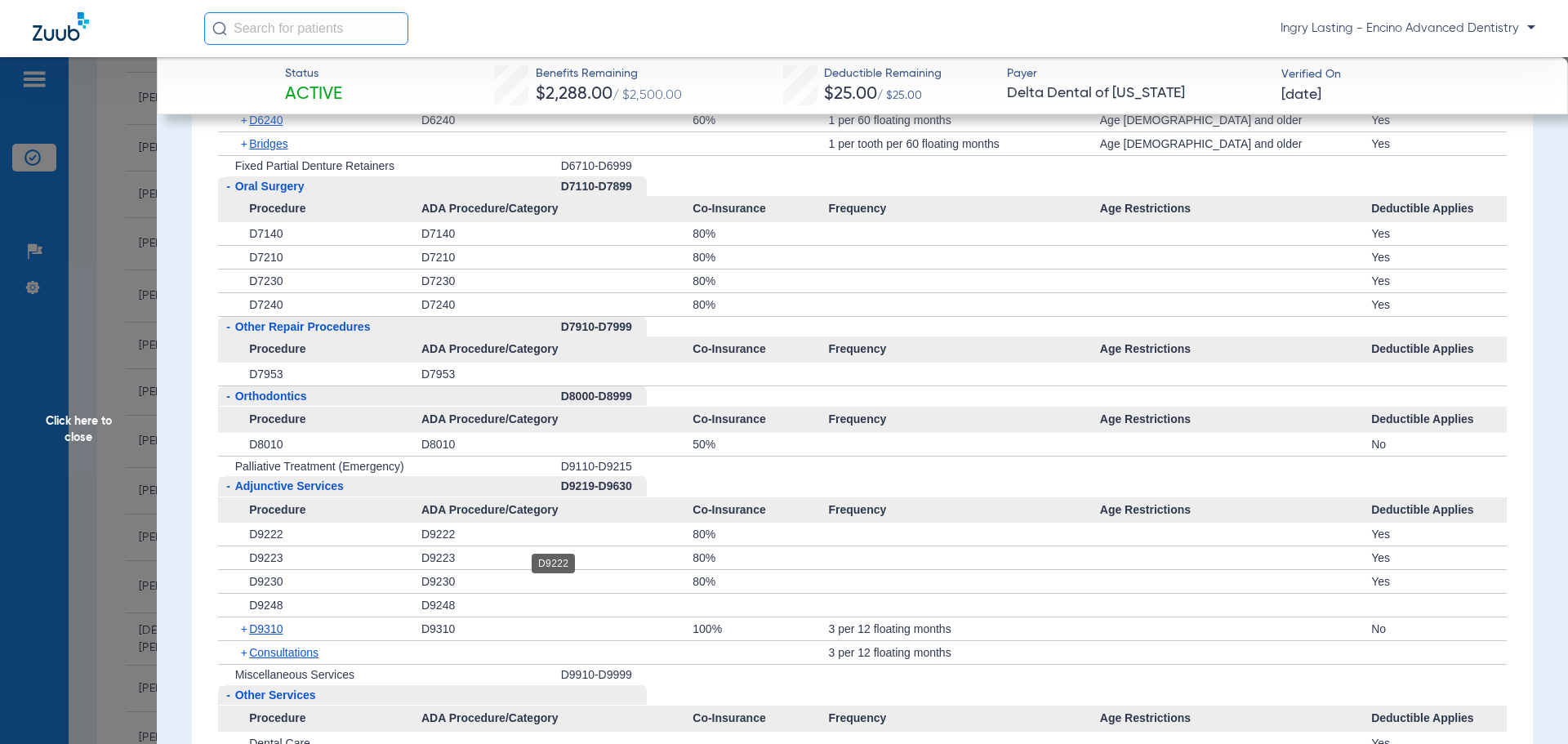
scroll to position [3022, 0]
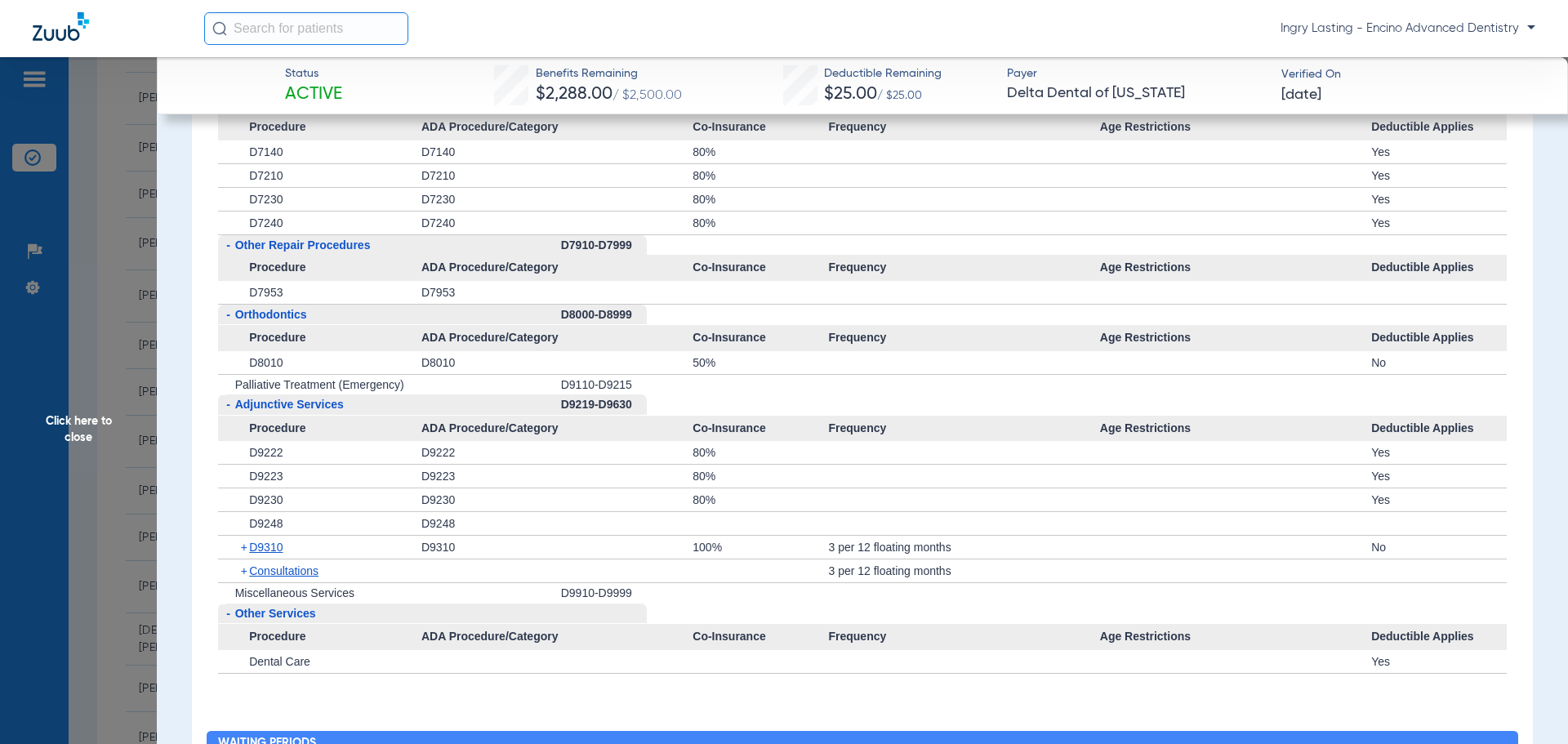
click at [667, 391] on li "+ Palliative Treatment (Emergency) D9110-D9215" at bounding box center [863, 385] width 1290 height 20
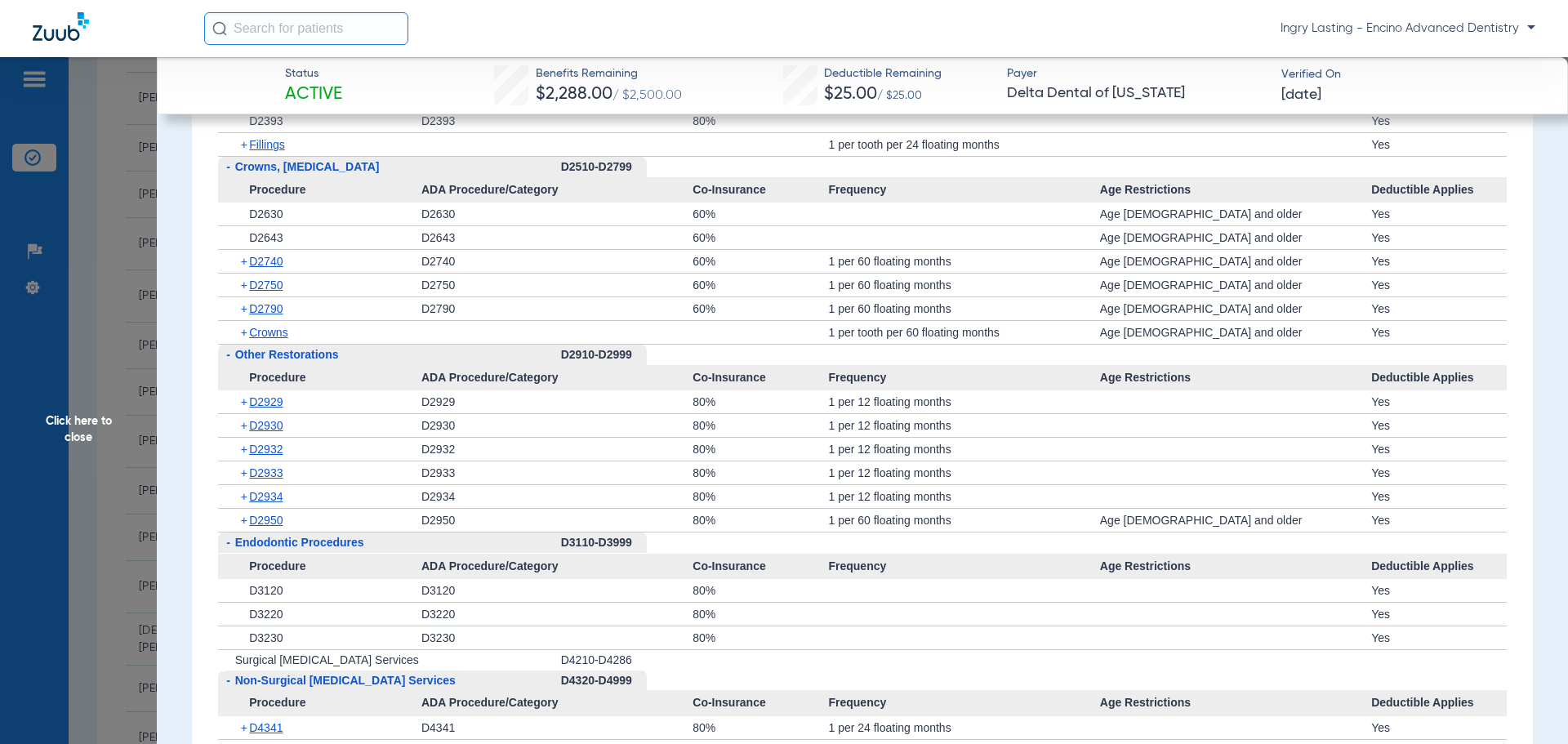
scroll to position [1960, 0]
click at [275, 269] on span "D2740" at bounding box center [266, 262] width 33 height 13
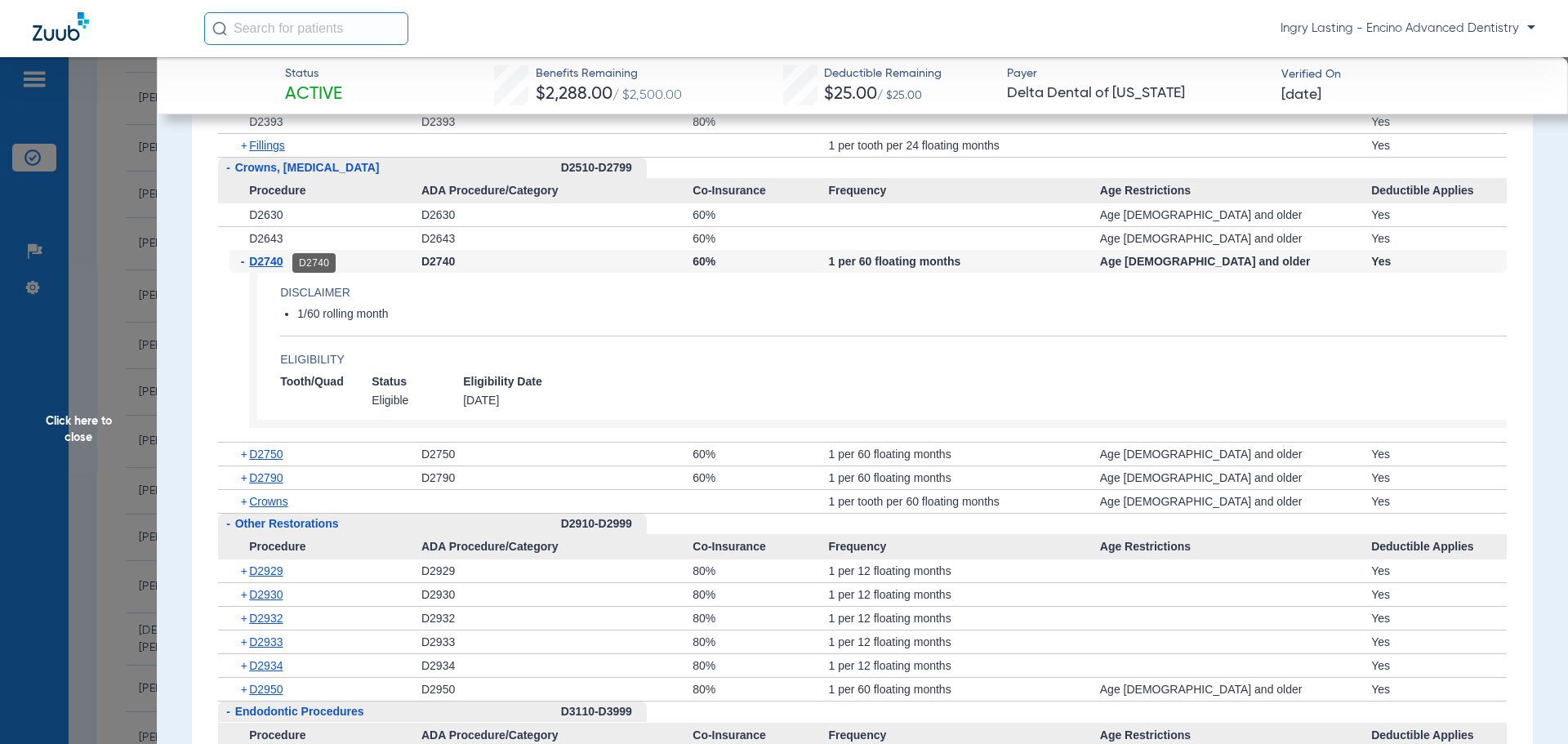
click at [271, 267] on span "D2740" at bounding box center [266, 261] width 33 height 13
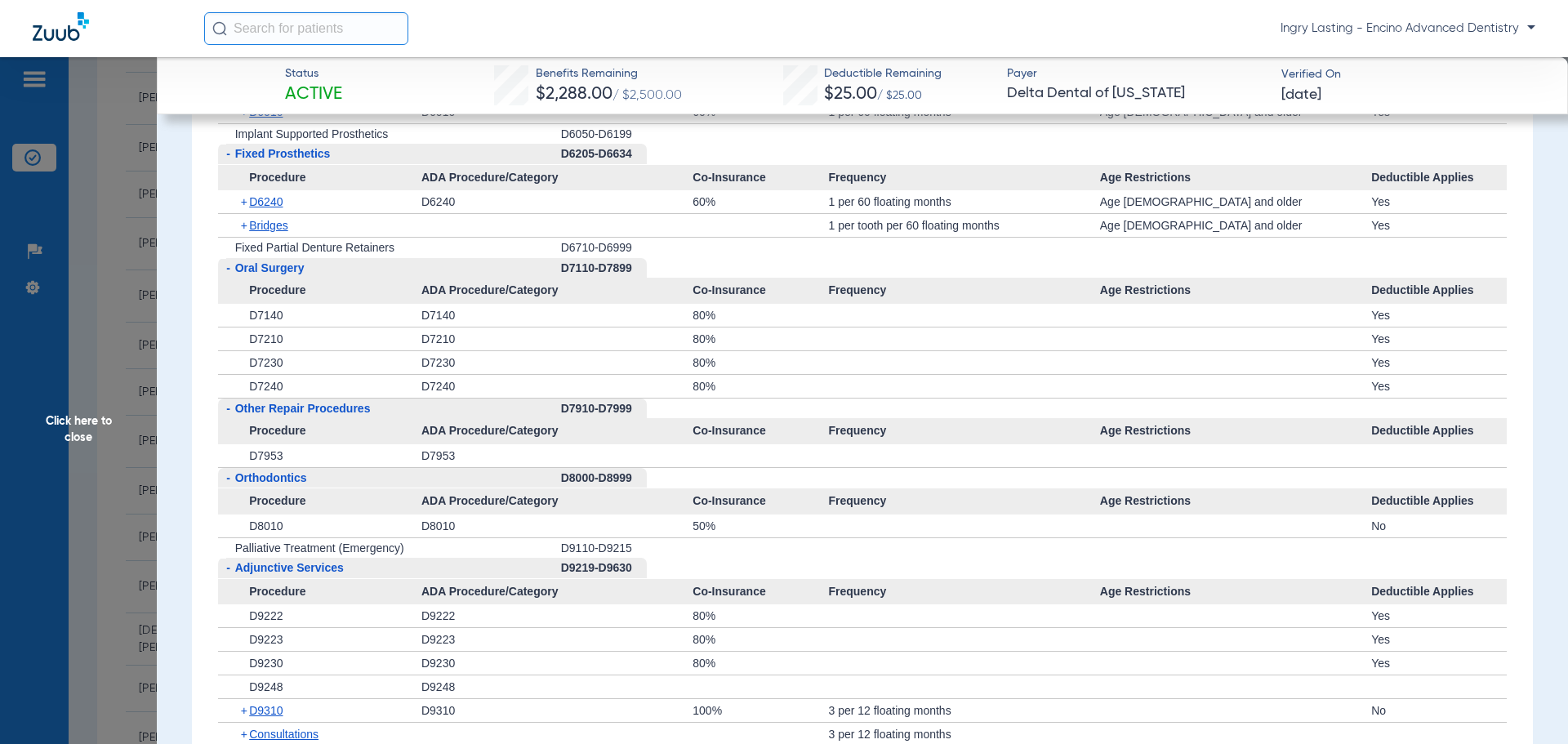
scroll to position [2777, 0]
